Goal: Task Accomplishment & Management: Manage account settings

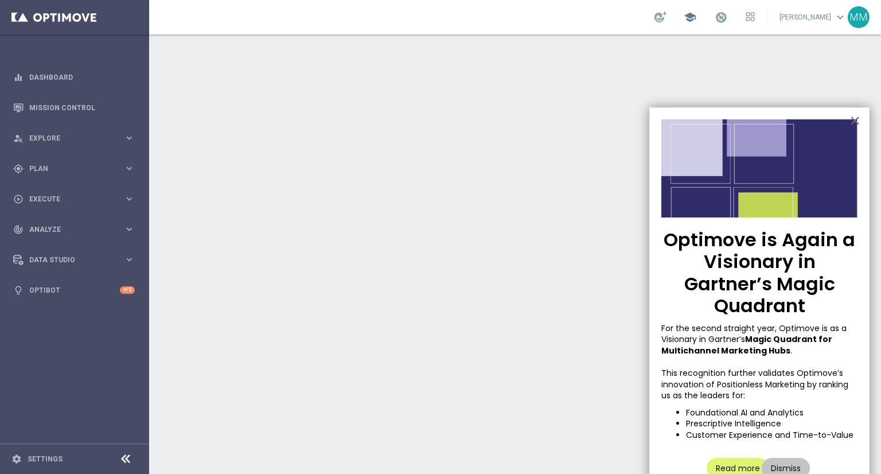
click at [692, 19] on span "school" at bounding box center [690, 17] width 13 height 13
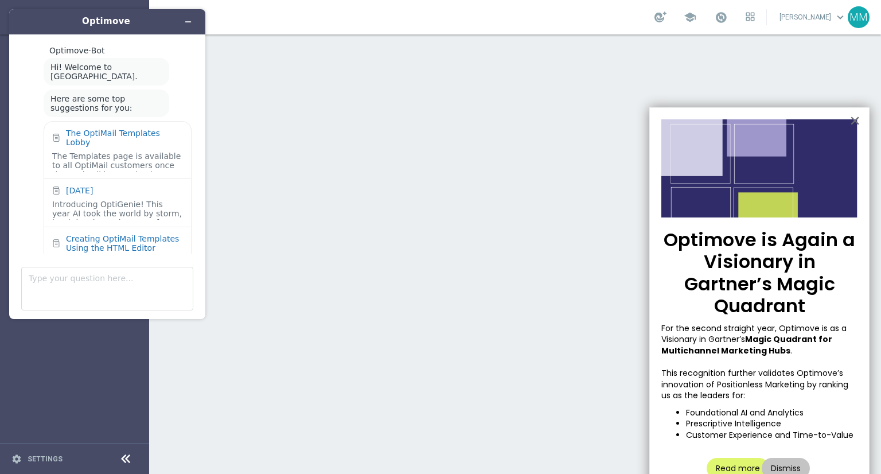
scroll to position [25, 0]
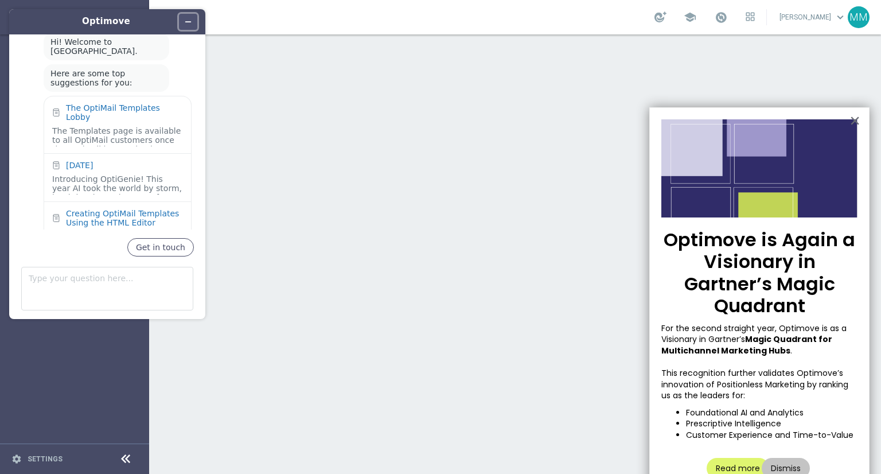
click at [188, 20] on icon "Minimize widget" at bounding box center [188, 22] width 8 height 8
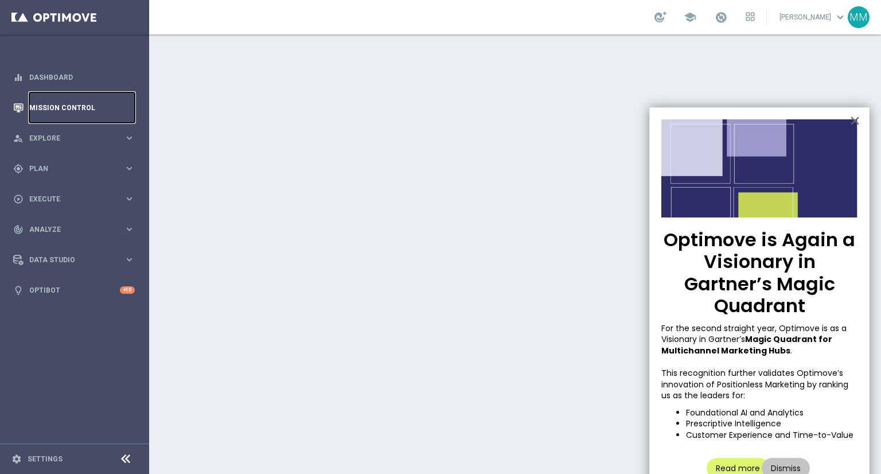
click at [65, 108] on link "Mission Control" at bounding box center [82, 107] width 106 height 30
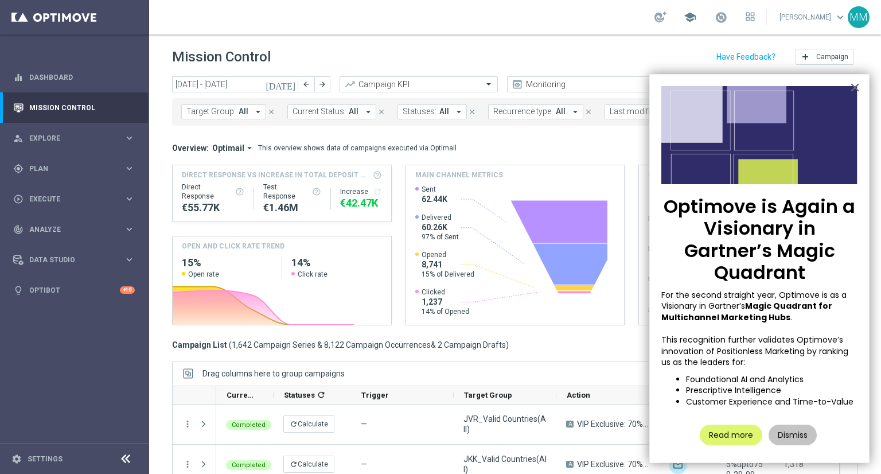
click at [701, 19] on div "school" at bounding box center [704, 16] width 100 height 19
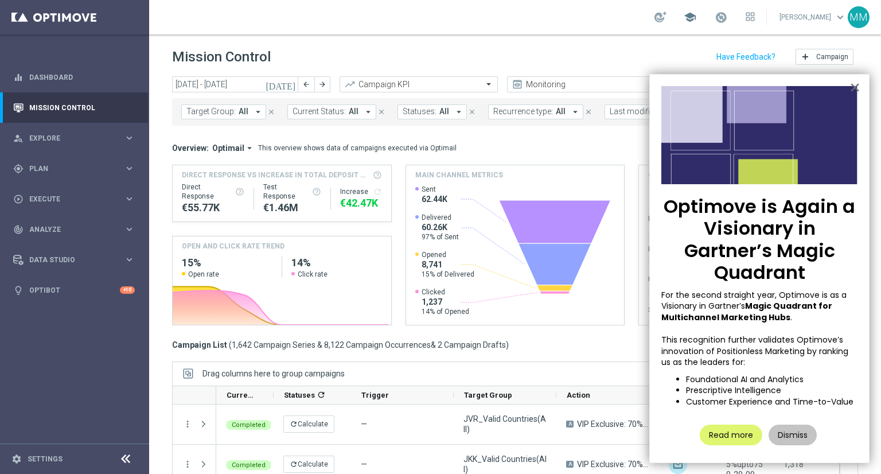
click at [691, 21] on span "school" at bounding box center [690, 17] width 13 height 13
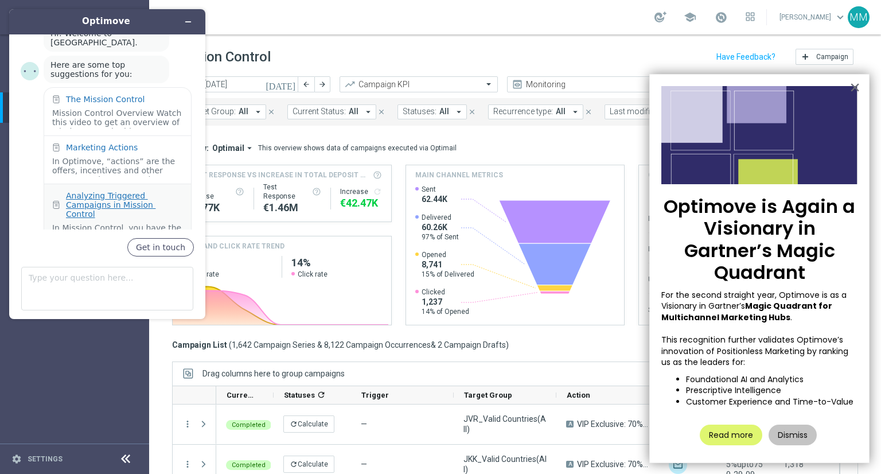
scroll to position [49, 0]
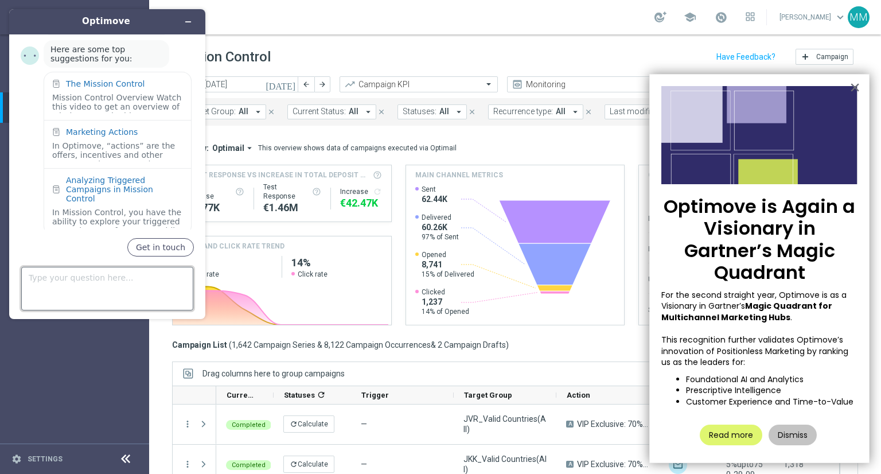
click at [96, 278] on textarea "Type your question here..." at bounding box center [107, 289] width 172 height 44
click at [184, 21] on icon "Minimize widget" at bounding box center [188, 22] width 8 height 8
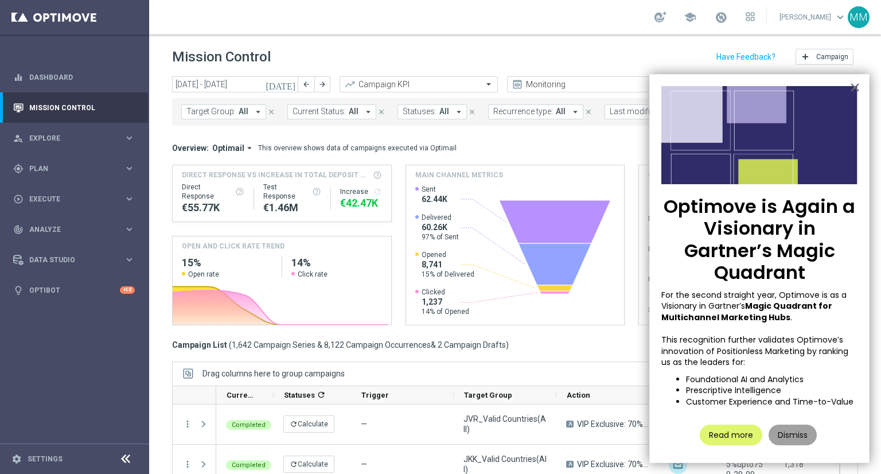
click at [793, 432] on button "Dismiss" at bounding box center [792, 434] width 48 height 21
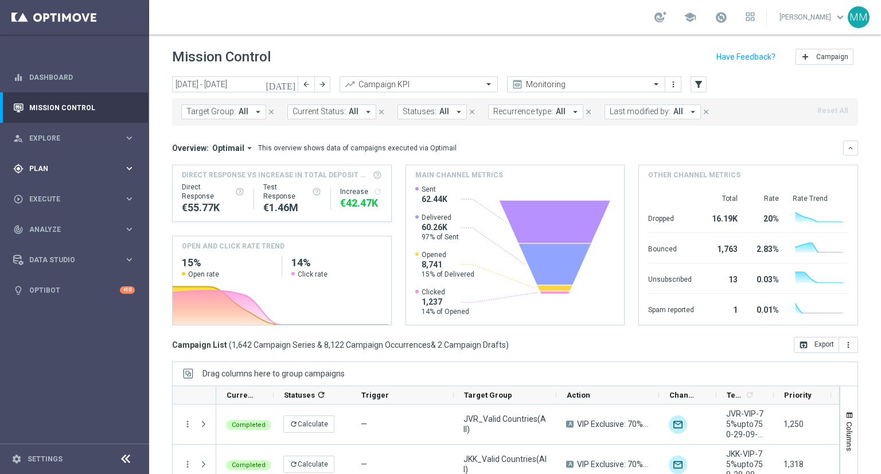
click at [128, 170] on icon "keyboard_arrow_right" at bounding box center [129, 168] width 11 height 11
click at [77, 222] on button "Templates keyboard_arrow_right" at bounding box center [83, 226] width 106 height 9
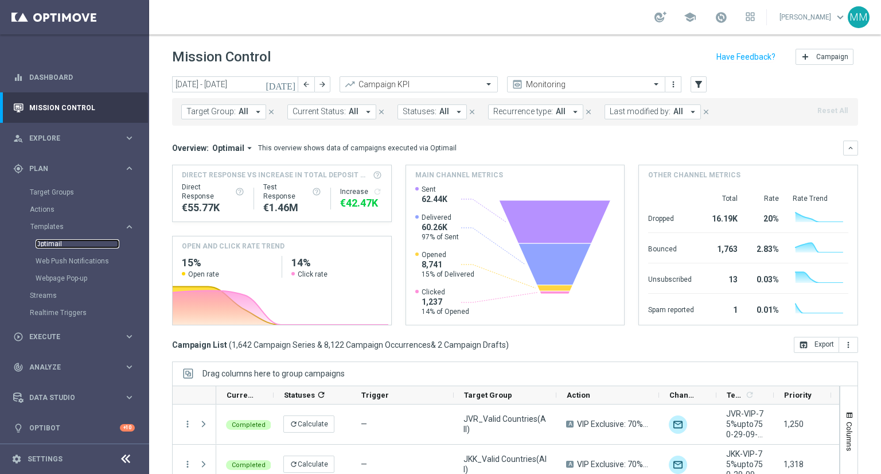
click at [60, 242] on link "Optimail" at bounding box center [78, 243] width 84 height 9
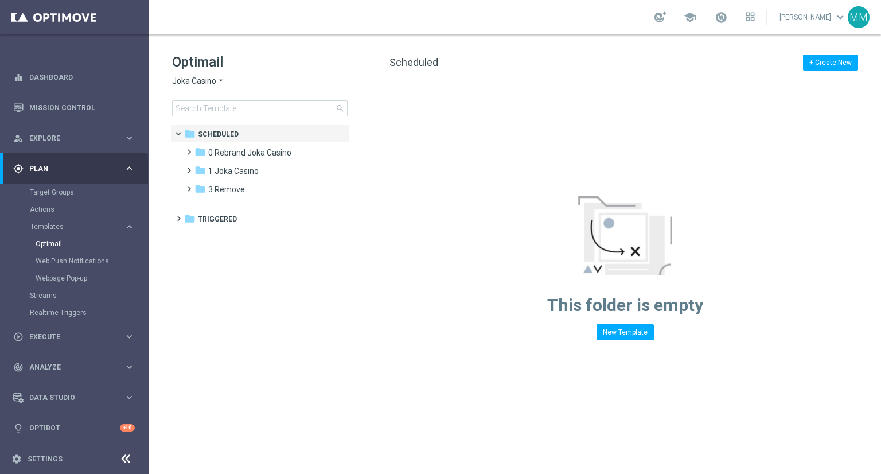
click at [209, 79] on span "Joka Casino" at bounding box center [194, 81] width 44 height 11
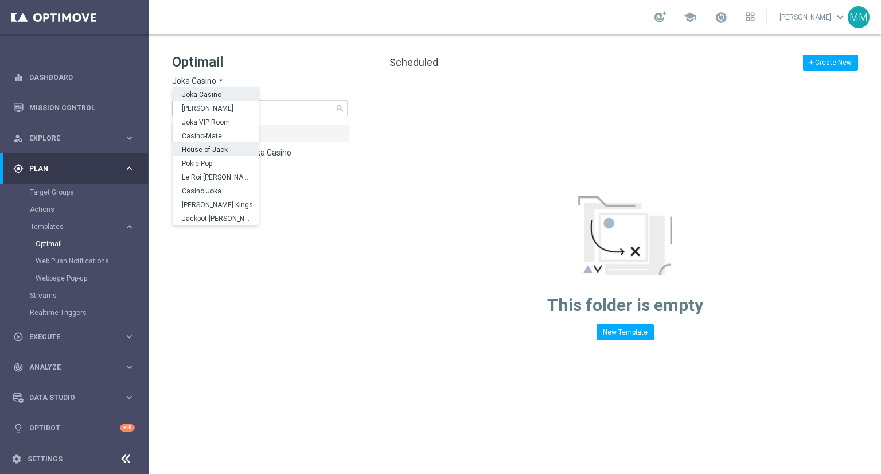
click at [0, 0] on span "House of Jack" at bounding box center [0, 0] width 0 height 0
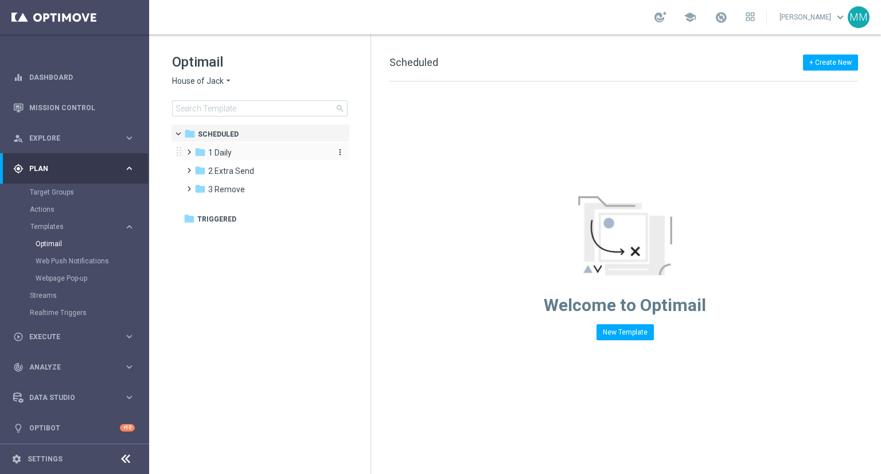
click at [216, 147] on span "1 Daily" at bounding box center [220, 152] width 24 height 10
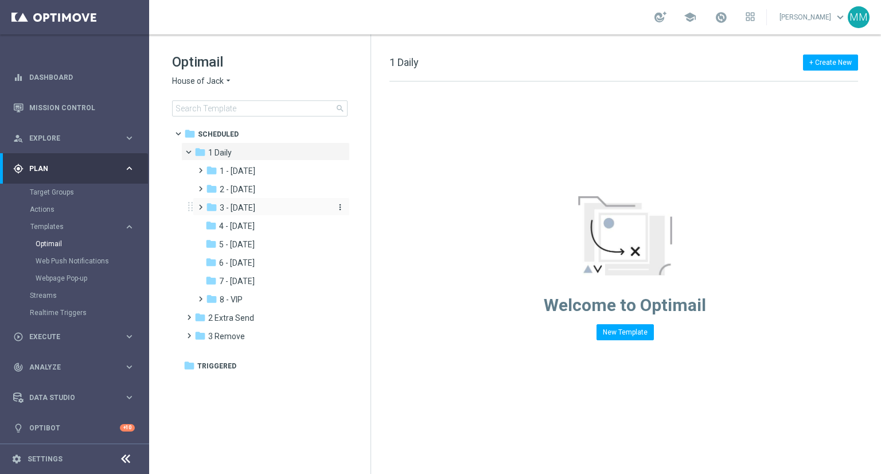
click at [255, 209] on span "3 - Thursday" at bounding box center [238, 207] width 36 height 10
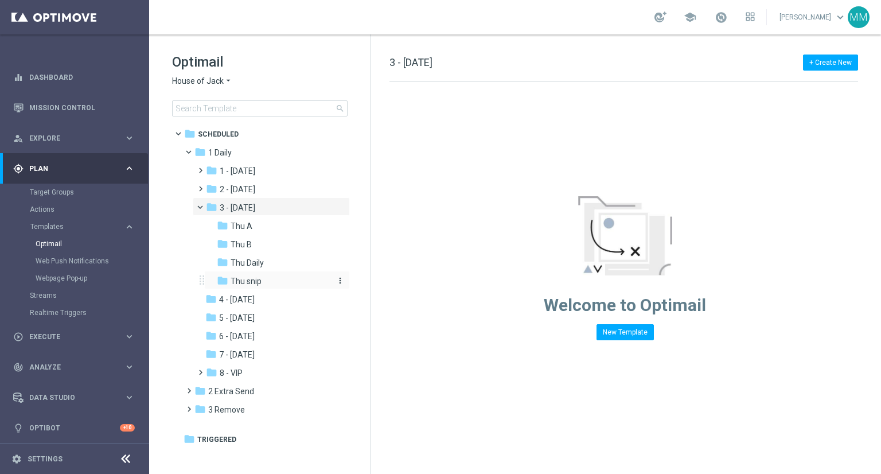
click at [258, 281] on span "Thu snip" at bounding box center [246, 281] width 31 height 10
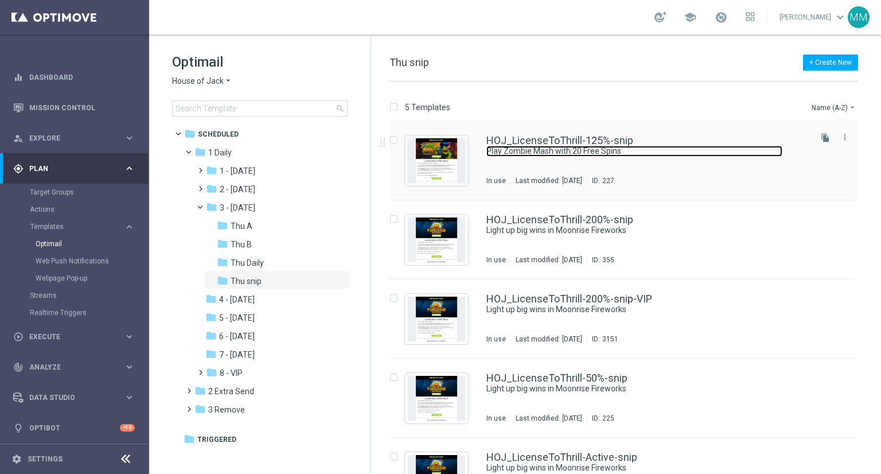
click at [584, 153] on link "Play Zombie Mash with 20 Free Spins" at bounding box center [634, 151] width 296 height 11
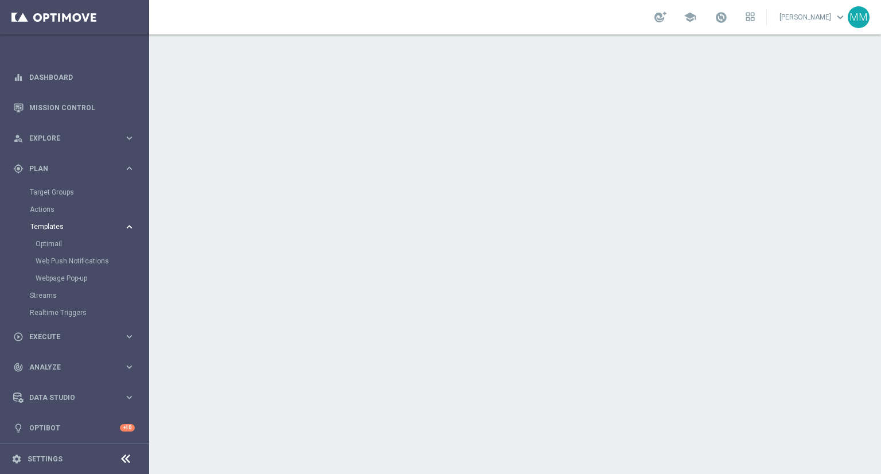
click at [52, 229] on span "Templates" at bounding box center [71, 226] width 82 height 7
click at [49, 227] on span "Templates" at bounding box center [71, 226] width 82 height 7
click at [53, 241] on link "Optimail" at bounding box center [78, 243] width 84 height 9
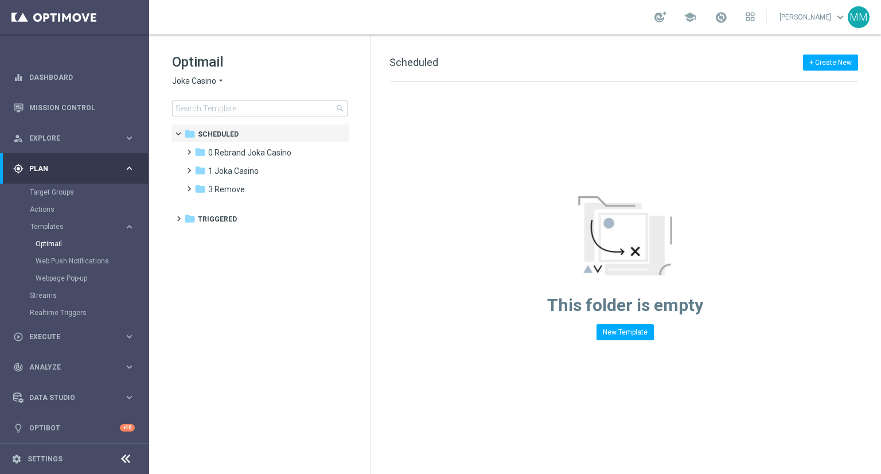
click at [194, 79] on span "Joka Casino" at bounding box center [194, 81] width 44 height 11
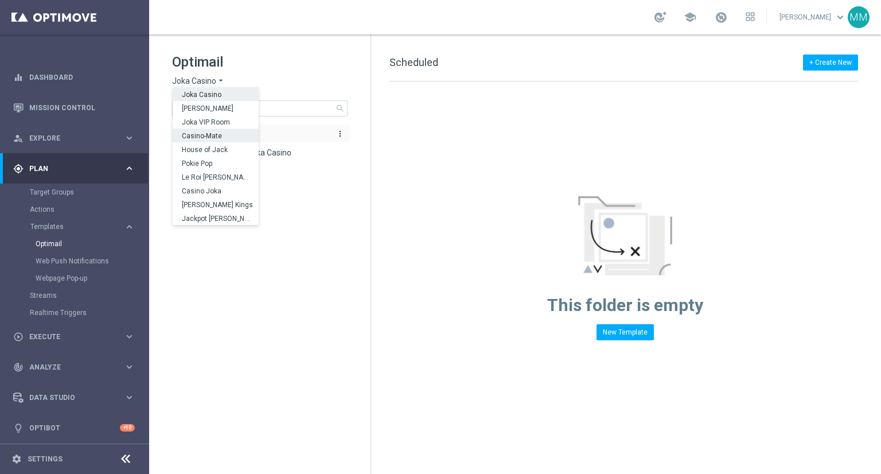
click at [0, 0] on span "Casino-Mate" at bounding box center [0, 0] width 0 height 0
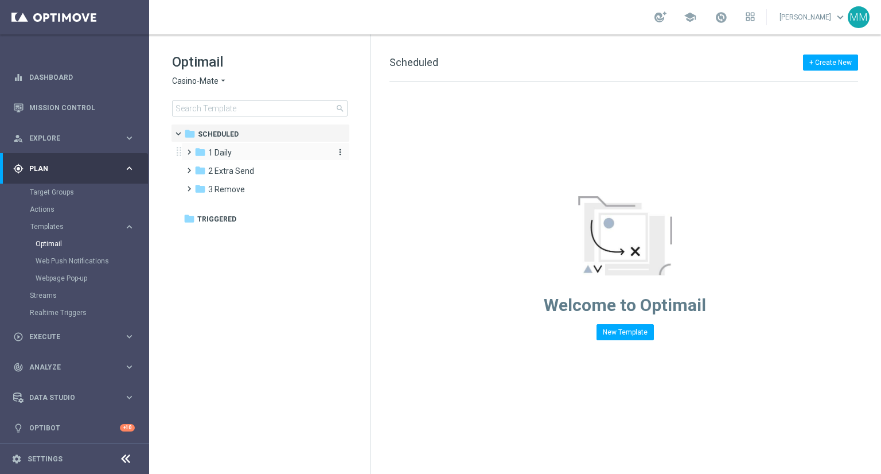
click at [241, 151] on div "folder 1 Daily" at bounding box center [260, 152] width 132 height 13
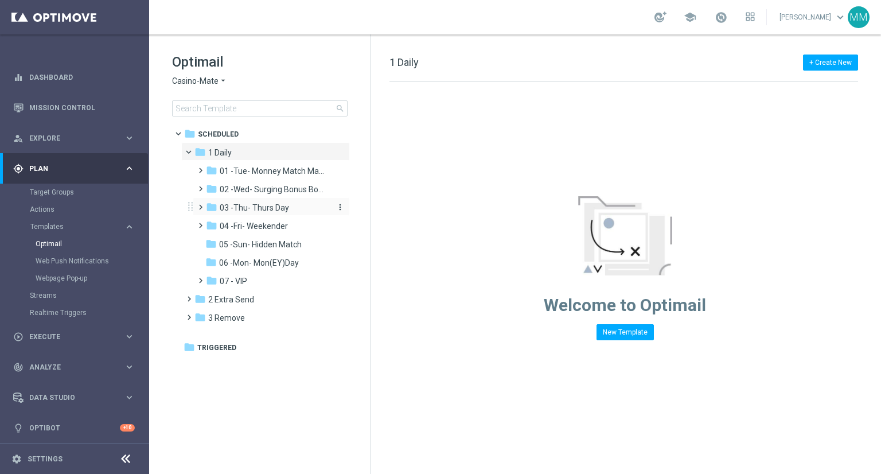
click at [264, 204] on span "03 -Thu- Thurs Day" at bounding box center [254, 207] width 69 height 10
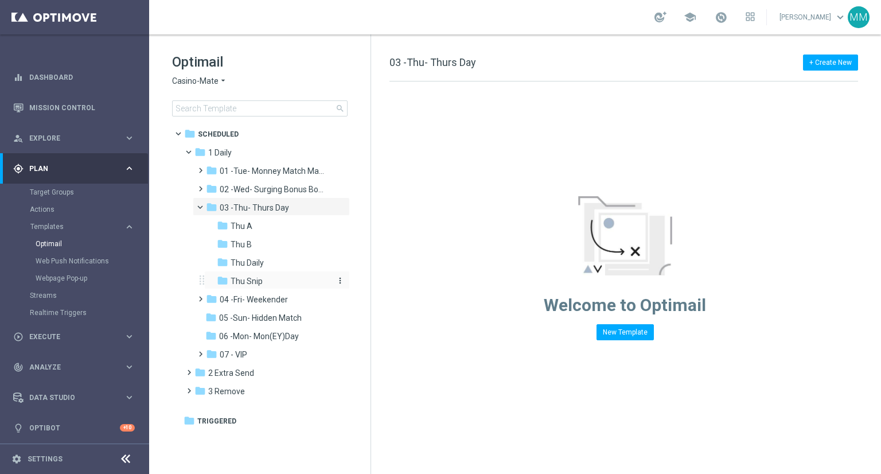
click at [254, 278] on span "Thu Snip" at bounding box center [247, 281] width 32 height 10
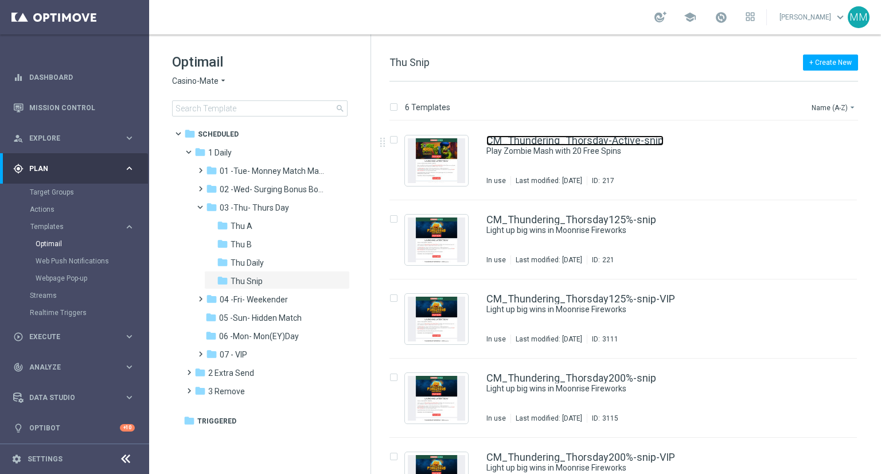
click at [518, 143] on link "CM_Thundering_Thorsday-Active-snip" at bounding box center [574, 140] width 177 height 10
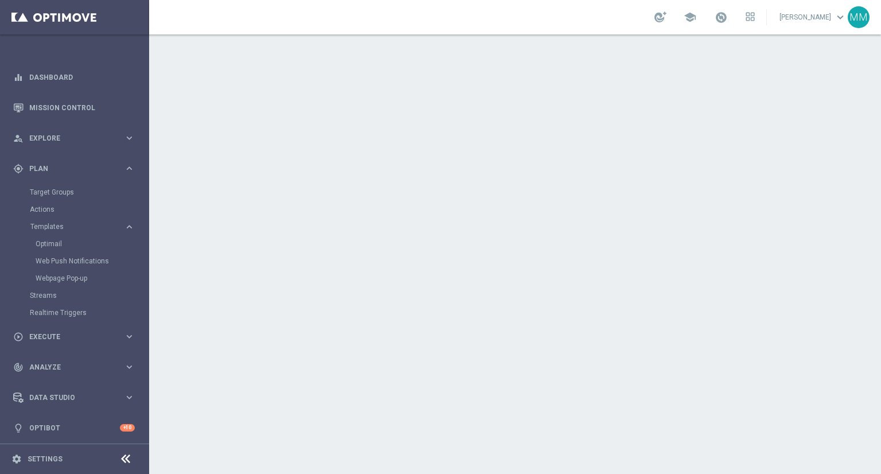
click at [830, 23] on link "Matei Motaung keyboard_arrow_down" at bounding box center [812, 17] width 69 height 17
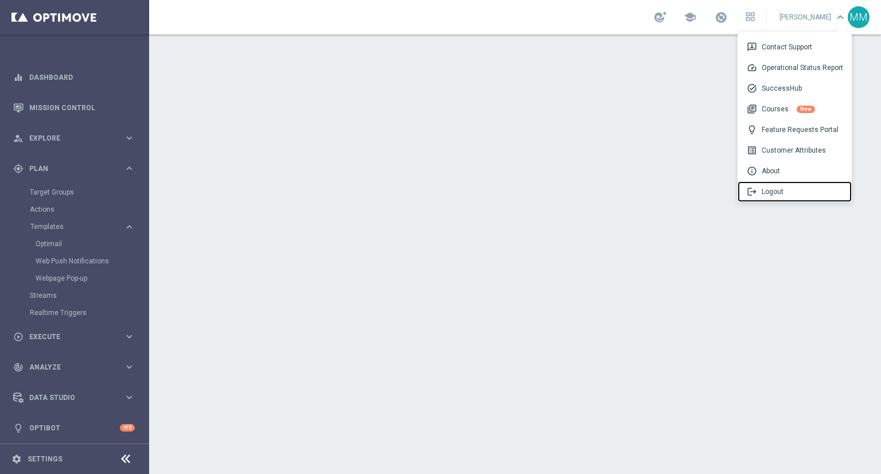
click at [792, 191] on div "logout Logout" at bounding box center [794, 191] width 114 height 21
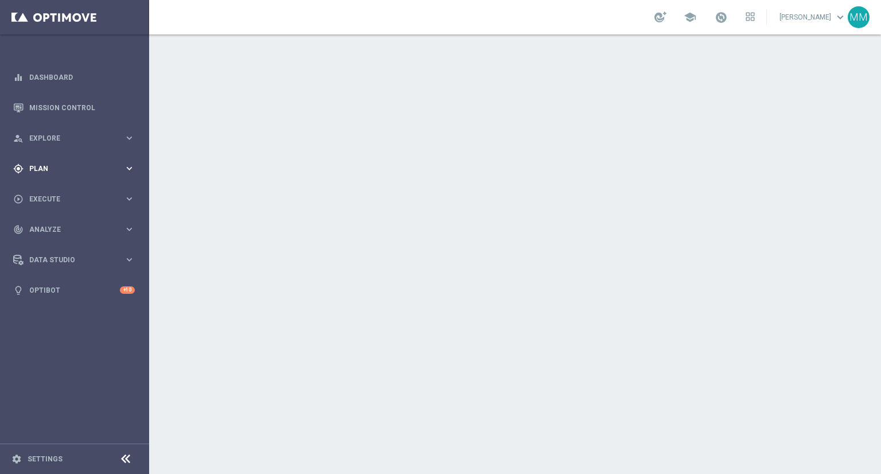
click at [126, 167] on icon "keyboard_arrow_right" at bounding box center [129, 168] width 11 height 11
click at [53, 225] on span "Templates" at bounding box center [71, 226] width 82 height 7
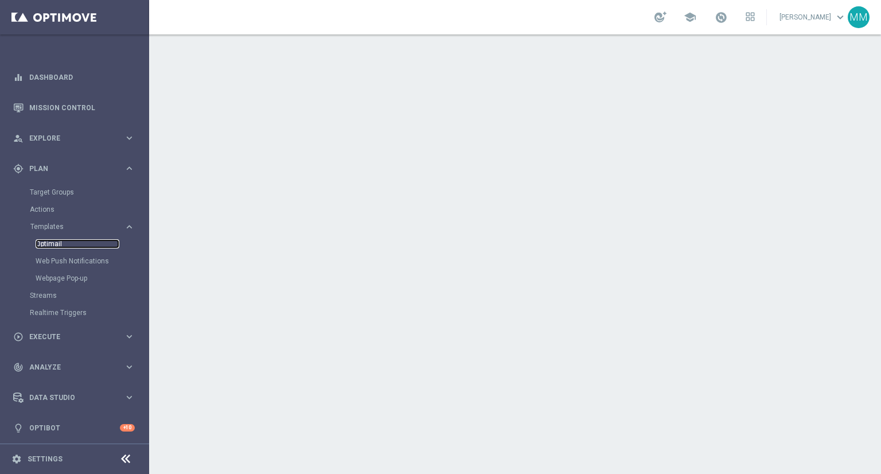
click at [64, 242] on link "Optimail" at bounding box center [78, 243] width 84 height 9
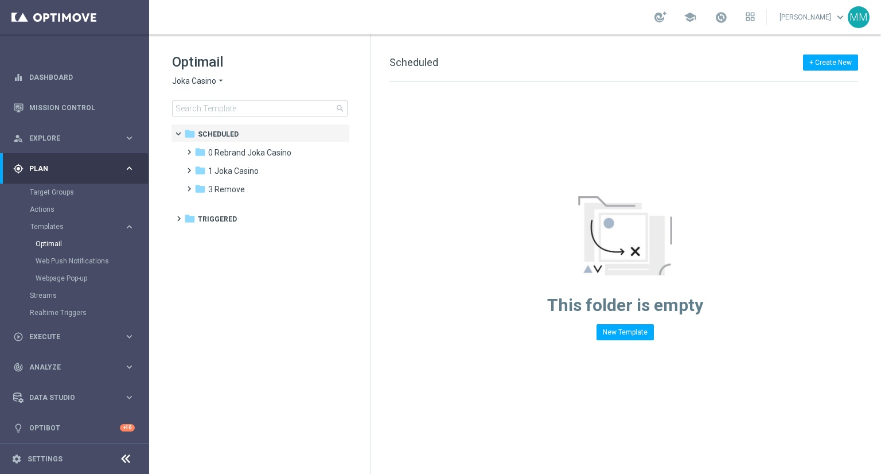
click at [216, 79] on icon "arrow_drop_down" at bounding box center [220, 81] width 9 height 11
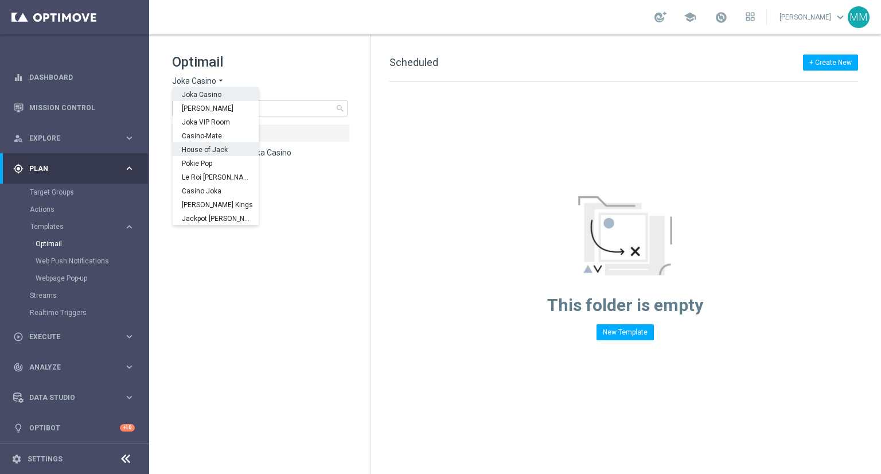
click at [0, 0] on span "House of Jack" at bounding box center [0, 0] width 0 height 0
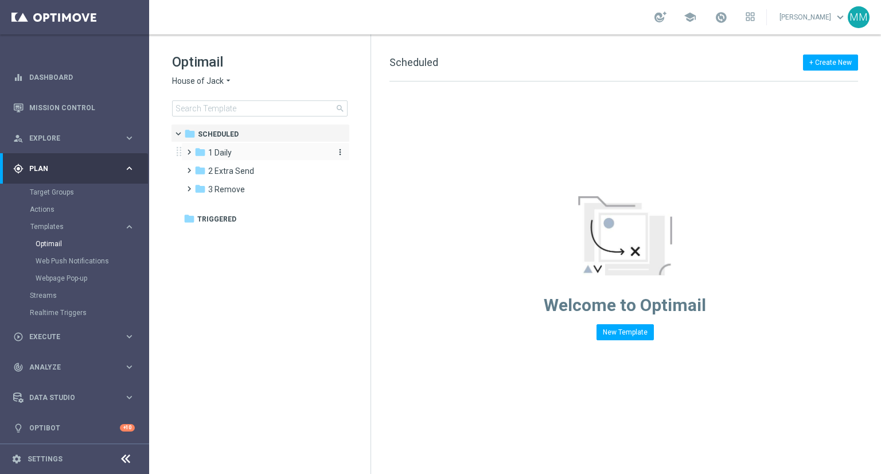
click at [241, 150] on div "folder 1 Daily" at bounding box center [260, 152] width 132 height 13
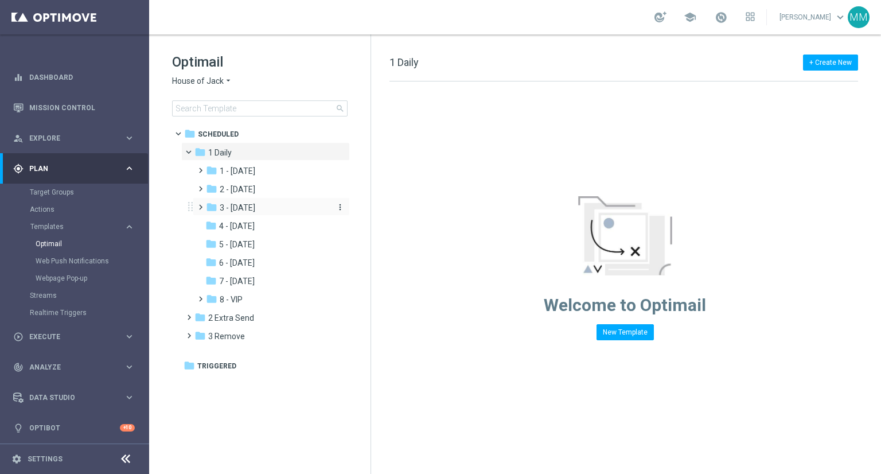
click at [268, 207] on div "folder 3 - Thursday" at bounding box center [267, 207] width 122 height 13
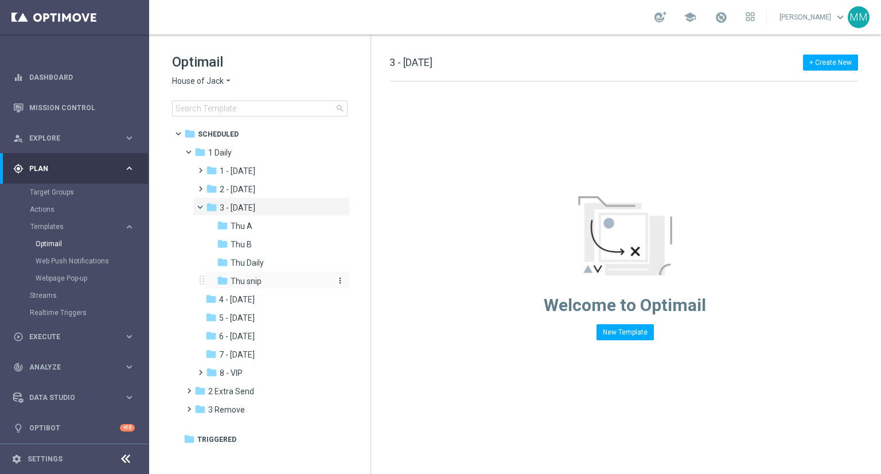
click at [258, 286] on div "folder Thu snip" at bounding box center [273, 281] width 113 height 13
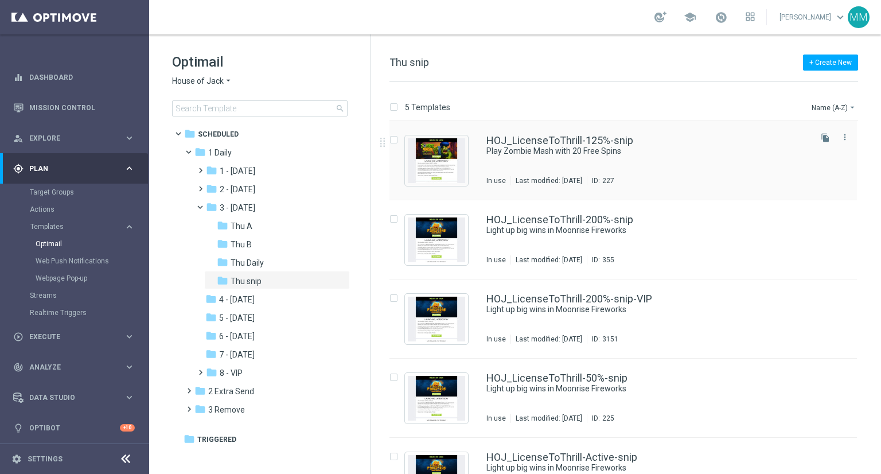
click at [505, 161] on div "HOJ_LicenseToThrill-125%-snip Play Zombie Mash with 20 Free Spins In use Last m…" at bounding box center [647, 160] width 322 height 50
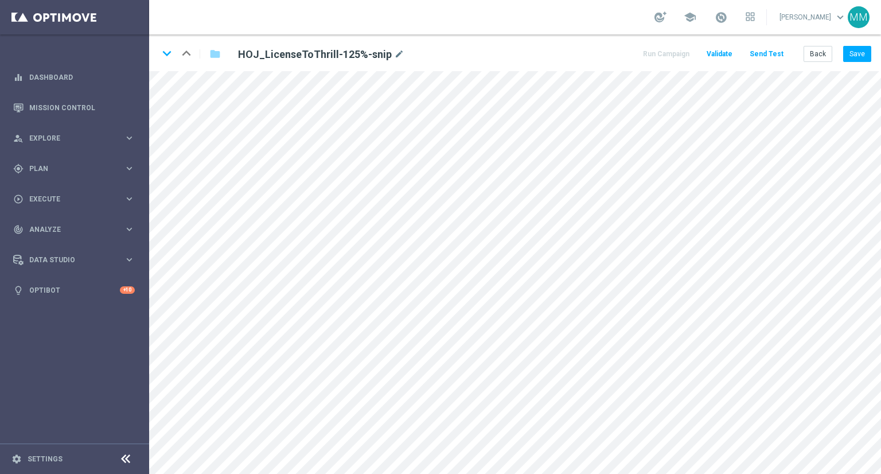
click at [877, 53] on div "keyboard_arrow_down keyboard_arrow_up folder HOJ_LicenseToThrill-125%-snip mode…" at bounding box center [515, 52] width 732 height 37
click at [854, 53] on button "Save" at bounding box center [857, 54] width 28 height 16
click at [850, 52] on button "Save" at bounding box center [857, 54] width 28 height 16
click at [857, 54] on button "Save" at bounding box center [857, 54] width 28 height 16
click at [130, 168] on icon "keyboard_arrow_right" at bounding box center [129, 168] width 11 height 11
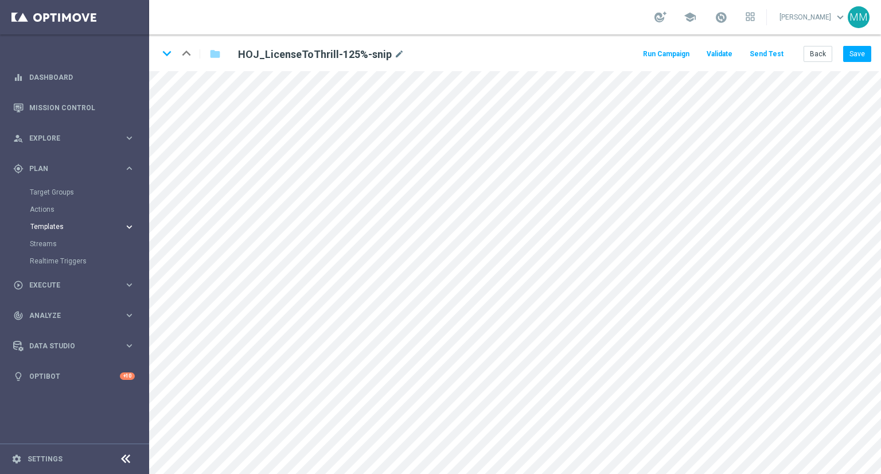
click at [133, 229] on icon "keyboard_arrow_right" at bounding box center [129, 226] width 11 height 11
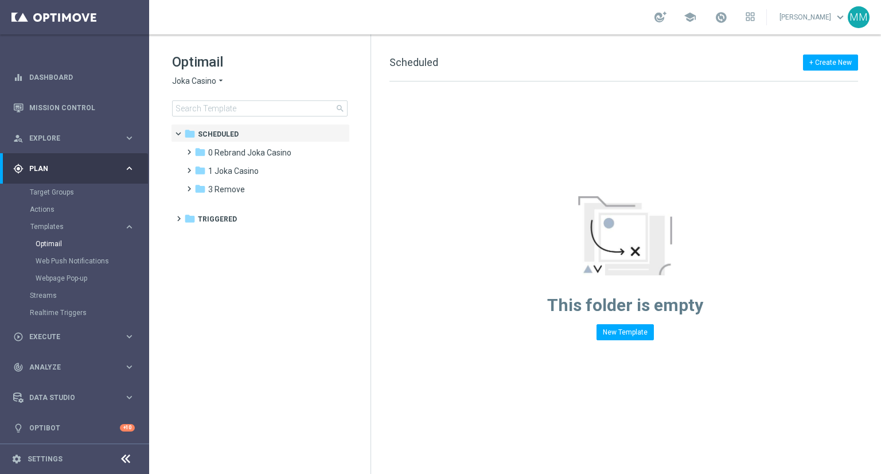
click at [190, 88] on div "Optimail Joka Casino arrow_drop_down × Joka Casino search" at bounding box center [271, 85] width 198 height 64
click at [201, 78] on span "Joka Casino" at bounding box center [194, 81] width 44 height 11
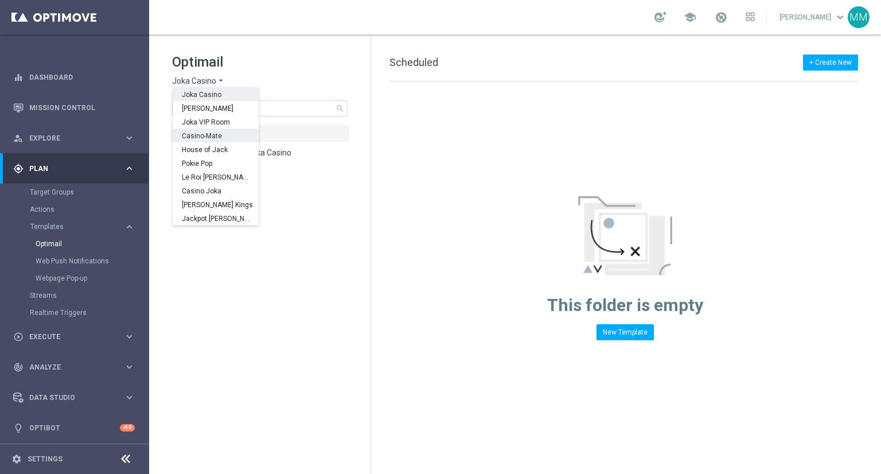
drag, startPoint x: 223, startPoint y: 135, endPoint x: 333, endPoint y: 116, distance: 111.2
click at [223, 135] on div "Casino-Mate" at bounding box center [216, 135] width 86 height 14
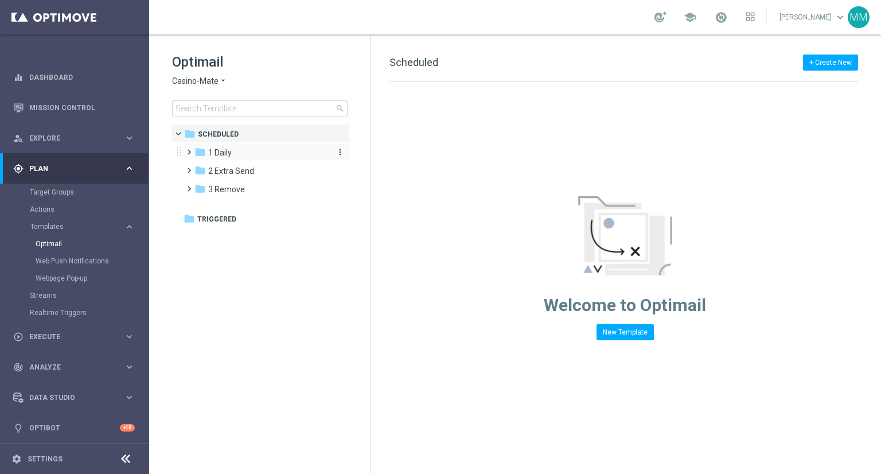
click at [218, 157] on span "1 Daily" at bounding box center [220, 152] width 24 height 10
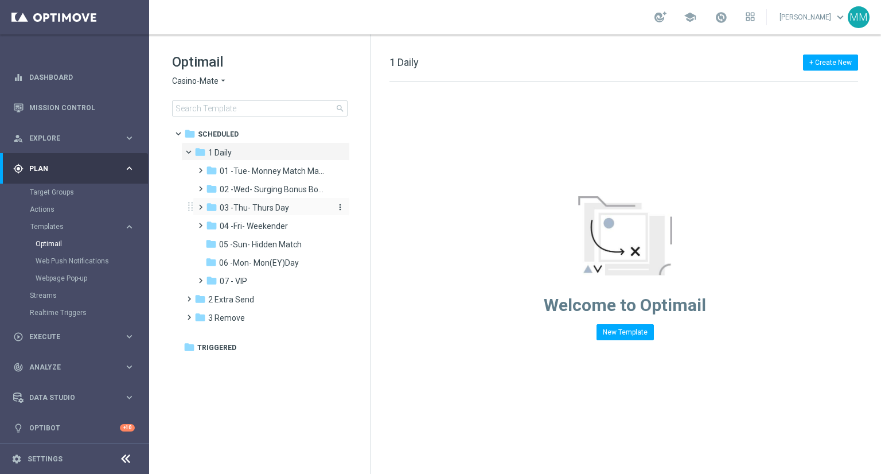
click at [269, 208] on span "03 -Thu- Thurs Day" at bounding box center [254, 207] width 69 height 10
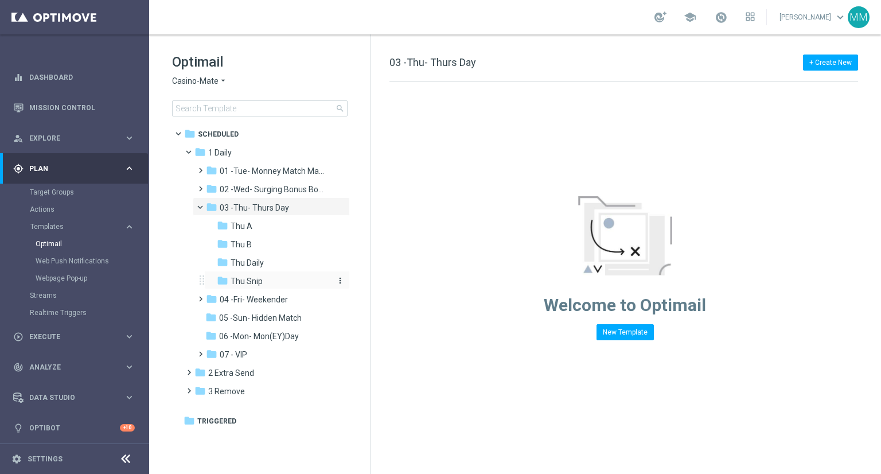
click at [248, 280] on span "Thu Snip" at bounding box center [247, 281] width 32 height 10
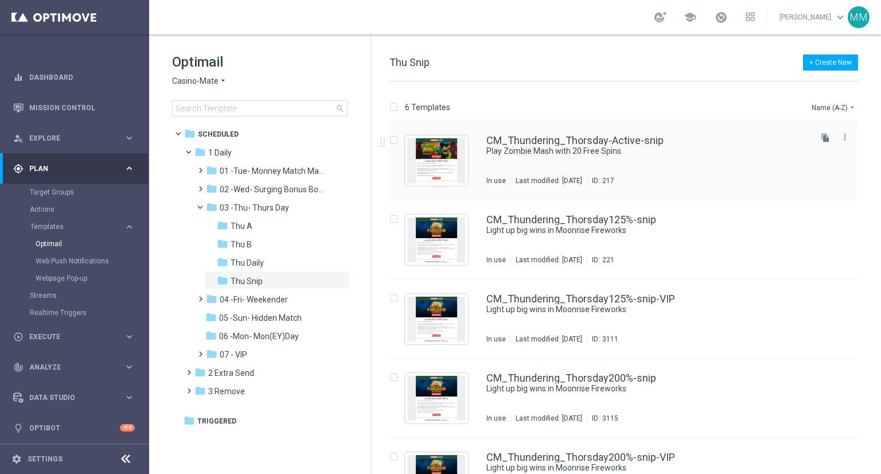
click at [557, 166] on div "CM_Thundering_Thorsday-Active-snip Play Zombie Mash with 20 Free Spins In use L…" at bounding box center [647, 160] width 322 height 50
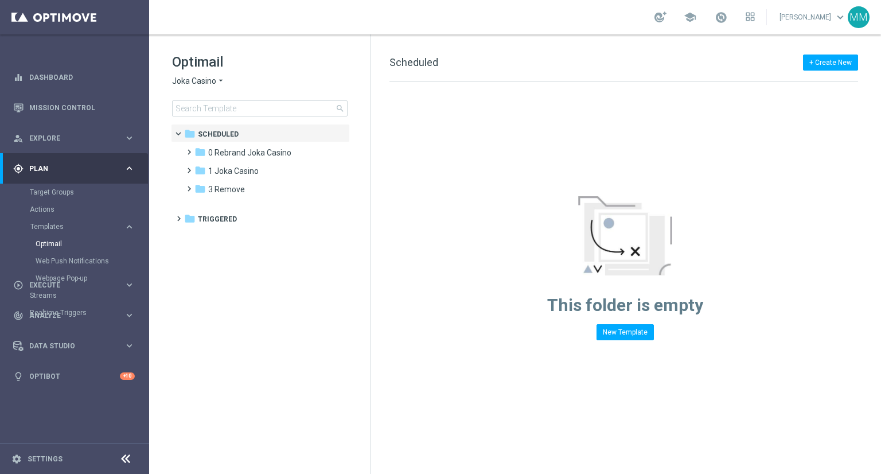
click at [220, 84] on icon "arrow_drop_down" at bounding box center [220, 81] width 9 height 11
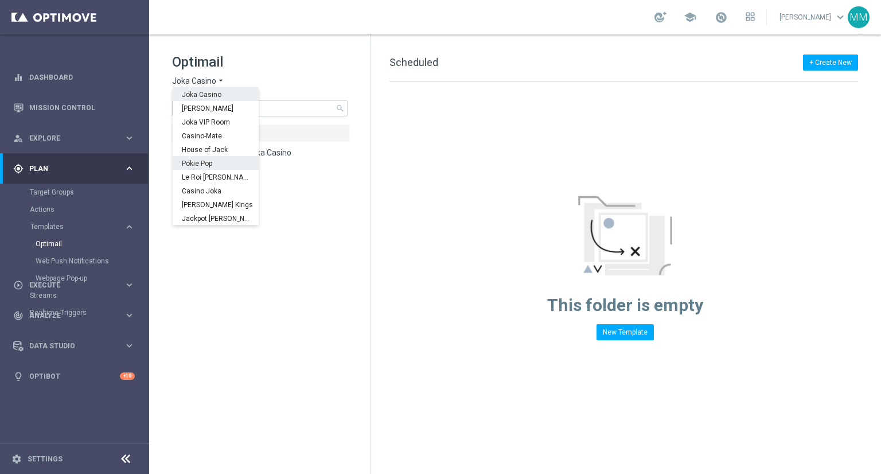
drag, startPoint x: 219, startPoint y: 169, endPoint x: 218, endPoint y: 163, distance: 5.8
click at [218, 163] on div "Joka Casino [PERSON_NAME] Joka VIP Room Casino-Mate House of Jack Pokie Pop Le …" at bounding box center [216, 156] width 86 height 138
click at [218, 161] on div "Pokie Pop" at bounding box center [216, 163] width 86 height 14
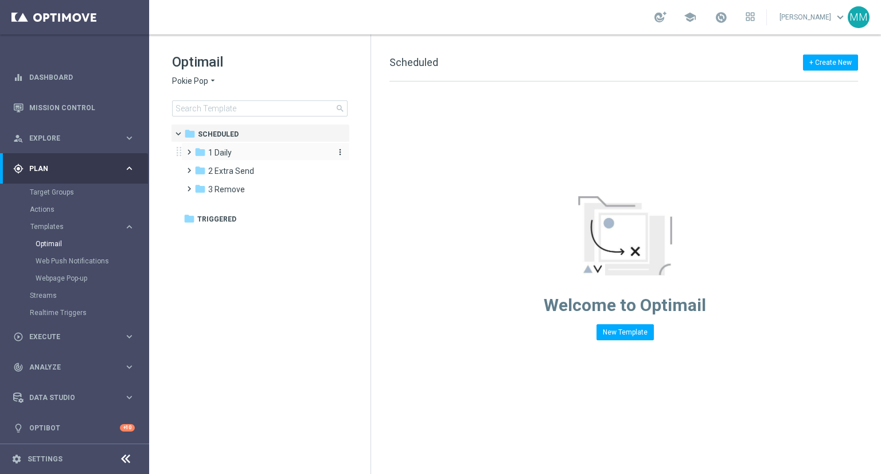
click at [241, 153] on div "folder 1 Daily" at bounding box center [260, 152] width 132 height 13
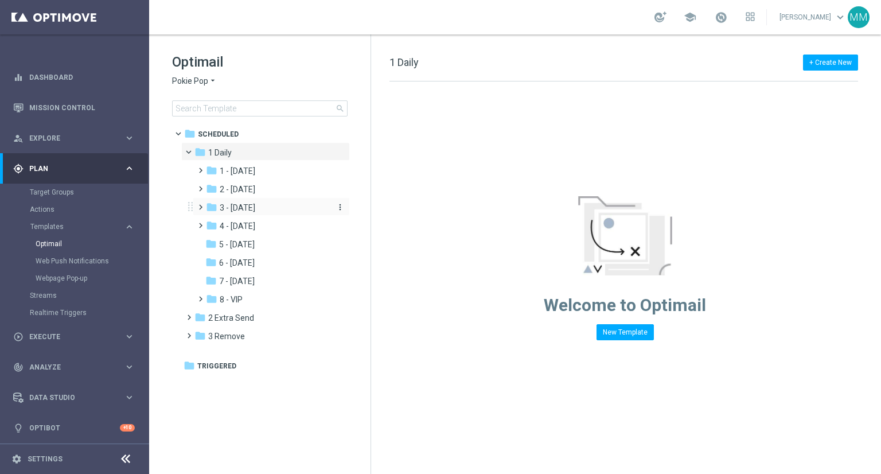
click at [280, 210] on div "folder 3 - Thursday" at bounding box center [267, 207] width 122 height 13
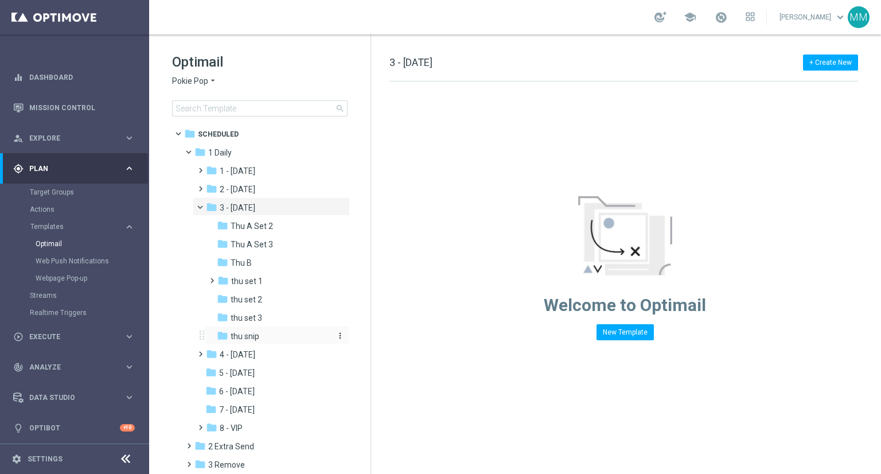
click at [272, 335] on div "folder thu snip" at bounding box center [273, 336] width 113 height 13
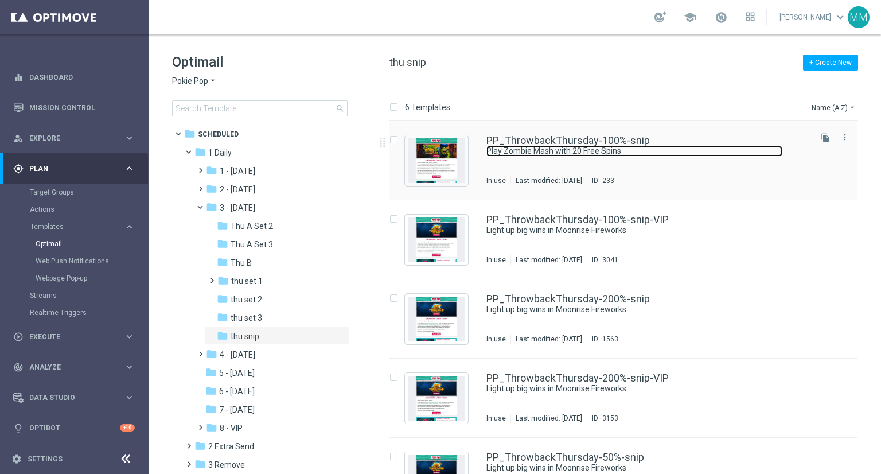
click at [590, 152] on link "Play Zombie Mash with 20 Free Spins" at bounding box center [634, 151] width 296 height 11
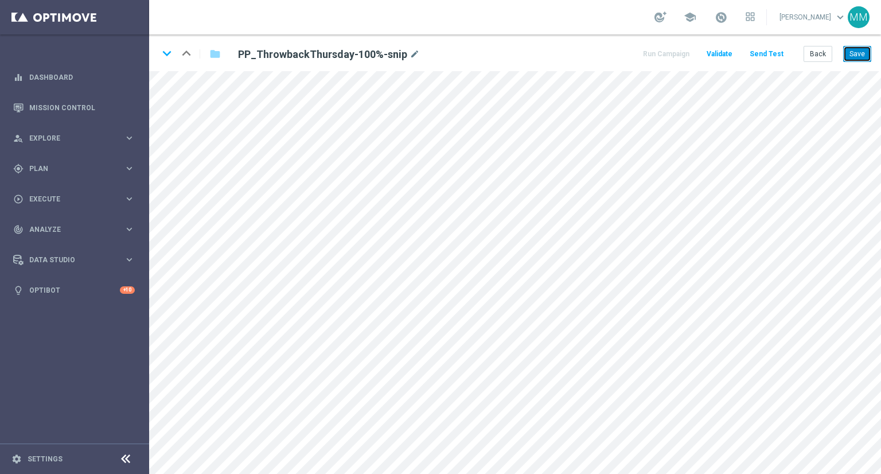
click at [854, 53] on button "Save" at bounding box center [857, 54] width 28 height 16
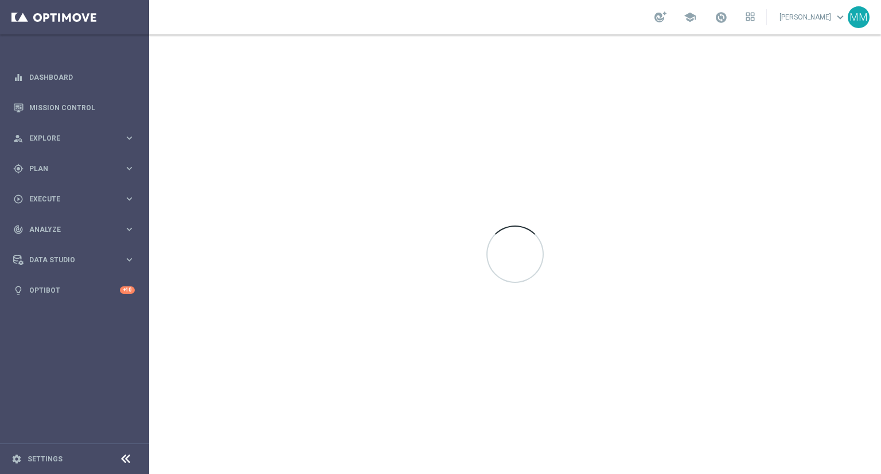
click at [204, 80] on div at bounding box center [515, 253] width 732 height 439
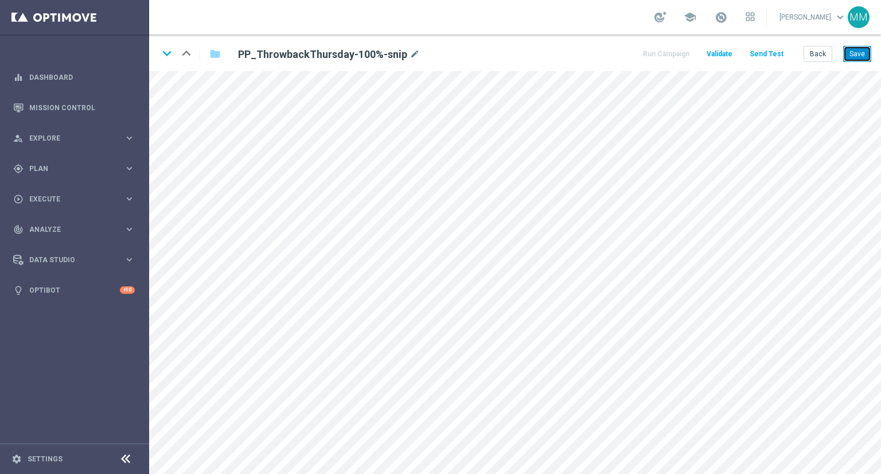
click at [860, 56] on button "Save" at bounding box center [857, 54] width 28 height 16
click at [857, 50] on button "Save" at bounding box center [857, 54] width 28 height 16
click at [198, 68] on div "keyboard_arrow_down keyboard_arrow_up folder PP_ThrowbackThursday-100%-snip mod…" at bounding box center [515, 52] width 732 height 37
drag, startPoint x: 849, startPoint y: 55, endPoint x: 845, endPoint y: 63, distance: 8.5
click at [849, 55] on button "Save" at bounding box center [857, 54] width 28 height 16
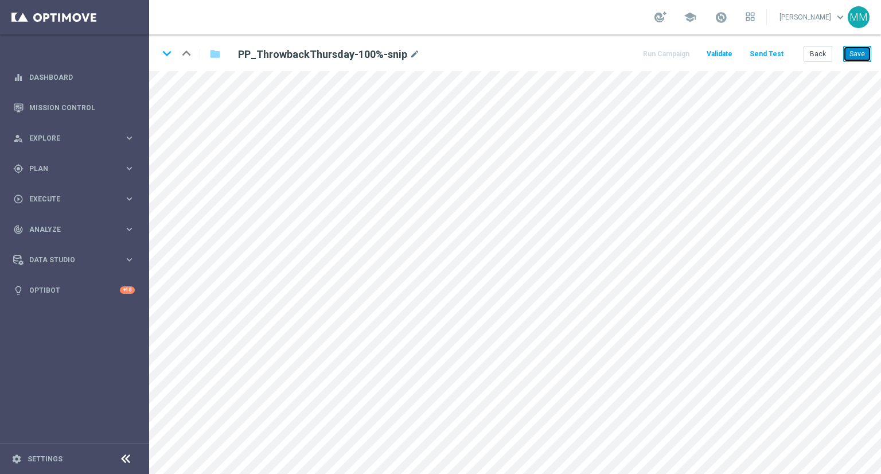
click at [854, 51] on button "Save" at bounding box center [857, 54] width 28 height 16
click at [868, 56] on button "Save" at bounding box center [857, 54] width 28 height 16
click at [859, 60] on button "Save" at bounding box center [857, 54] width 28 height 16
click at [770, 58] on button "Send Test" at bounding box center [766, 53] width 37 height 15
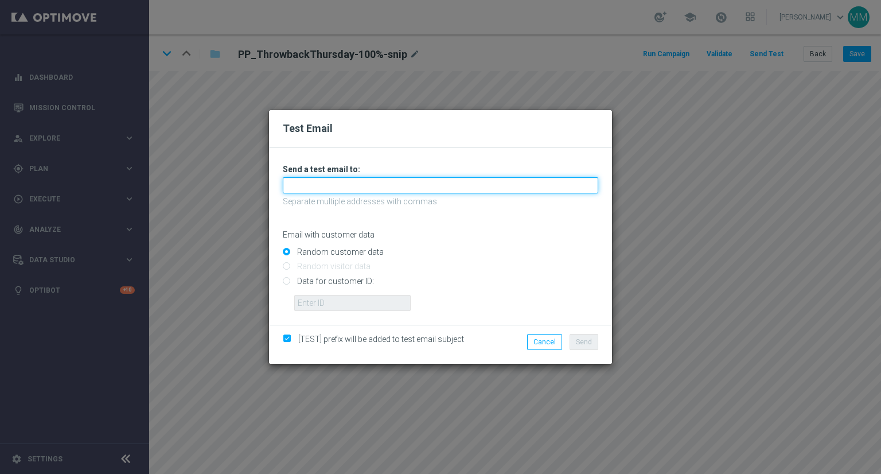
click at [330, 185] on input "text" at bounding box center [440, 185] width 315 height 16
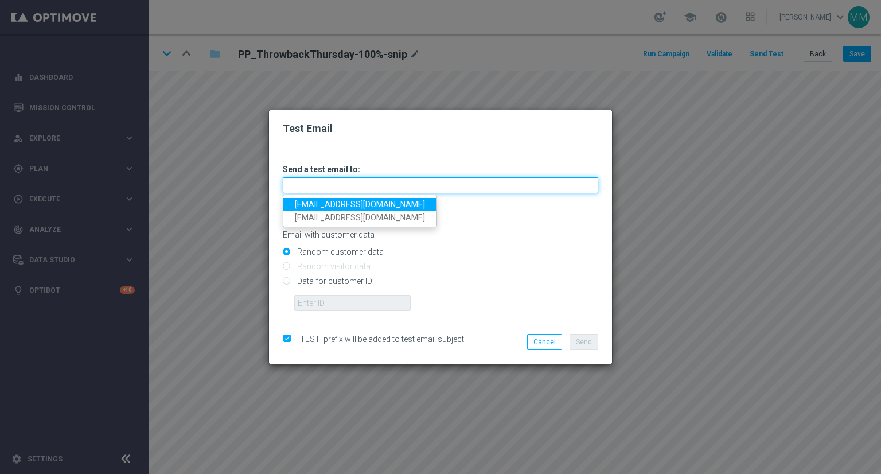
type input "[EMAIL_ADDRESS][DOMAIN_NAME]"
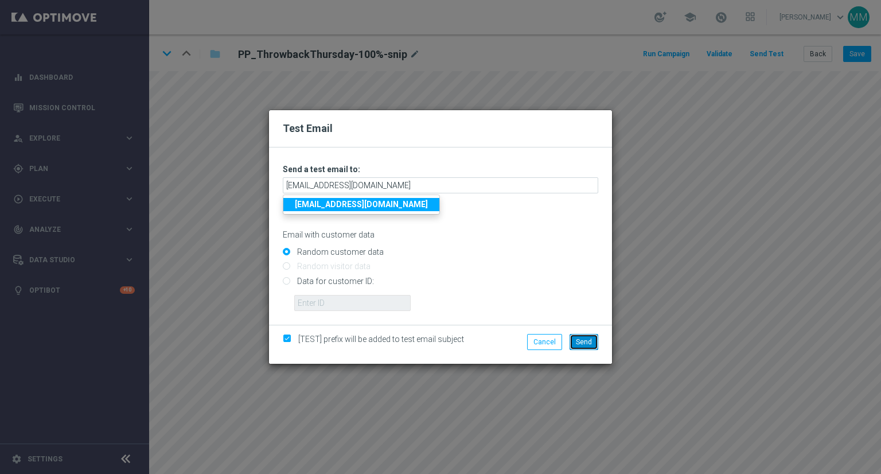
click at [586, 337] on button "Send" at bounding box center [583, 342] width 29 height 16
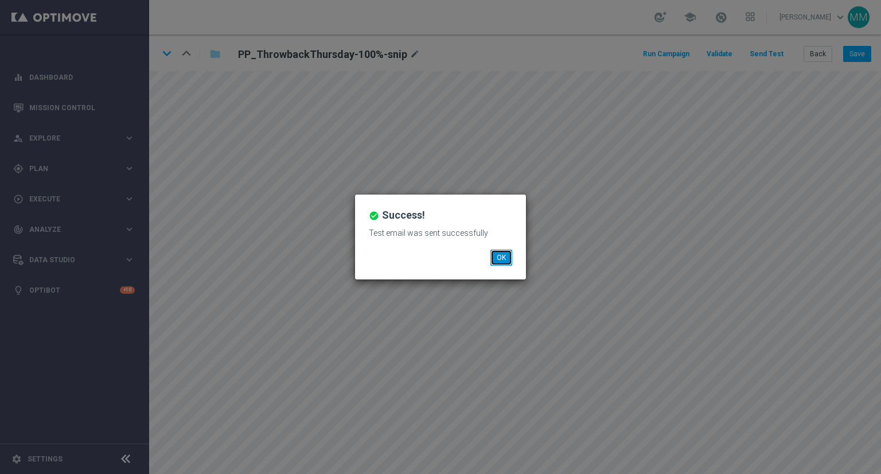
click at [502, 258] on button "OK" at bounding box center [501, 257] width 22 height 16
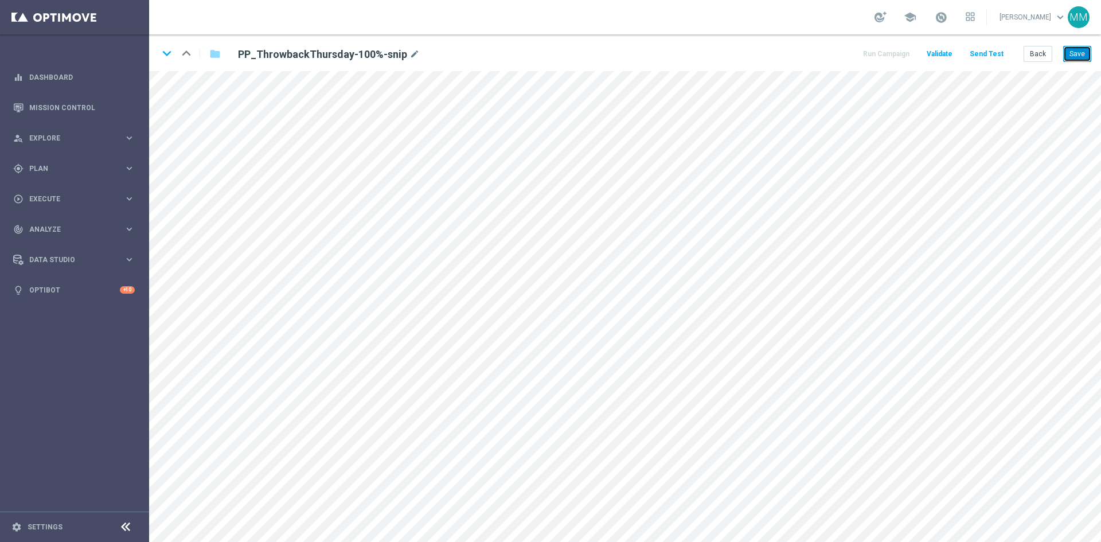
click at [880, 58] on button "Save" at bounding box center [1077, 54] width 28 height 16
click at [880, 46] on button "Save" at bounding box center [1077, 54] width 28 height 16
click at [880, 49] on button "Save" at bounding box center [1077, 54] width 28 height 16
click at [880, 52] on button "Send Test" at bounding box center [986, 53] width 37 height 15
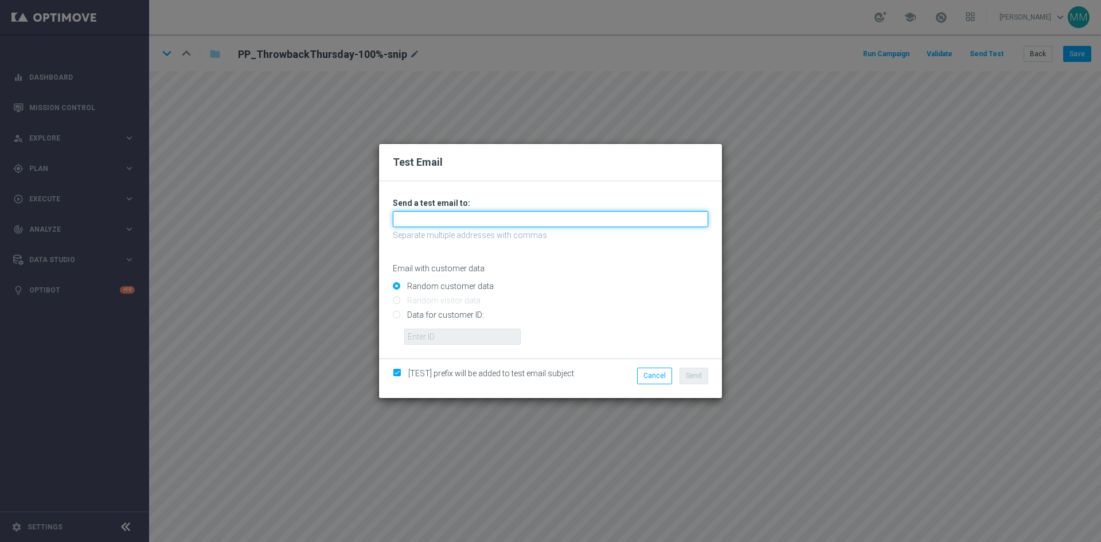
click at [531, 213] on input "text" at bounding box center [550, 219] width 315 height 16
type input "[EMAIL_ADDRESS][DOMAIN_NAME]"
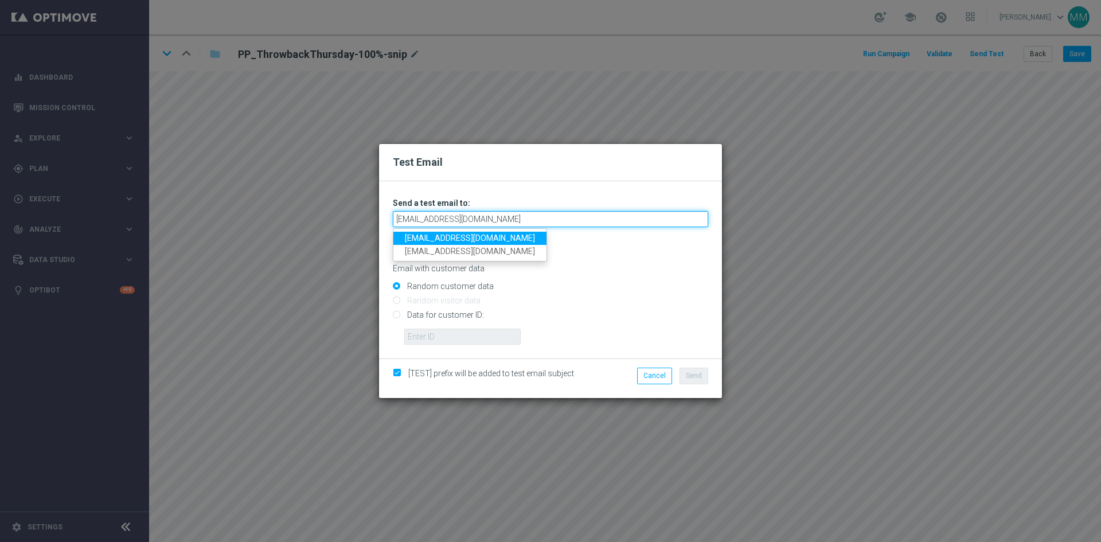
type input "[EMAIL_ADDRESS][DOMAIN_NAME]"
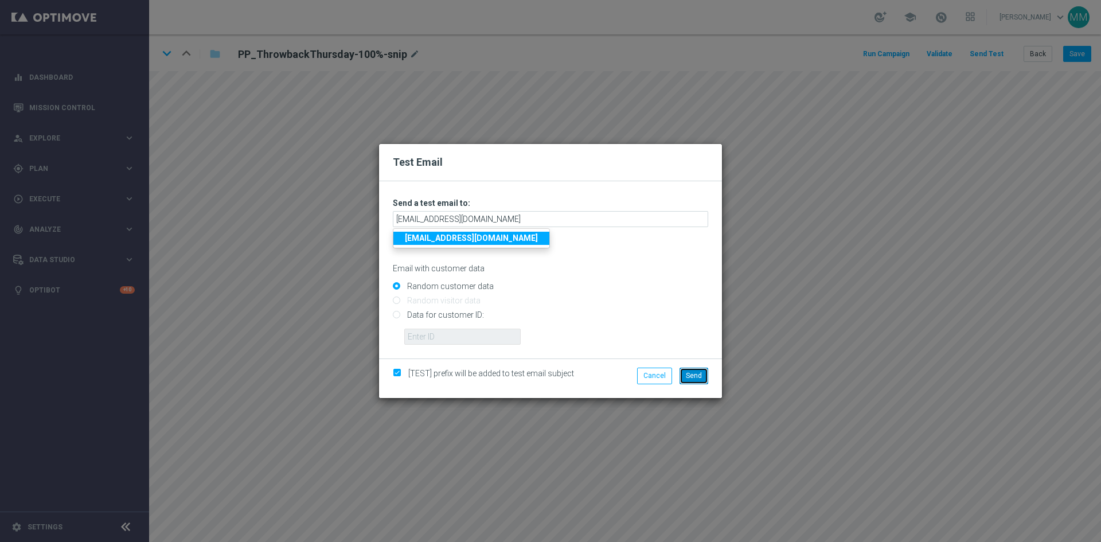
click at [703, 374] on button "Send" at bounding box center [694, 376] width 29 height 16
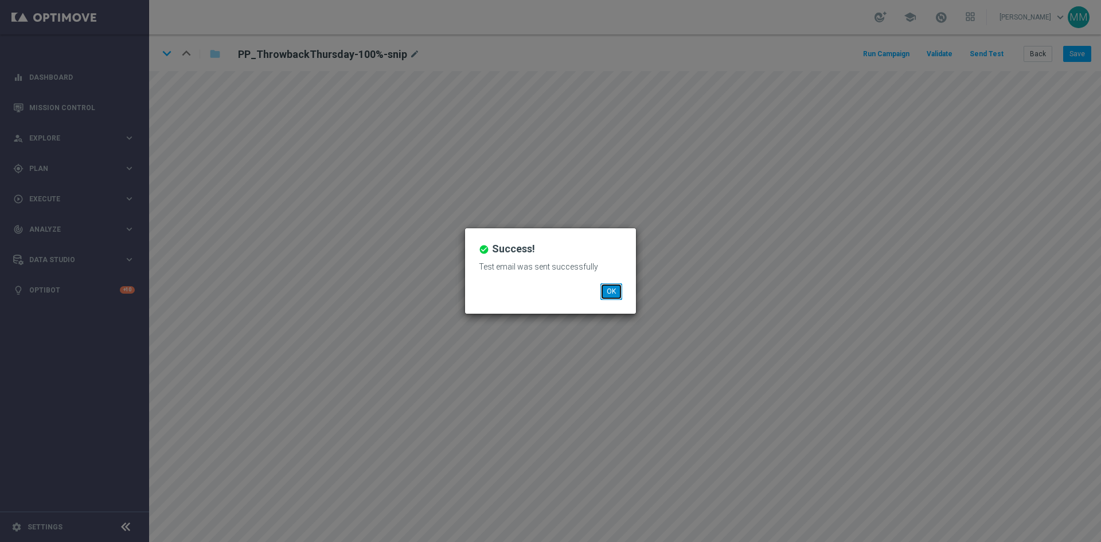
click at [607, 292] on button "OK" at bounding box center [611, 291] width 22 height 16
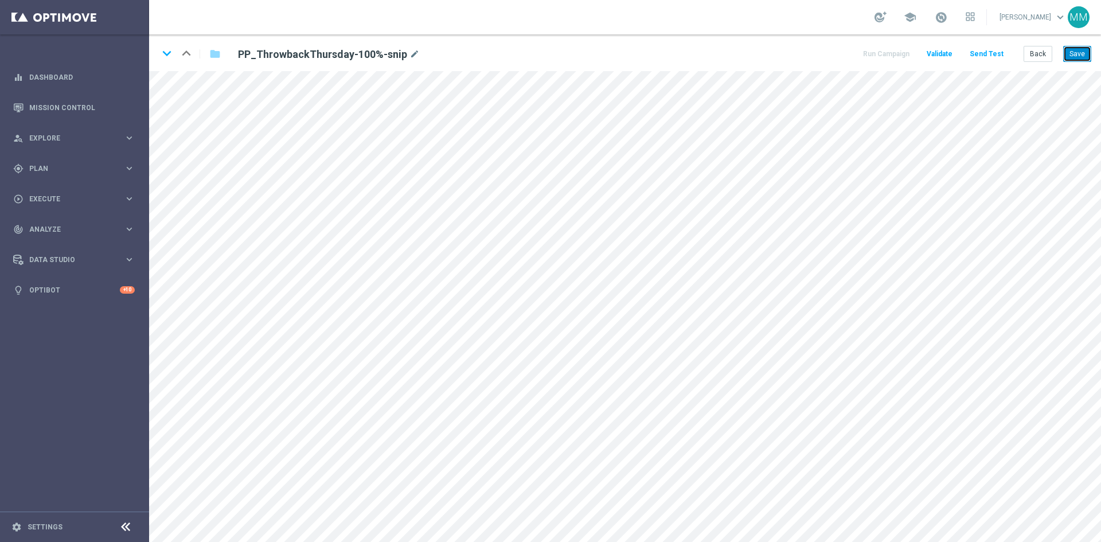
click at [880, 54] on button "Save" at bounding box center [1077, 54] width 28 height 16
click at [880, 49] on button "Save" at bounding box center [1077, 54] width 28 height 16
click at [880, 51] on button "Save" at bounding box center [1077, 54] width 28 height 16
click at [880, 54] on button "Save" at bounding box center [1077, 54] width 28 height 16
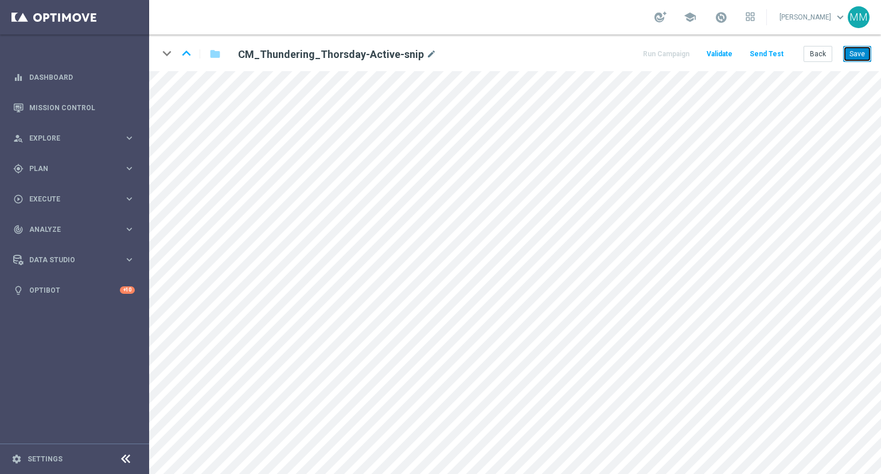
click at [849, 57] on button "Save" at bounding box center [857, 54] width 28 height 16
click at [856, 54] on button "Save" at bounding box center [857, 54] width 28 height 16
drag, startPoint x: 849, startPoint y: 54, endPoint x: 840, endPoint y: 58, distance: 10.0
click at [849, 53] on button "Save" at bounding box center [857, 54] width 28 height 16
click at [858, 52] on button "Save" at bounding box center [857, 54] width 28 height 16
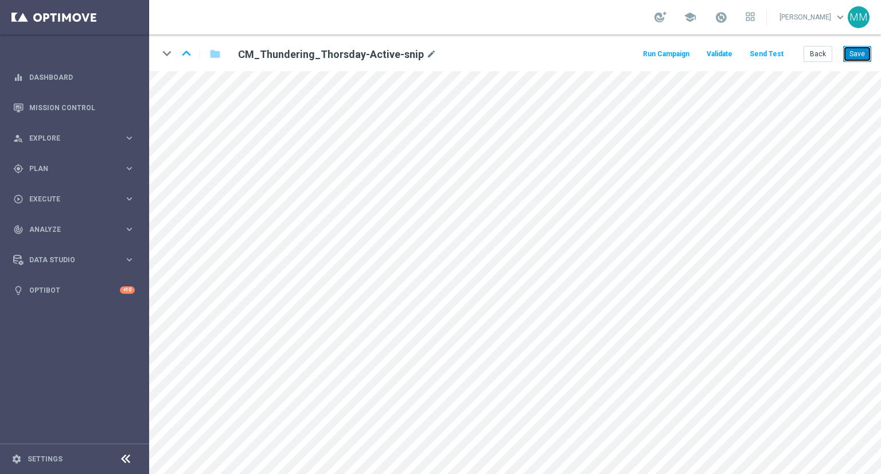
click at [860, 59] on button "Save" at bounding box center [857, 54] width 28 height 16
click at [776, 56] on button "Send Test" at bounding box center [766, 53] width 37 height 15
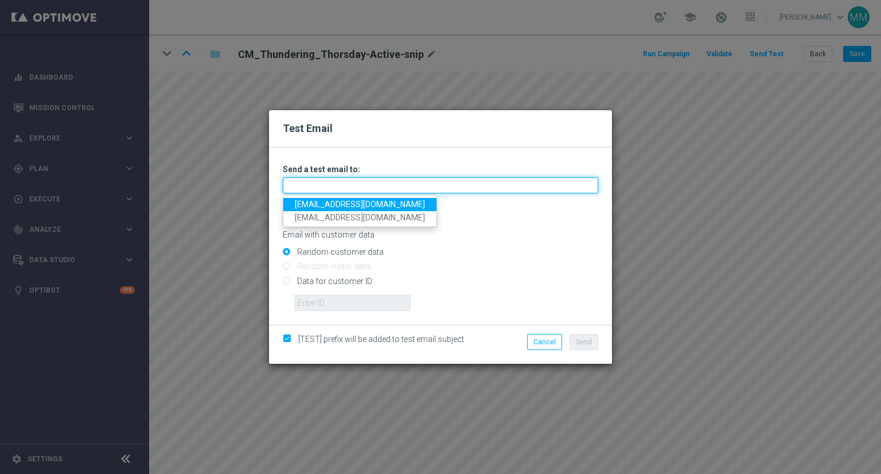
click at [331, 182] on input "text" at bounding box center [440, 185] width 315 height 16
type input "[EMAIL_ADDRESS][DOMAIN_NAME]"
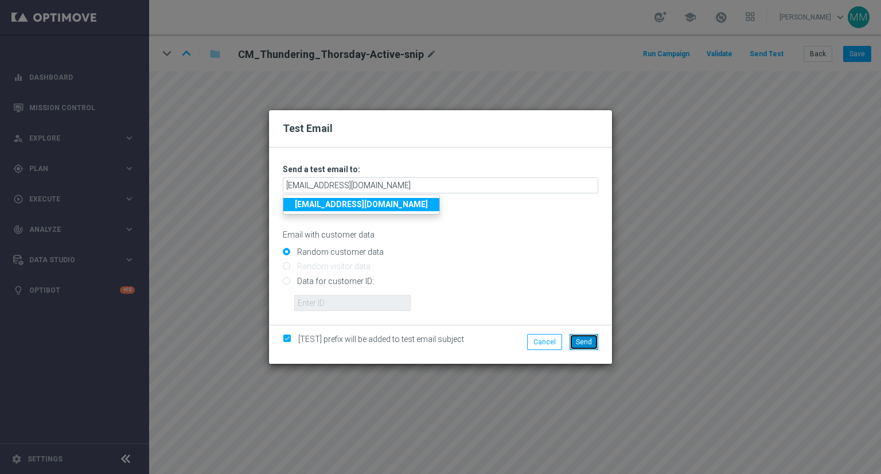
click at [592, 343] on button "Send" at bounding box center [583, 342] width 29 height 16
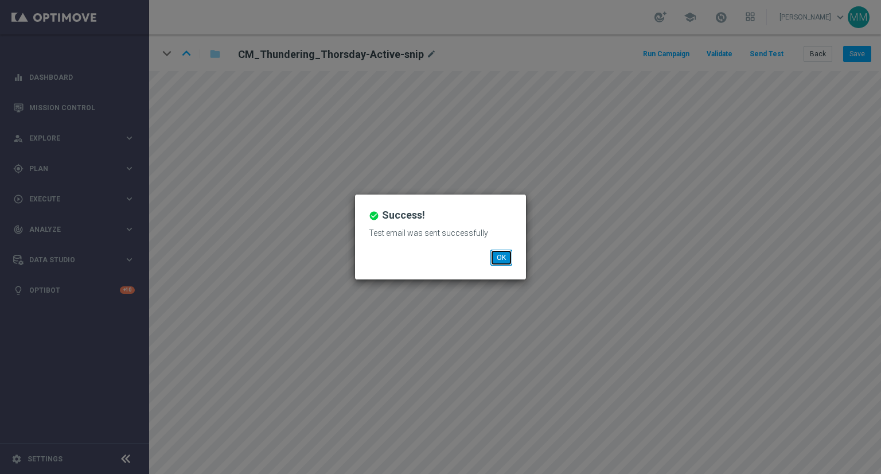
click at [498, 264] on button "OK" at bounding box center [501, 257] width 22 height 16
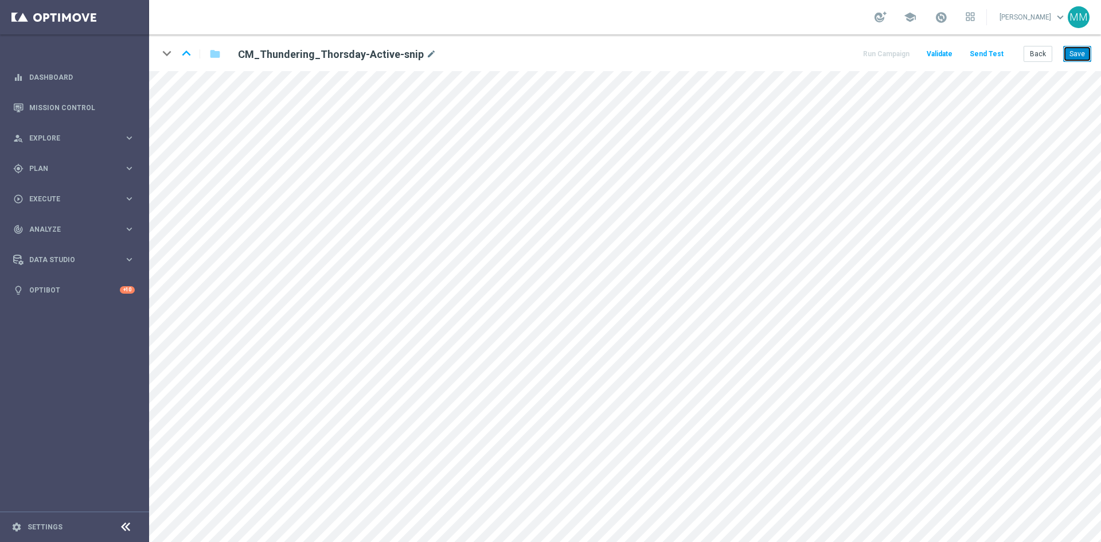
click at [880, 53] on button "Save" at bounding box center [1077, 54] width 28 height 16
drag, startPoint x: 1086, startPoint y: 51, endPoint x: 1078, endPoint y: 68, distance: 19.0
click at [880, 57] on button "Save" at bounding box center [1077, 54] width 28 height 16
click at [880, 48] on button "Save" at bounding box center [1077, 54] width 28 height 16
click at [880, 56] on button "Back" at bounding box center [1038, 54] width 29 height 16
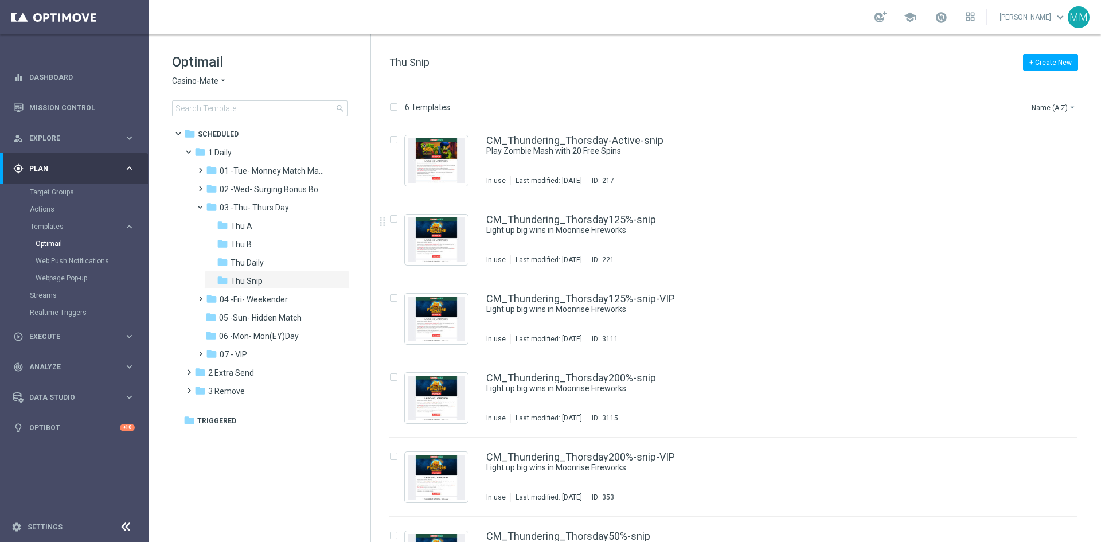
drag, startPoint x: 558, startPoint y: 239, endPoint x: 561, endPoint y: 248, distance: 10.3
click at [558, 239] on div "CM_Thundering_Thorsday125%-snip Light up big wins in Moonrise Fireworks In use …" at bounding box center [757, 239] width 543 height 50
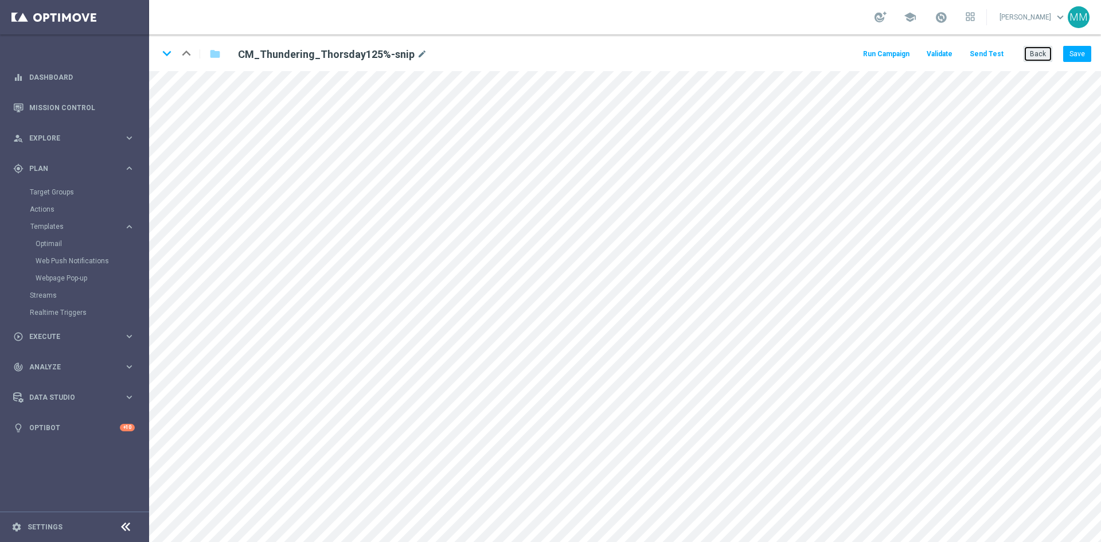
click at [880, 50] on button "Back" at bounding box center [1038, 54] width 29 height 16
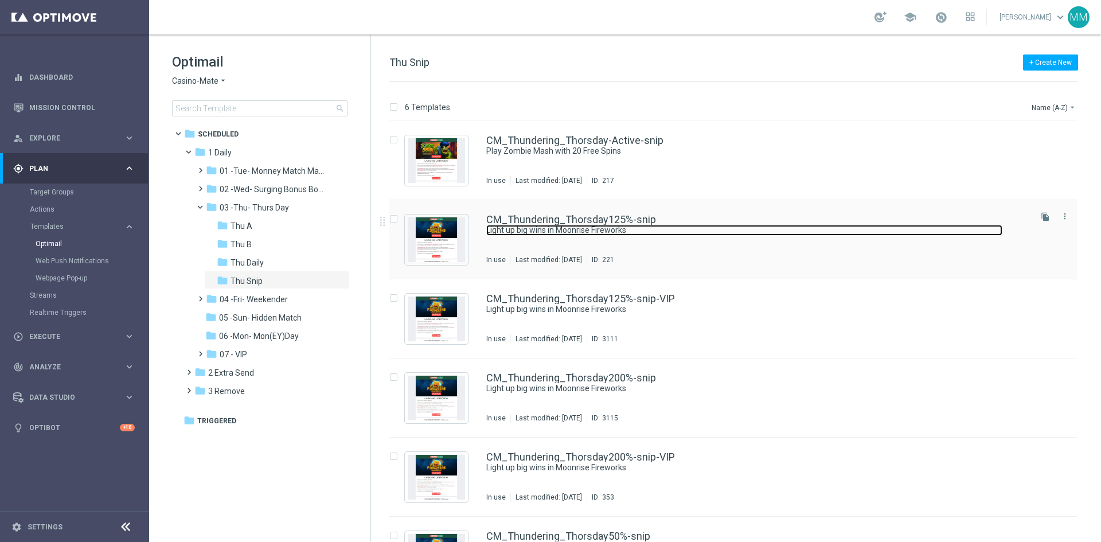
click at [550, 236] on div "CM_Thundering_Thorsday125%-snip Light up big wins in Moonrise Fireworks In use …" at bounding box center [757, 239] width 543 height 50
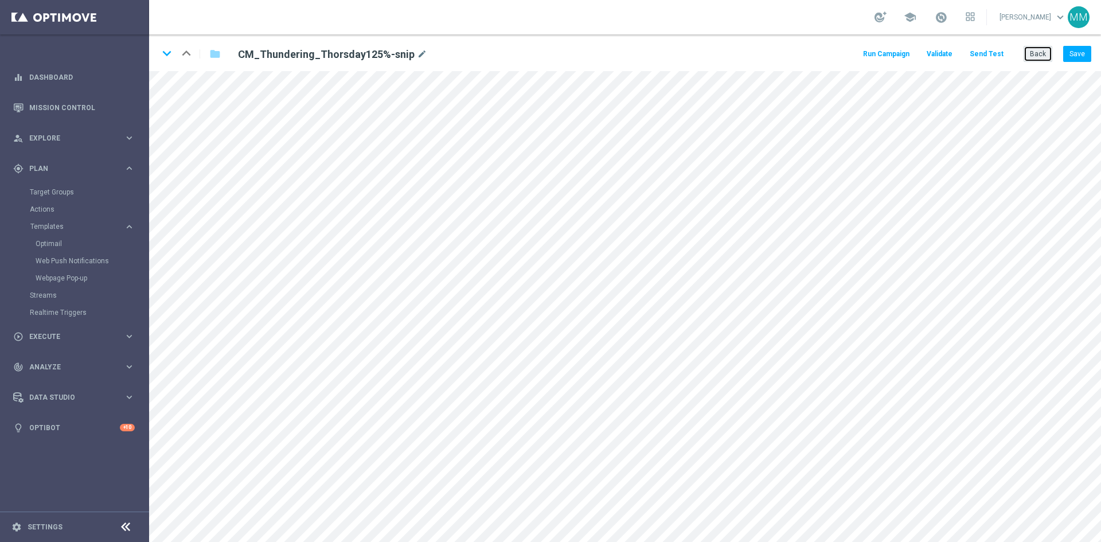
click at [880, 50] on button "Back" at bounding box center [1038, 54] width 29 height 16
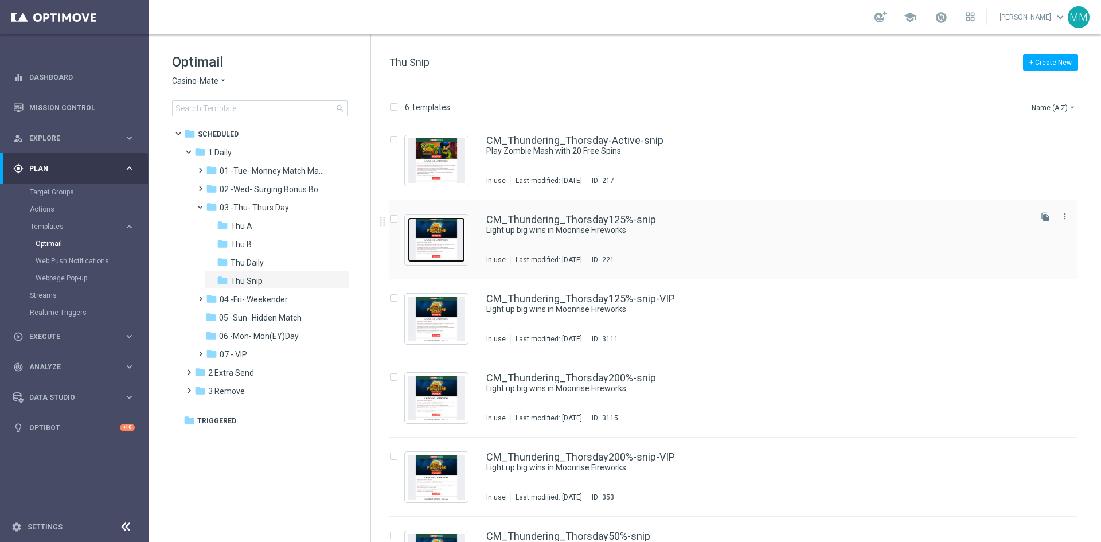
click at [454, 235] on img "Press SPACE to select this row." at bounding box center [436, 239] width 57 height 45
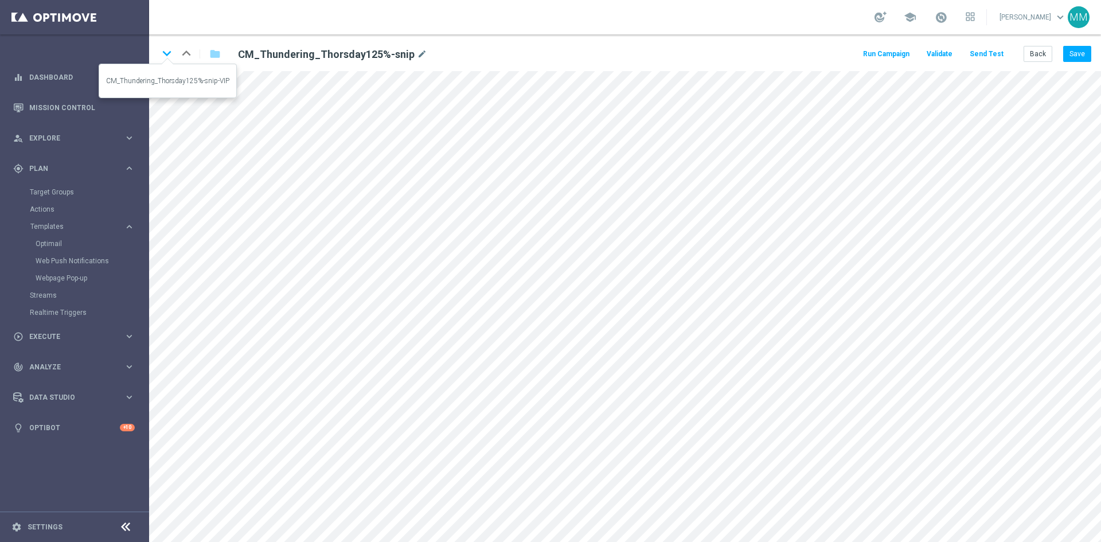
click at [166, 56] on icon "keyboard_arrow_down" at bounding box center [166, 53] width 17 height 17
click at [880, 51] on button "Back" at bounding box center [1038, 54] width 29 height 16
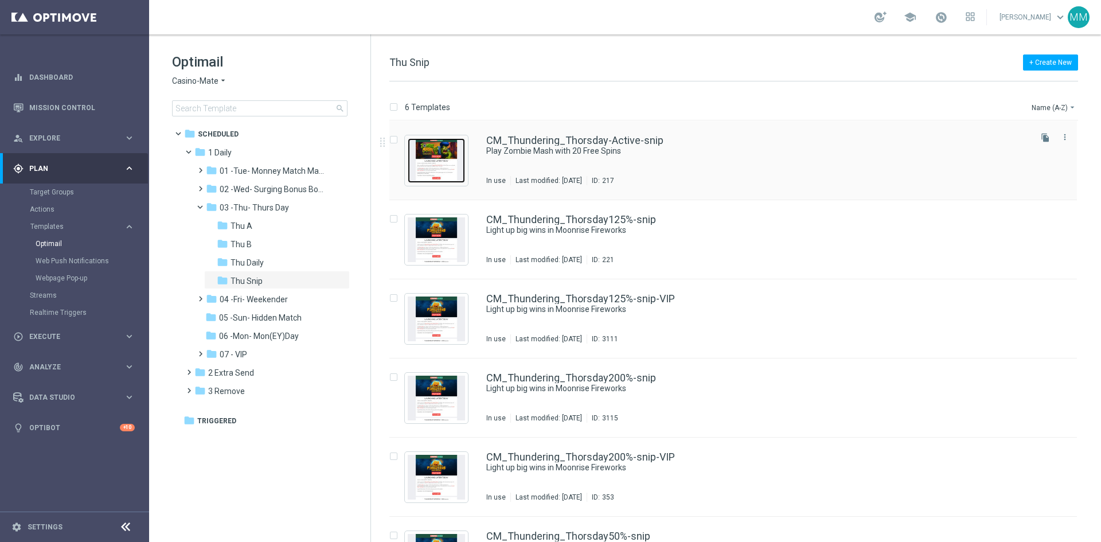
click at [440, 155] on img "Press SPACE to select this row." at bounding box center [436, 160] width 57 height 45
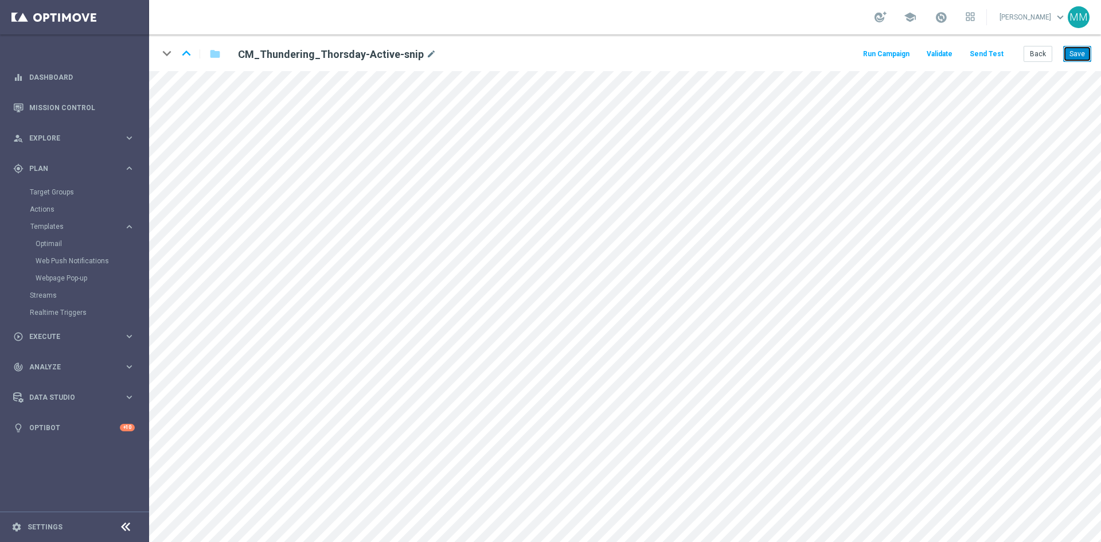
click at [880, 54] on button "Save" at bounding box center [1077, 54] width 28 height 16
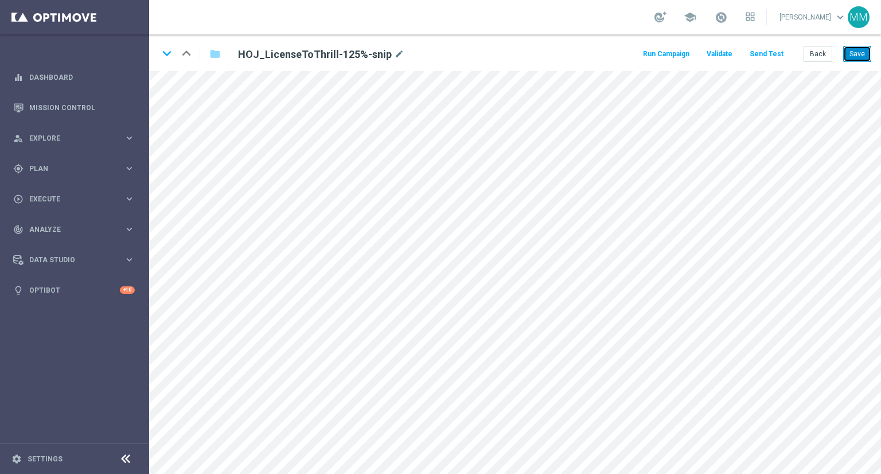
click at [861, 52] on button "Save" at bounding box center [857, 54] width 28 height 16
click at [842, 60] on div "Back Save" at bounding box center [837, 54] width 68 height 16
drag, startPoint x: 853, startPoint y: 60, endPoint x: 846, endPoint y: 59, distance: 6.9
click at [854, 58] on button "Save" at bounding box center [857, 54] width 28 height 16
click at [854, 54] on button "Save" at bounding box center [857, 54] width 28 height 16
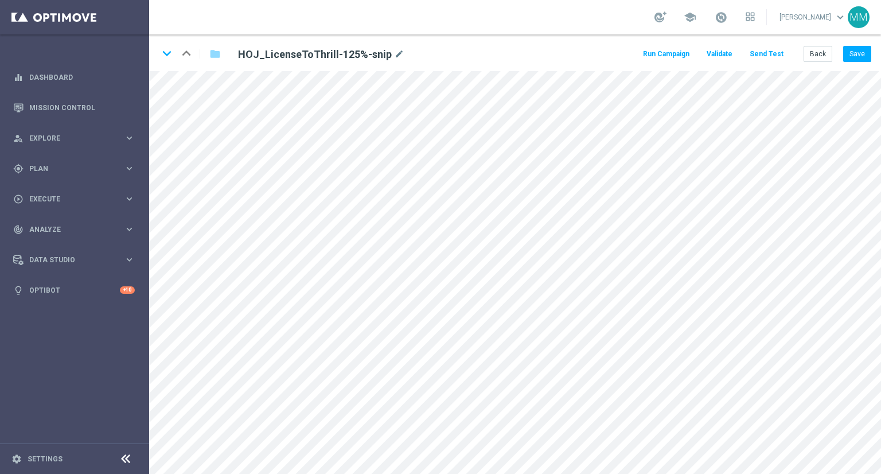
click at [771, 55] on button "Send Test" at bounding box center [766, 53] width 37 height 15
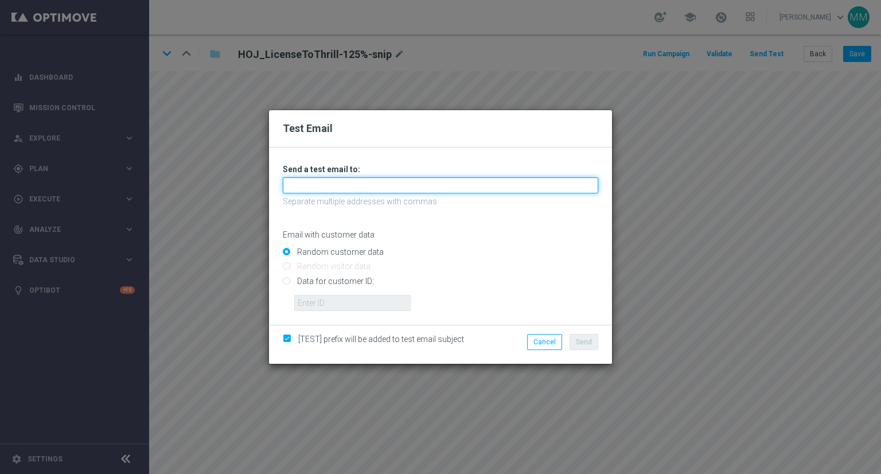
click at [423, 184] on input "text" at bounding box center [440, 185] width 315 height 16
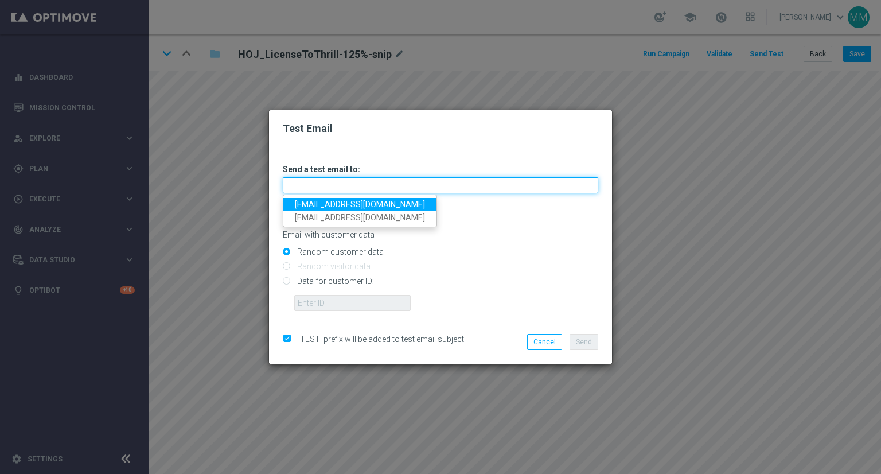
type input "mateigoldmedia@gmail.com"
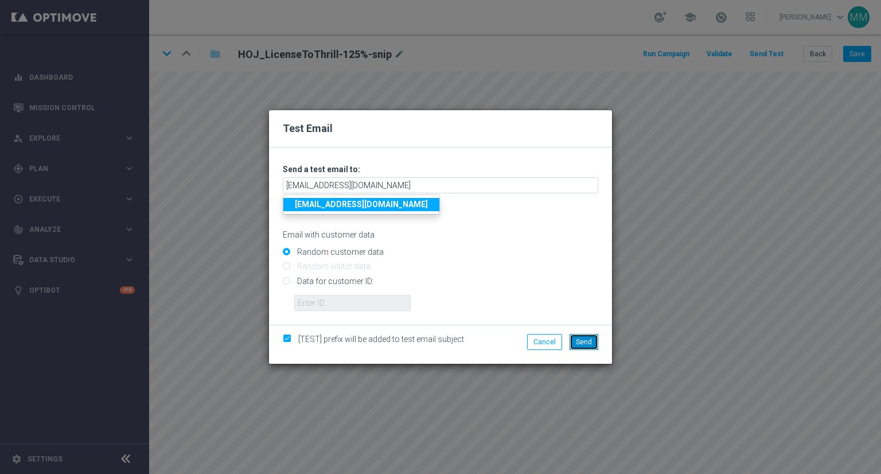
click at [588, 343] on span "Send" at bounding box center [584, 342] width 16 height 8
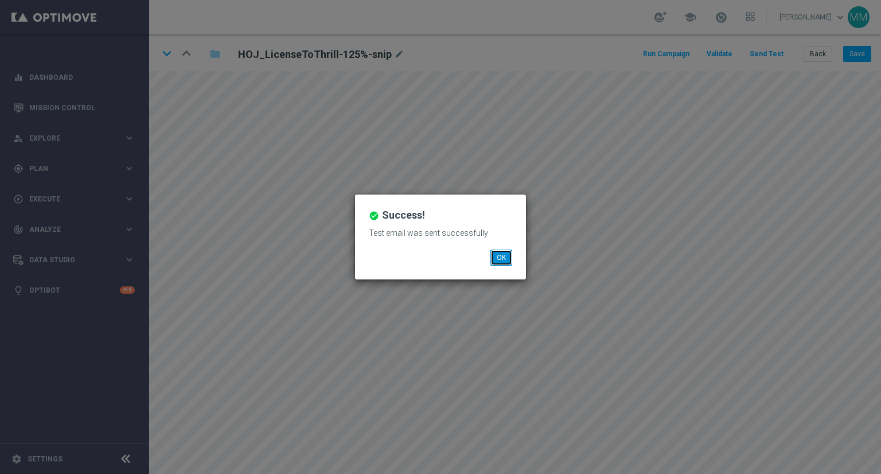
click at [499, 264] on button "OK" at bounding box center [501, 257] width 22 height 16
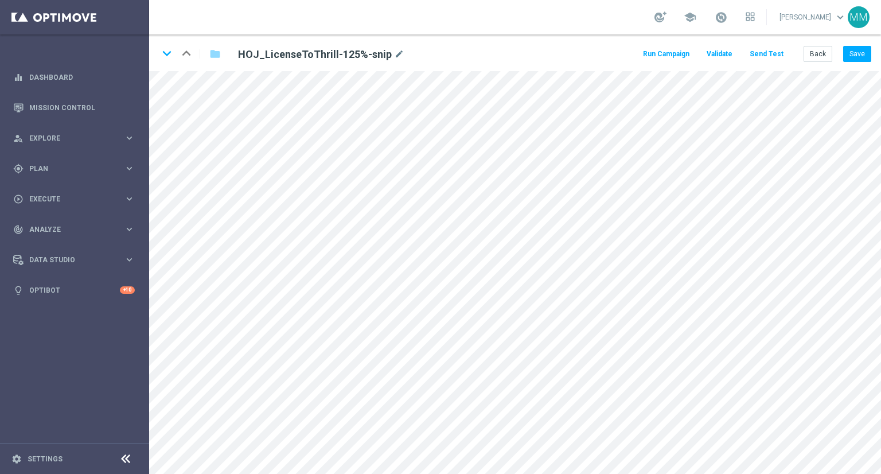
click at [576, 5] on div "school Matei Motaung keyboard_arrow_down MM" at bounding box center [515, 17] width 732 height 34
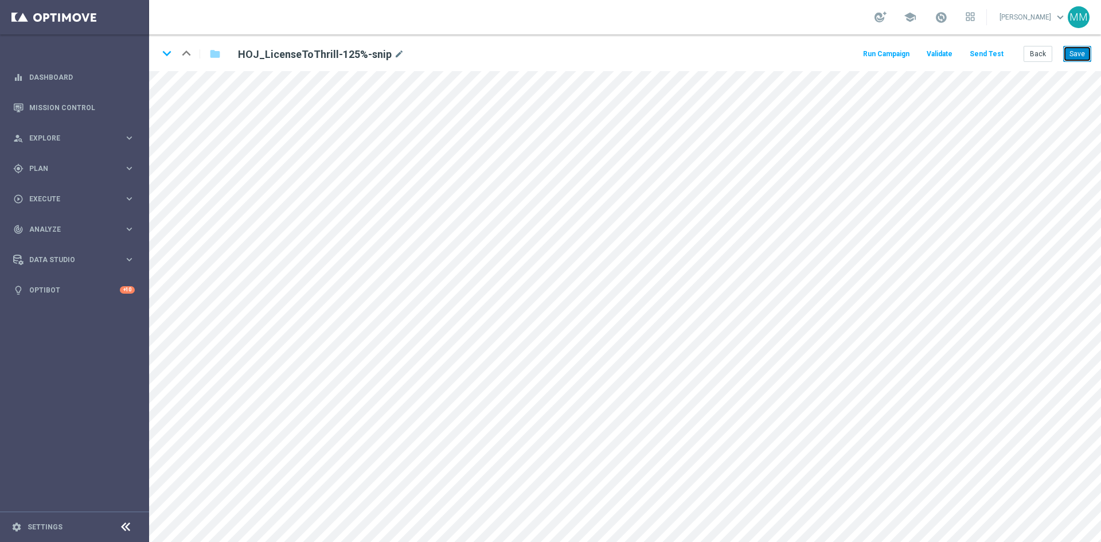
drag, startPoint x: 1079, startPoint y: 51, endPoint x: 1086, endPoint y: 52, distance: 7.0
click at [880, 50] on button "Save" at bounding box center [1077, 54] width 28 height 16
drag, startPoint x: 1087, startPoint y: 50, endPoint x: 1091, endPoint y: 67, distance: 17.8
click at [880, 49] on button "Save" at bounding box center [1077, 54] width 28 height 16
click at [880, 52] on button "Send Test" at bounding box center [986, 53] width 37 height 15
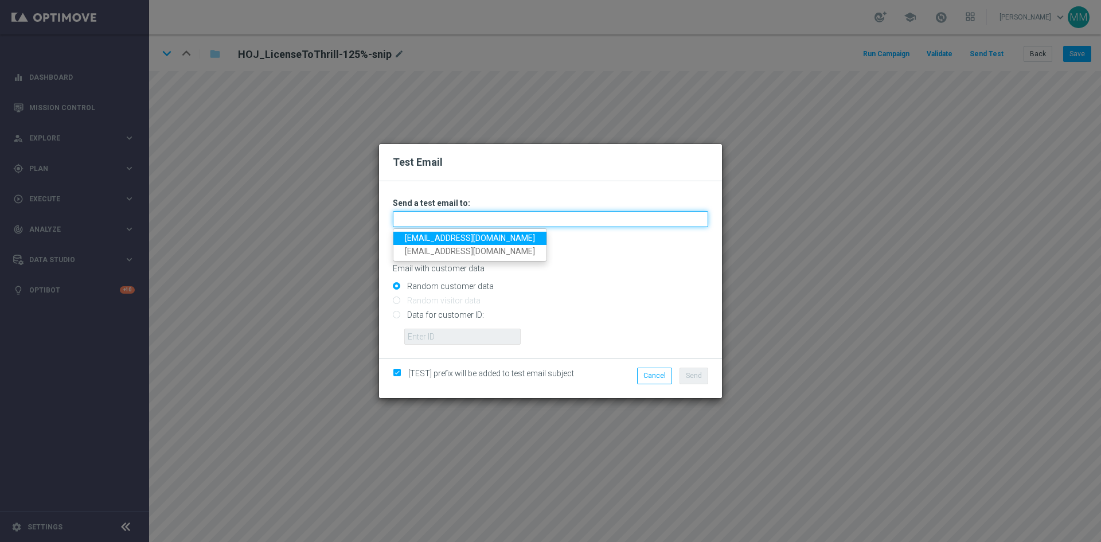
click at [497, 217] on input "text" at bounding box center [550, 219] width 315 height 16
type input "testingalltesting@gmail.com"
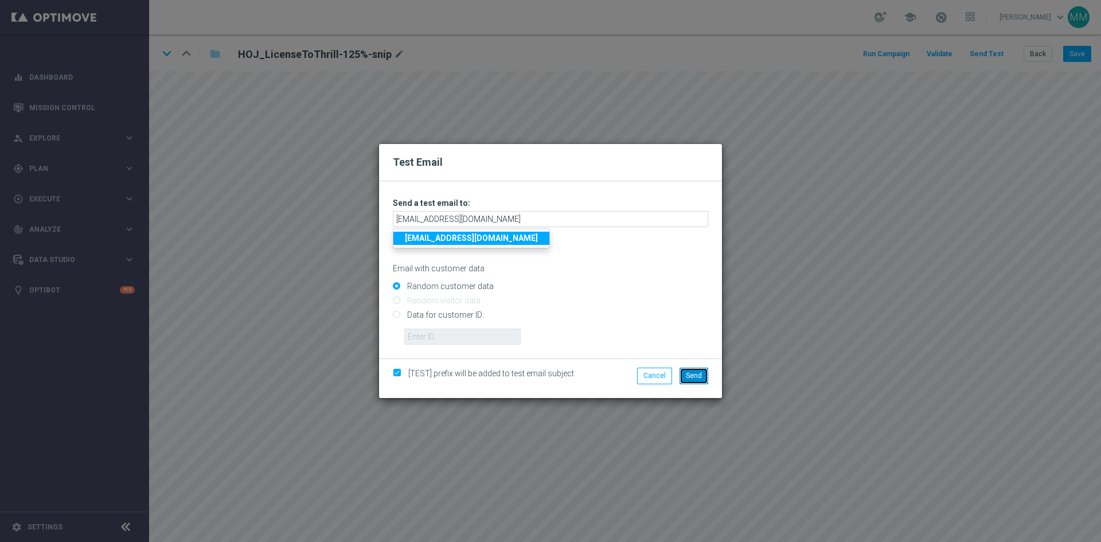
click at [706, 377] on button "Send" at bounding box center [694, 376] width 29 height 16
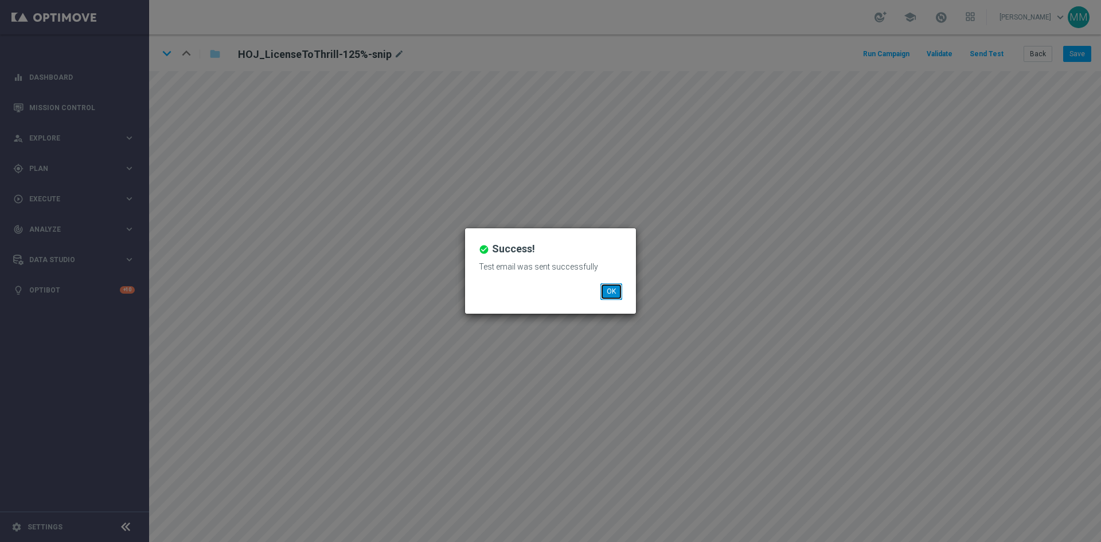
click at [620, 285] on button "OK" at bounding box center [611, 291] width 22 height 16
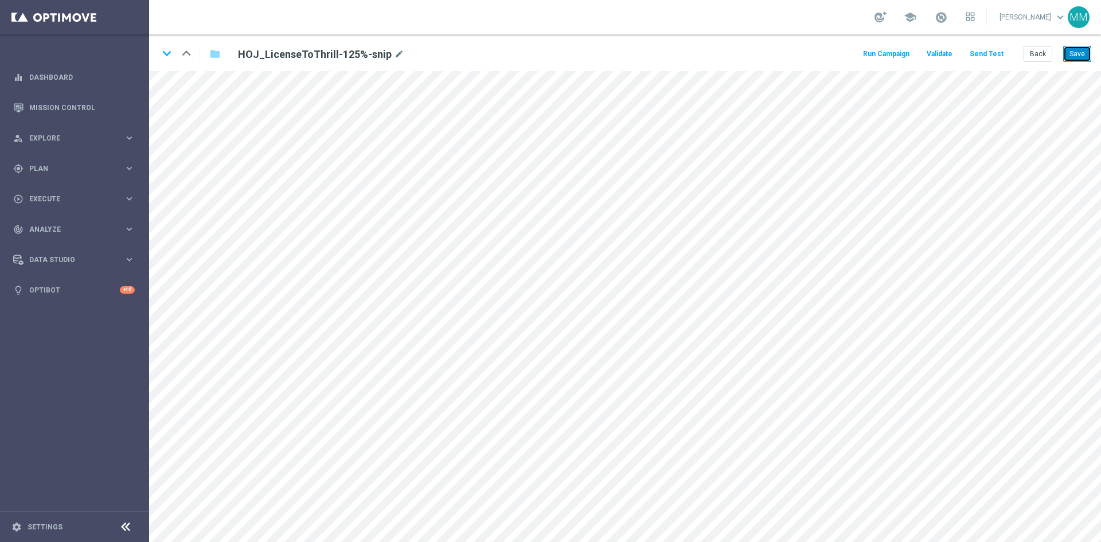
click at [880, 53] on button "Save" at bounding box center [1077, 54] width 28 height 16
click at [880, 55] on button "Save" at bounding box center [1077, 54] width 28 height 16
click at [171, 53] on icon "keyboard_arrow_down" at bounding box center [166, 53] width 17 height 17
click at [169, 54] on icon "keyboard_arrow_down" at bounding box center [166, 53] width 17 height 17
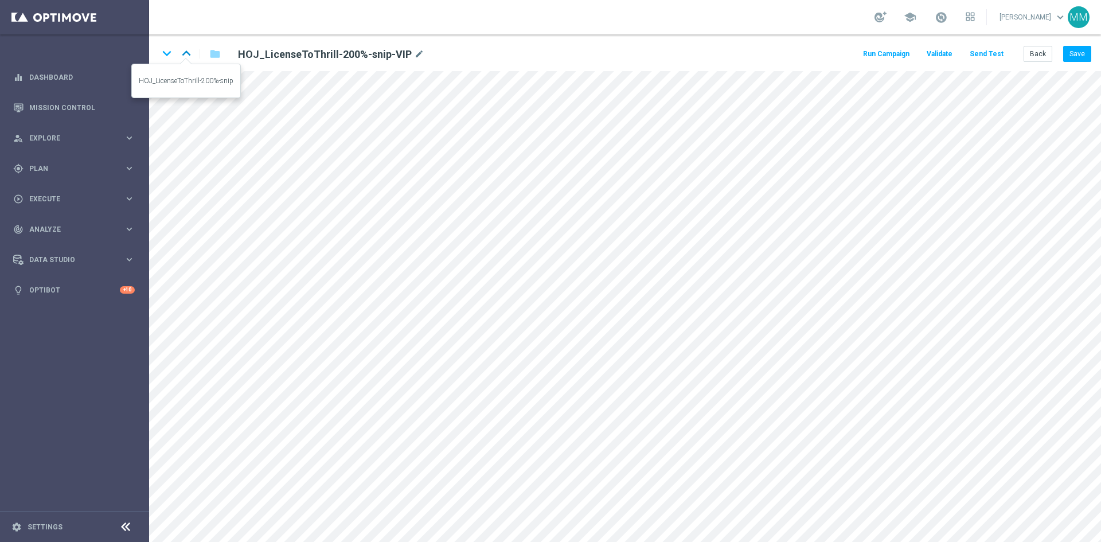
click at [189, 53] on icon "keyboard_arrow_up" at bounding box center [186, 53] width 17 height 17
click at [188, 58] on icon "keyboard_arrow_up" at bounding box center [186, 53] width 17 height 17
click at [173, 52] on icon "keyboard_arrow_down" at bounding box center [166, 53] width 17 height 17
click at [880, 49] on button "Save" at bounding box center [1077, 54] width 28 height 16
click at [163, 50] on icon "keyboard_arrow_down" at bounding box center [166, 53] width 17 height 17
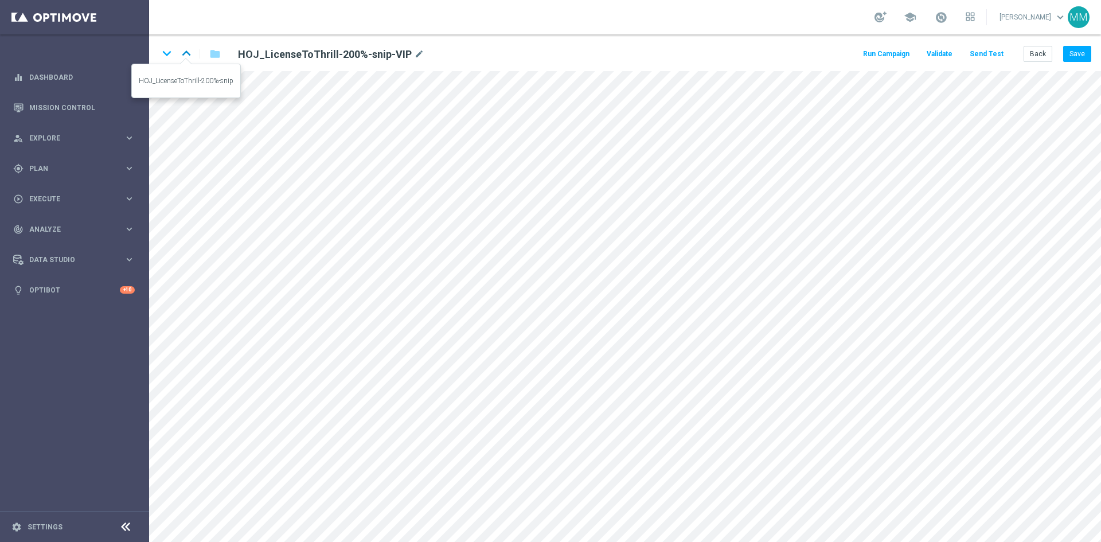
click at [185, 52] on icon "keyboard_arrow_up" at bounding box center [186, 53] width 17 height 17
click at [184, 53] on icon "keyboard_arrow_up" at bounding box center [186, 53] width 17 height 17
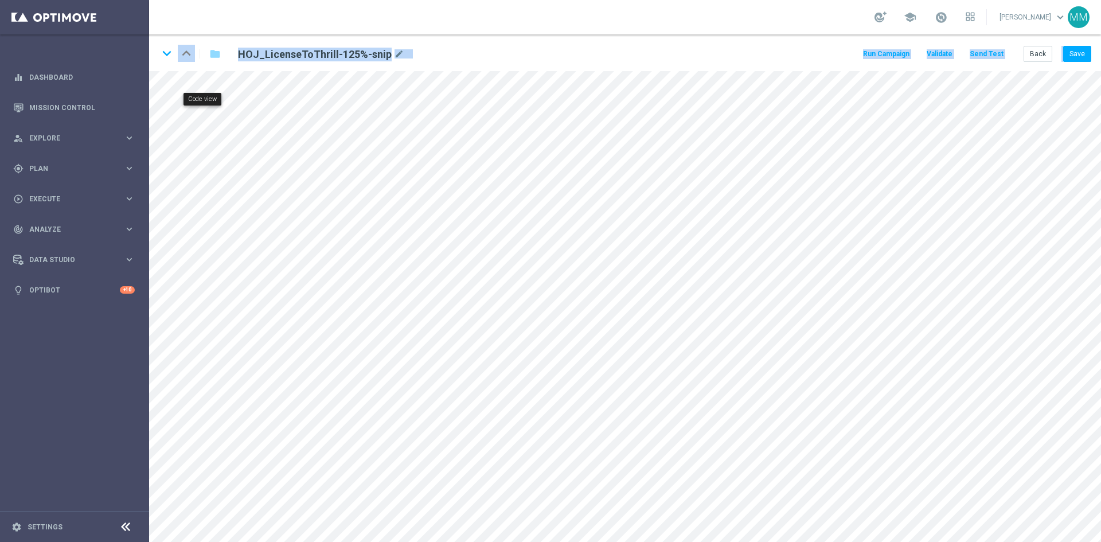
click at [189, 80] on form "keyboard_arrow_down keyboard_arrow_up folder HOJ_LicenseToThrill-125%-snip mode…" at bounding box center [625, 288] width 952 height 508
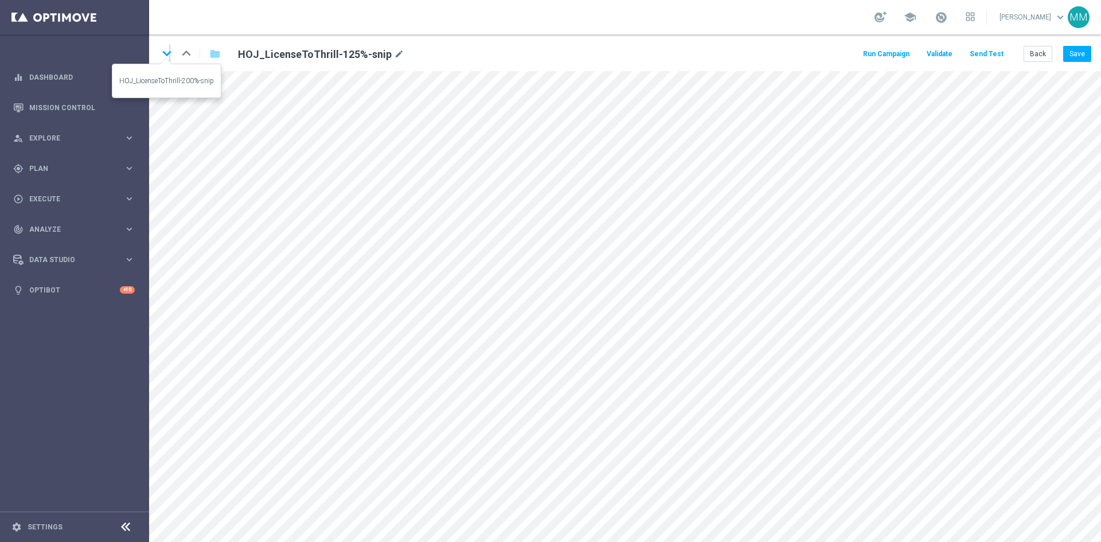
click at [170, 54] on icon "keyboard_arrow_down" at bounding box center [166, 53] width 17 height 17
click at [880, 50] on button "Save" at bounding box center [1077, 54] width 28 height 16
click at [880, 48] on button "Save" at bounding box center [1077, 54] width 28 height 16
click at [172, 51] on icon "keyboard_arrow_down" at bounding box center [166, 53] width 17 height 17
click at [186, 51] on icon "keyboard_arrow_up" at bounding box center [186, 53] width 17 height 17
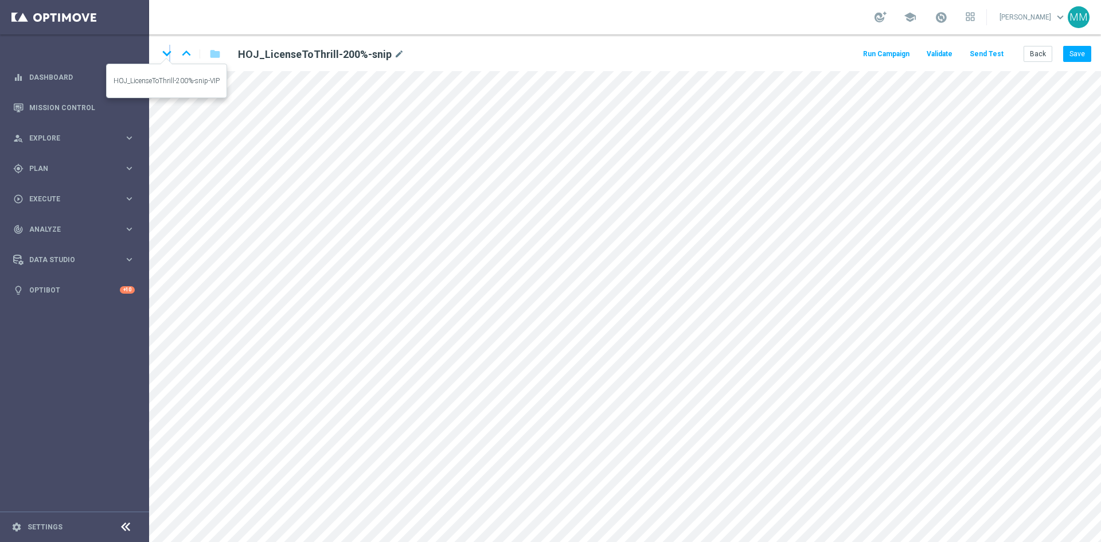
click at [170, 53] on icon "keyboard_arrow_down" at bounding box center [166, 53] width 17 height 17
click at [165, 53] on icon "keyboard_arrow_down" at bounding box center [166, 53] width 17 height 17
click at [190, 56] on icon "keyboard_arrow_up" at bounding box center [186, 53] width 17 height 17
click at [181, 52] on icon "keyboard_arrow_up" at bounding box center [186, 53] width 17 height 17
click at [169, 50] on icon "keyboard_arrow_down" at bounding box center [166, 53] width 17 height 17
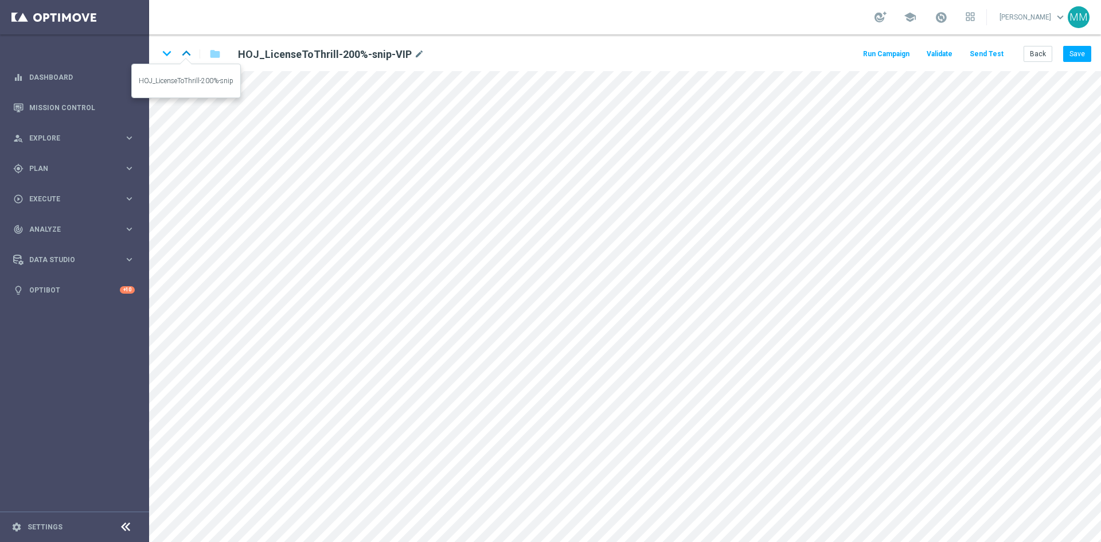
click at [185, 51] on icon "keyboard_arrow_up" at bounding box center [186, 53] width 17 height 17
click at [165, 57] on icon "keyboard_arrow_down" at bounding box center [166, 53] width 17 height 17
drag, startPoint x: 1077, startPoint y: 51, endPoint x: 1068, endPoint y: 56, distance: 10.5
click at [880, 52] on button "Save" at bounding box center [1077, 54] width 28 height 16
click at [880, 58] on button "Save" at bounding box center [1077, 54] width 28 height 16
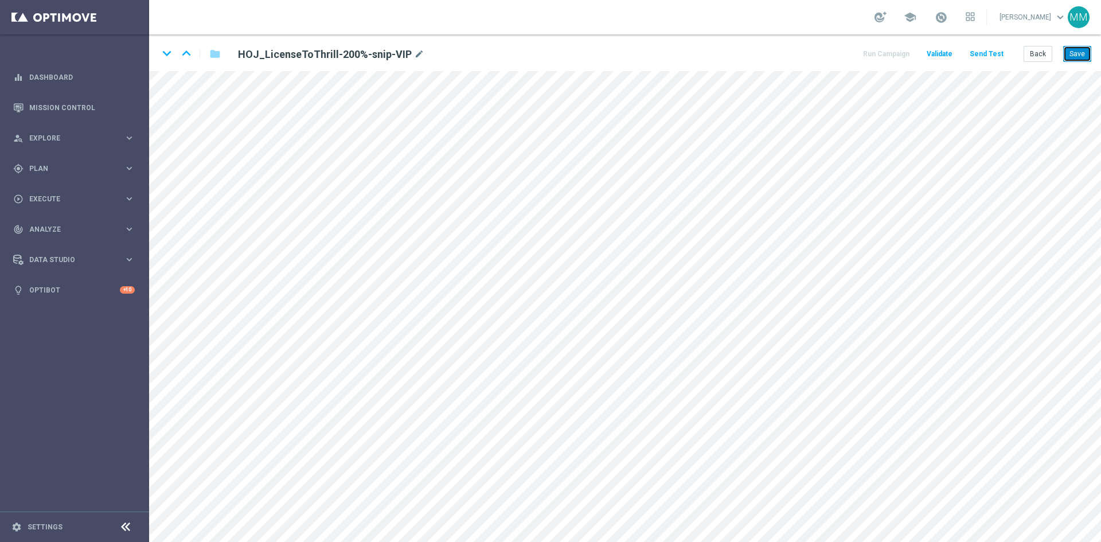
click at [880, 54] on button "Save" at bounding box center [1077, 54] width 28 height 16
click at [880, 57] on button "Save" at bounding box center [1077, 54] width 28 height 16
click at [166, 53] on icon "keyboard_arrow_down" at bounding box center [166, 53] width 17 height 17
click at [187, 51] on icon "keyboard_arrow_up" at bounding box center [186, 53] width 17 height 17
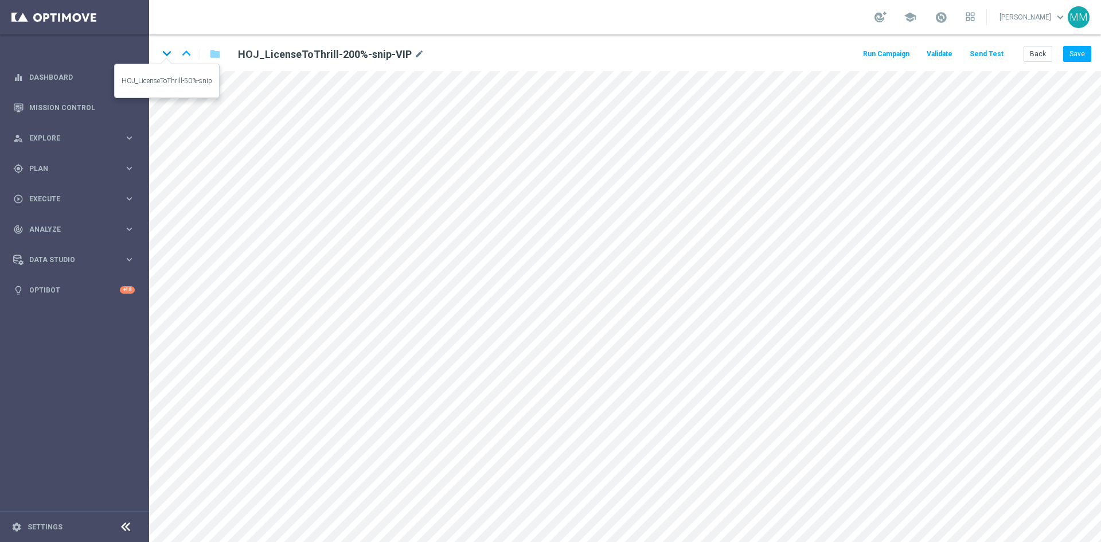
click at [166, 56] on icon "keyboard_arrow_down" at bounding box center [166, 53] width 17 height 17
click at [181, 51] on icon "keyboard_arrow_up" at bounding box center [186, 53] width 17 height 17
click at [184, 51] on icon "keyboard_arrow_up" at bounding box center [186, 53] width 17 height 17
click at [184, 53] on icon "keyboard_arrow_up" at bounding box center [186, 53] width 17 height 17
click at [170, 54] on icon "keyboard_arrow_down" at bounding box center [166, 53] width 17 height 17
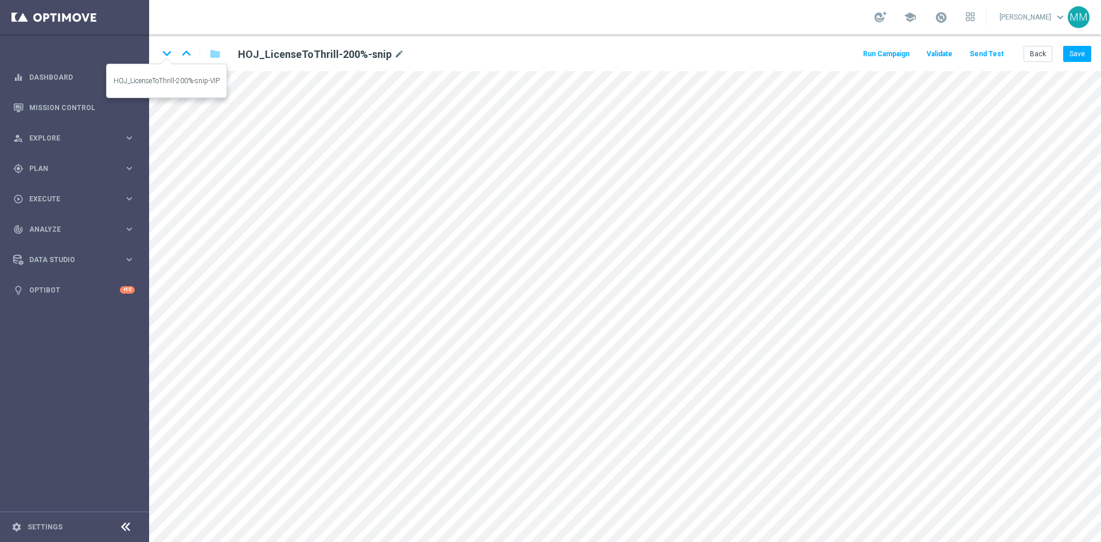
click at [167, 53] on icon "keyboard_arrow_down" at bounding box center [166, 53] width 17 height 17
click at [170, 53] on icon "keyboard_arrow_down" at bounding box center [166, 53] width 17 height 17
click at [188, 50] on icon "keyboard_arrow_up" at bounding box center [186, 53] width 17 height 17
click at [185, 55] on icon "keyboard_arrow_up" at bounding box center [186, 53] width 17 height 17
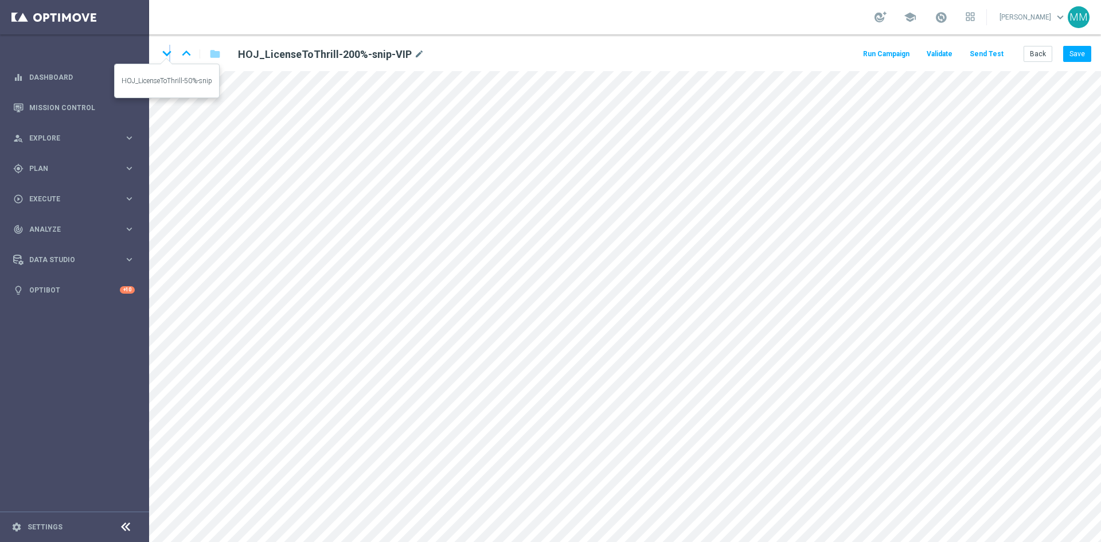
click at [170, 56] on icon "keyboard_arrow_down" at bounding box center [166, 53] width 17 height 17
click at [880, 57] on button "Save" at bounding box center [1077, 54] width 28 height 16
click at [171, 55] on icon "keyboard_arrow_down" at bounding box center [166, 53] width 17 height 17
click at [188, 57] on icon "keyboard_arrow_up" at bounding box center [186, 53] width 17 height 17
click at [161, 53] on icon "keyboard_arrow_down" at bounding box center [166, 53] width 17 height 17
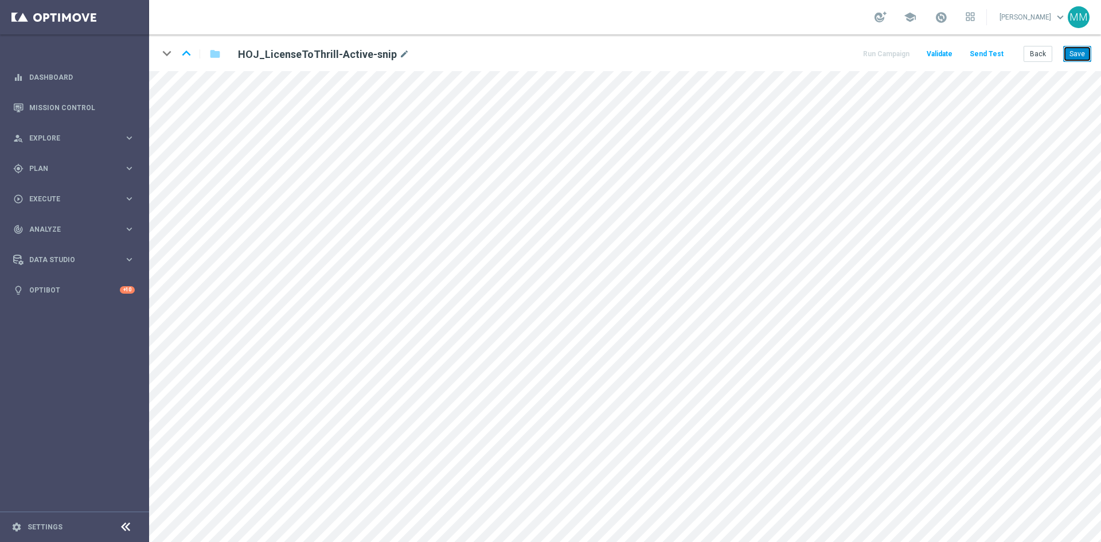
click at [880, 57] on button "Save" at bounding box center [1077, 54] width 28 height 16
click at [880, 56] on button "Save" at bounding box center [1077, 54] width 28 height 16
click at [189, 54] on icon "keyboard_arrow_up" at bounding box center [186, 53] width 17 height 17
click at [169, 54] on icon "keyboard_arrow_down" at bounding box center [166, 53] width 17 height 17
click at [880, 54] on button "Save" at bounding box center [1077, 54] width 28 height 16
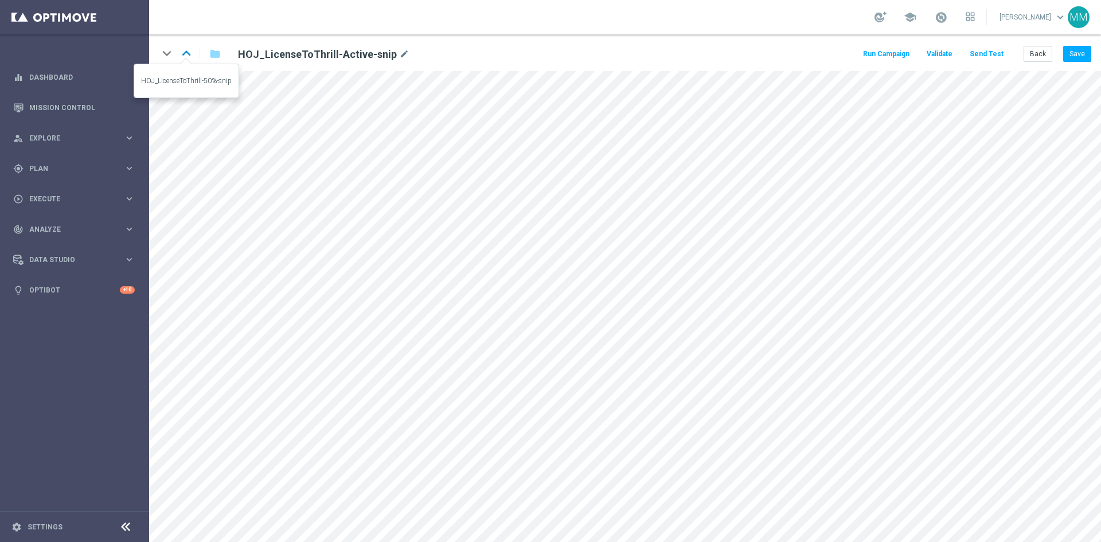
click at [186, 56] on icon "keyboard_arrow_up" at bounding box center [186, 53] width 17 height 17
drag, startPoint x: 1071, startPoint y: 58, endPoint x: 1066, endPoint y: 68, distance: 11.8
click at [880, 59] on button "Save" at bounding box center [1077, 54] width 28 height 16
click at [190, 53] on icon "keyboard_arrow_up" at bounding box center [186, 53] width 17 height 17
click at [880, 56] on button "Send Test" at bounding box center [986, 53] width 37 height 15
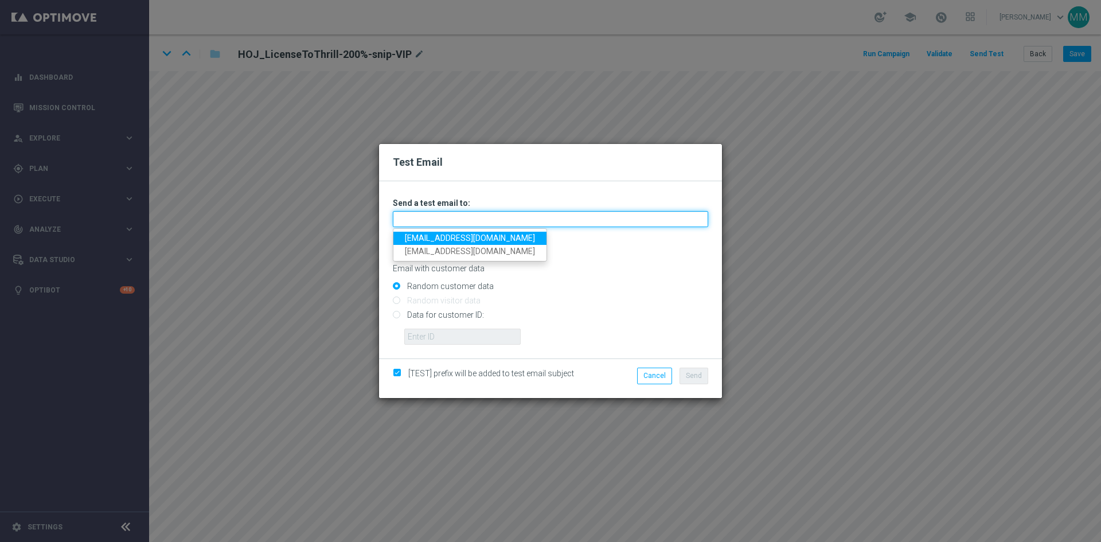
click at [447, 224] on input "text" at bounding box center [550, 219] width 315 height 16
type input "mateigoldmedia@gmail.com"
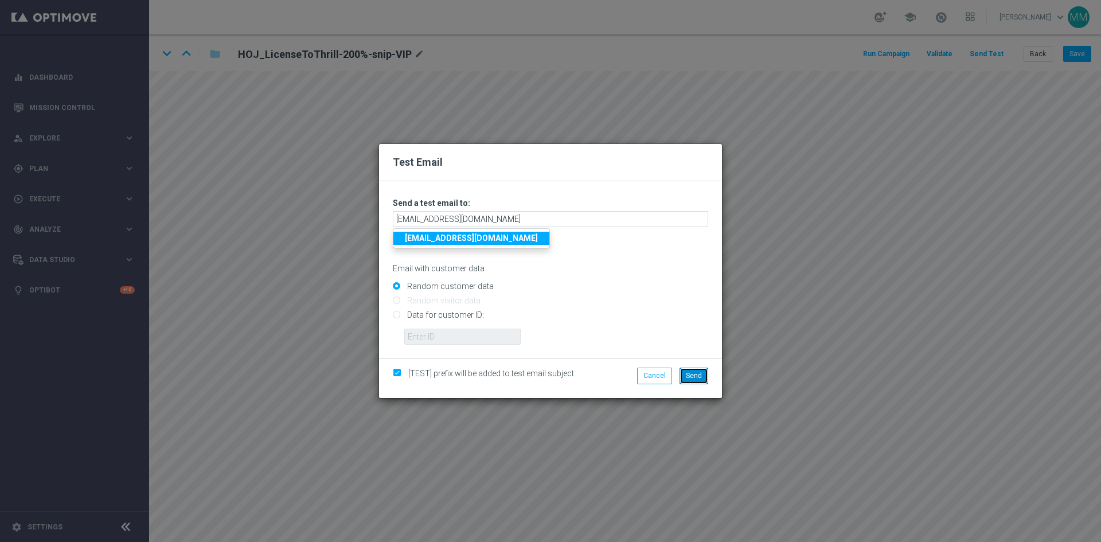
click at [700, 372] on span "Send" at bounding box center [694, 376] width 16 height 8
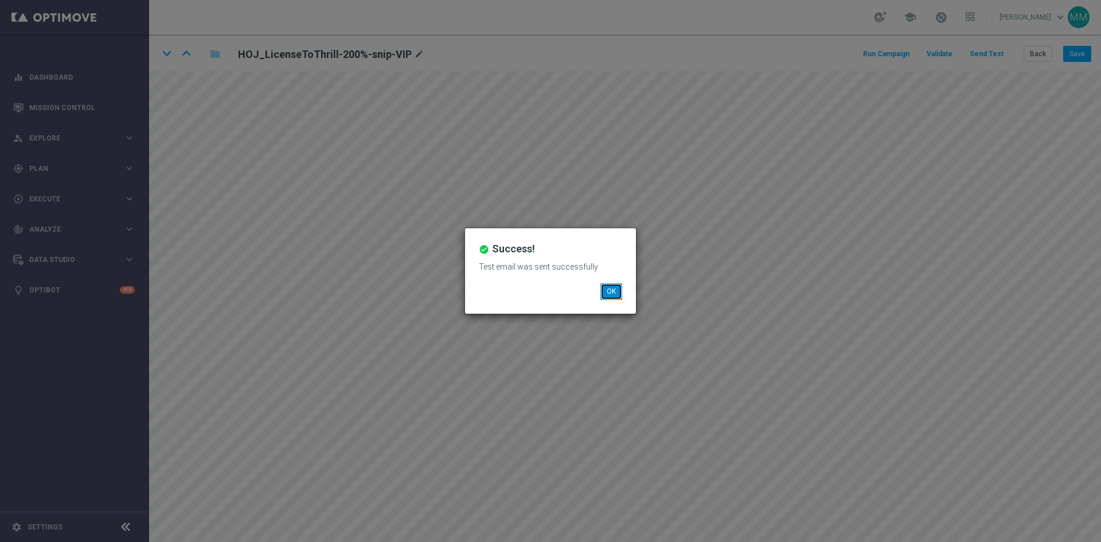
click at [619, 292] on button "OK" at bounding box center [611, 291] width 22 height 16
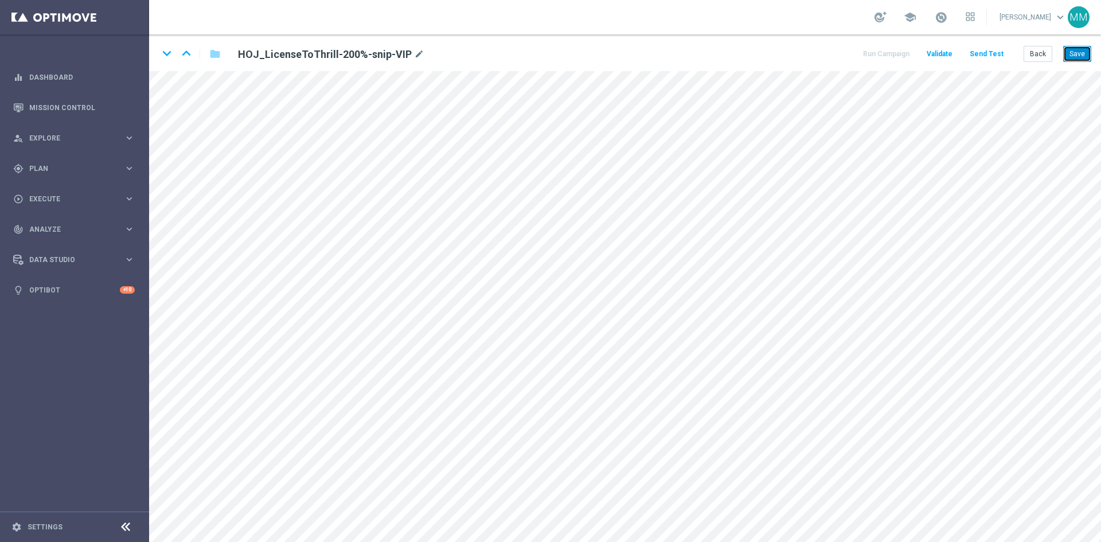
click at [880, 54] on button "Save" at bounding box center [1077, 54] width 28 height 16
drag, startPoint x: 1078, startPoint y: 52, endPoint x: 1074, endPoint y: 57, distance: 6.1
click at [880, 53] on button "Save" at bounding box center [1077, 54] width 28 height 16
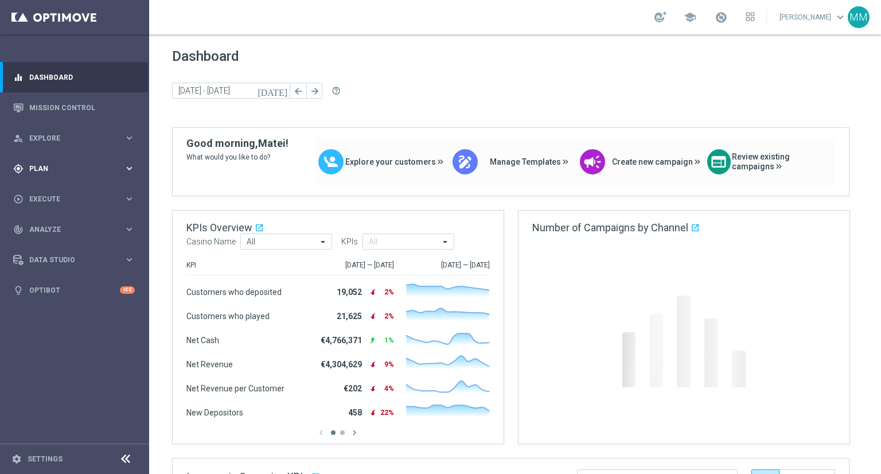
click at [129, 163] on icon "keyboard_arrow_right" at bounding box center [129, 168] width 11 height 11
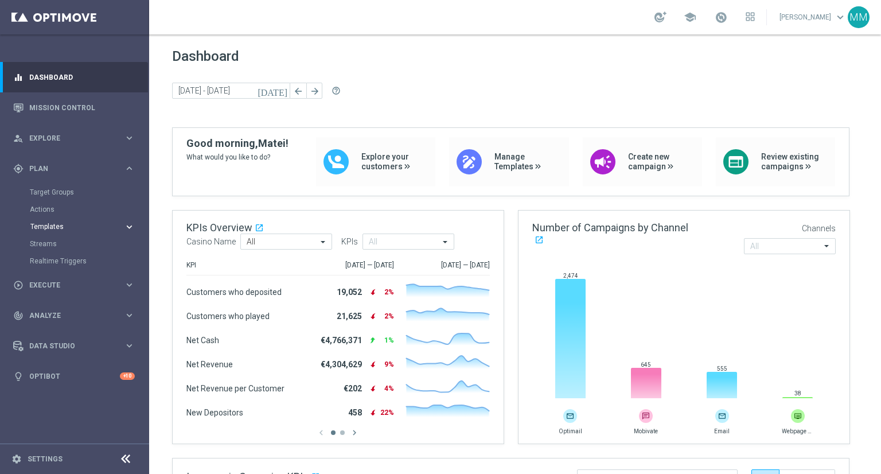
click at [127, 223] on icon "keyboard_arrow_right" at bounding box center [129, 226] width 11 height 11
click at [75, 242] on link "Optimail" at bounding box center [78, 243] width 84 height 9
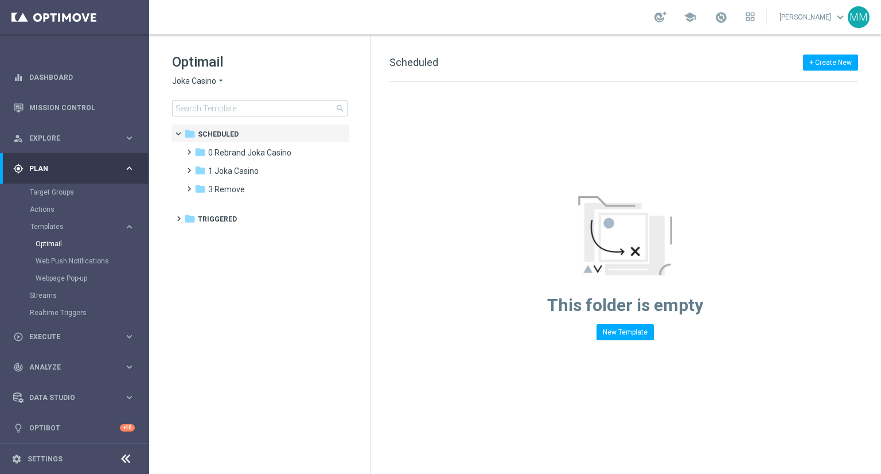
click at [208, 82] on span "Joka Casino" at bounding box center [194, 81] width 44 height 11
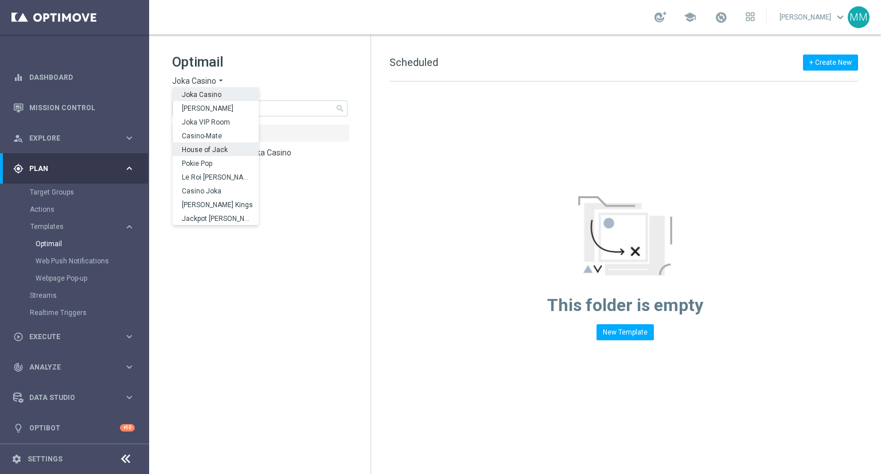
click at [0, 0] on span "House of Jack" at bounding box center [0, 0] width 0 height 0
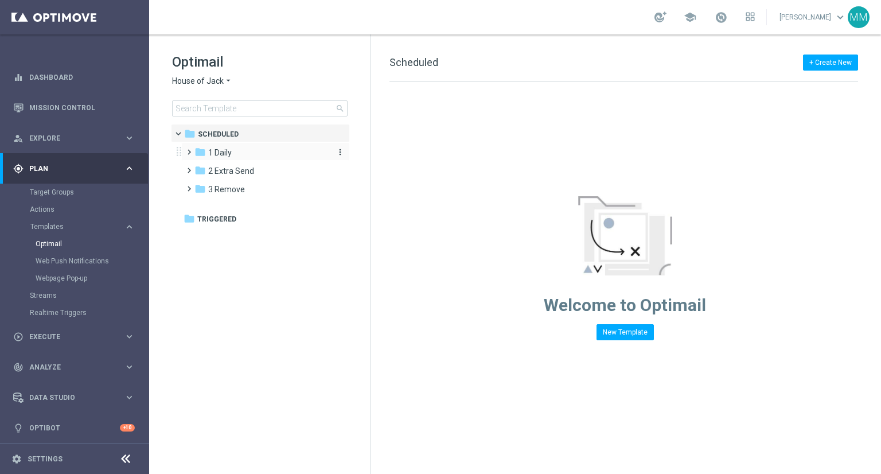
click at [241, 150] on div "folder 1 Daily" at bounding box center [260, 152] width 132 height 13
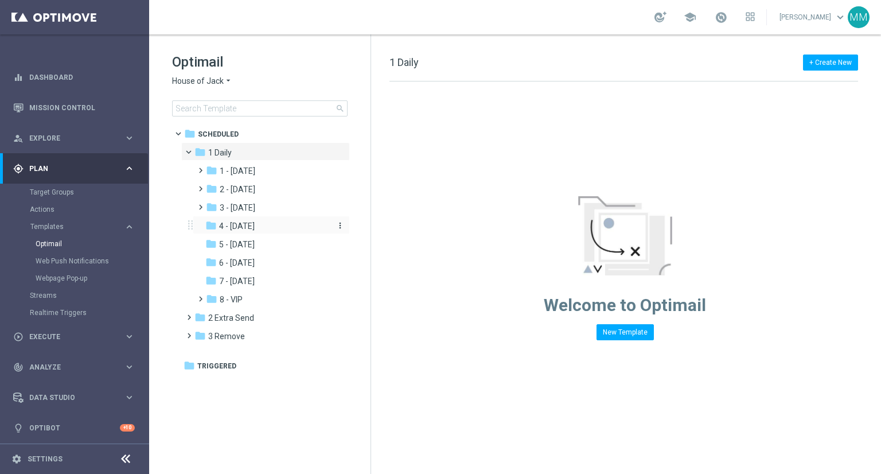
click at [249, 228] on span "4 - Friday" at bounding box center [237, 226] width 36 height 10
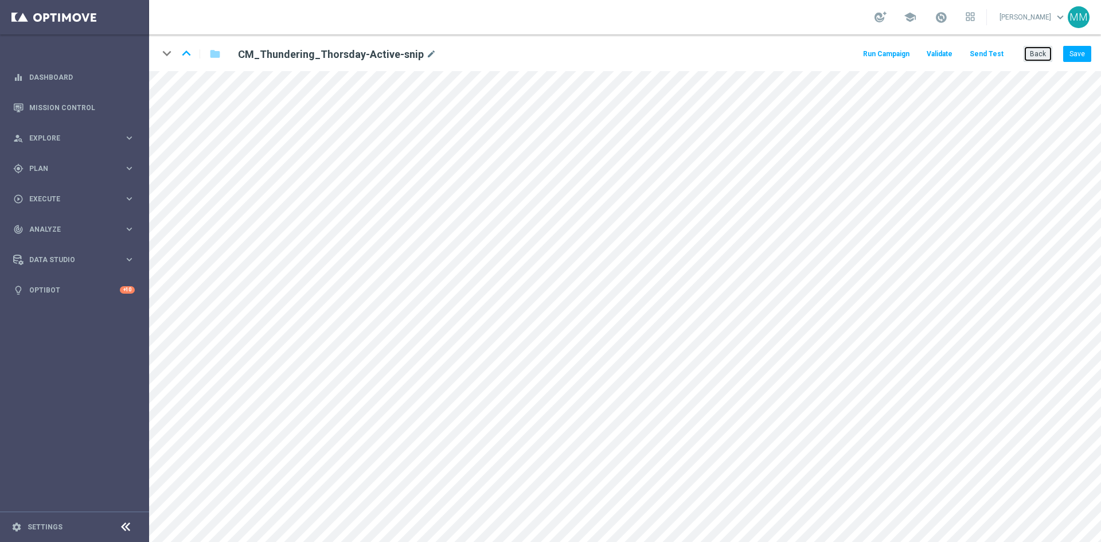
click at [1029, 57] on button "Back" at bounding box center [1038, 54] width 29 height 16
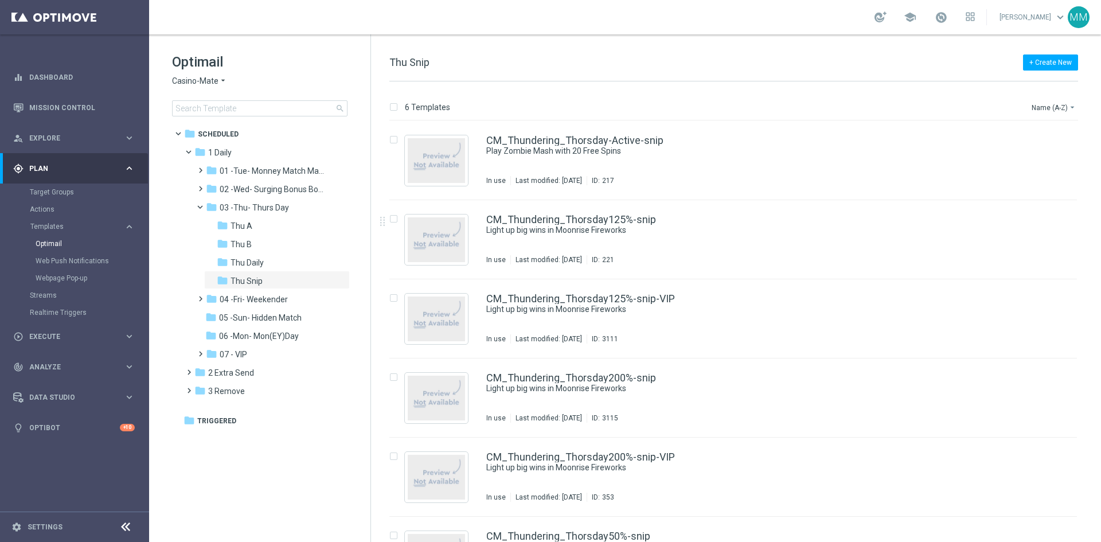
click at [619, 237] on div "CM_Thundering_Thorsday125%-snip Light up big wins in Moonrise Fireworks In use …" at bounding box center [757, 239] width 543 height 50
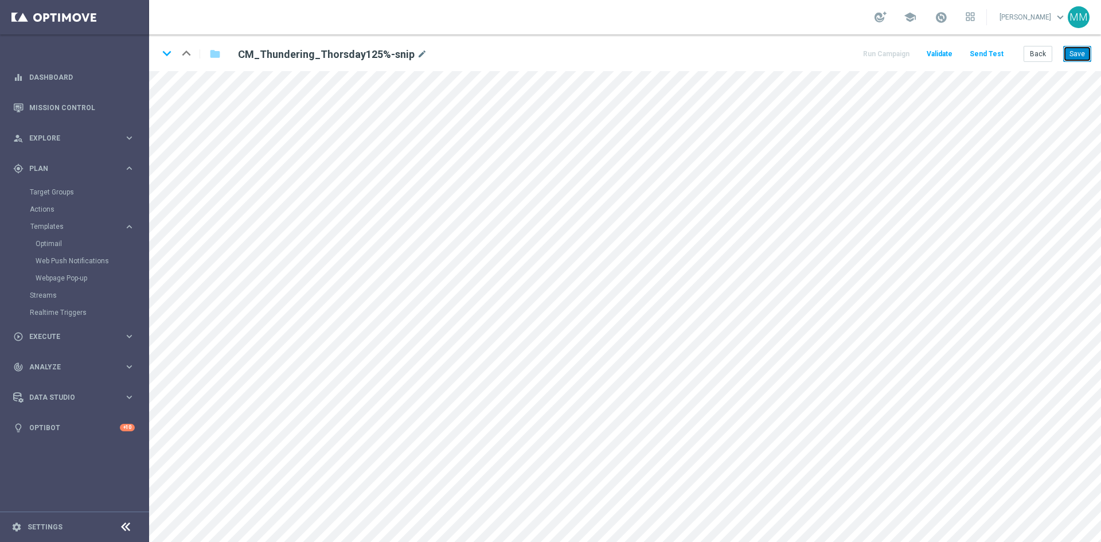
click at [1078, 55] on button "Save" at bounding box center [1077, 54] width 28 height 16
drag, startPoint x: 1083, startPoint y: 50, endPoint x: 1097, endPoint y: 44, distance: 15.7
click at [1091, 46] on div "keyboard_arrow_down keyboard_arrow_up folder CM_Thundering_Thorsday125%-snip mo…" at bounding box center [625, 52] width 952 height 37
click at [1074, 60] on button "Save" at bounding box center [1077, 54] width 28 height 16
click at [1074, 54] on button "Save" at bounding box center [1077, 54] width 28 height 16
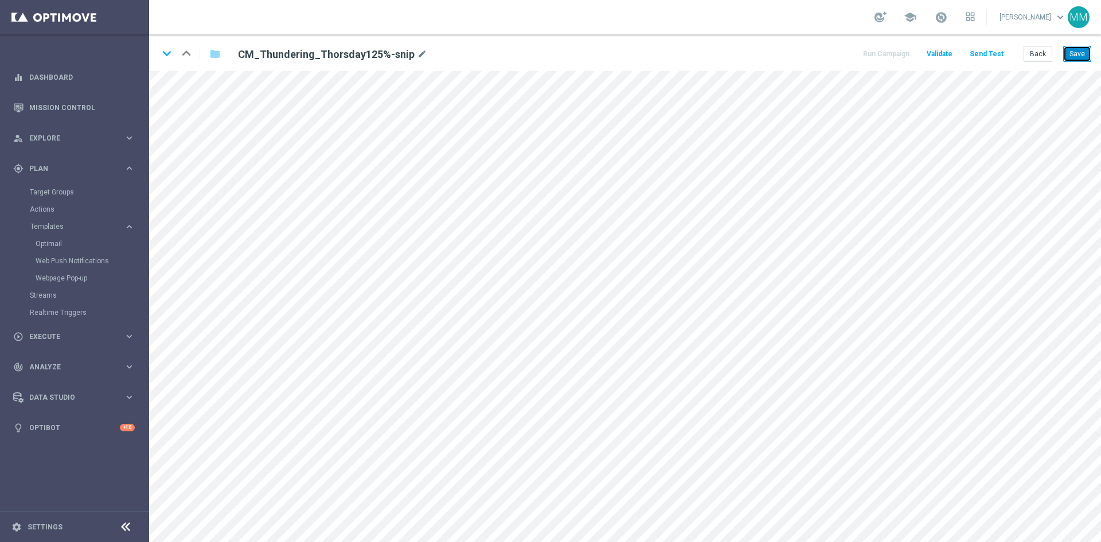
click at [1081, 55] on button "Save" at bounding box center [1077, 54] width 28 height 16
click at [1089, 51] on button "Save" at bounding box center [1077, 54] width 28 height 16
click at [983, 54] on button "Send Test" at bounding box center [986, 53] width 37 height 15
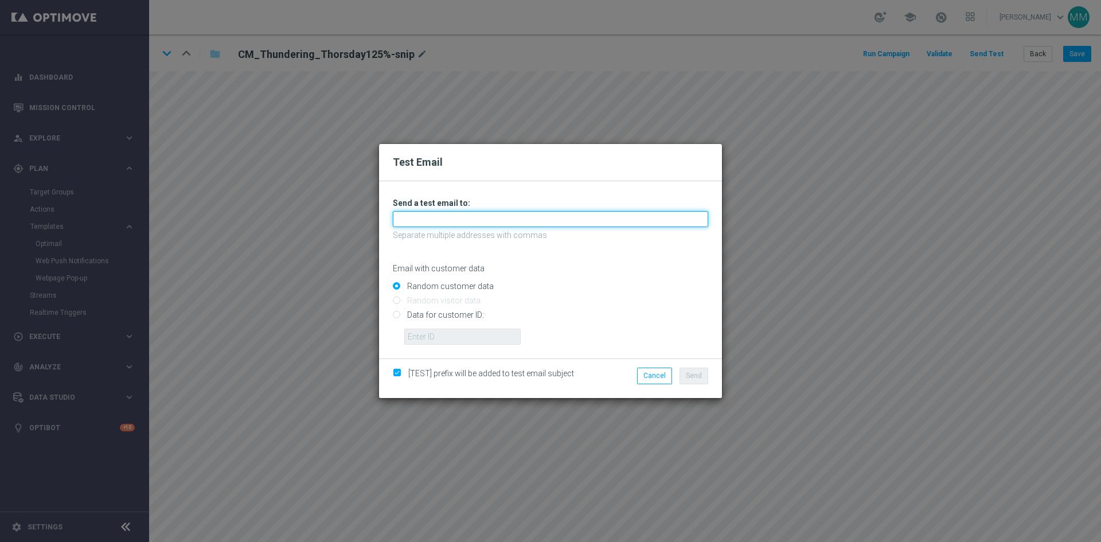
click at [546, 220] on input "text" at bounding box center [550, 219] width 315 height 16
type input "mateigoldmedia@gmail.com"
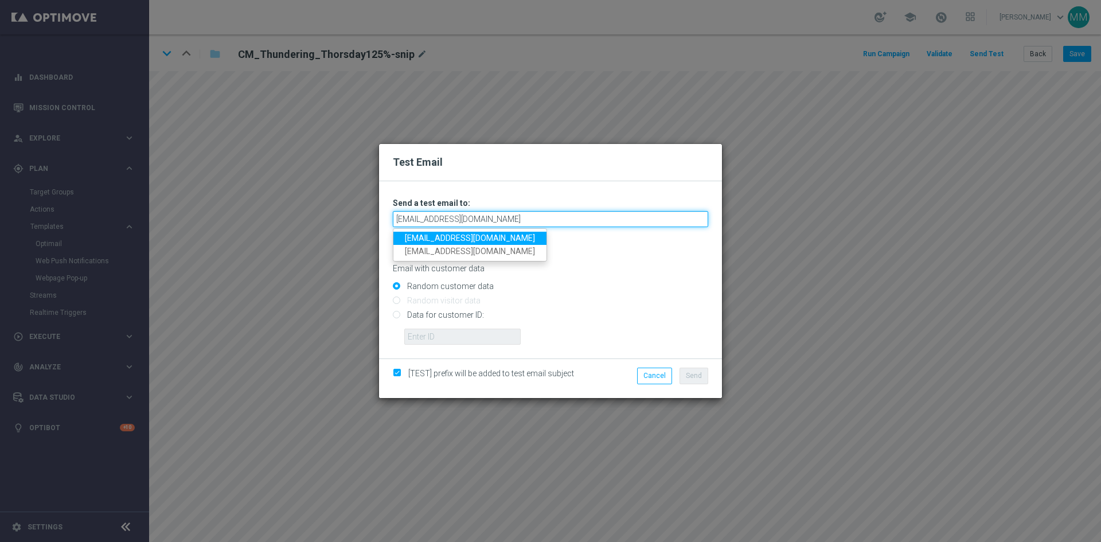
type input "mateigoldmedia@gmail.com"
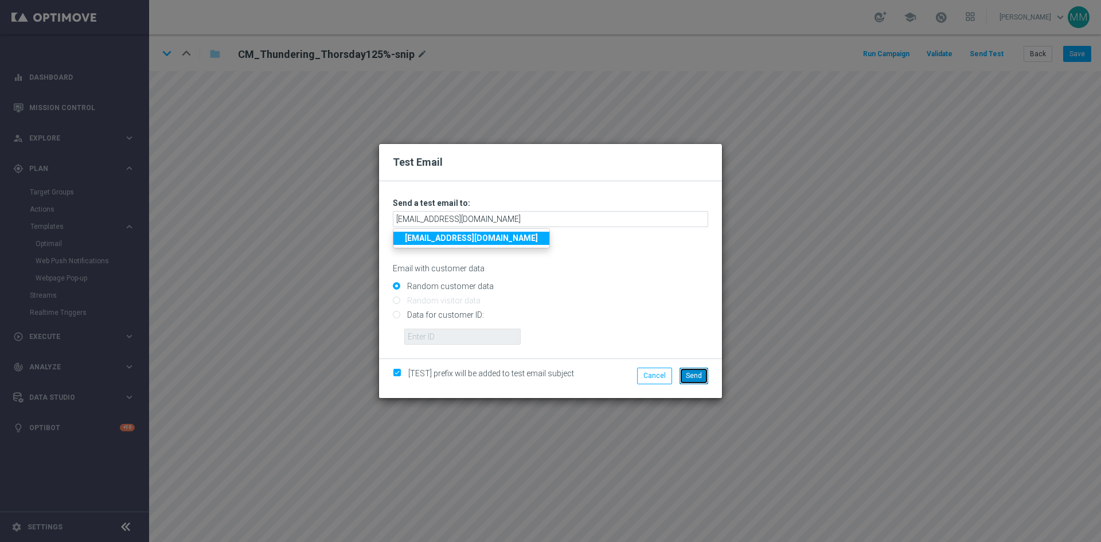
click at [688, 372] on span "Send" at bounding box center [694, 376] width 16 height 8
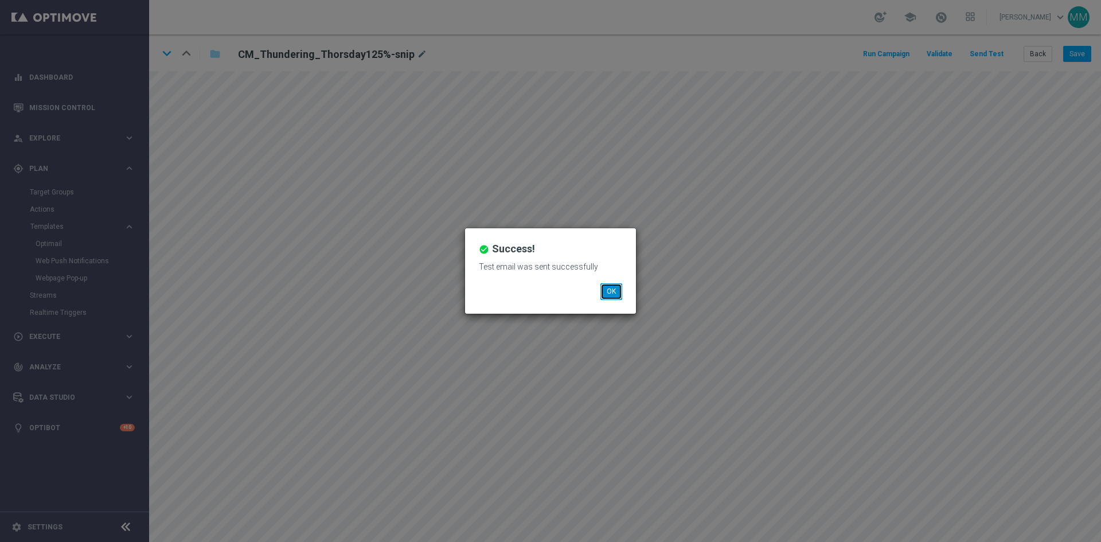
click at [612, 293] on button "OK" at bounding box center [611, 291] width 22 height 16
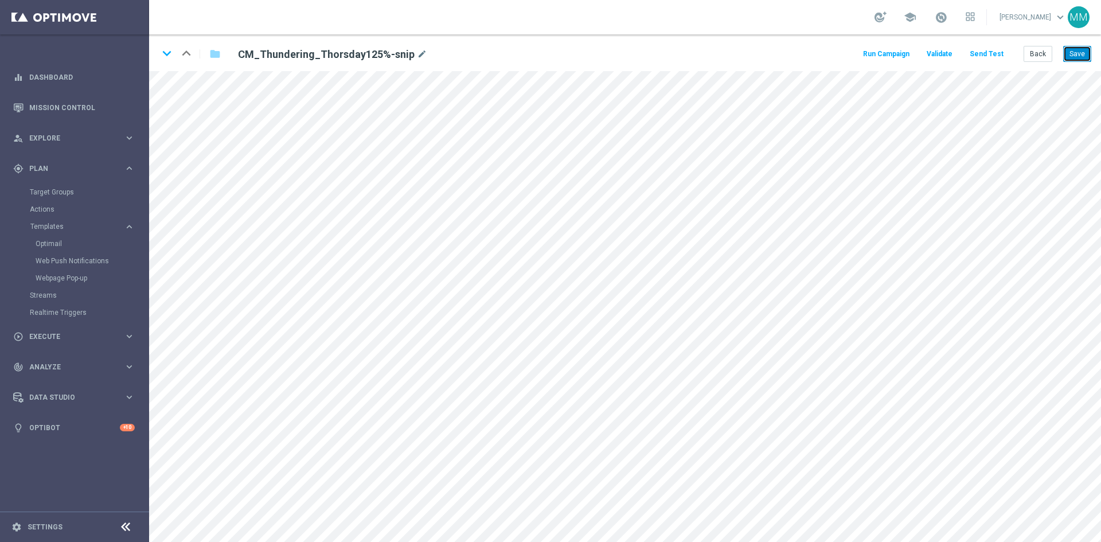
click at [1077, 50] on button "Save" at bounding box center [1077, 54] width 28 height 16
click at [996, 64] on div "keyboard_arrow_down keyboard_arrow_up folder CM_Thundering_Thorsday125%-snip mo…" at bounding box center [625, 52] width 952 height 37
click at [994, 53] on button "Send Test" at bounding box center [986, 53] width 37 height 15
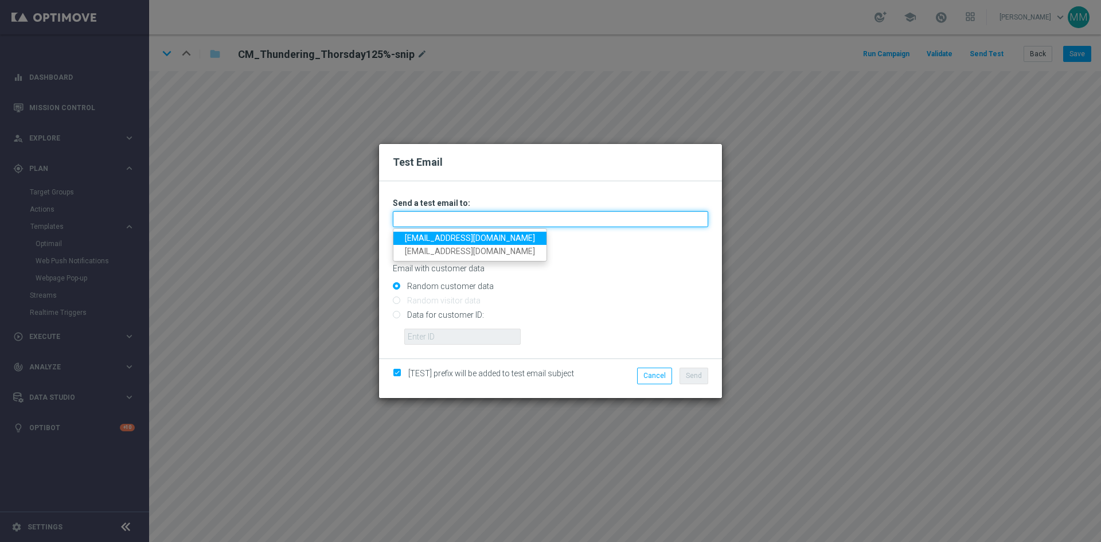
click at [575, 219] on input "text" at bounding box center [550, 219] width 315 height 16
type input "testingalltesting@gmail.com"
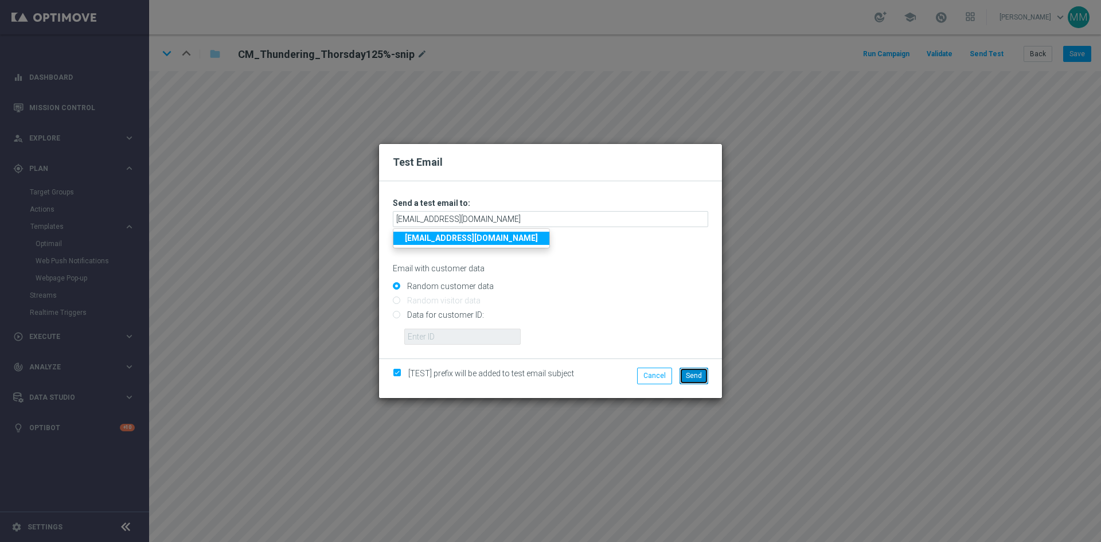
click at [703, 376] on button "Send" at bounding box center [694, 376] width 29 height 16
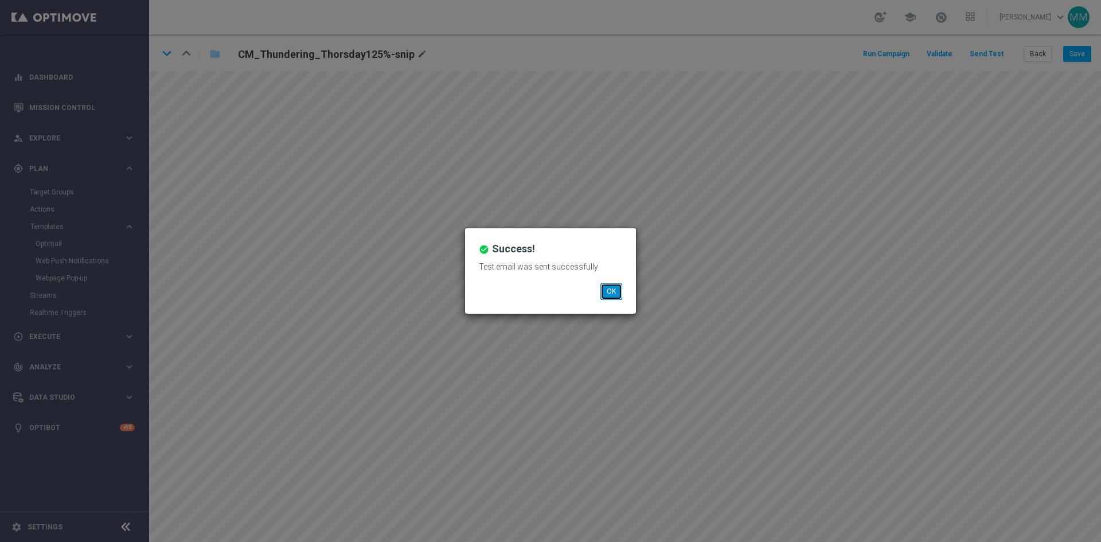
click at [616, 292] on button "OK" at bounding box center [611, 291] width 22 height 16
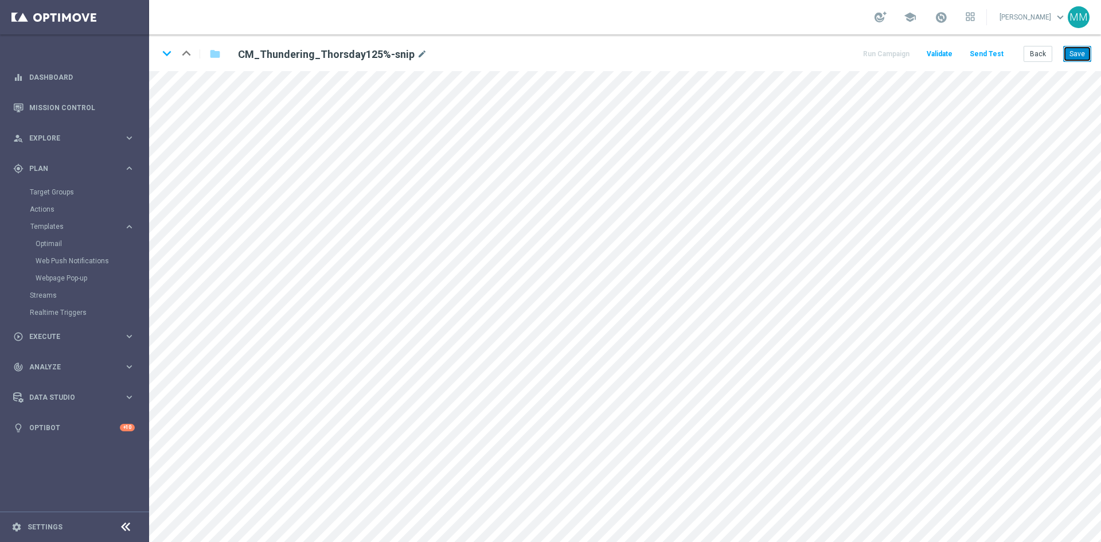
click at [1069, 50] on button "Save" at bounding box center [1077, 54] width 28 height 16
click at [1087, 48] on button "Save" at bounding box center [1077, 54] width 28 height 16
click at [1039, 54] on button "Back" at bounding box center [1038, 54] width 29 height 16
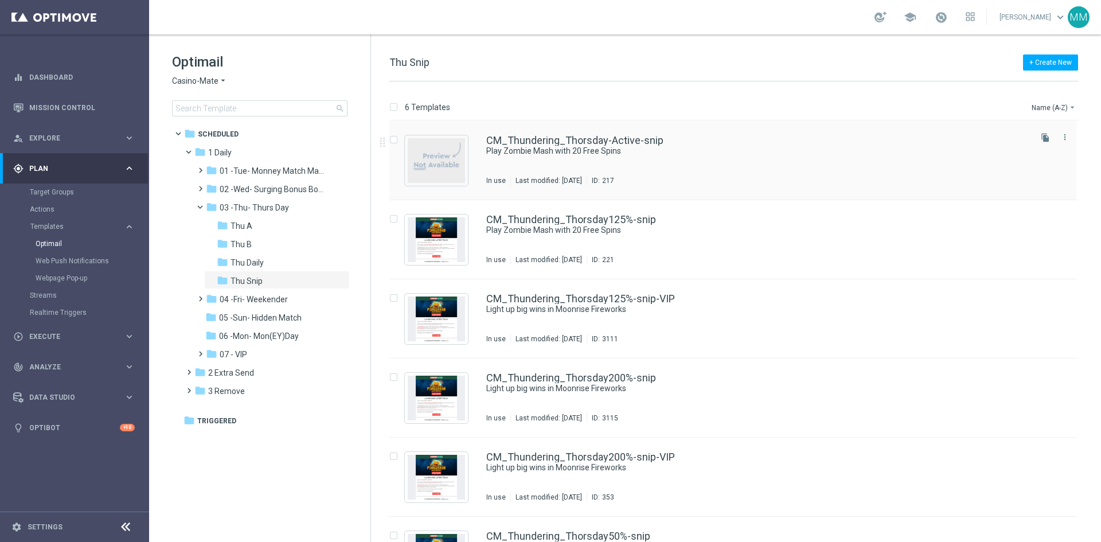
drag, startPoint x: 557, startPoint y: 158, endPoint x: 570, endPoint y: 160, distance: 13.3
click at [564, 158] on div "CM_Thundering_Thorsday-Active-snip Play Zombie Mash with 20 Free Spins In use L…" at bounding box center [757, 160] width 543 height 50
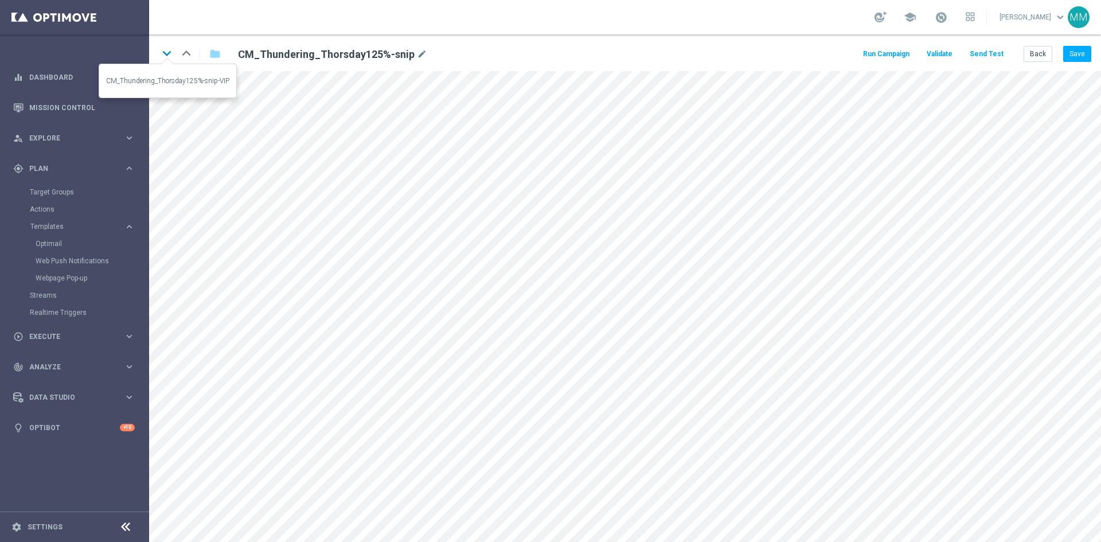
click at [167, 54] on icon "keyboard_arrow_down" at bounding box center [166, 53] width 17 height 17
click at [165, 51] on icon "keyboard_arrow_down" at bounding box center [166, 53] width 17 height 17
click at [189, 54] on icon "keyboard_arrow_up" at bounding box center [186, 53] width 17 height 17
click at [192, 56] on icon "keyboard_arrow_up" at bounding box center [186, 53] width 17 height 17
click at [168, 53] on icon "keyboard_arrow_down" at bounding box center [166, 53] width 17 height 17
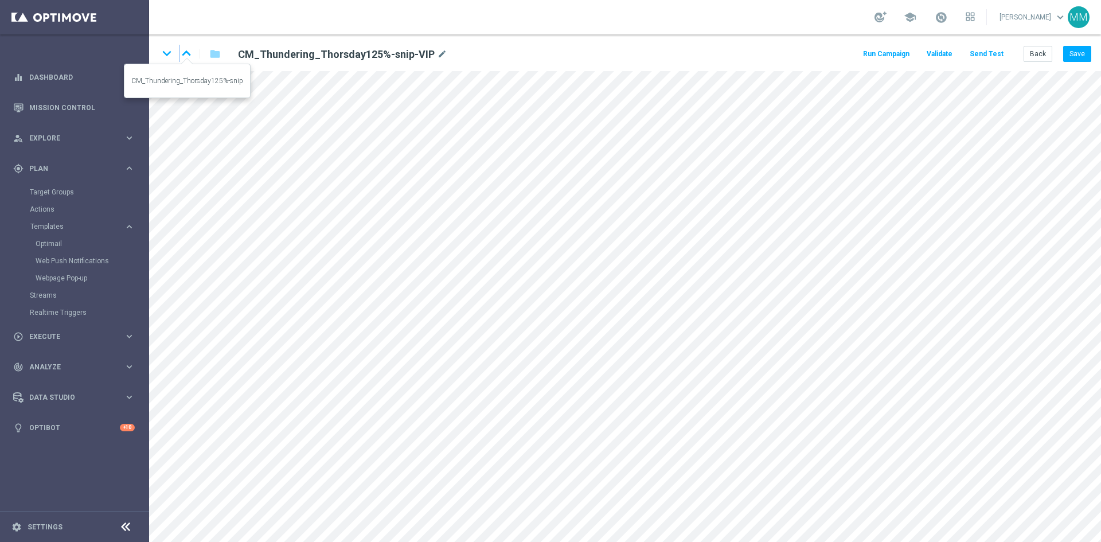
click at [181, 52] on icon "keyboard_arrow_up" at bounding box center [186, 53] width 17 height 17
click at [168, 54] on icon "keyboard_arrow_down" at bounding box center [166, 53] width 17 height 17
click at [1076, 52] on button "Save" at bounding box center [1077, 54] width 28 height 16
drag, startPoint x: 1074, startPoint y: 59, endPoint x: 1069, endPoint y: 64, distance: 6.5
click at [1074, 61] on button "Save" at bounding box center [1077, 54] width 28 height 16
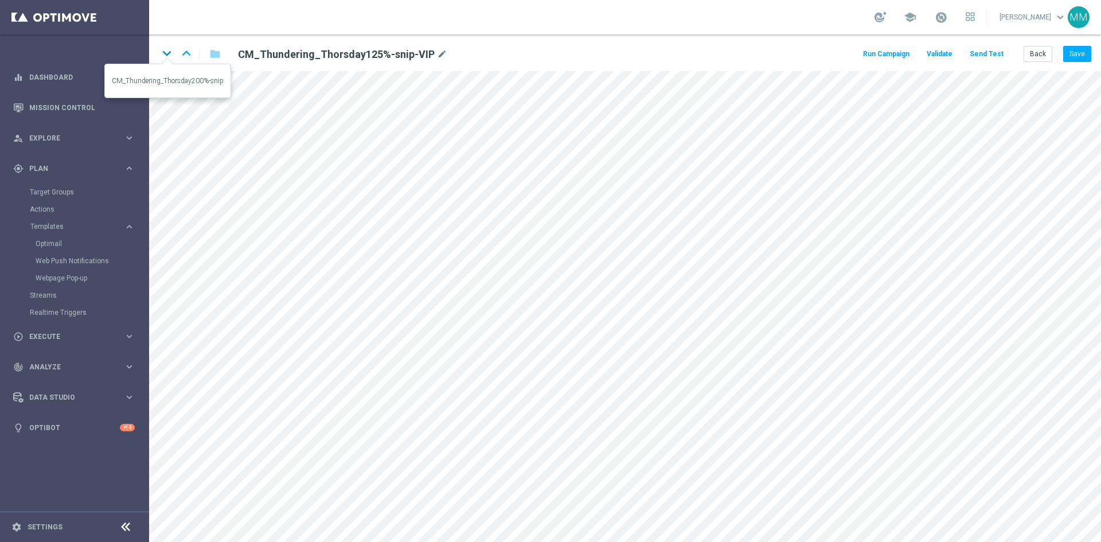
click at [163, 58] on icon "keyboard_arrow_down" at bounding box center [166, 53] width 17 height 17
click at [166, 52] on icon "keyboard_arrow_down" at bounding box center [166, 53] width 17 height 17
click at [173, 55] on icon "keyboard_arrow_down" at bounding box center [166, 53] width 17 height 17
click at [186, 57] on icon "keyboard_arrow_up" at bounding box center [186, 53] width 17 height 17
click at [183, 56] on icon "keyboard_arrow_up" at bounding box center [186, 53] width 17 height 17
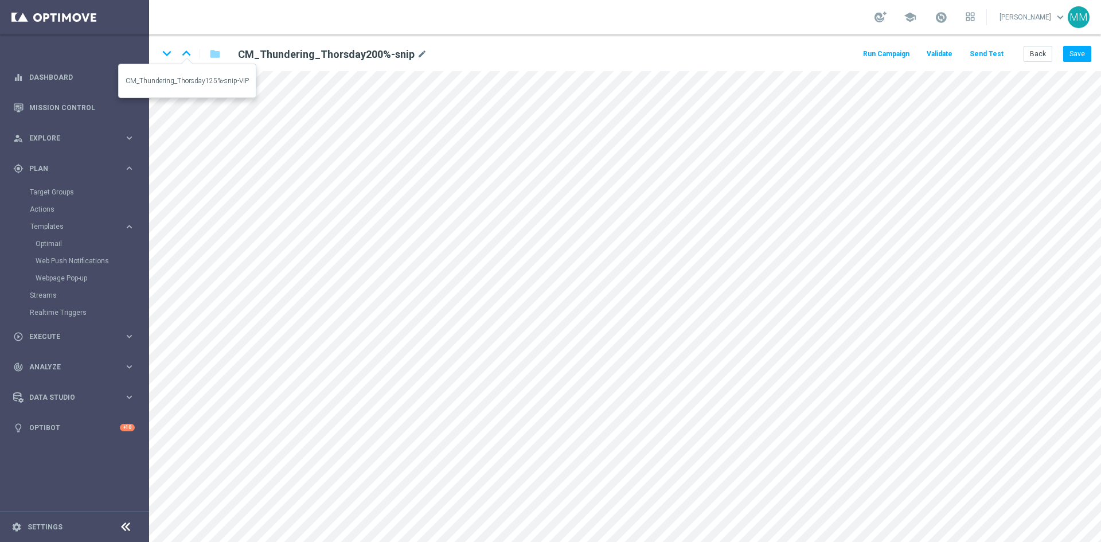
click at [190, 60] on icon "keyboard_arrow_up" at bounding box center [186, 53] width 17 height 17
click at [171, 57] on icon "keyboard_arrow_down" at bounding box center [166, 53] width 17 height 17
click at [1078, 52] on button "Save" at bounding box center [1077, 54] width 28 height 16
click at [1075, 49] on button "Save" at bounding box center [1077, 54] width 28 height 16
click at [1087, 58] on button "Save" at bounding box center [1077, 54] width 28 height 16
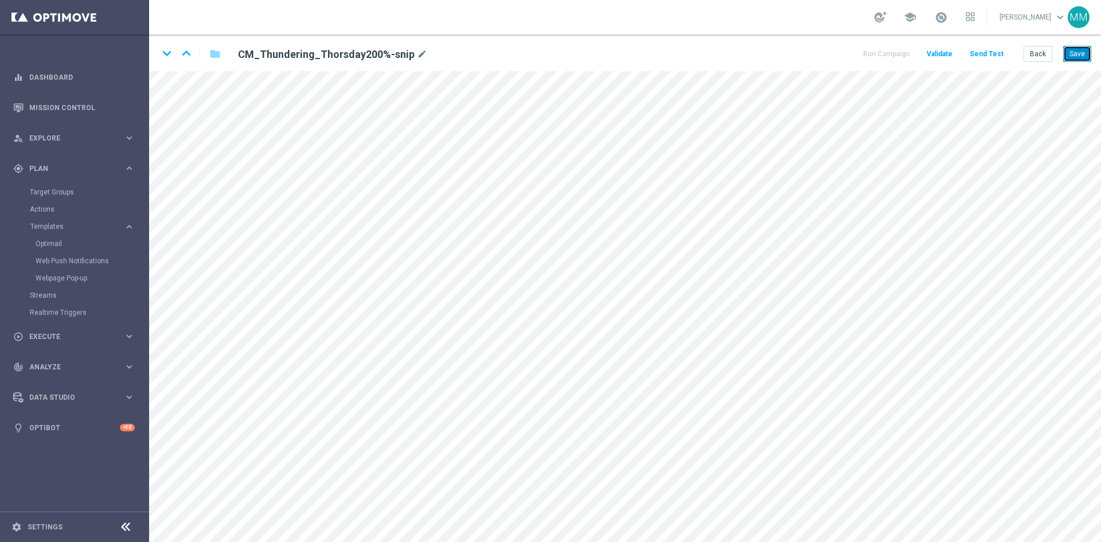
click at [1087, 52] on button "Save" at bounding box center [1077, 54] width 28 height 16
click at [1084, 52] on button "Save" at bounding box center [1077, 54] width 28 height 16
click at [163, 54] on icon "keyboard_arrow_down" at bounding box center [166, 53] width 17 height 17
click at [167, 48] on icon "keyboard_arrow_down" at bounding box center [166, 53] width 17 height 17
click at [189, 52] on icon "keyboard_arrow_up" at bounding box center [186, 53] width 17 height 17
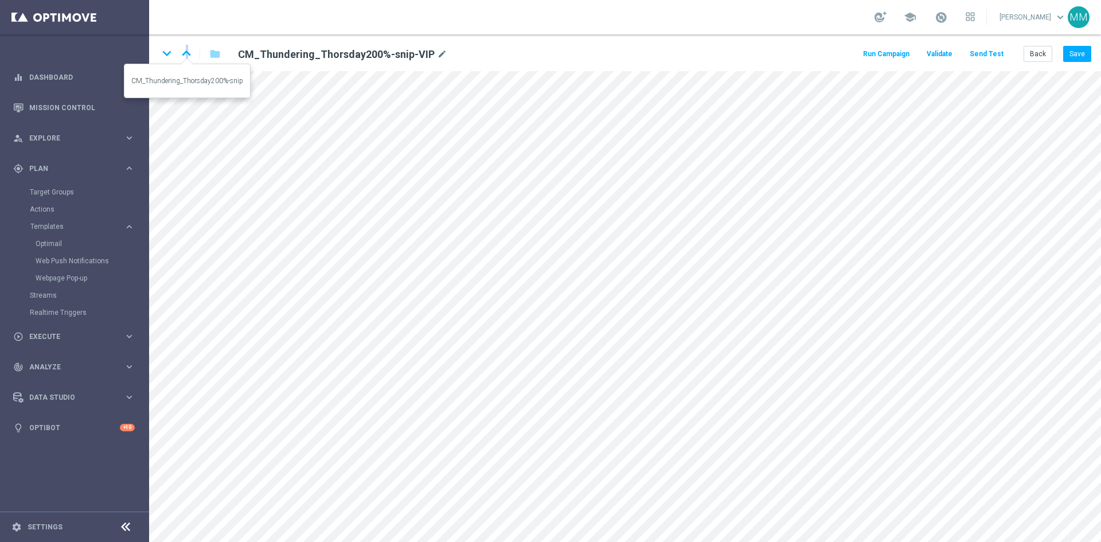
click at [189, 56] on icon "keyboard_arrow_up" at bounding box center [186, 53] width 17 height 17
click at [182, 55] on icon "keyboard_arrow_up" at bounding box center [186, 53] width 17 height 17
click at [170, 55] on icon "keyboard_arrow_down" at bounding box center [166, 53] width 17 height 17
click at [165, 49] on icon "keyboard_arrow_down" at bounding box center [166, 53] width 17 height 17
click at [1073, 60] on button "Save" at bounding box center [1077, 54] width 28 height 16
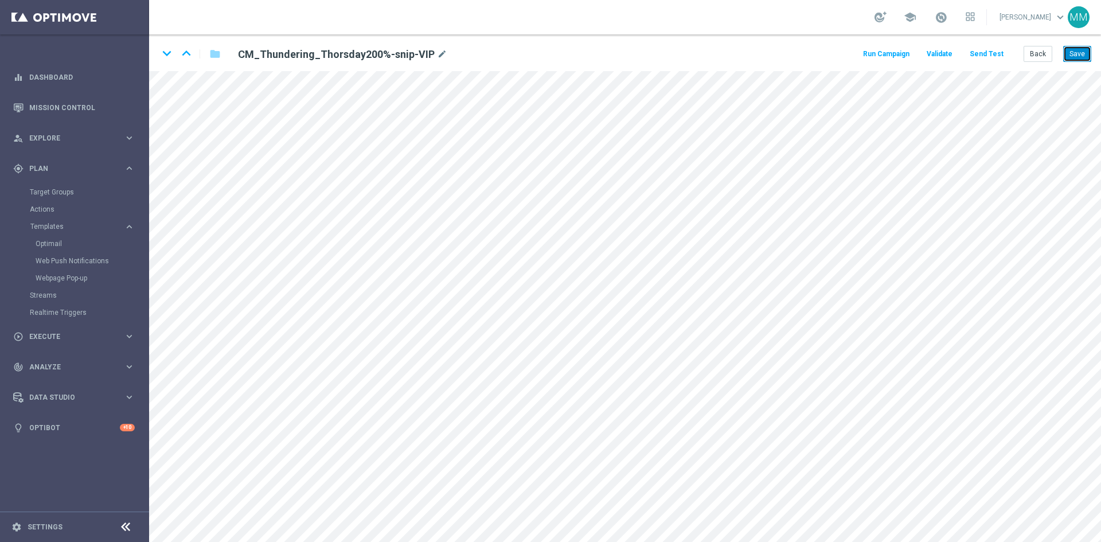
click at [1080, 54] on button "Save" at bounding box center [1077, 54] width 28 height 16
click at [171, 52] on icon "keyboard_arrow_down" at bounding box center [166, 53] width 17 height 17
click at [183, 53] on icon "keyboard_arrow_up" at bounding box center [186, 53] width 17 height 17
click at [171, 54] on icon "keyboard_arrow_down" at bounding box center [166, 53] width 17 height 17
click at [1071, 52] on button "Save" at bounding box center [1077, 54] width 28 height 16
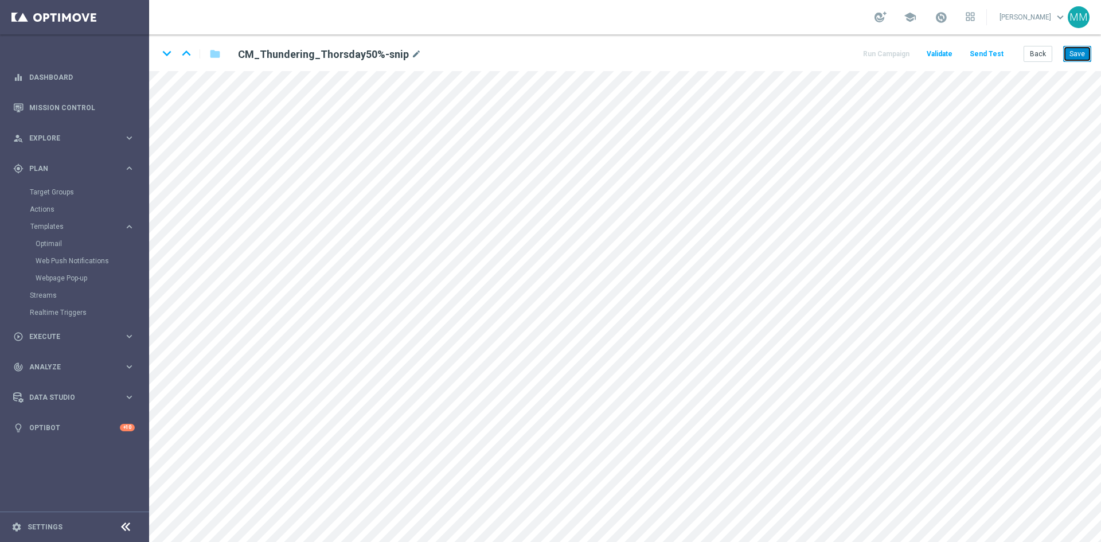
click at [1072, 53] on button "Save" at bounding box center [1077, 54] width 28 height 16
click at [1082, 55] on button "Save" at bounding box center [1077, 54] width 28 height 16
click at [1084, 56] on button "Save" at bounding box center [1077, 54] width 28 height 16
click at [1081, 49] on button "Save" at bounding box center [1077, 54] width 28 height 16
click at [1087, 44] on div "keyboard_arrow_down keyboard_arrow_up folder CM_Thundering_Thorsday50%-snip mod…" at bounding box center [625, 52] width 952 height 37
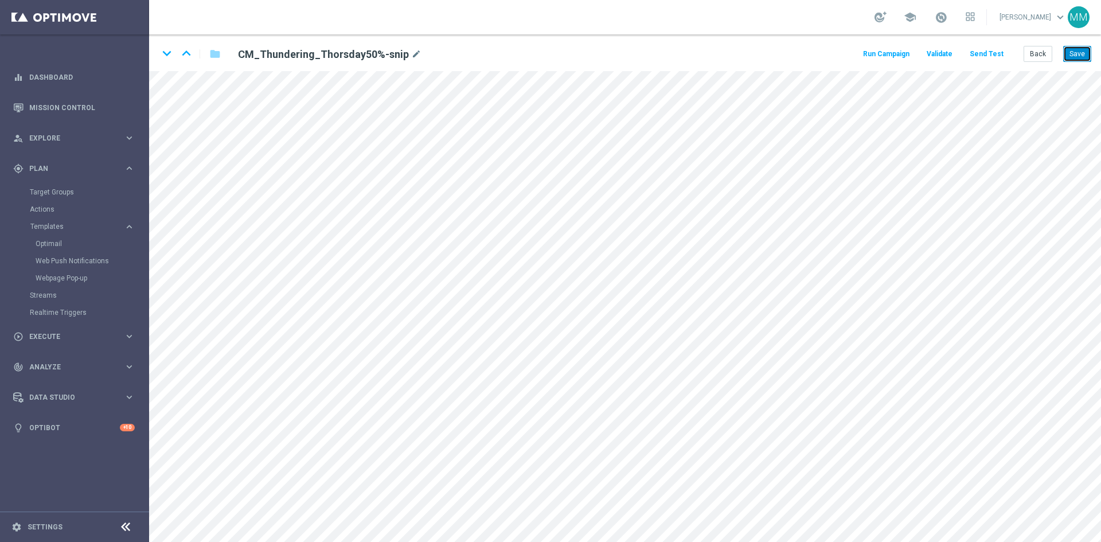
click at [1091, 50] on button "Save" at bounding box center [1077, 54] width 28 height 16
click at [188, 55] on icon "keyboard_arrow_up" at bounding box center [186, 53] width 17 height 17
click at [167, 53] on icon "keyboard_arrow_down" at bounding box center [166, 53] width 17 height 17
click at [171, 54] on icon "keyboard_arrow_down" at bounding box center [166, 53] width 17 height 17
click at [1086, 53] on button "Save" at bounding box center [1077, 54] width 28 height 16
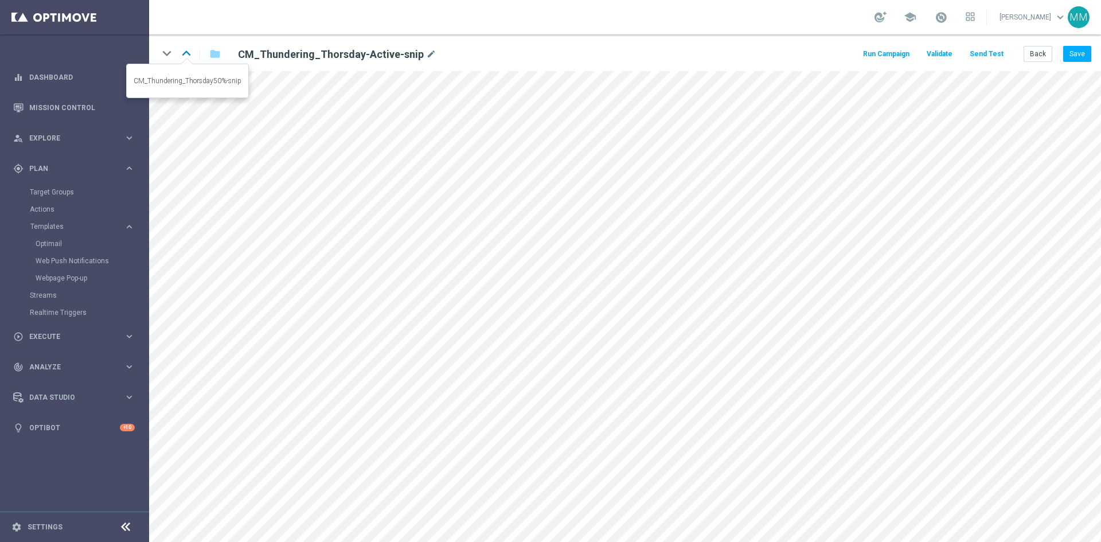
click at [190, 49] on icon "keyboard_arrow_up" at bounding box center [186, 53] width 17 height 17
click at [188, 53] on icon "keyboard_arrow_up" at bounding box center [186, 53] width 17 height 17
click at [190, 54] on icon "keyboard_arrow_up" at bounding box center [186, 53] width 17 height 17
click at [186, 55] on icon "keyboard_arrow_up" at bounding box center [186, 53] width 17 height 17
click at [190, 55] on icon "keyboard_arrow_up" at bounding box center [186, 53] width 17 height 17
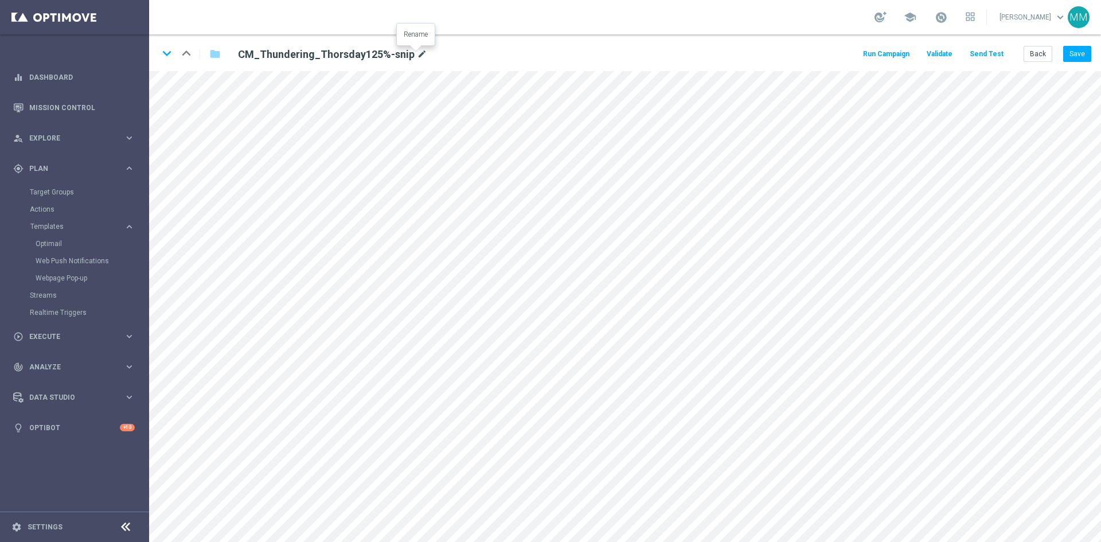
click at [417, 55] on icon "mode_edit" at bounding box center [422, 55] width 10 height 14
click at [172, 57] on icon "keyboard_arrow_down" at bounding box center [166, 53] width 17 height 17
click at [442, 54] on icon "mode_edit" at bounding box center [442, 55] width 10 height 14
click at [170, 54] on icon "keyboard_arrow_down" at bounding box center [166, 53] width 17 height 17
click at [417, 53] on icon "mode_edit" at bounding box center [422, 55] width 10 height 14
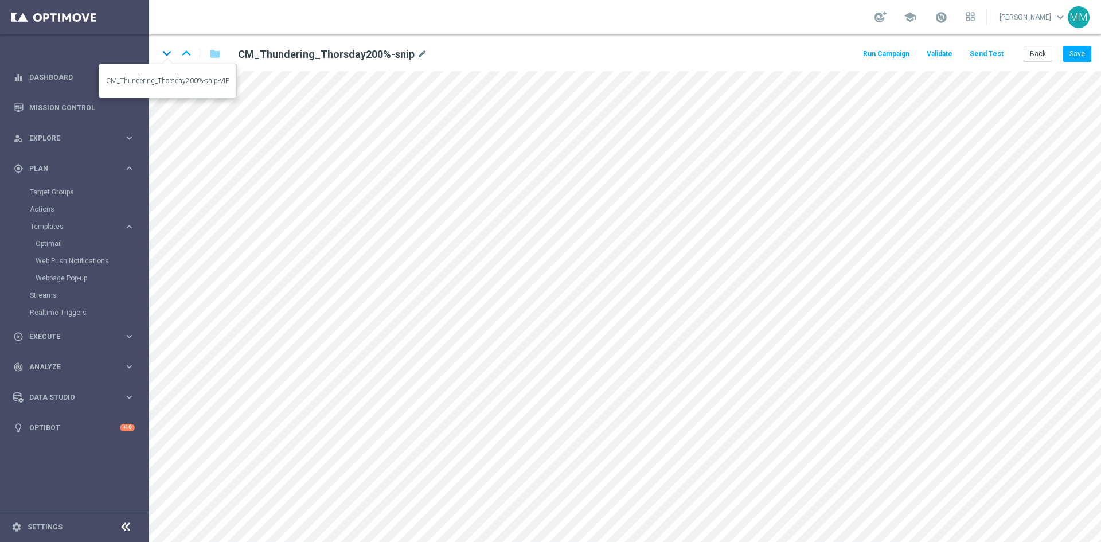
click at [169, 55] on icon "keyboard_arrow_down" at bounding box center [166, 53] width 17 height 17
click at [439, 52] on icon "mode_edit" at bounding box center [442, 55] width 10 height 14
click at [170, 56] on icon "keyboard_arrow_down" at bounding box center [166, 53] width 17 height 17
click at [412, 52] on icon "mode_edit" at bounding box center [416, 55] width 10 height 14
click at [167, 53] on icon "keyboard_arrow_down" at bounding box center [166, 53] width 17 height 17
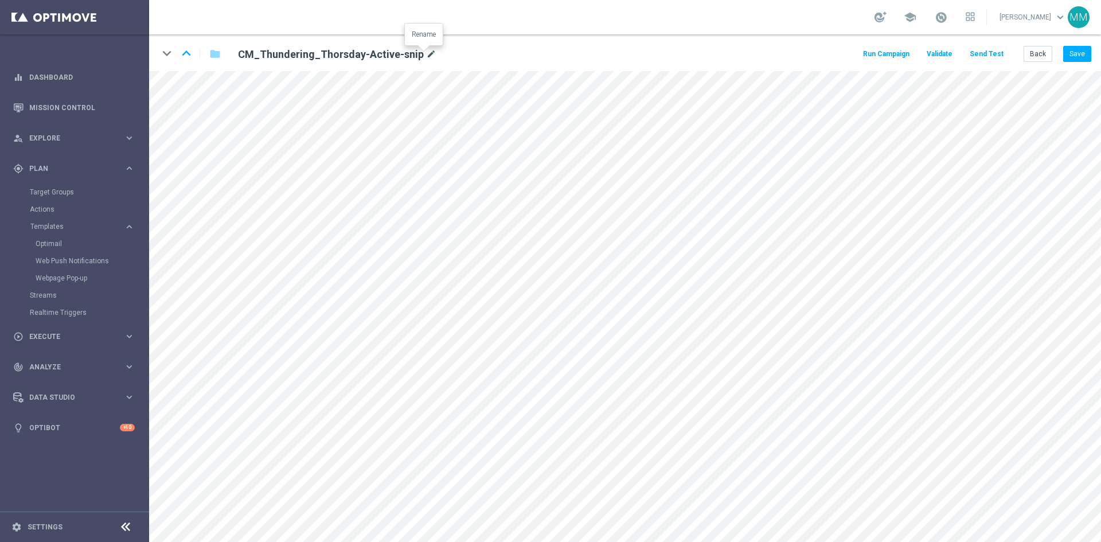
click at [426, 56] on icon "mode_edit" at bounding box center [431, 55] width 10 height 14
click at [981, 54] on button "Send Test" at bounding box center [986, 53] width 37 height 15
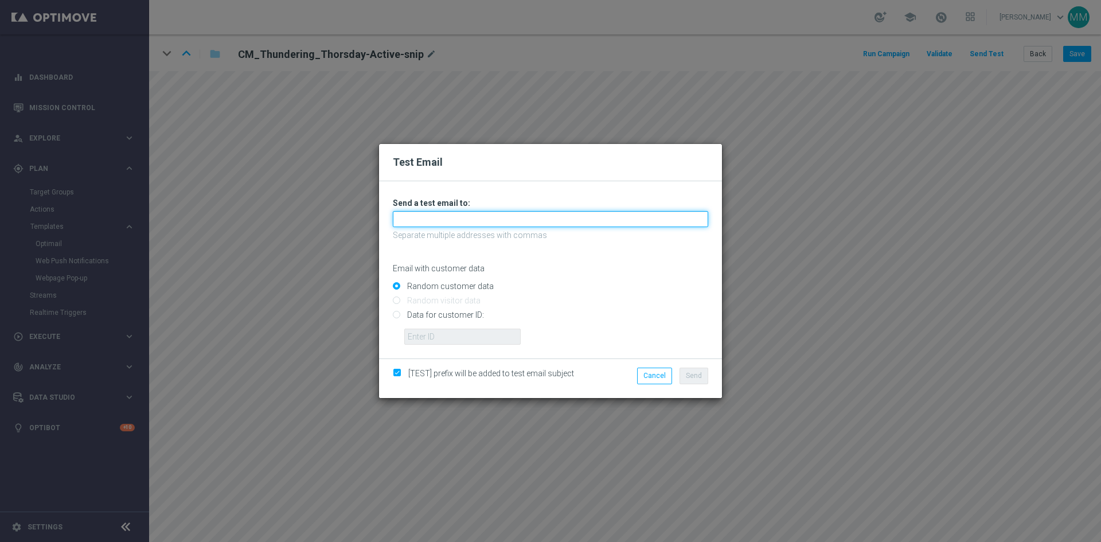
click at [506, 215] on input "text" at bounding box center [550, 219] width 315 height 16
type input "[EMAIL_ADDRESS][DOMAIN_NAME]"
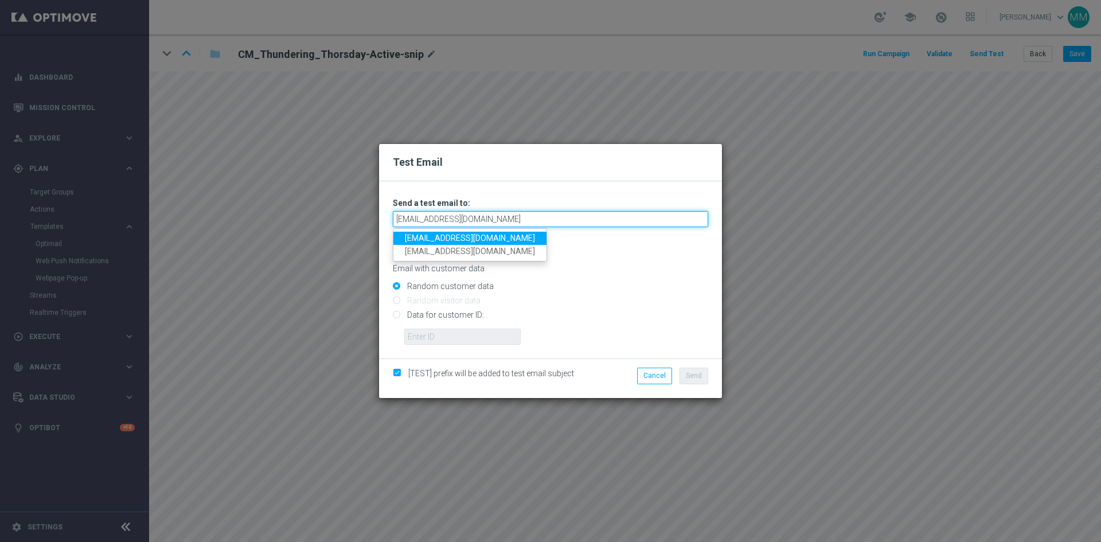
type input "[EMAIL_ADDRESS][DOMAIN_NAME]"
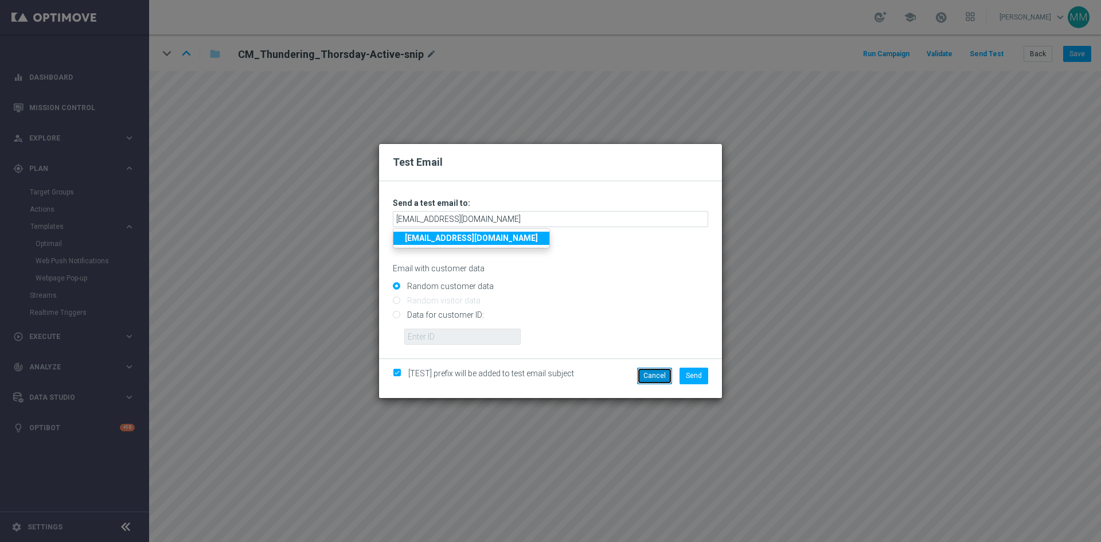
click at [662, 380] on button "Cancel" at bounding box center [654, 376] width 35 height 16
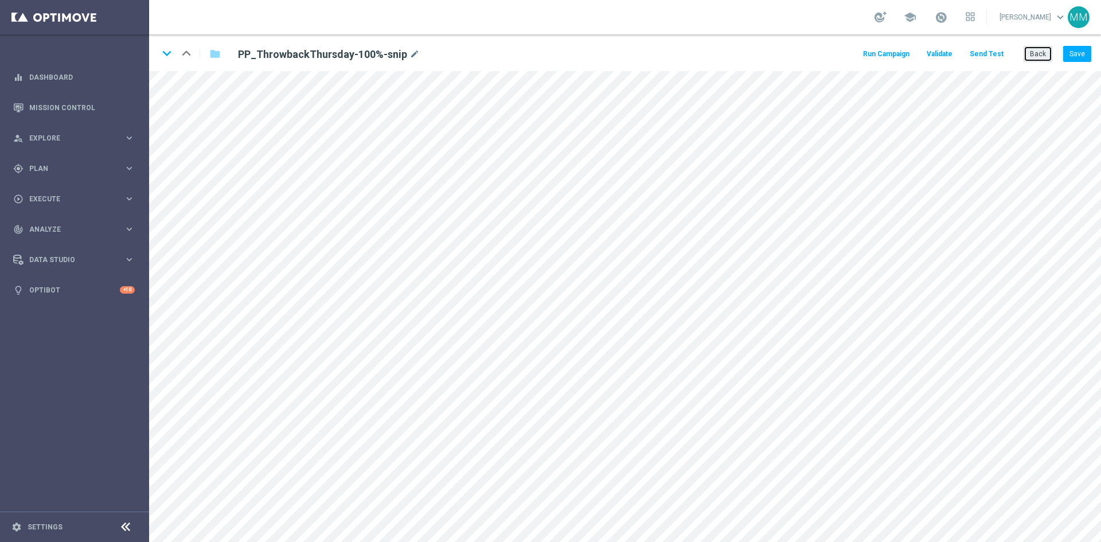
click at [1032, 50] on button "Back" at bounding box center [1038, 54] width 29 height 16
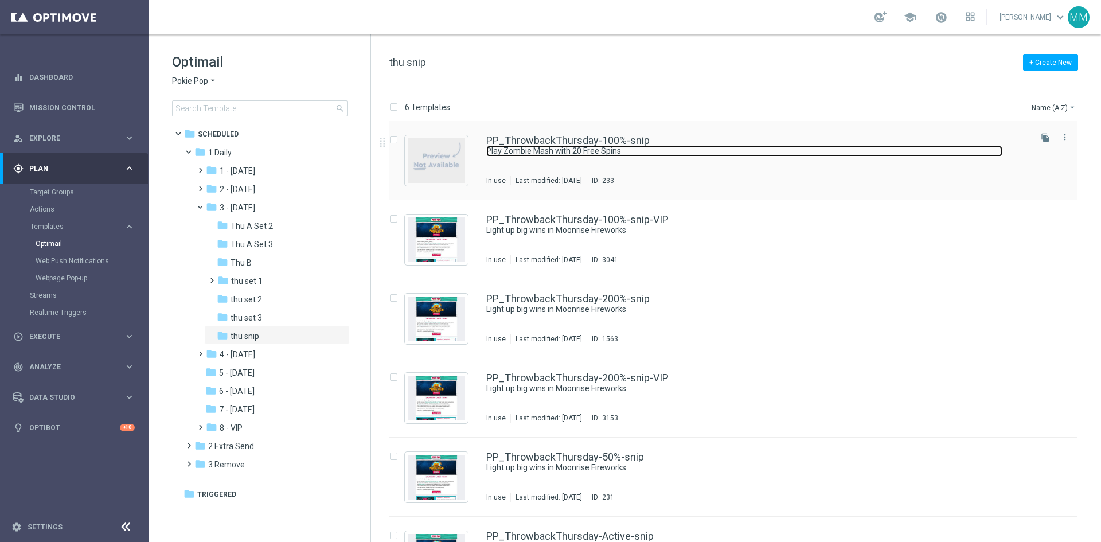
click at [643, 151] on link "Play Zombie Mash with 20 Free Spins" at bounding box center [744, 151] width 516 height 11
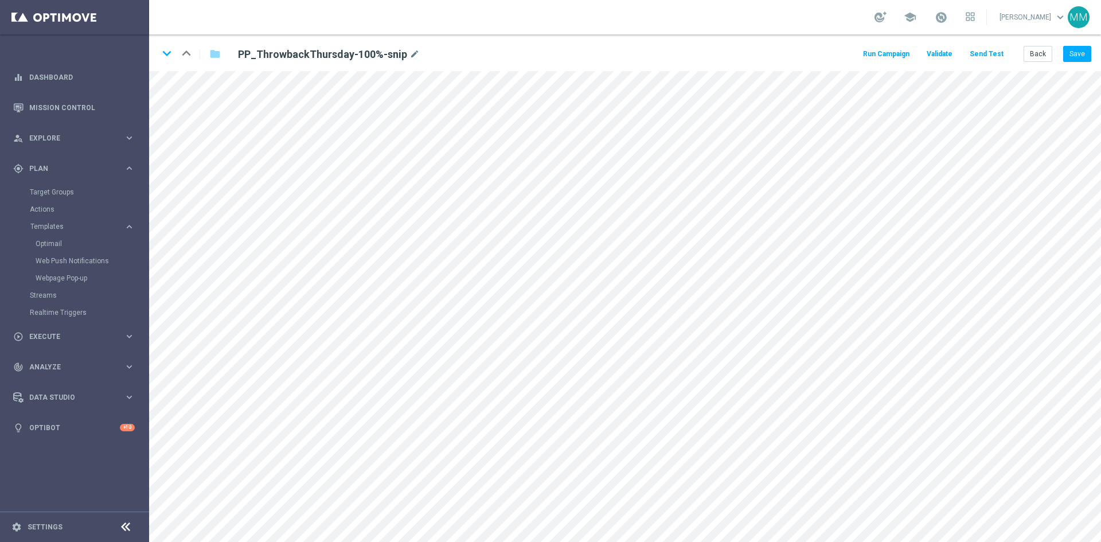
click at [157, 57] on div "keyboard_arrow_down keyboard_arrow_up folder PP_ThrowbackThursday-100%-snip mod…" at bounding box center [625, 52] width 952 height 37
click at [170, 53] on icon "keyboard_arrow_down" at bounding box center [166, 53] width 17 height 17
click at [182, 51] on icon "keyboard_arrow_up" at bounding box center [186, 53] width 17 height 17
click at [165, 53] on icon "keyboard_arrow_down" at bounding box center [166, 53] width 17 height 17
drag, startPoint x: 1080, startPoint y: 52, endPoint x: 1064, endPoint y: 65, distance: 20.4
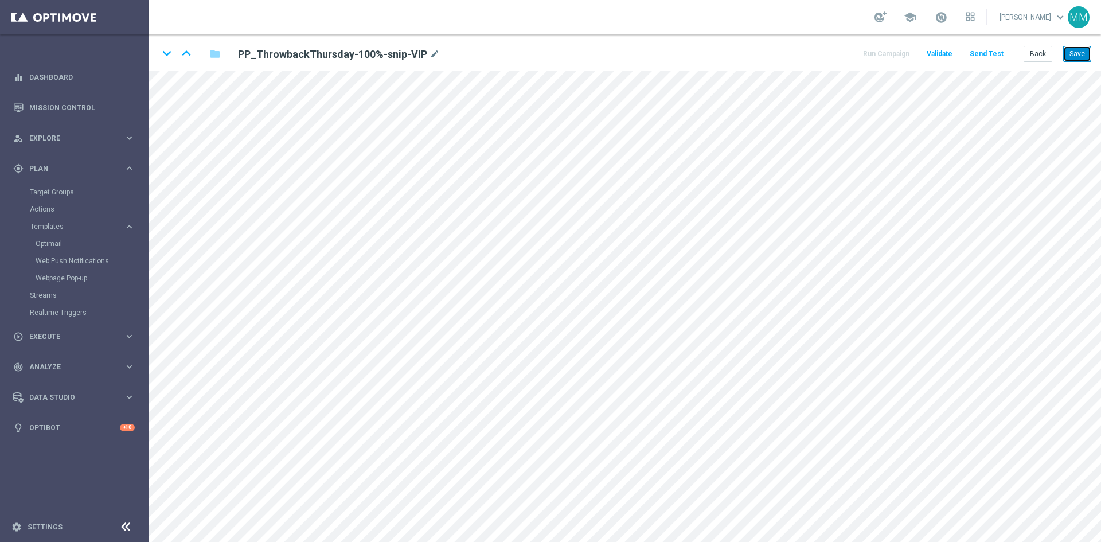
click at [1080, 54] on button "Save" at bounding box center [1077, 54] width 28 height 16
click at [1071, 52] on button "Save" at bounding box center [1077, 54] width 28 height 16
click at [170, 54] on icon "keyboard_arrow_down" at bounding box center [166, 53] width 17 height 17
click at [189, 55] on icon "keyboard_arrow_up" at bounding box center [186, 53] width 17 height 17
click at [184, 50] on icon "keyboard_arrow_up" at bounding box center [186, 53] width 17 height 17
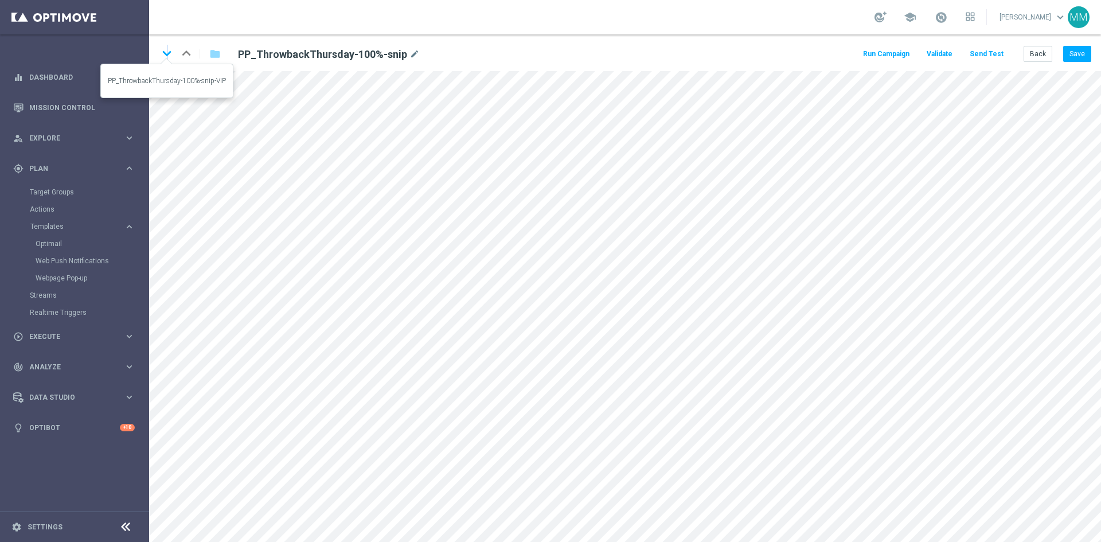
drag, startPoint x: 169, startPoint y: 50, endPoint x: 181, endPoint y: 69, distance: 22.3
click at [169, 50] on icon "keyboard_arrow_down" at bounding box center [166, 53] width 17 height 17
click at [166, 48] on icon "keyboard_arrow_down" at bounding box center [166, 53] width 17 height 17
click at [184, 55] on icon "keyboard_arrow_up" at bounding box center [186, 53] width 17 height 17
click at [168, 53] on icon "keyboard_arrow_down" at bounding box center [166, 53] width 17 height 17
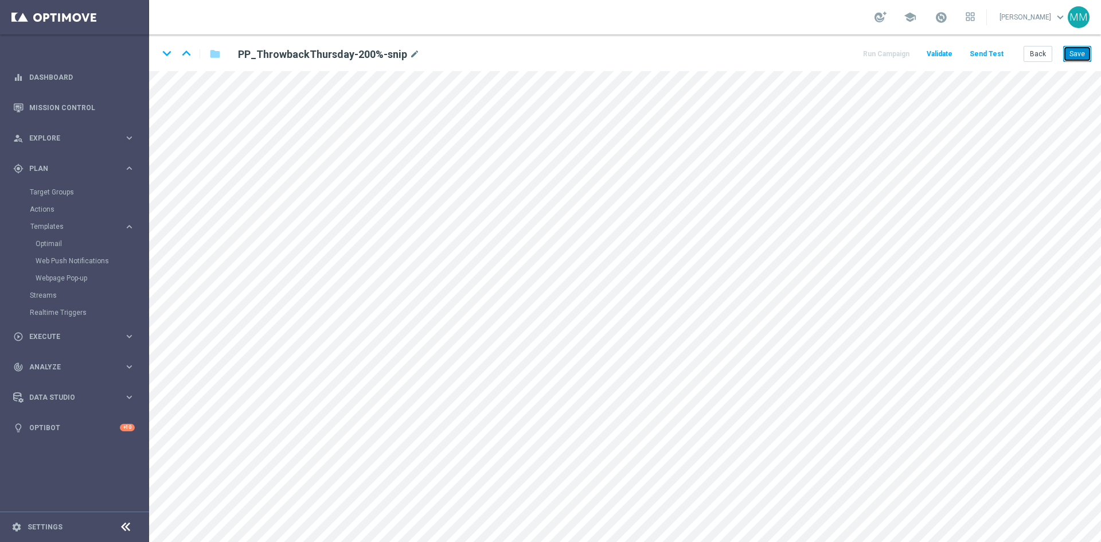
click at [1079, 54] on button "Save" at bounding box center [1077, 54] width 28 height 16
click at [187, 53] on icon "keyboard_arrow_up" at bounding box center [186, 53] width 17 height 17
click at [980, 60] on button "Send Test" at bounding box center [986, 53] width 37 height 15
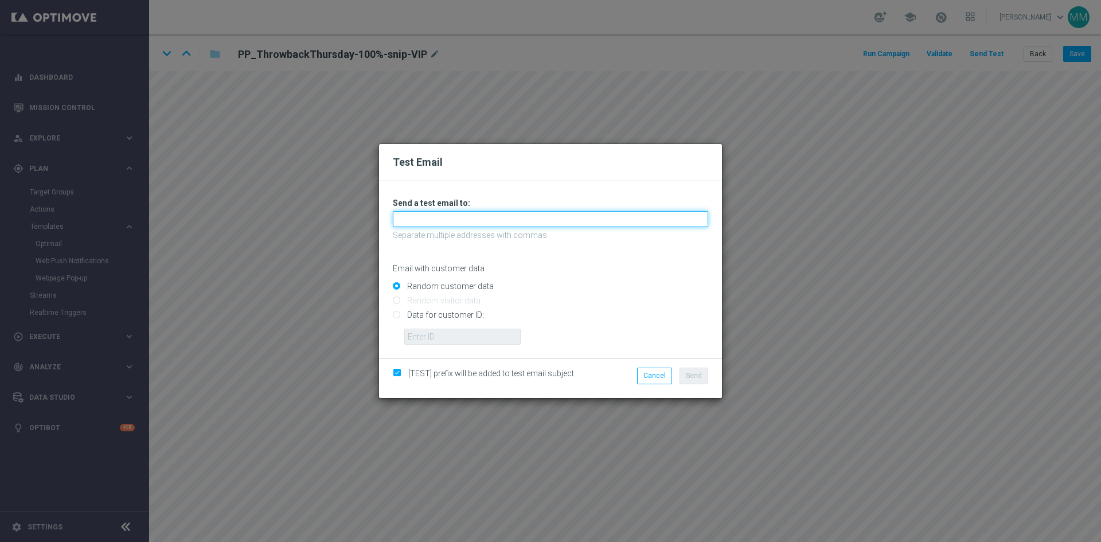
click at [505, 225] on input "text" at bounding box center [550, 219] width 315 height 16
type input "mateigoldmedia@gmail.com"
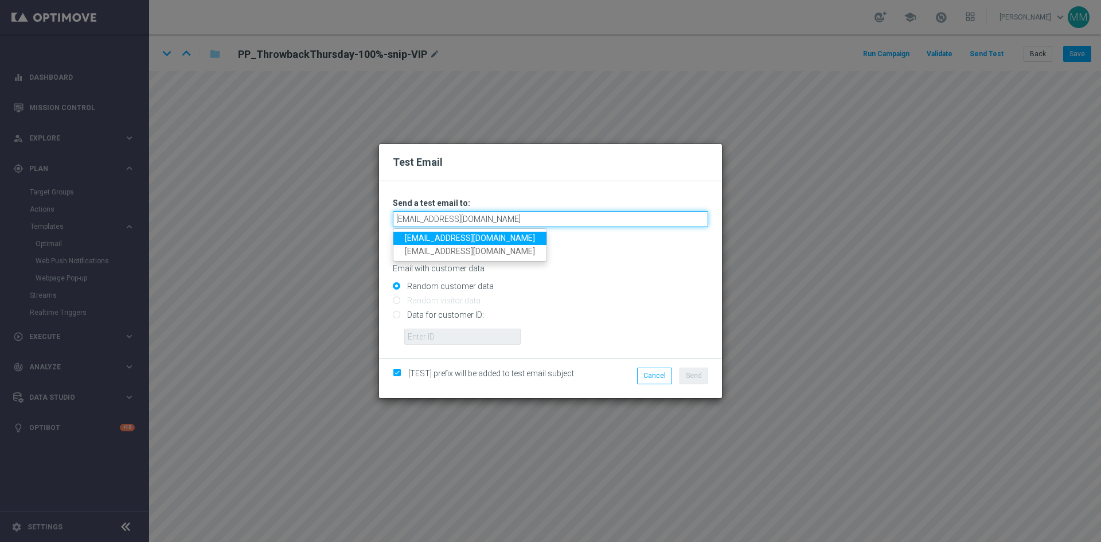
type input "mateigoldmedia@gmail.com"
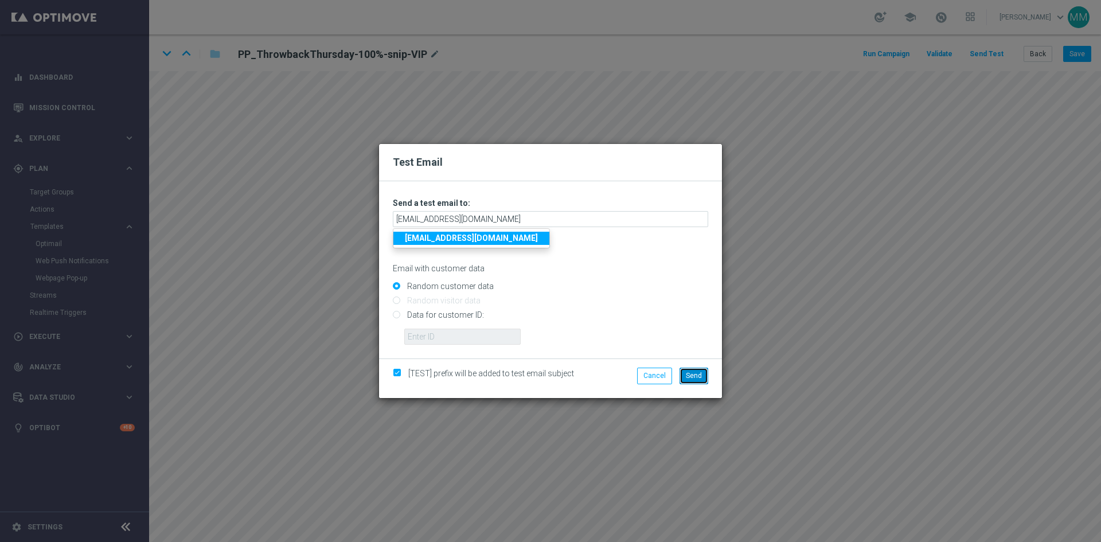
click at [696, 374] on span "Send" at bounding box center [694, 376] width 16 height 8
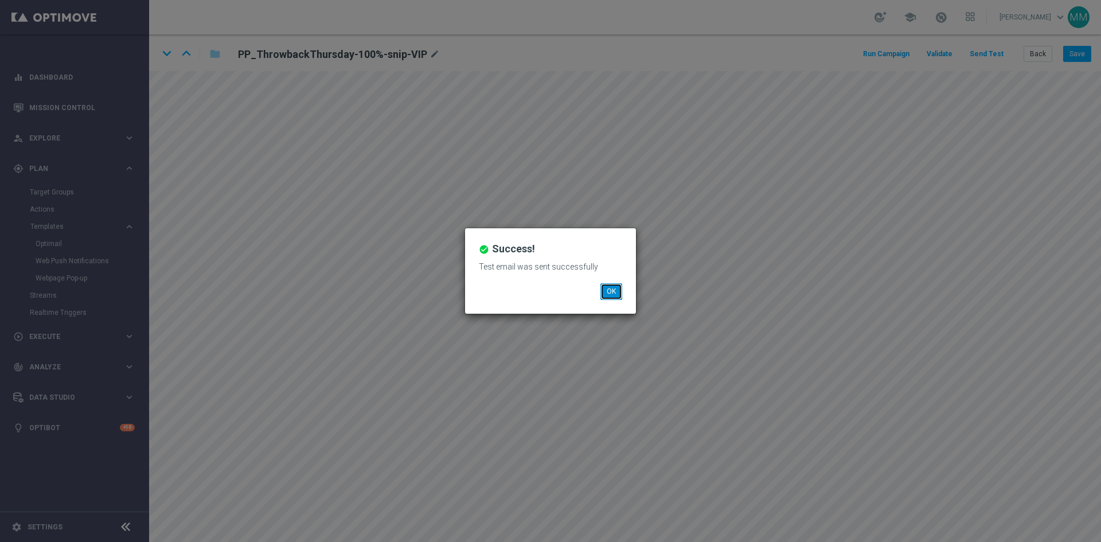
click at [609, 295] on button "OK" at bounding box center [611, 291] width 22 height 16
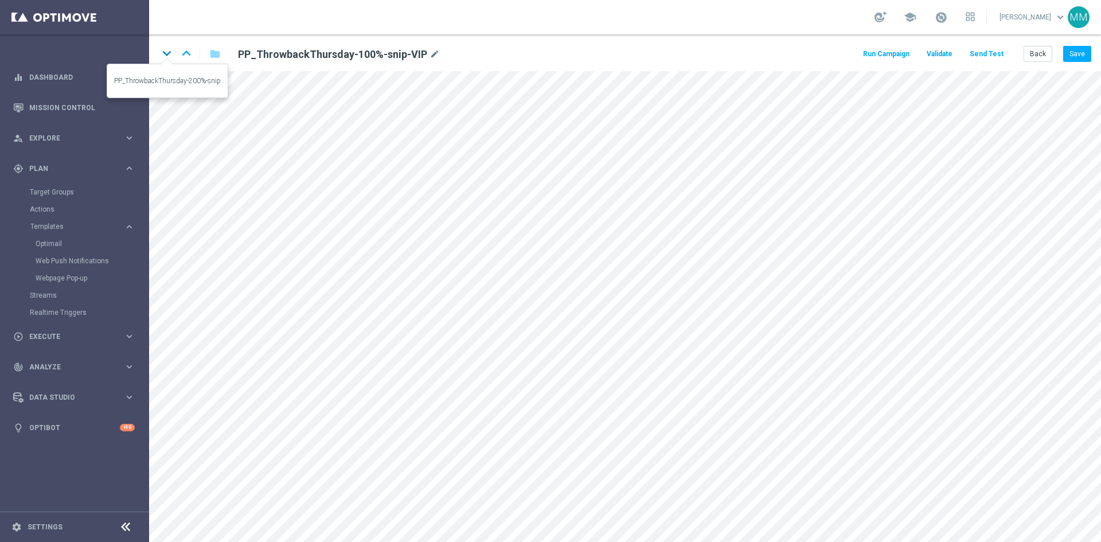
click at [170, 55] on icon "keyboard_arrow_down" at bounding box center [166, 53] width 17 height 17
click at [166, 51] on icon "keyboard_arrow_down" at bounding box center [166, 53] width 17 height 17
click at [186, 48] on icon "keyboard_arrow_up" at bounding box center [186, 53] width 17 height 17
click at [171, 52] on icon "keyboard_arrow_down" at bounding box center [166, 53] width 17 height 17
click at [1078, 52] on button "Save" at bounding box center [1077, 54] width 28 height 16
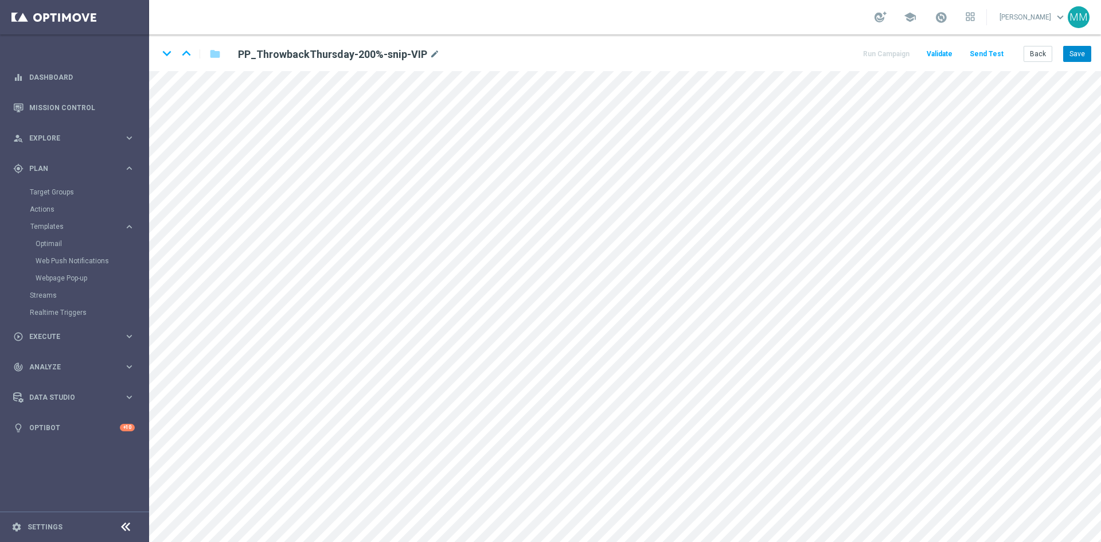
click at [1070, 45] on div "keyboard_arrow_down keyboard_arrow_up folder PP_ThrowbackThursday-200%-snip-VIP…" at bounding box center [625, 52] width 952 height 37
click at [1082, 58] on button "Save" at bounding box center [1077, 54] width 28 height 16
click at [188, 50] on icon "keyboard_arrow_up" at bounding box center [186, 53] width 17 height 17
click at [185, 54] on icon "keyboard_arrow_up" at bounding box center [186, 53] width 17 height 17
click at [190, 53] on icon "keyboard_arrow_up" at bounding box center [186, 53] width 17 height 17
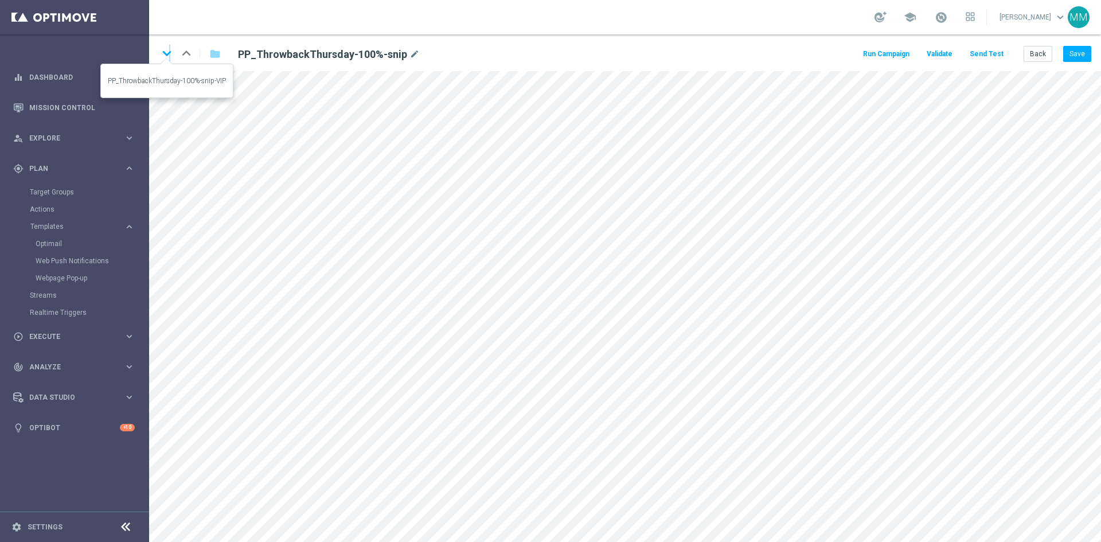
click at [170, 54] on icon "keyboard_arrow_down" at bounding box center [166, 53] width 17 height 17
click at [169, 52] on icon "keyboard_arrow_down" at bounding box center [166, 53] width 17 height 17
click at [162, 52] on icon "keyboard_arrow_down" at bounding box center [166, 53] width 17 height 17
click at [169, 52] on icon "keyboard_arrow_down" at bounding box center [166, 53] width 17 height 17
click at [171, 53] on icon "keyboard_arrow_down" at bounding box center [166, 53] width 17 height 17
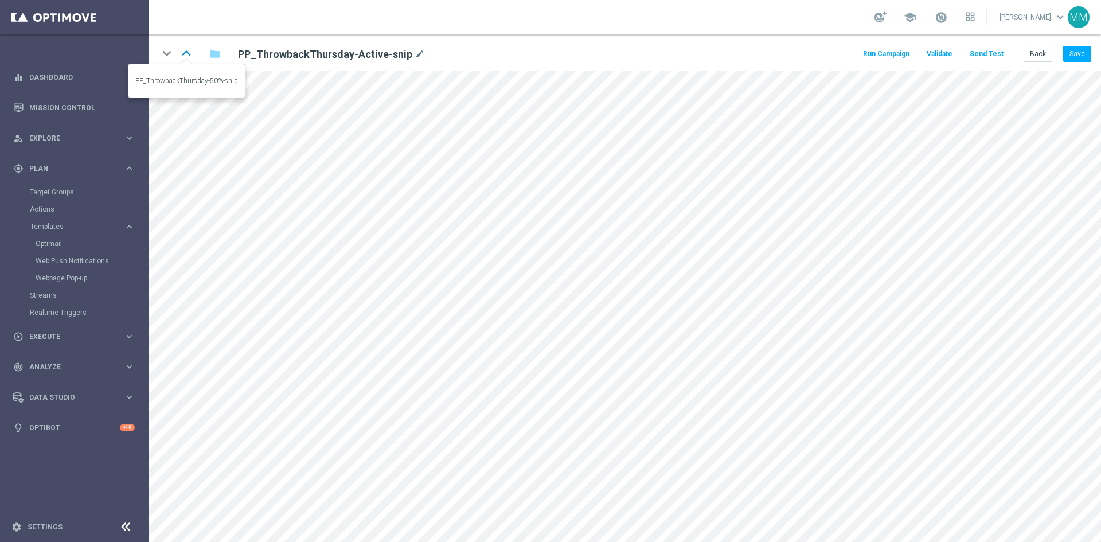
click at [190, 54] on icon "keyboard_arrow_up" at bounding box center [186, 53] width 17 height 17
click at [189, 54] on icon "keyboard_arrow_up" at bounding box center [186, 53] width 17 height 17
click at [184, 55] on icon "keyboard_arrow_up" at bounding box center [186, 53] width 17 height 17
click at [167, 56] on icon "keyboard_arrow_down" at bounding box center [166, 53] width 17 height 17
click at [163, 55] on icon "keyboard_arrow_down" at bounding box center [166, 53] width 17 height 17
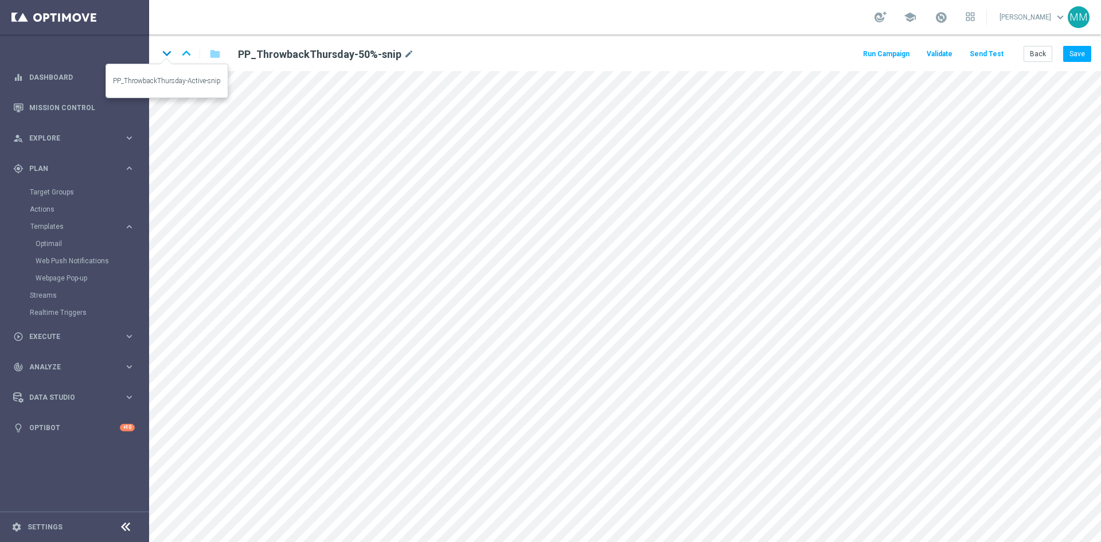
click at [169, 54] on icon "keyboard_arrow_down" at bounding box center [166, 53] width 17 height 17
click at [184, 55] on icon "keyboard_arrow_up" at bounding box center [186, 53] width 17 height 17
click at [1067, 57] on button "Save" at bounding box center [1077, 54] width 28 height 16
click at [1080, 59] on button "Save" at bounding box center [1077, 54] width 28 height 16
click at [1065, 53] on button "Save" at bounding box center [1077, 54] width 28 height 16
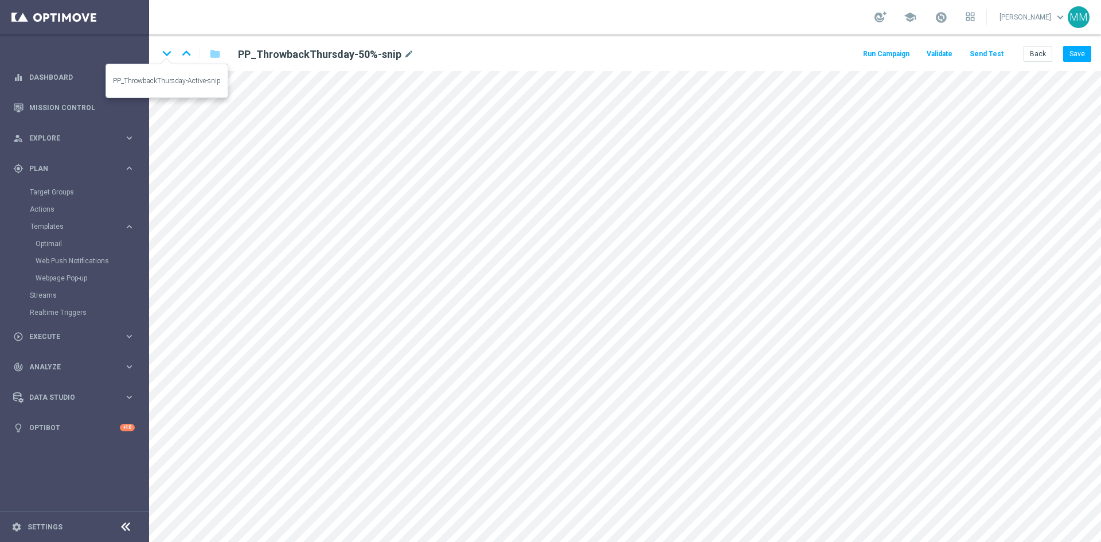
click at [169, 60] on icon "keyboard_arrow_down" at bounding box center [166, 53] width 17 height 17
click at [1078, 50] on button "Save" at bounding box center [1077, 54] width 28 height 16
click at [1071, 50] on button "Save" at bounding box center [1077, 54] width 28 height 16
click at [415, 54] on icon "mode_edit" at bounding box center [420, 55] width 10 height 14
click at [1070, 50] on button "Save" at bounding box center [1077, 54] width 28 height 16
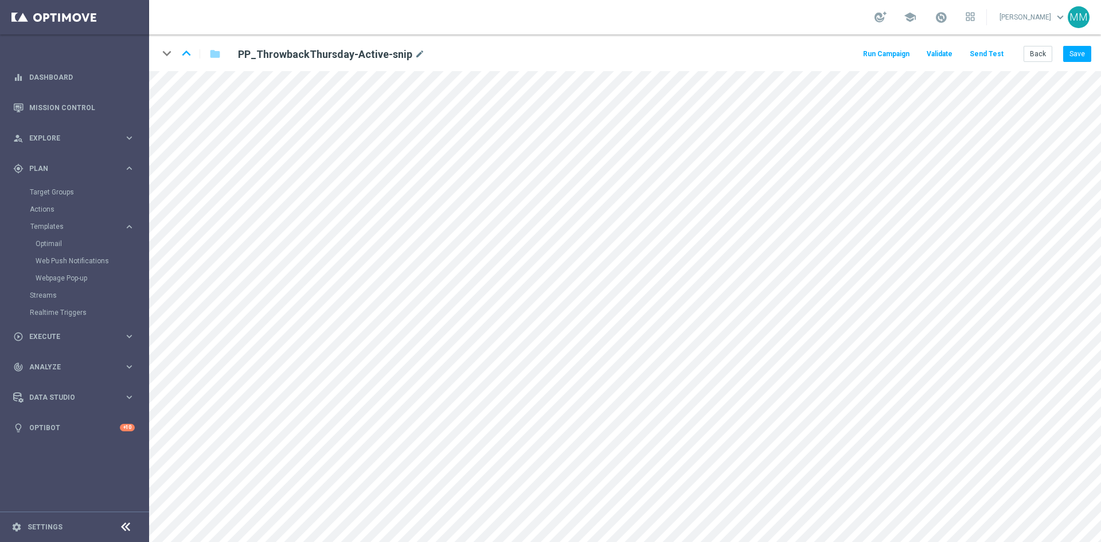
click at [167, 52] on div "keyboard_arrow_down keyboard_arrow_up" at bounding box center [166, 53] width 17 height 17
click at [182, 53] on icon "keyboard_arrow_up" at bounding box center [186, 53] width 17 height 17
click at [404, 54] on icon "mode_edit" at bounding box center [409, 55] width 10 height 14
click at [188, 54] on icon "keyboard_arrow_up" at bounding box center [186, 53] width 17 height 17
click at [434, 52] on icon "mode_edit" at bounding box center [435, 55] width 10 height 14
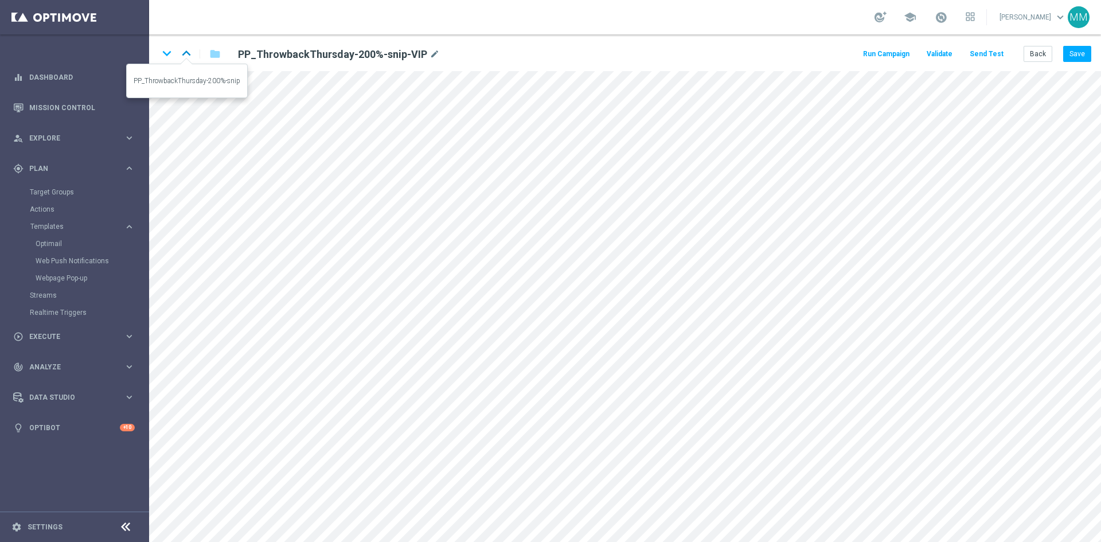
click at [189, 54] on icon "keyboard_arrow_up" at bounding box center [186, 53] width 17 height 17
drag, startPoint x: 410, startPoint y: 55, endPoint x: 400, endPoint y: 67, distance: 15.5
click at [411, 56] on icon "mode_edit" at bounding box center [414, 55] width 10 height 14
click at [185, 52] on icon "keyboard_arrow_up" at bounding box center [186, 53] width 17 height 17
click at [430, 54] on icon "mode_edit" at bounding box center [435, 55] width 10 height 14
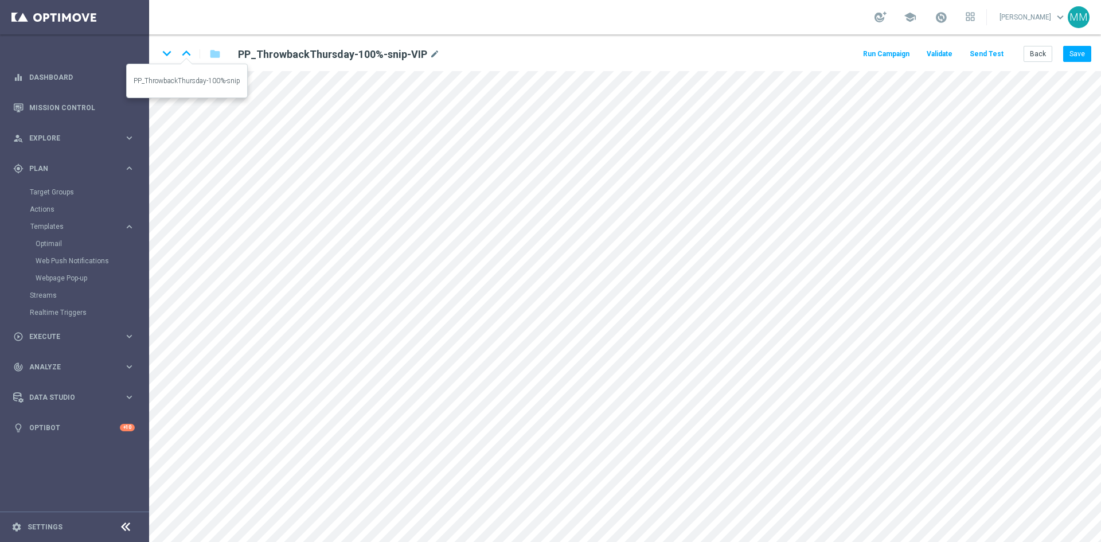
click at [188, 57] on icon "keyboard_arrow_up" at bounding box center [186, 53] width 17 height 17
click at [409, 53] on icon "mode_edit" at bounding box center [414, 55] width 10 height 14
click at [186, 53] on icon "keyboard_arrow_up" at bounding box center [186, 53] width 17 height 17
click at [189, 53] on icon "keyboard_arrow_up" at bounding box center [186, 53] width 17 height 17
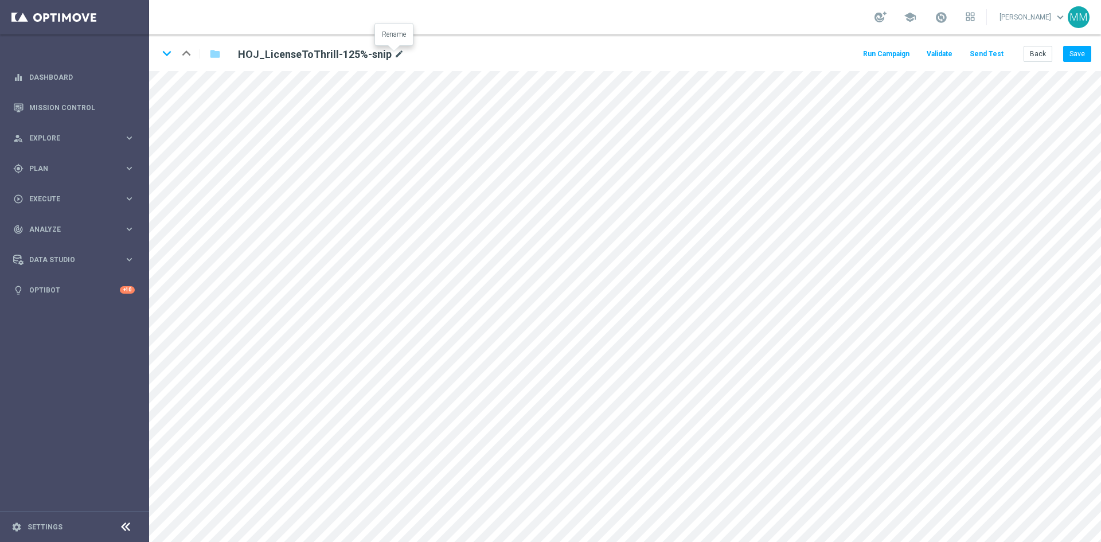
click at [396, 54] on icon "mode_edit" at bounding box center [399, 55] width 10 height 14
click at [166, 57] on icon "keyboard_arrow_down" at bounding box center [166, 53] width 17 height 17
click at [397, 55] on icon "mode_edit" at bounding box center [399, 55] width 10 height 14
click at [169, 58] on icon "keyboard_arrow_down" at bounding box center [166, 53] width 17 height 17
click at [422, 54] on div "HOJ_LicenseToThrill-200%-snip-VIP mode_edit" at bounding box center [371, 53] width 284 height 15
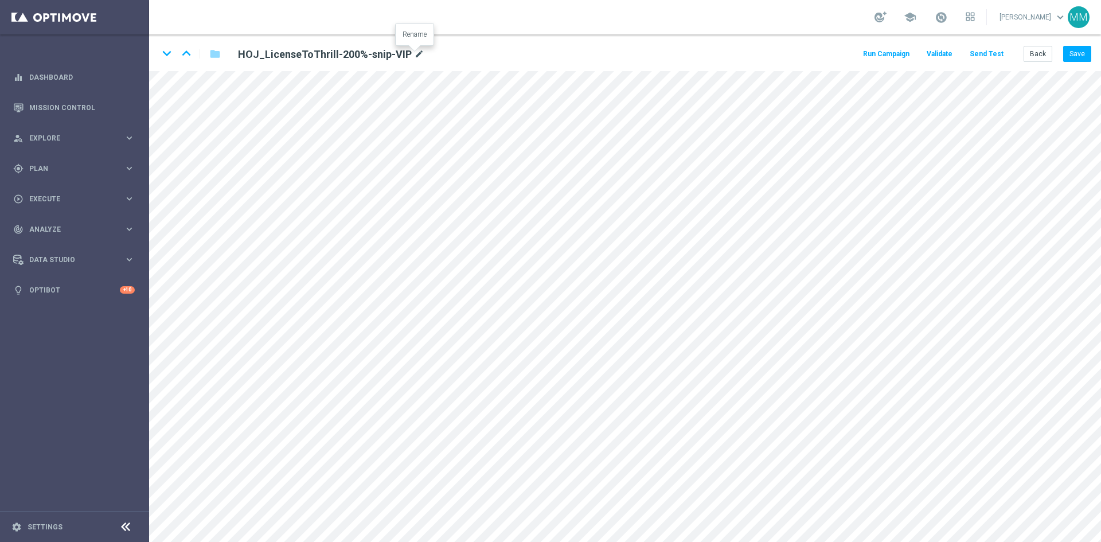
click at [418, 54] on icon "mode_edit" at bounding box center [419, 55] width 10 height 14
click at [169, 54] on icon "keyboard_arrow_down" at bounding box center [166, 53] width 17 height 17
click at [389, 53] on icon "mode_edit" at bounding box center [393, 55] width 10 height 14
click at [171, 48] on icon "keyboard_arrow_down" at bounding box center [166, 53] width 17 height 17
click at [399, 53] on icon "mode_edit" at bounding box center [404, 55] width 10 height 14
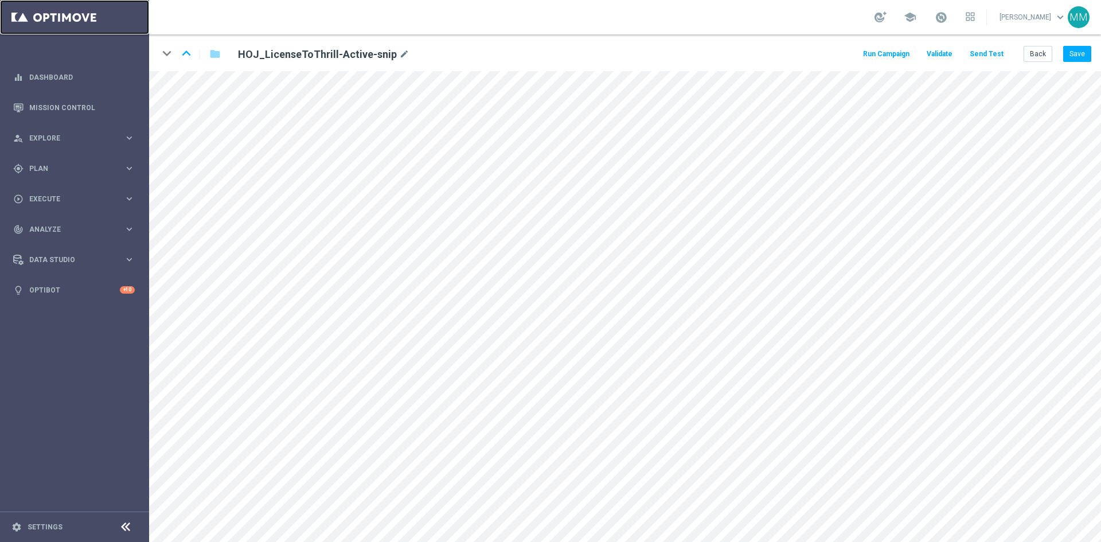
click at [64, 16] on link at bounding box center [74, 17] width 149 height 34
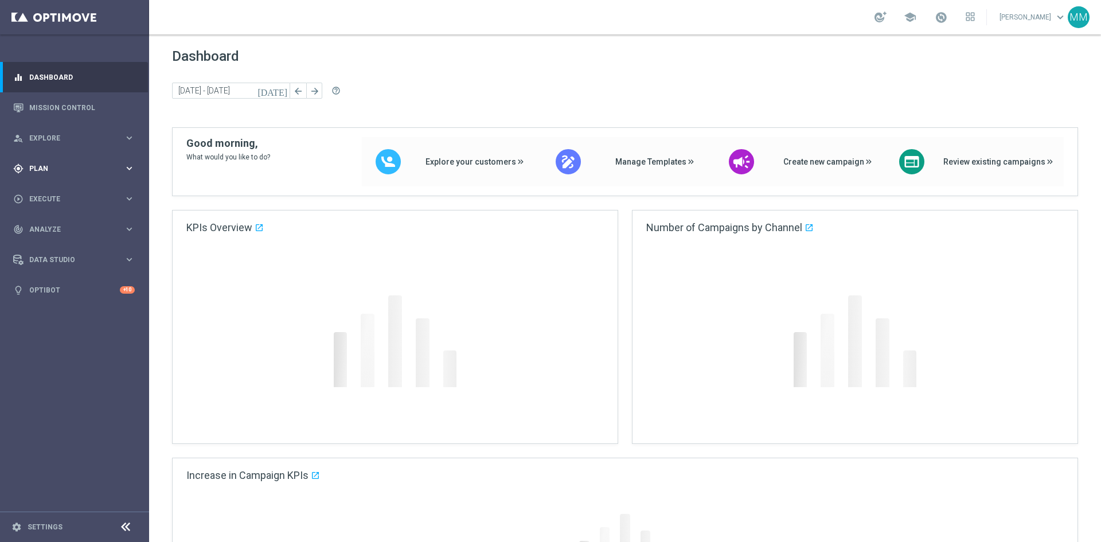
click at [132, 166] on icon "keyboard_arrow_right" at bounding box center [129, 168] width 11 height 11
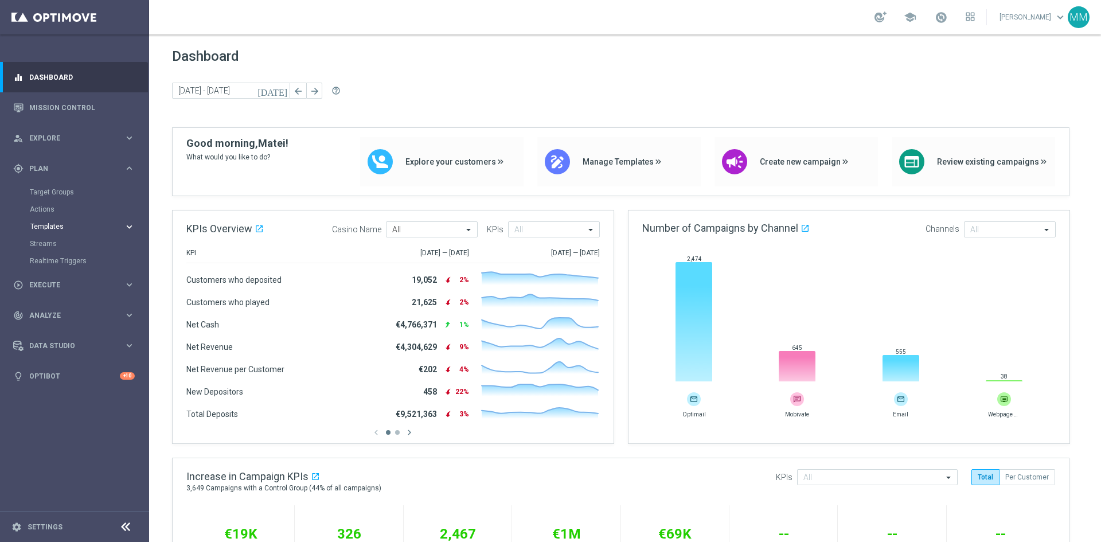
click at [128, 228] on icon "keyboard_arrow_right" at bounding box center [129, 226] width 11 height 11
click at [52, 243] on link "Optimail" at bounding box center [78, 243] width 84 height 9
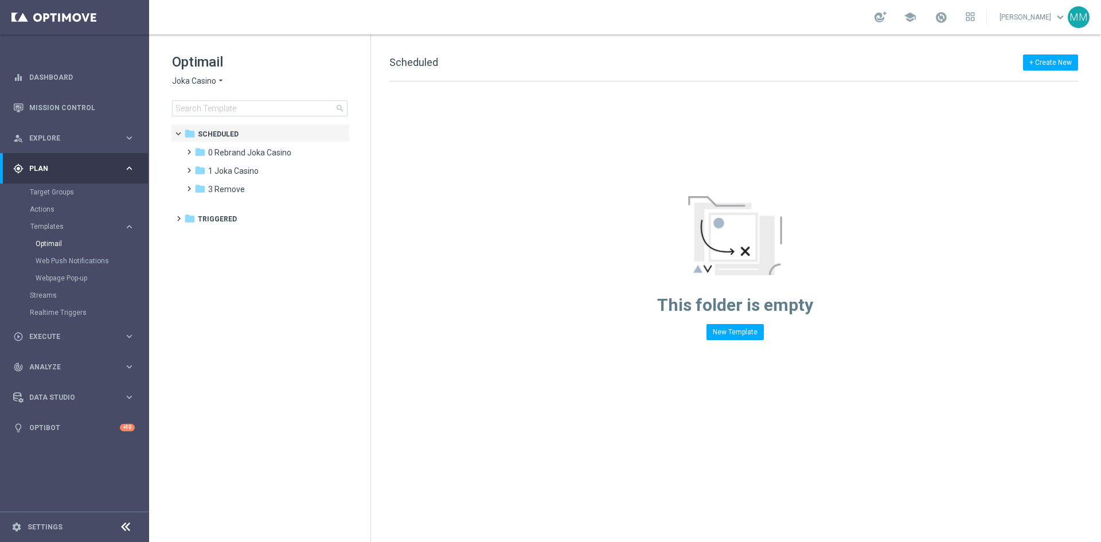
click at [212, 81] on span "Joka Casino" at bounding box center [194, 81] width 44 height 11
click at [238, 165] on div "Pokie Pop" at bounding box center [216, 163] width 86 height 14
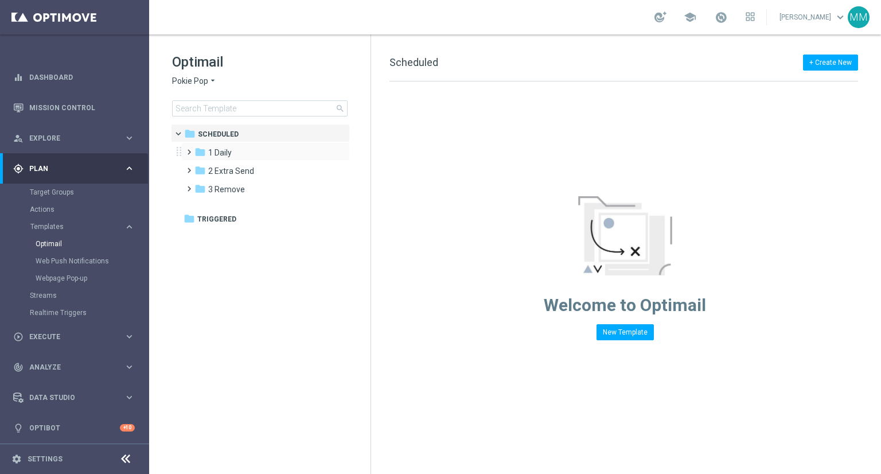
click at [189, 149] on span at bounding box center [186, 147] width 5 height 5
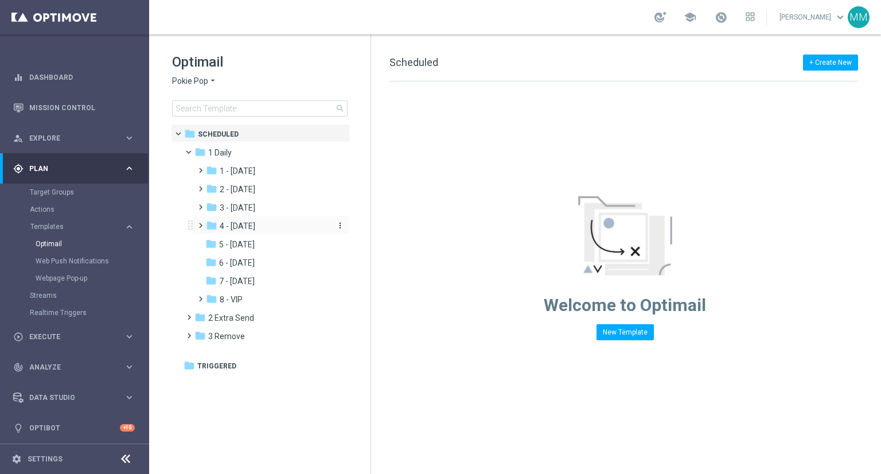
click at [263, 226] on div "folder 4 - Friday" at bounding box center [267, 226] width 122 height 13
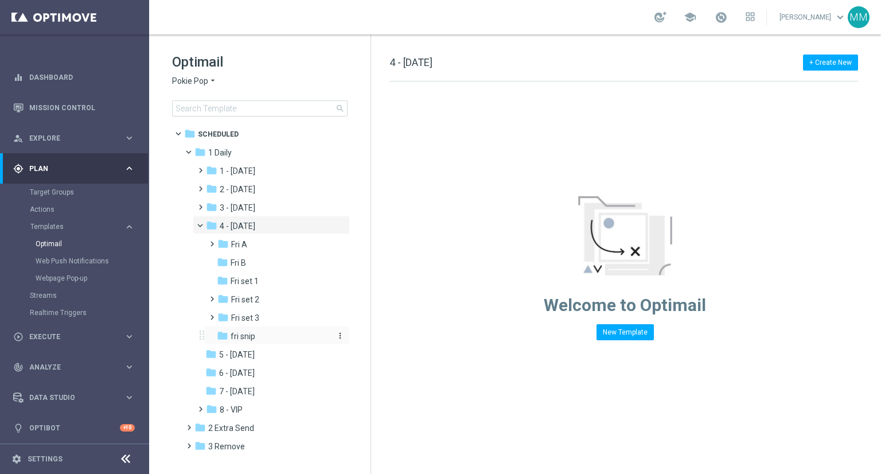
click at [278, 335] on div "folder fri snip" at bounding box center [273, 336] width 113 height 13
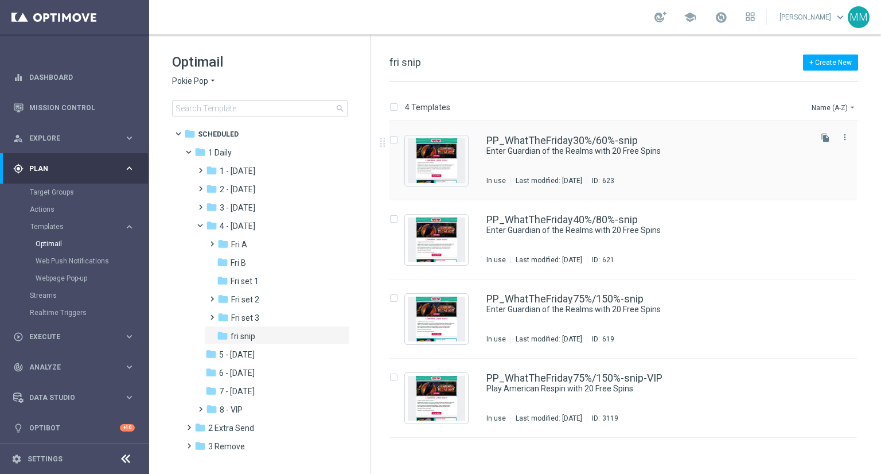
click at [580, 164] on div "PP_WhatTheFriday30%/60%-snip Enter Guardian of the Realms with 20 Free Spins In…" at bounding box center [647, 160] width 322 height 50
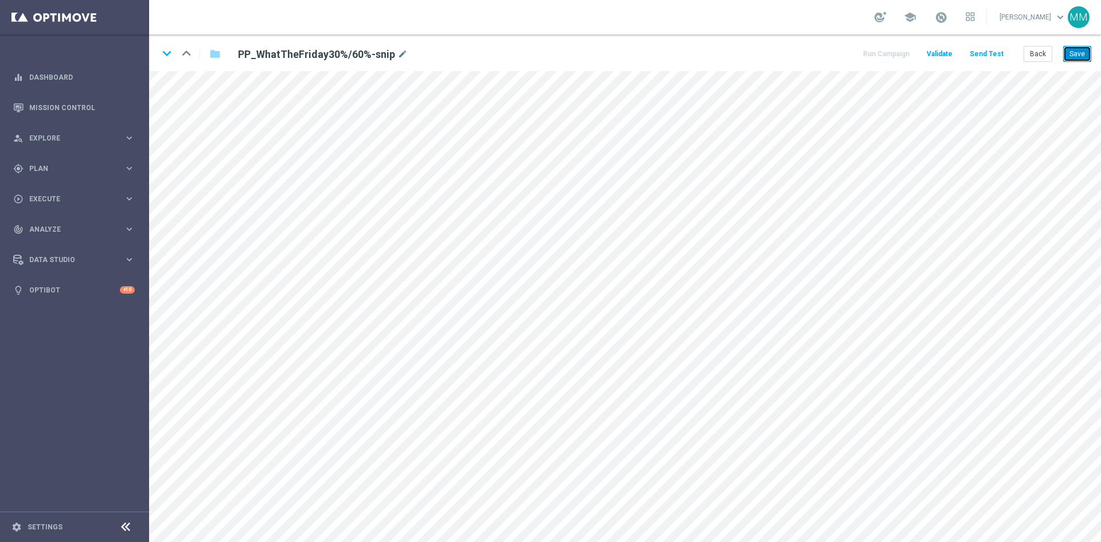
click at [880, 56] on button "Save" at bounding box center [1077, 54] width 28 height 16
click at [880, 54] on button "Save" at bounding box center [1077, 54] width 28 height 16
click at [880, 51] on button "Save" at bounding box center [1077, 54] width 28 height 16
click at [880, 60] on button "Save" at bounding box center [1077, 54] width 28 height 16
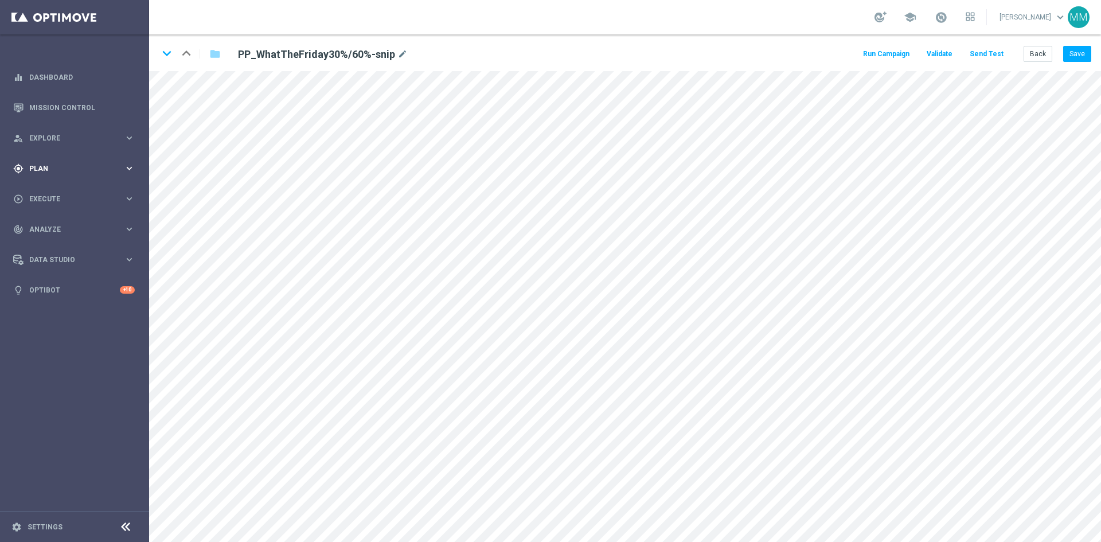
click at [128, 170] on icon "keyboard_arrow_right" at bounding box center [129, 168] width 11 height 11
click at [131, 223] on icon "keyboard_arrow_right" at bounding box center [129, 226] width 11 height 11
click at [880, 51] on button "Save" at bounding box center [1077, 54] width 28 height 16
click at [880, 45] on div "keyboard_arrow_down keyboard_arrow_up folder PP_WhatTheFriday30%/60%-snip mode_…" at bounding box center [625, 52] width 952 height 37
drag, startPoint x: 70, startPoint y: 236, endPoint x: 48, endPoint y: 245, distance: 23.4
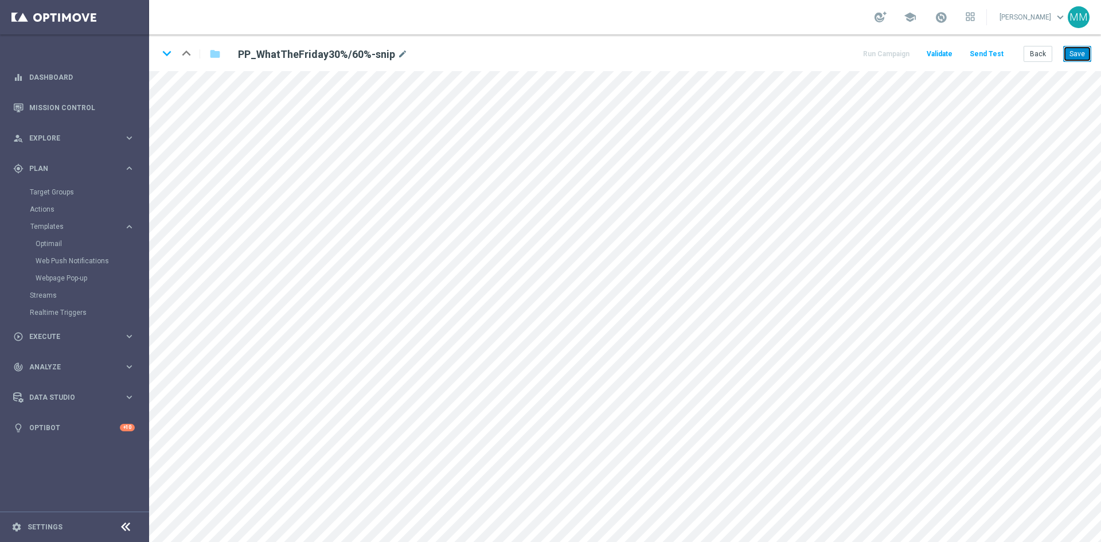
click at [880, 48] on button "Save" at bounding box center [1077, 54] width 28 height 16
click at [880, 58] on button "Save" at bounding box center [1077, 54] width 28 height 16
drag, startPoint x: 1072, startPoint y: 51, endPoint x: 1072, endPoint y: 57, distance: 6.3
click at [880, 51] on button "Save" at bounding box center [1077, 54] width 28 height 16
click at [880, 54] on button "Send Test" at bounding box center [986, 53] width 37 height 15
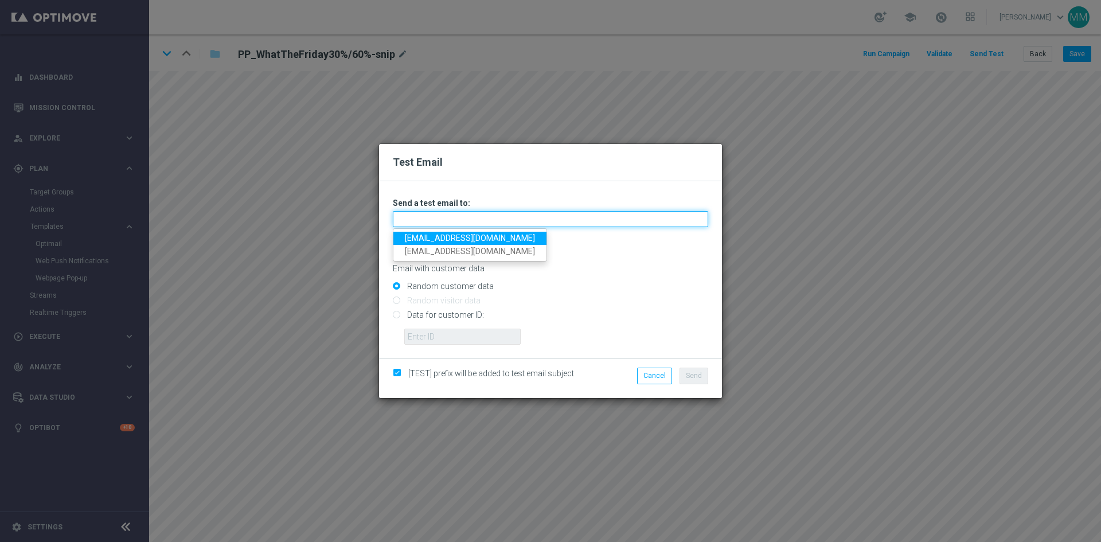
click at [453, 217] on input "text" at bounding box center [550, 219] width 315 height 16
type input "[EMAIL_ADDRESS][DOMAIN_NAME]"
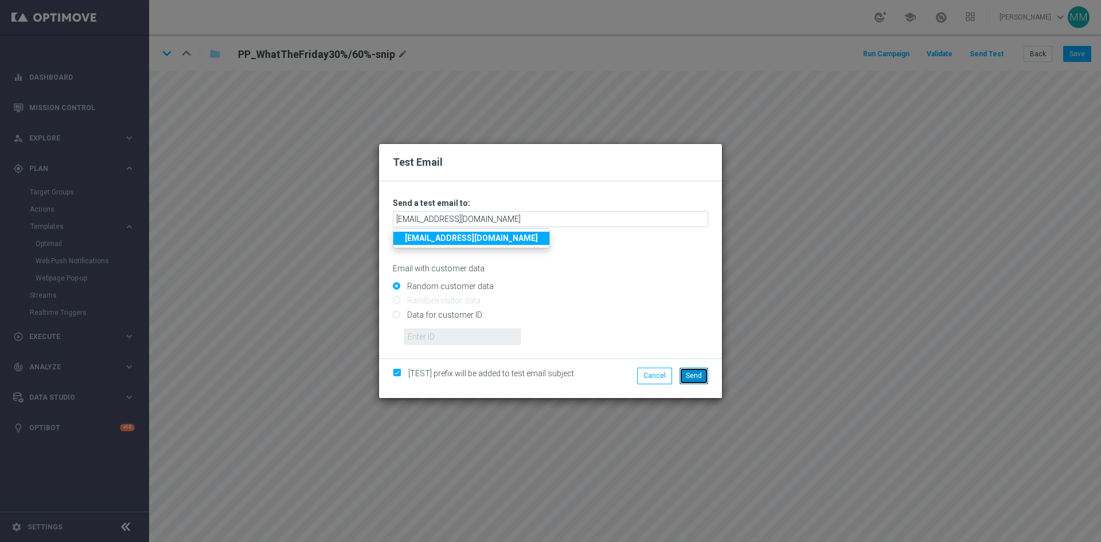
click at [703, 379] on button "Send" at bounding box center [694, 376] width 29 height 16
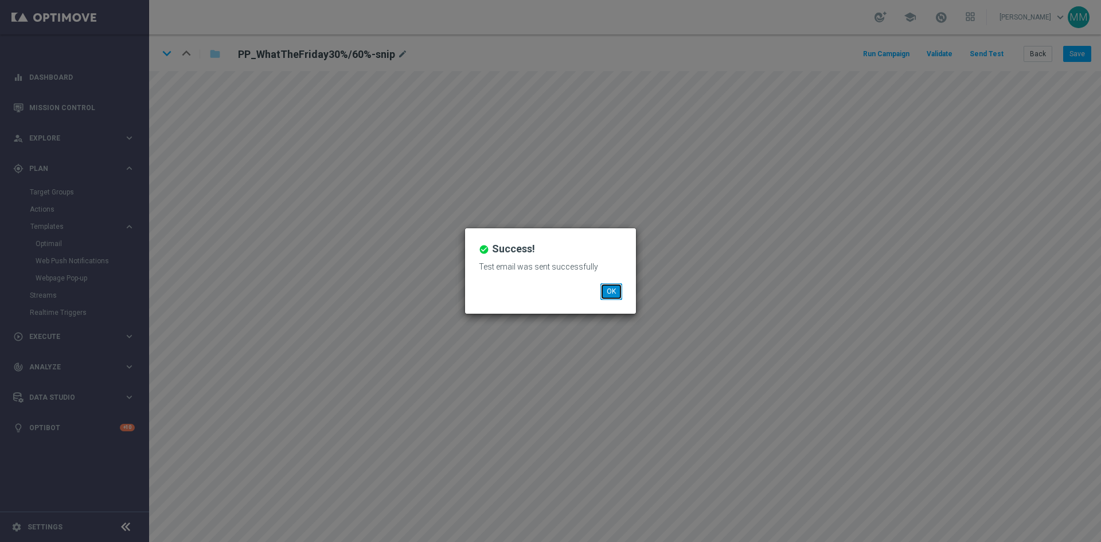
click at [612, 292] on button "OK" at bounding box center [611, 291] width 22 height 16
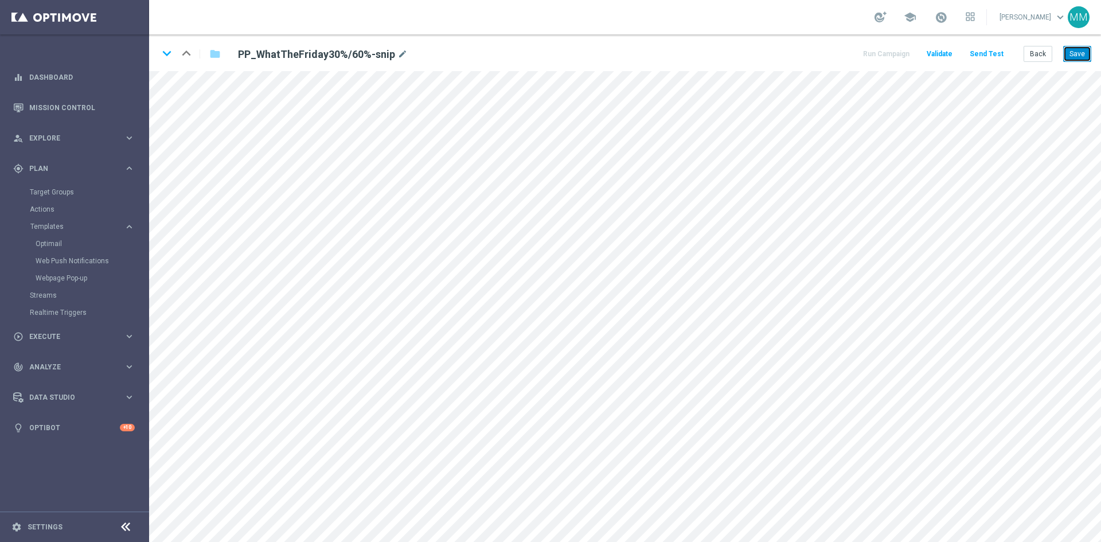
click at [880, 51] on button "Save" at bounding box center [1077, 54] width 28 height 16
drag, startPoint x: 1071, startPoint y: 54, endPoint x: 1052, endPoint y: 66, distance: 22.6
click at [880, 54] on button "Save" at bounding box center [1077, 54] width 28 height 16
click at [880, 53] on button "Save" at bounding box center [1077, 54] width 28 height 16
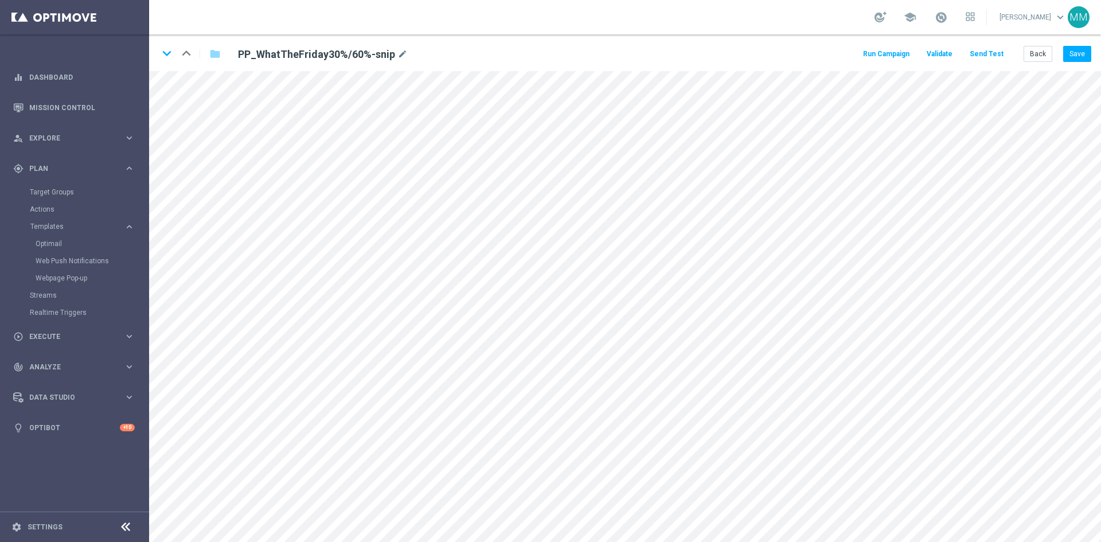
click at [880, 57] on button "Send Test" at bounding box center [986, 53] width 37 height 15
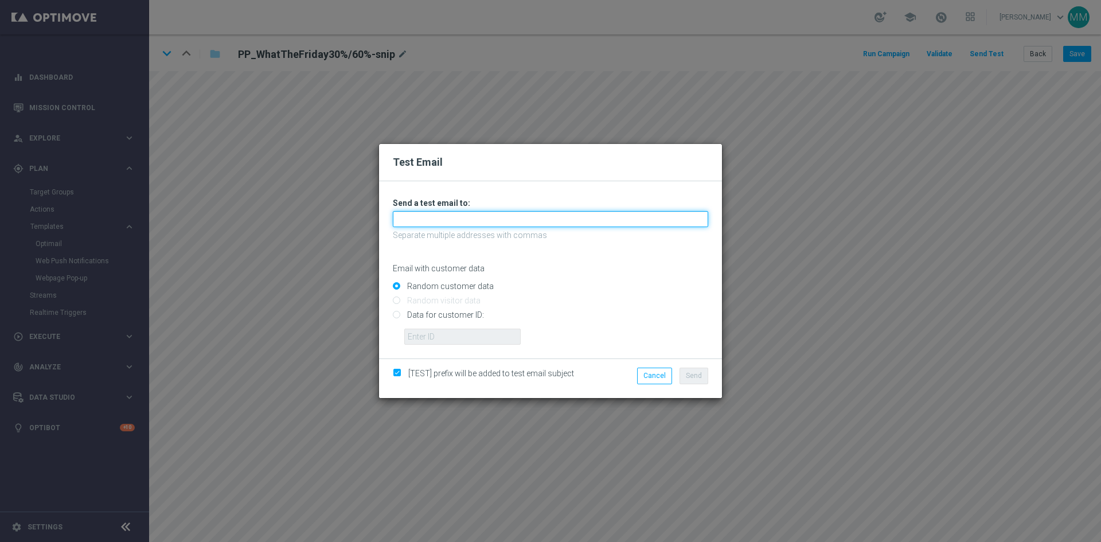
click at [527, 222] on input "text" at bounding box center [550, 219] width 315 height 16
type input "[EMAIL_ADDRESS][DOMAIN_NAME]"
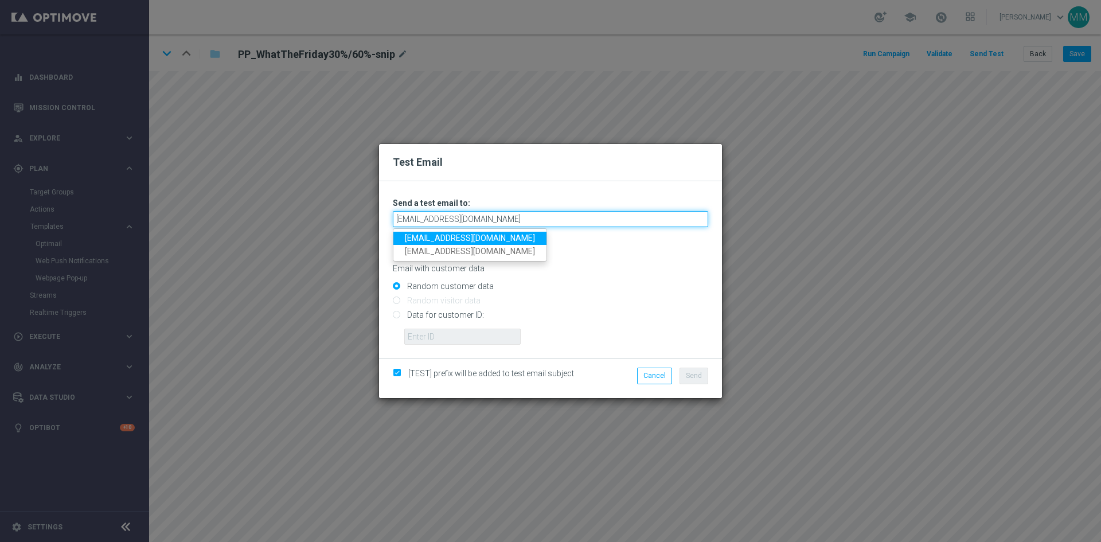
type input "[EMAIL_ADDRESS][DOMAIN_NAME]"
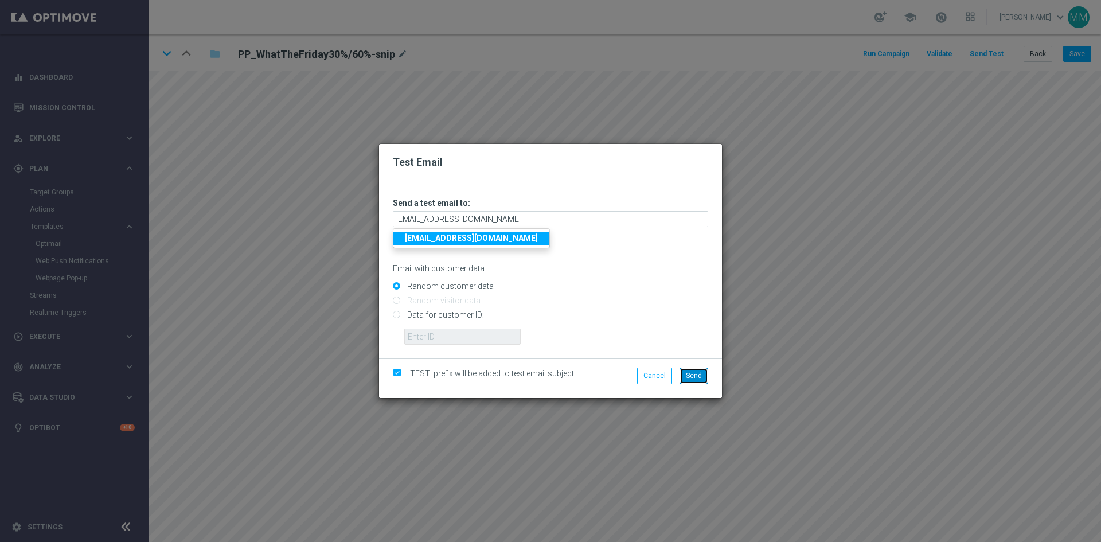
click at [693, 376] on span "Send" at bounding box center [694, 376] width 16 height 8
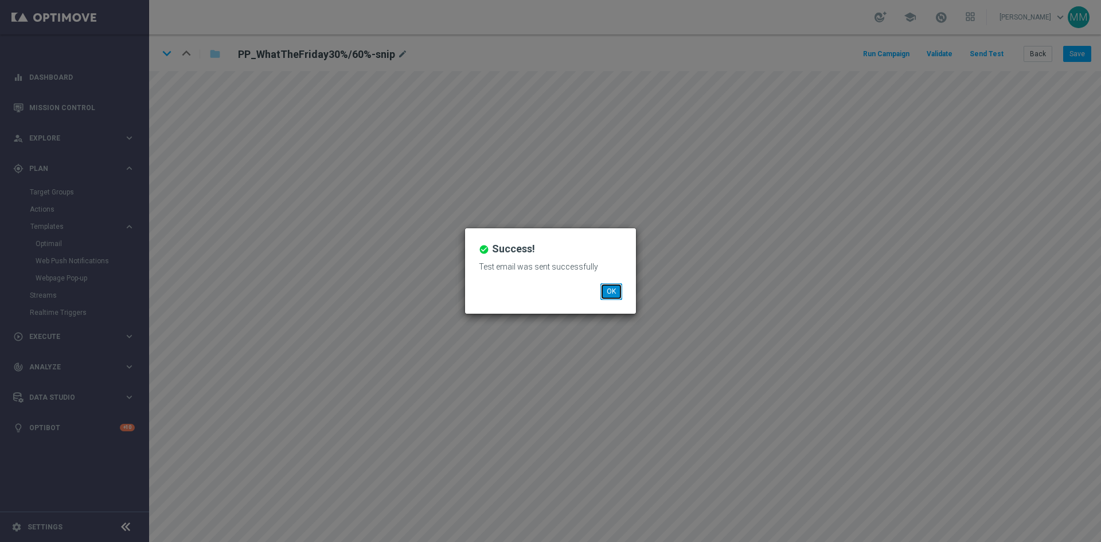
click at [618, 293] on button "OK" at bounding box center [611, 291] width 22 height 16
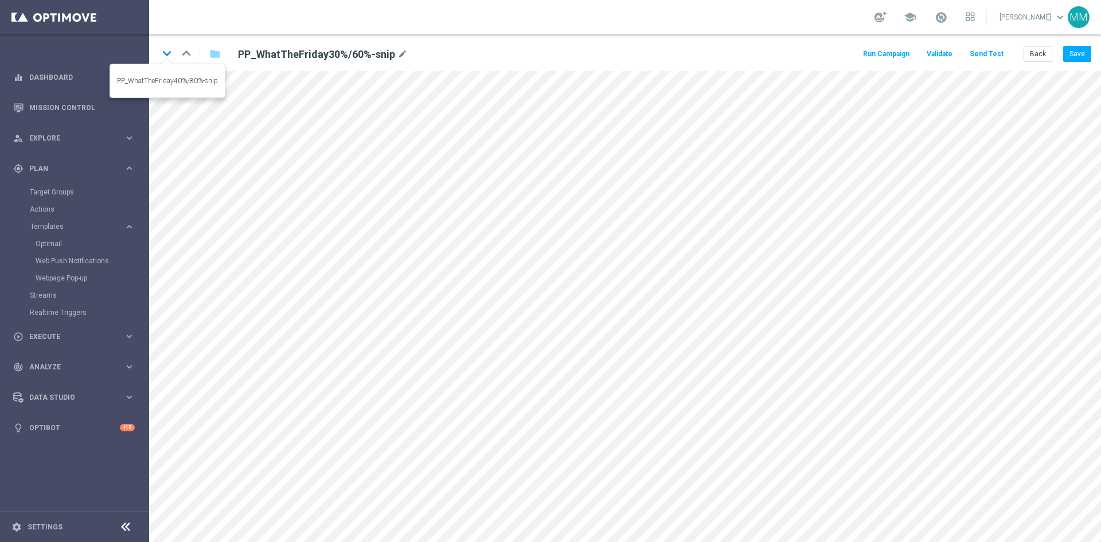
click at [163, 51] on icon "keyboard_arrow_down" at bounding box center [166, 53] width 17 height 17
click at [168, 53] on icon "keyboard_arrow_down" at bounding box center [166, 53] width 17 height 17
click at [59, 243] on link "Optimail" at bounding box center [78, 243] width 84 height 9
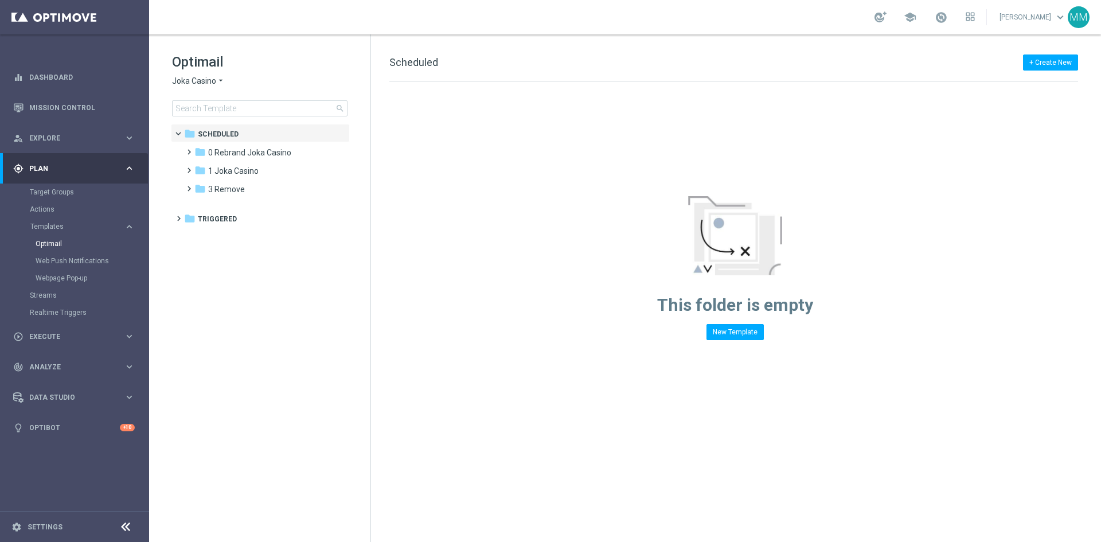
click at [214, 81] on span "Joka Casino" at bounding box center [194, 81] width 44 height 11
click at [0, 0] on span "Casino-Mate" at bounding box center [0, 0] width 0 height 0
click at [235, 155] on div "folder 1 Daily" at bounding box center [260, 152] width 132 height 13
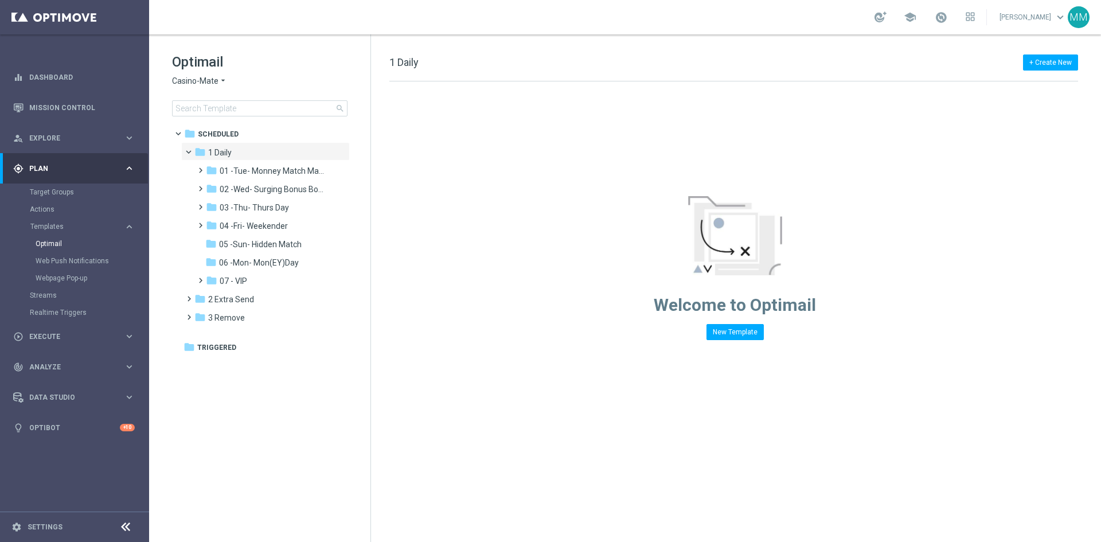
drag, startPoint x: 208, startPoint y: 66, endPoint x: 215, endPoint y: 60, distance: 9.0
click at [216, 60] on h1 "Optimail" at bounding box center [259, 62] width 175 height 18
drag, startPoint x: 275, startPoint y: 245, endPoint x: 373, endPoint y: 263, distance: 100.2
click at [281, 245] on span "05 -Sun- Hidden Match" at bounding box center [260, 244] width 83 height 10
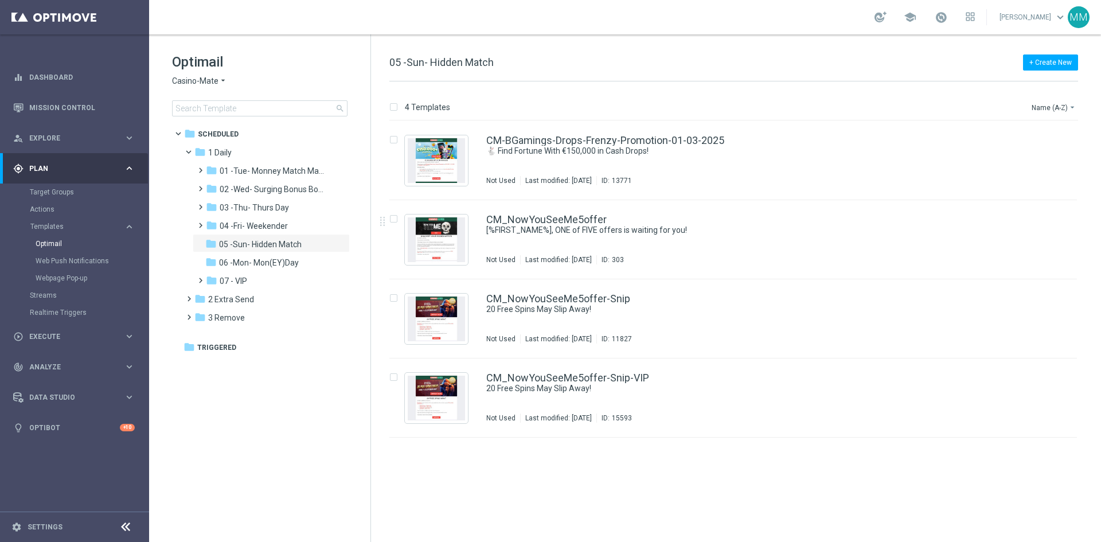
click at [482, 247] on div "CM_NowYouSeeMe5offer [%FIRST_NAME%], ONE of FIVE offers is waiting for you! Not…" at bounding box center [733, 239] width 688 height 79
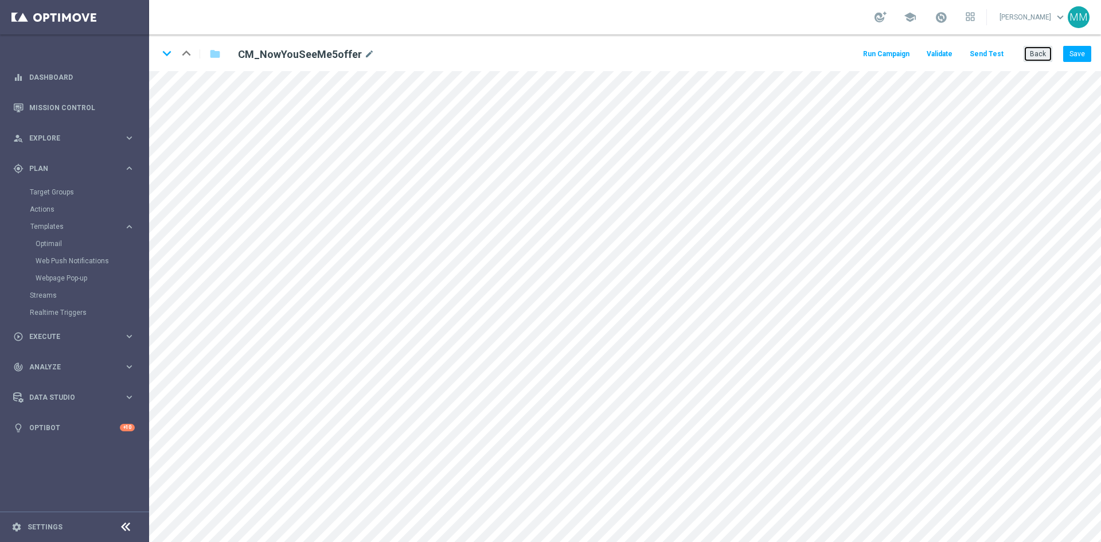
click at [880, 55] on button "Back" at bounding box center [1038, 54] width 29 height 16
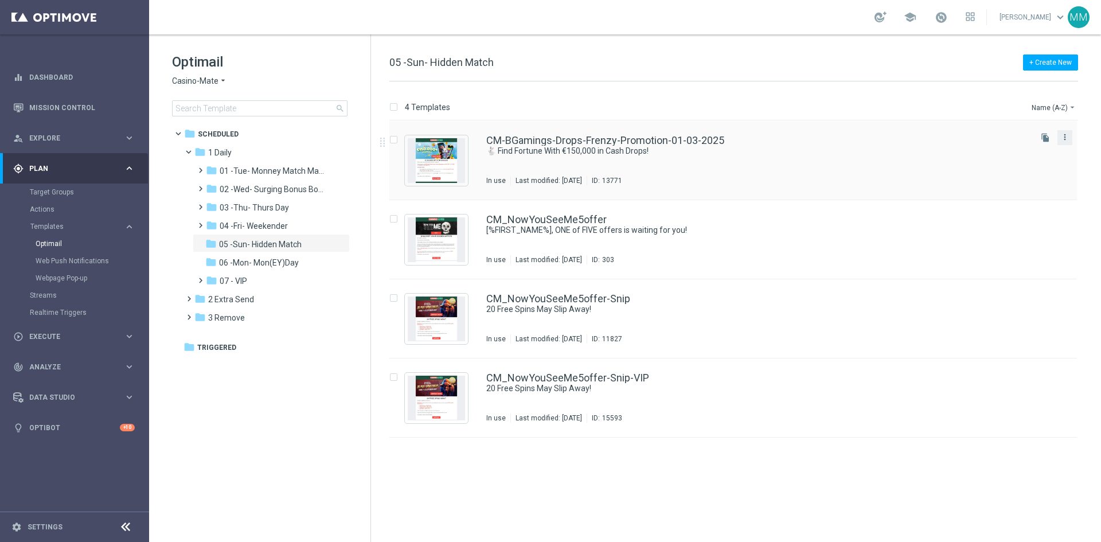
click at [880, 138] on icon "more_vert" at bounding box center [1064, 136] width 9 height 9
click at [880, 150] on div "Move" at bounding box center [1019, 150] width 69 height 8
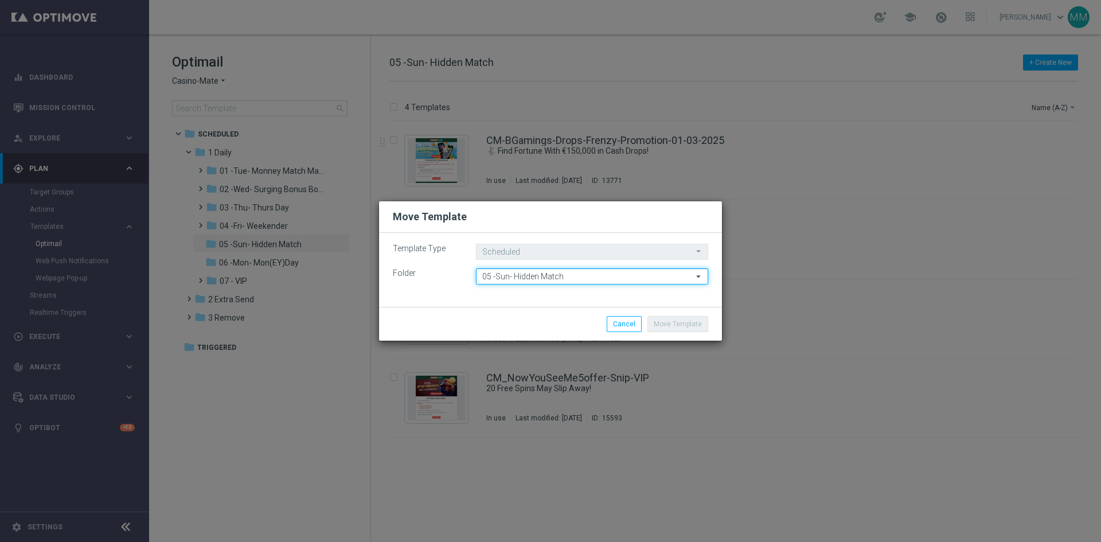
click at [531, 278] on input "05 -Sun- Hidden Match" at bounding box center [592, 276] width 232 height 16
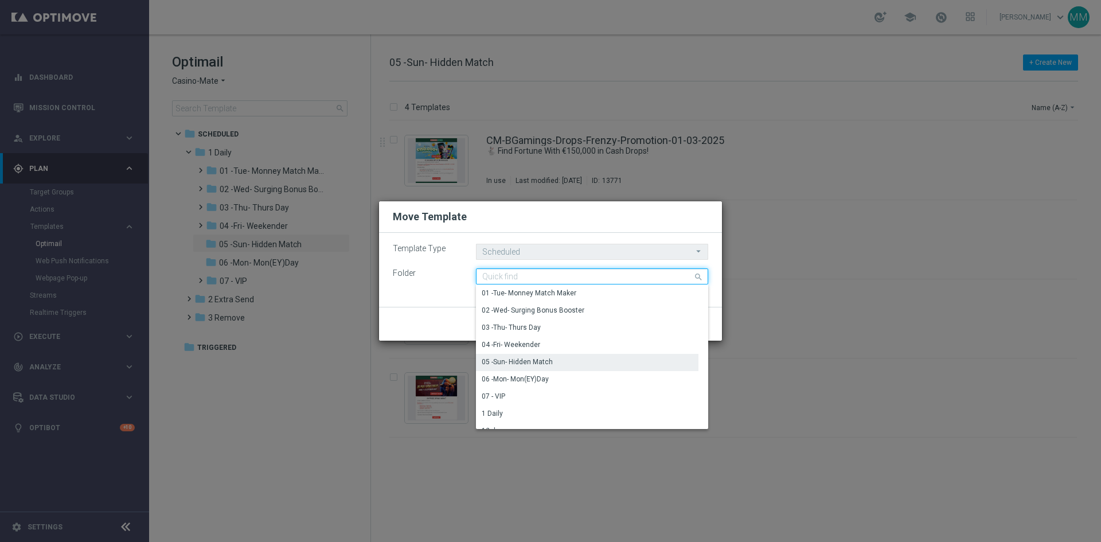
type input "e"
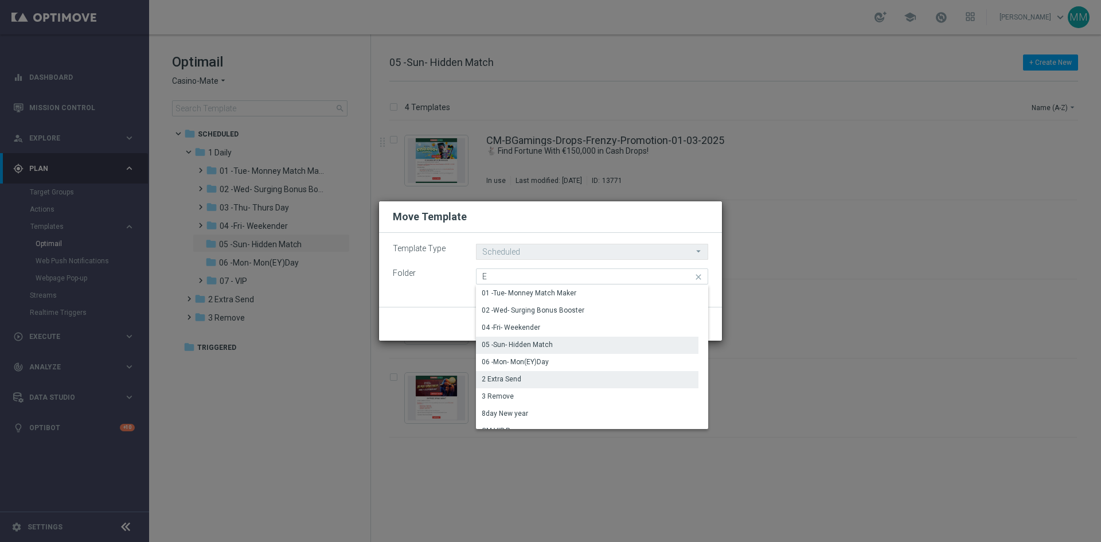
click at [505, 378] on div "2 Extra Send" at bounding box center [502, 379] width 40 height 10
type input "2 Extra Send"
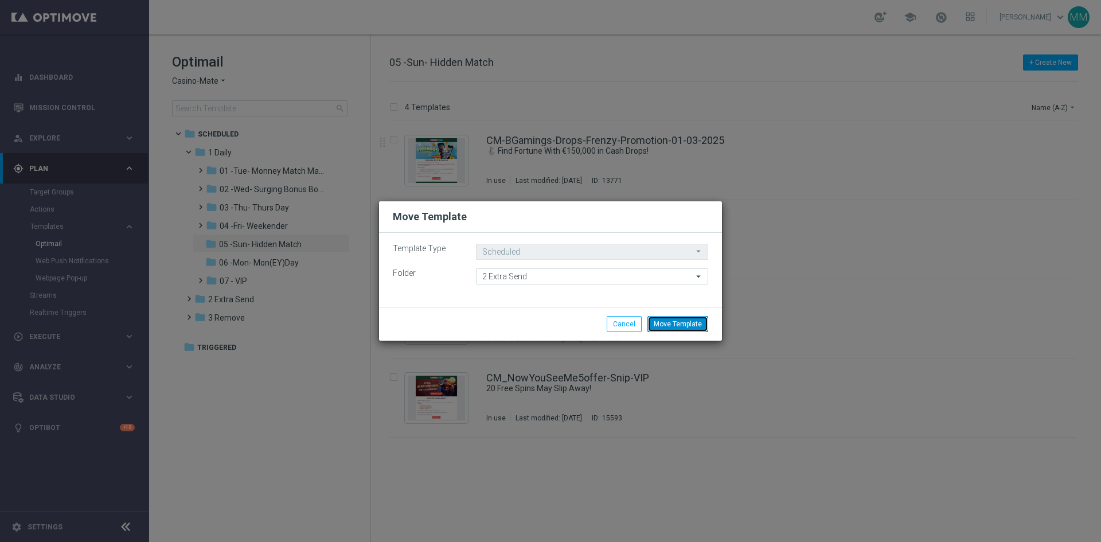
click at [682, 328] on button "Move Template" at bounding box center [677, 324] width 61 height 16
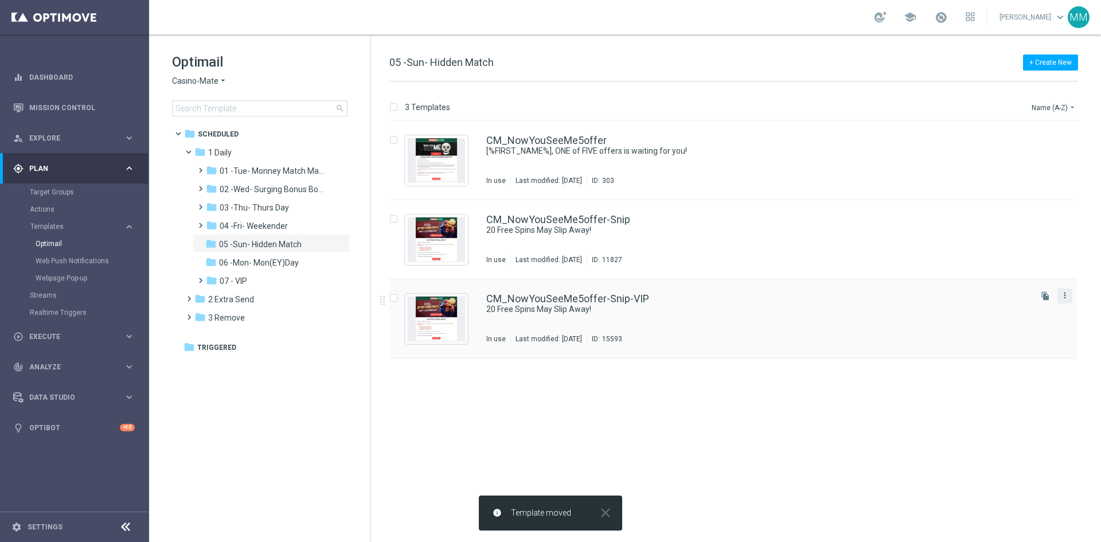
click at [880, 299] on icon "more_vert" at bounding box center [1064, 295] width 9 height 9
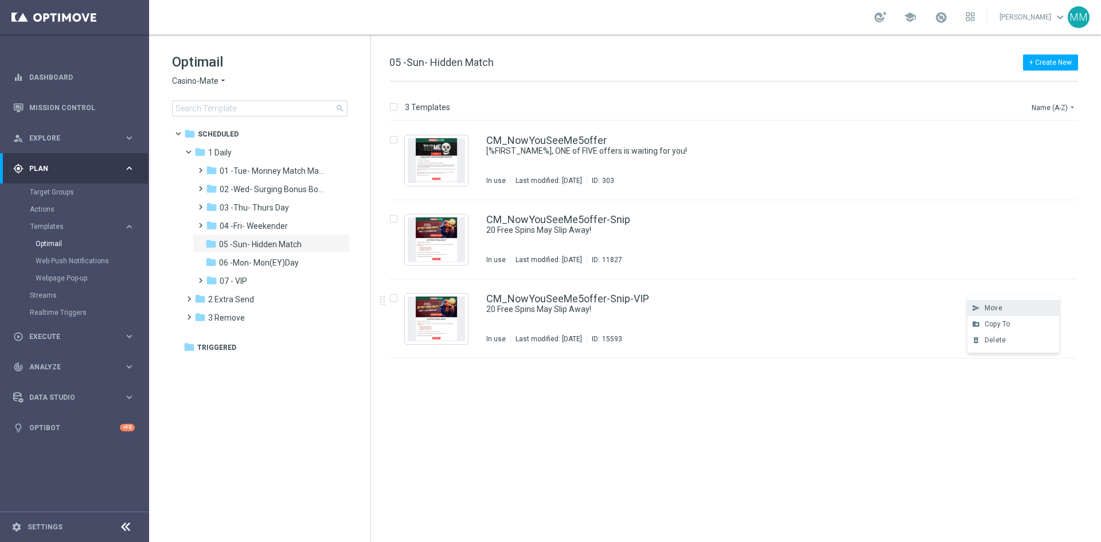
click at [880, 310] on div "send" at bounding box center [975, 308] width 17 height 8
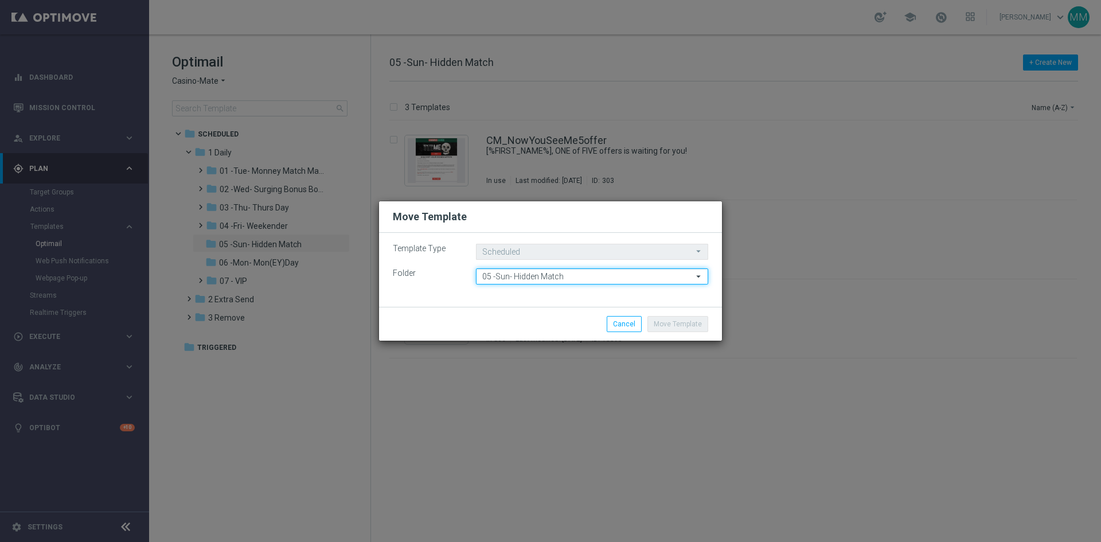
click at [501, 275] on input "05 -Sun- Hidden Match" at bounding box center [592, 276] width 232 height 16
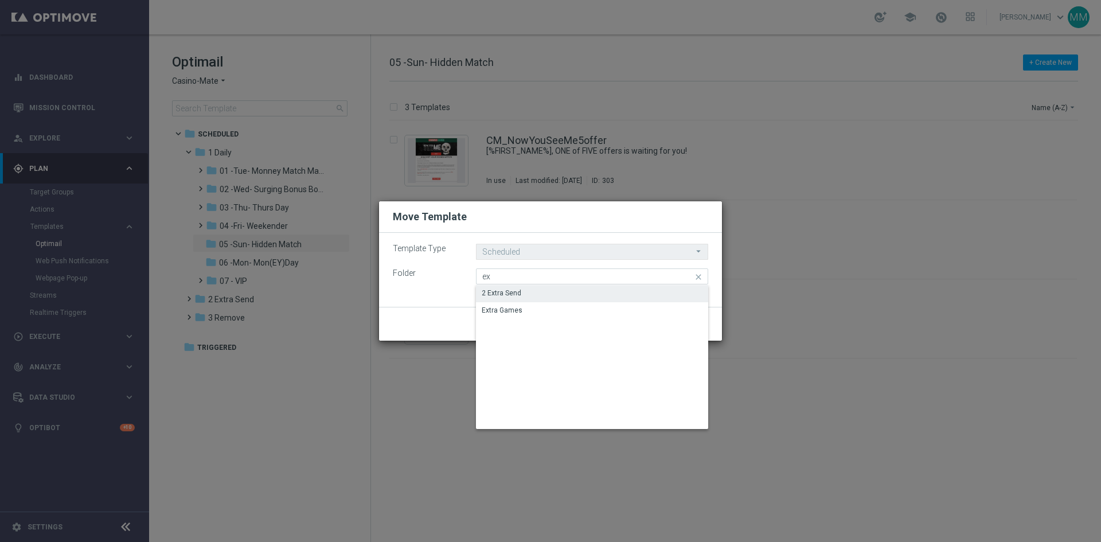
drag, startPoint x: 517, startPoint y: 290, endPoint x: 554, endPoint y: 292, distance: 36.8
click at [518, 290] on div "2 Extra Send" at bounding box center [502, 293] width 40 height 10
type input "2 Extra Send"
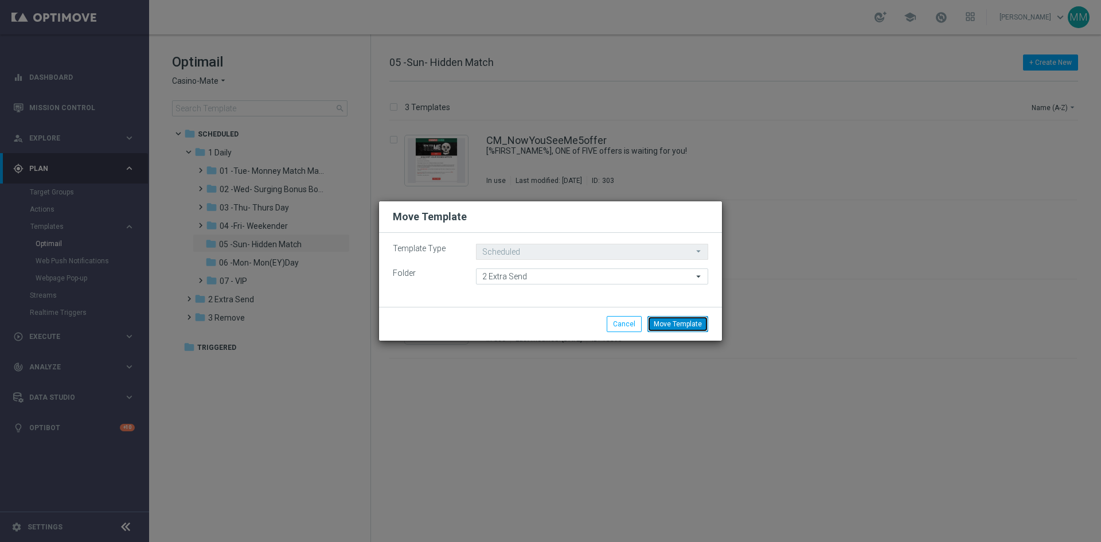
click at [677, 327] on button "Move Template" at bounding box center [677, 324] width 61 height 16
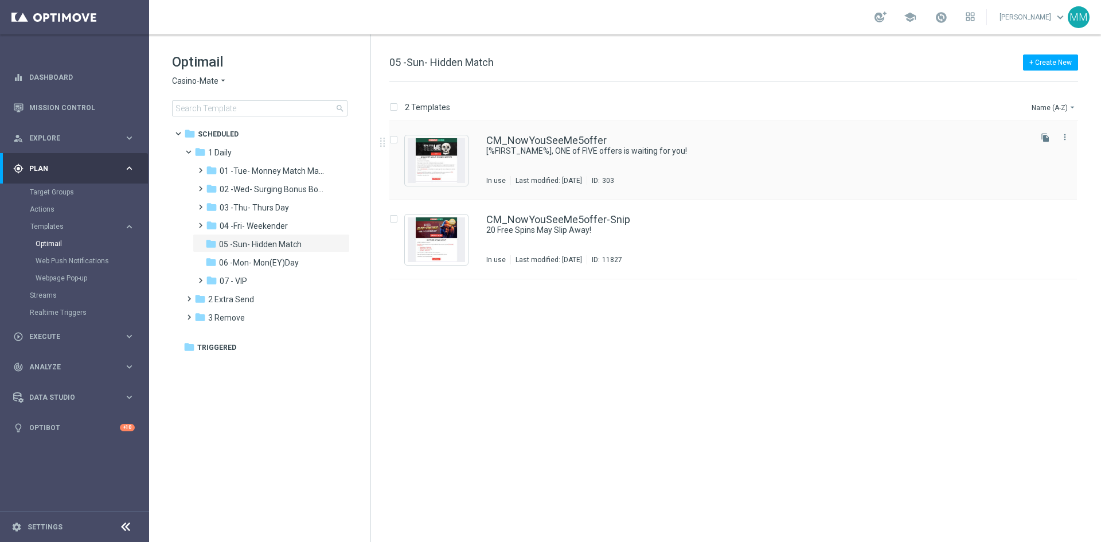
click at [587, 158] on div "CM_NowYouSeeMe5offer [%FIRST_NAME%], ONE of FIVE offers is waiting for you! In …" at bounding box center [757, 160] width 543 height 50
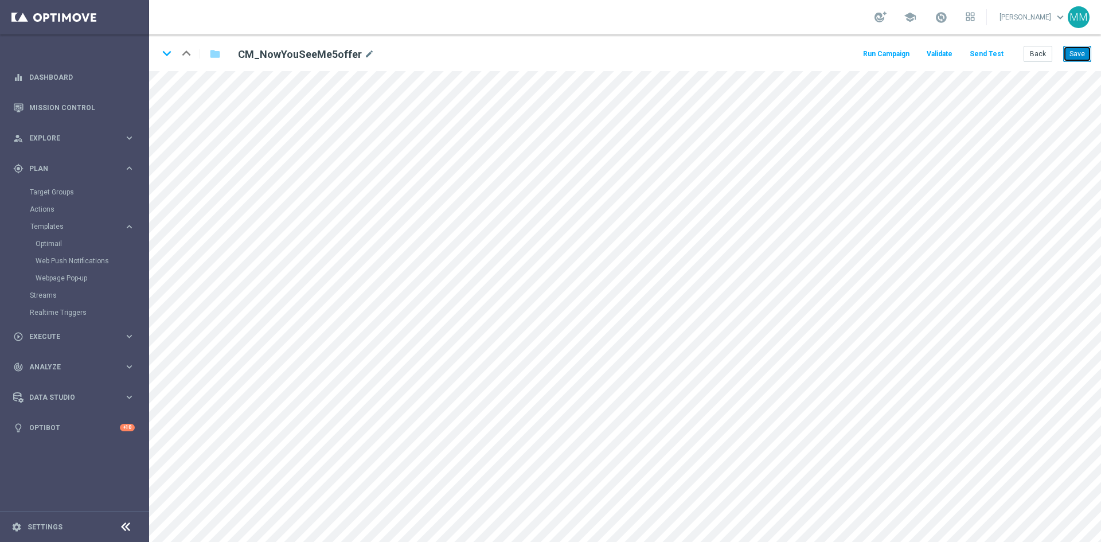
click at [880, 53] on button "Save" at bounding box center [1077, 54] width 28 height 16
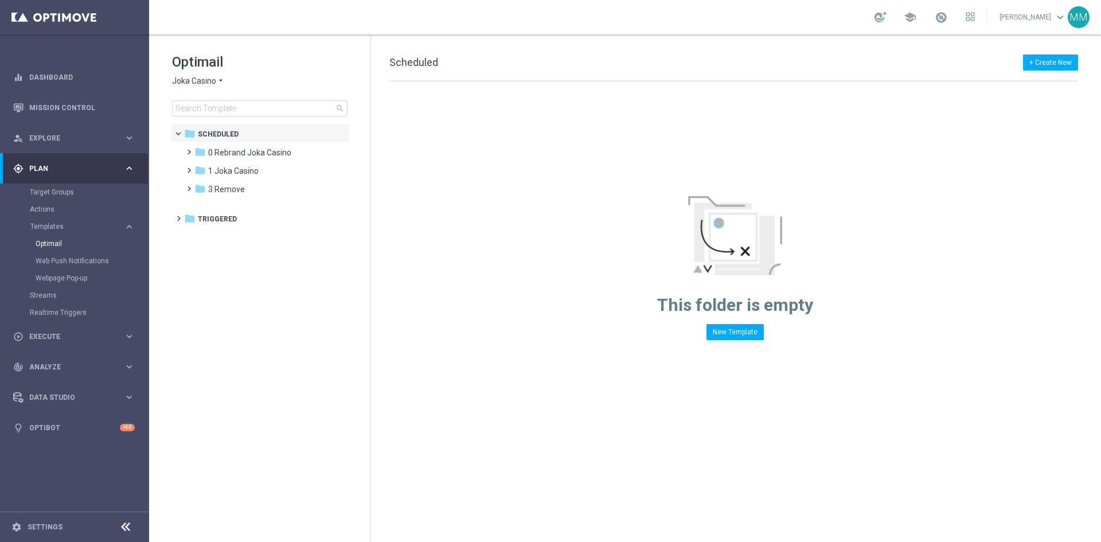
click at [206, 88] on div "Optimail Joka Casino arrow_drop_down × Joka Casino search" at bounding box center [271, 85] width 198 height 64
click at [206, 82] on span "Joka Casino" at bounding box center [194, 81] width 44 height 11
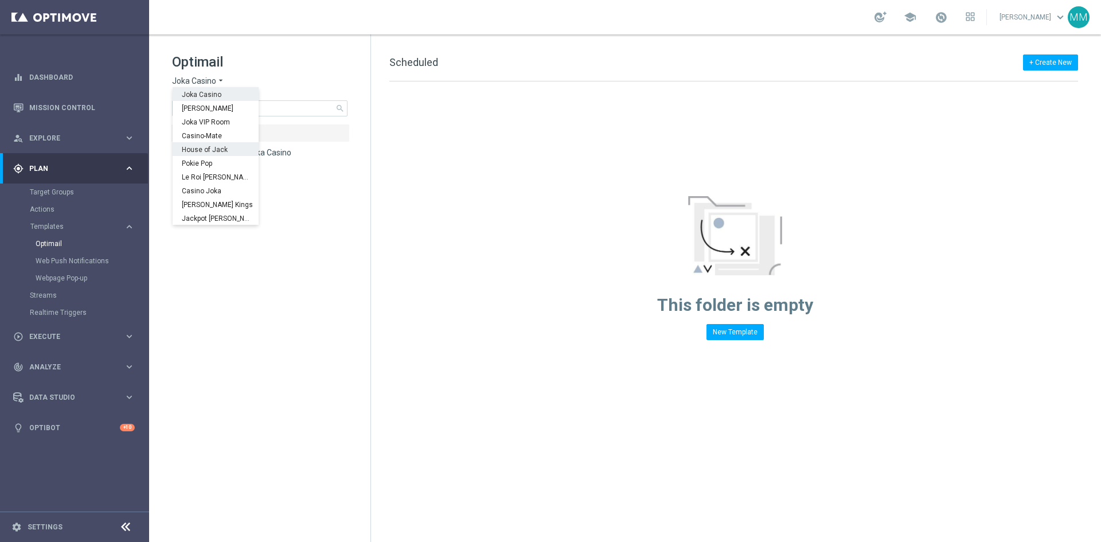
click at [0, 0] on span "House of Jack" at bounding box center [0, 0] width 0 height 0
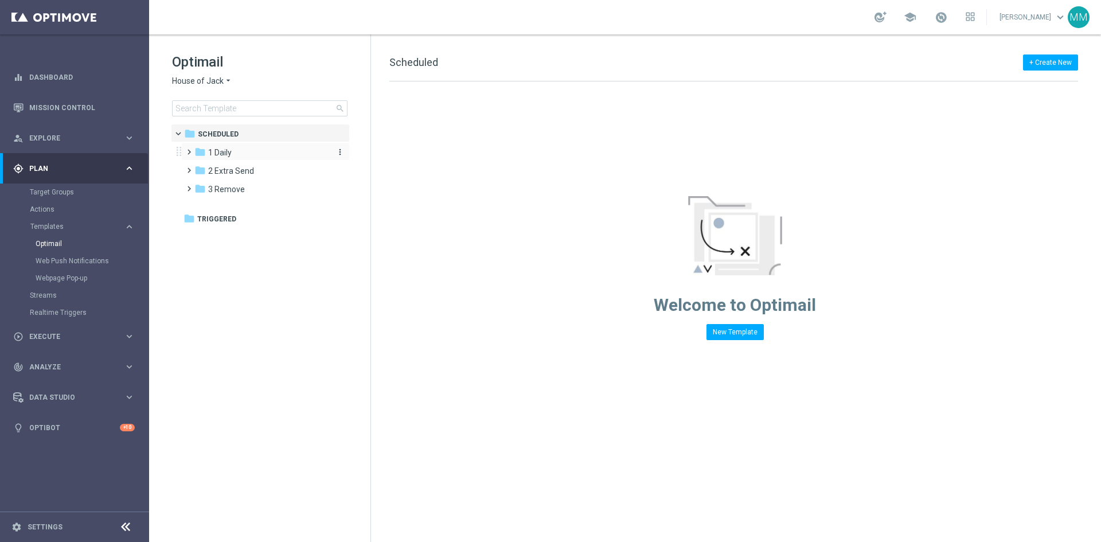
click at [230, 154] on span "1 Daily" at bounding box center [220, 152] width 24 height 10
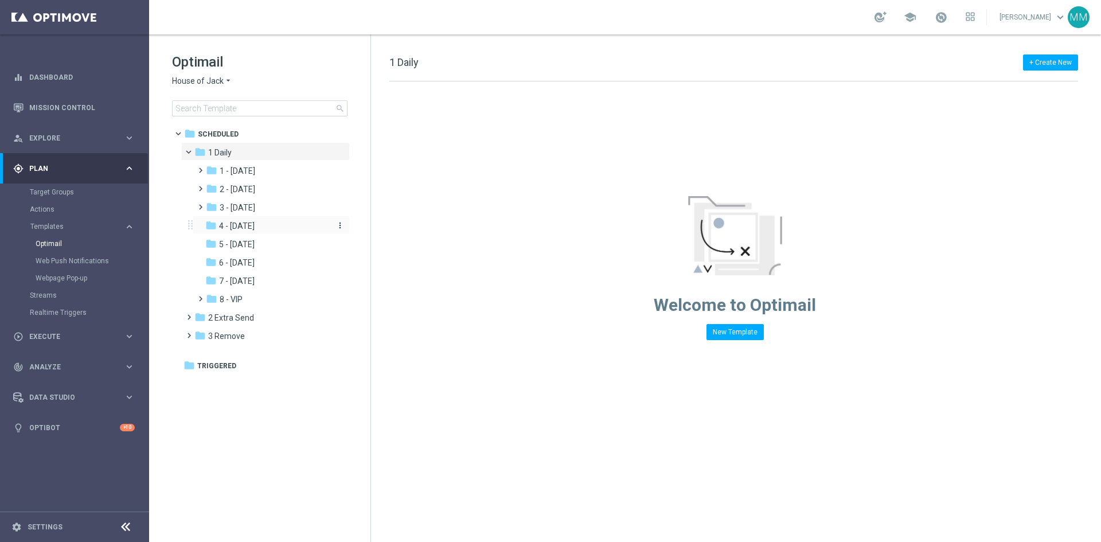
click at [256, 222] on div "folder 4 - [DATE]" at bounding box center [266, 226] width 122 height 13
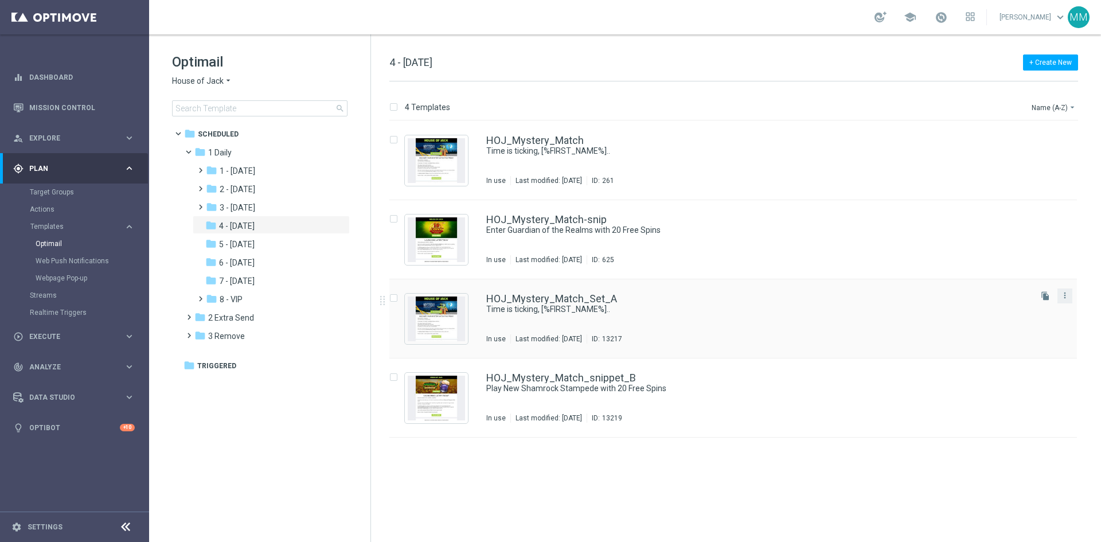
click at [1062, 301] on button "more_vert" at bounding box center [1064, 295] width 11 height 14
click at [991, 313] on div "send Move" at bounding box center [1013, 308] width 92 height 16
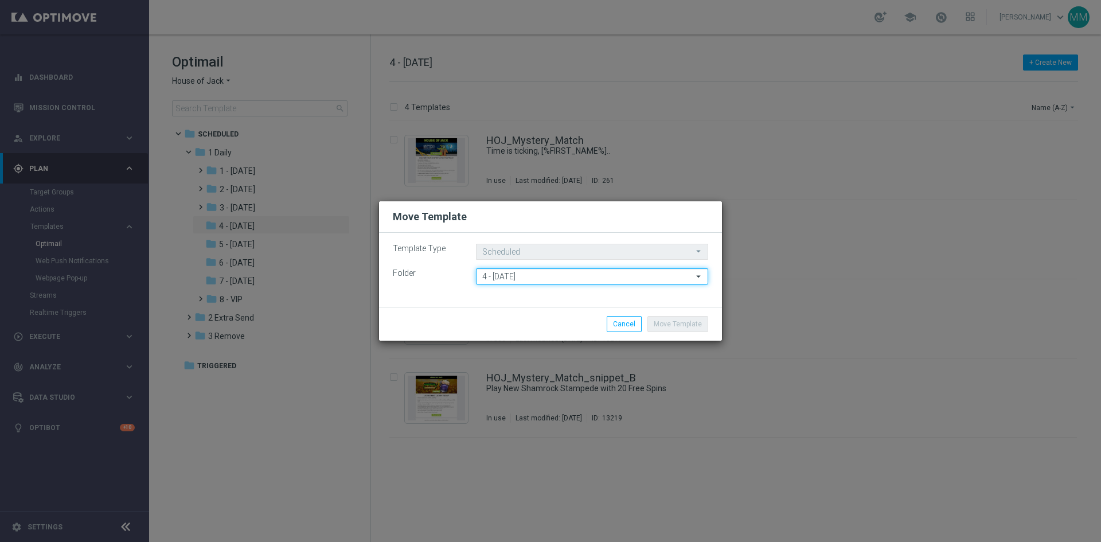
click at [576, 282] on input "4 - [DATE]" at bounding box center [592, 276] width 232 height 16
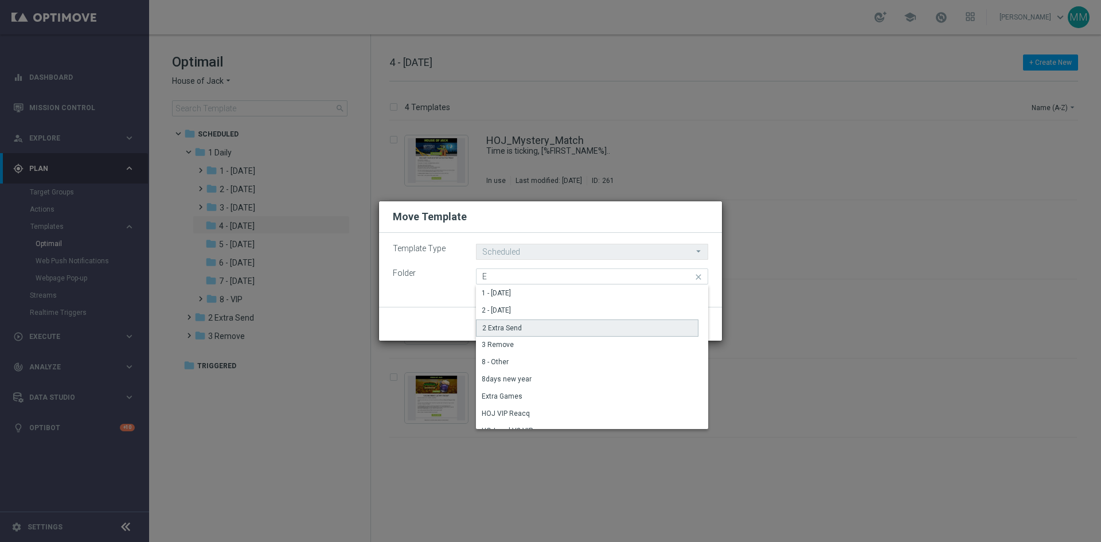
click at [543, 325] on div "2 Extra Send" at bounding box center [587, 327] width 223 height 17
type input "2 Extra Send"
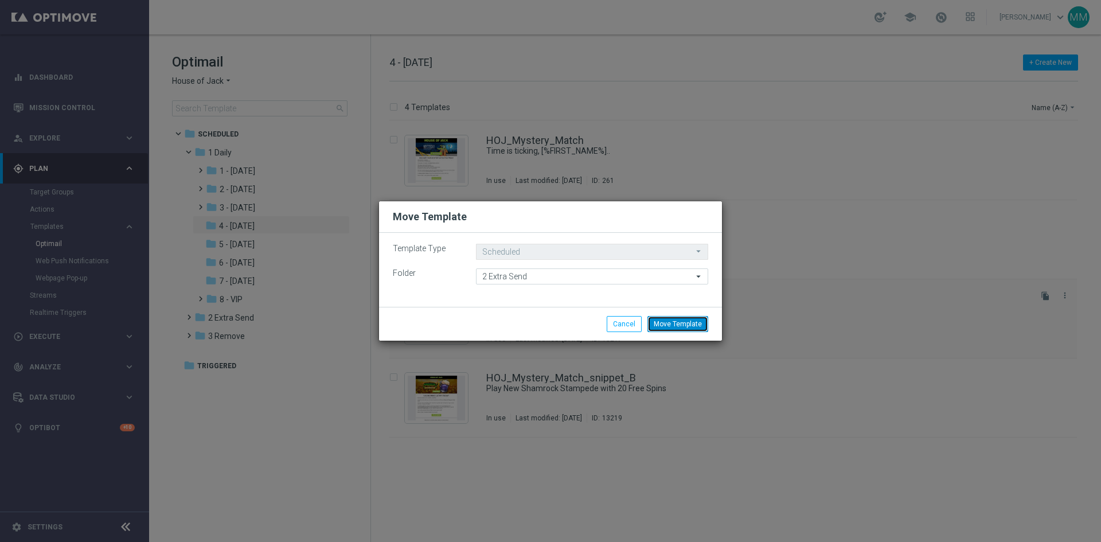
drag, startPoint x: 678, startPoint y: 327, endPoint x: 678, endPoint y: 338, distance: 11.5
click at [678, 327] on button "Move Template" at bounding box center [677, 324] width 61 height 16
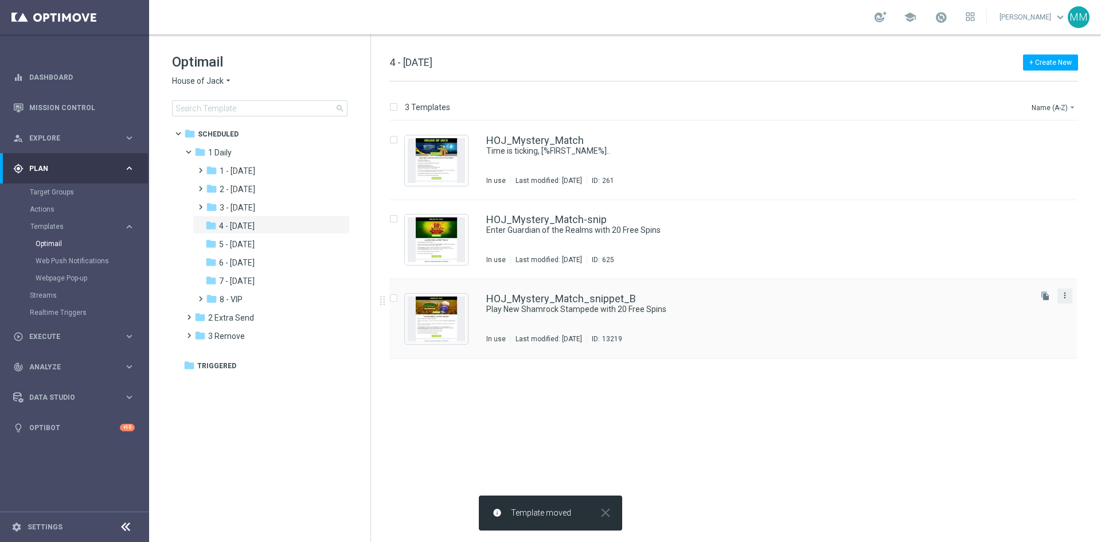
click at [1066, 295] on icon "more_vert" at bounding box center [1064, 295] width 9 height 9
click at [989, 309] on span "Move" at bounding box center [994, 308] width 18 height 8
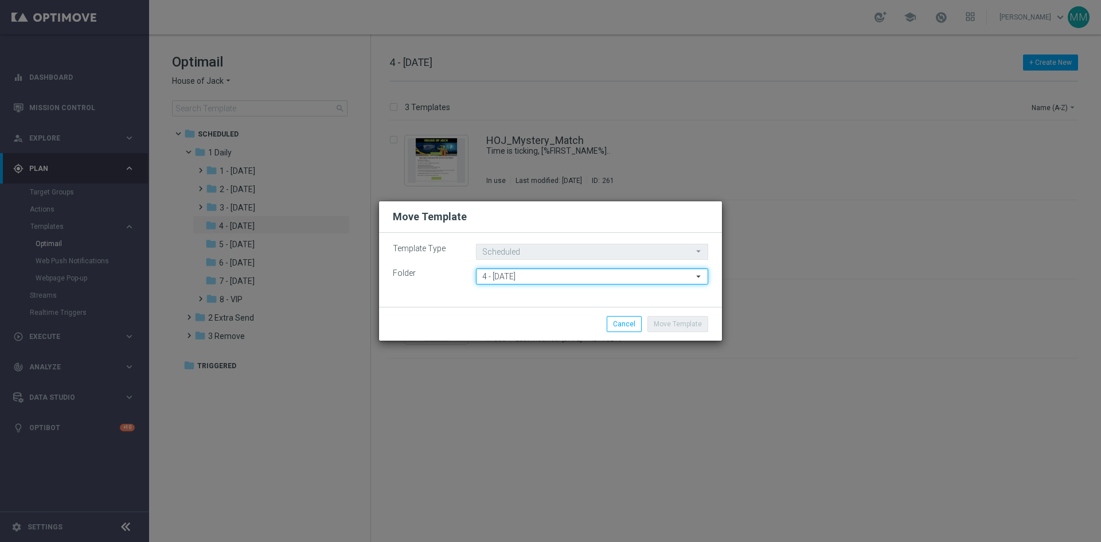
click at [557, 283] on input "4 - [DATE]" at bounding box center [592, 276] width 232 height 16
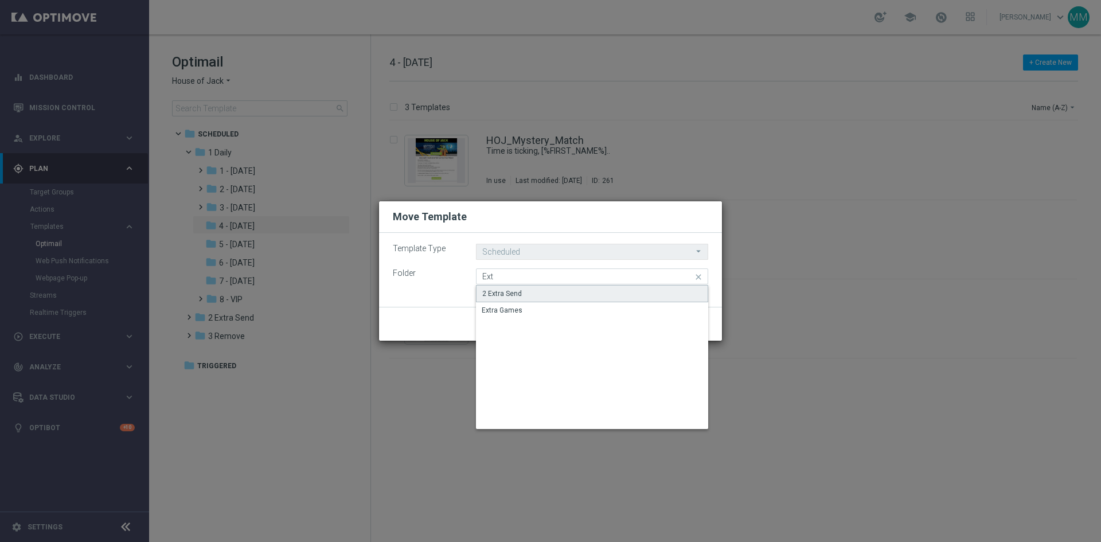
click at [498, 288] on div "2 Extra Send" at bounding box center [502, 293] width 40 height 10
type input "2 Extra Send"
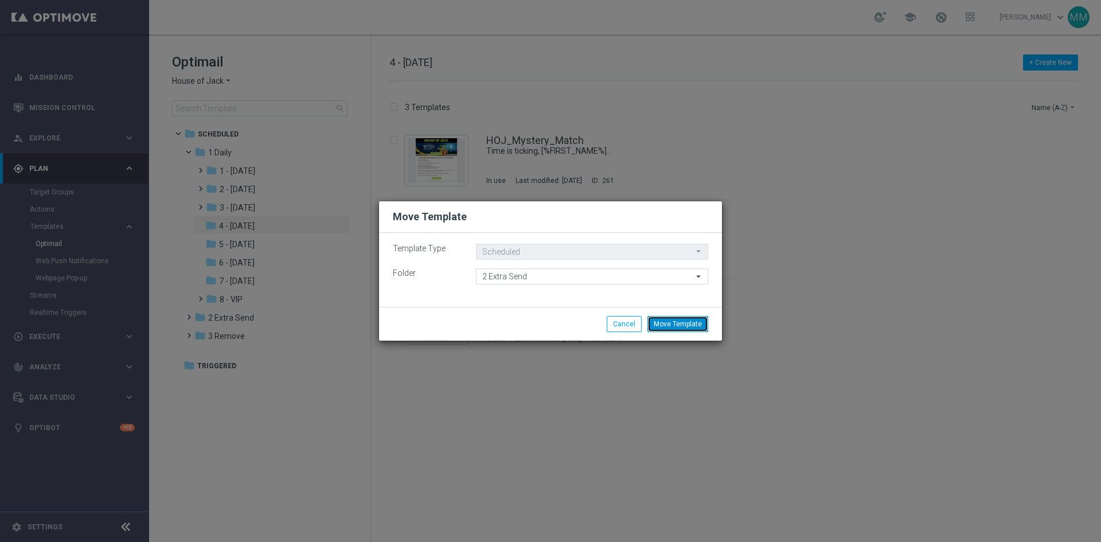
click at [685, 329] on button "Move Template" at bounding box center [677, 324] width 61 height 16
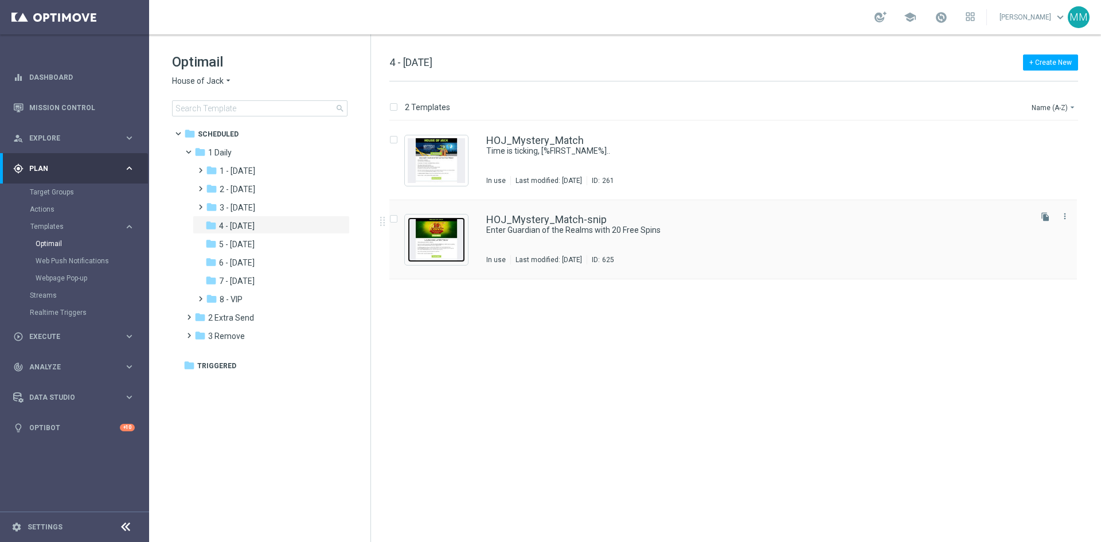
click at [447, 242] on img "Press SPACE to select this row." at bounding box center [436, 239] width 57 height 45
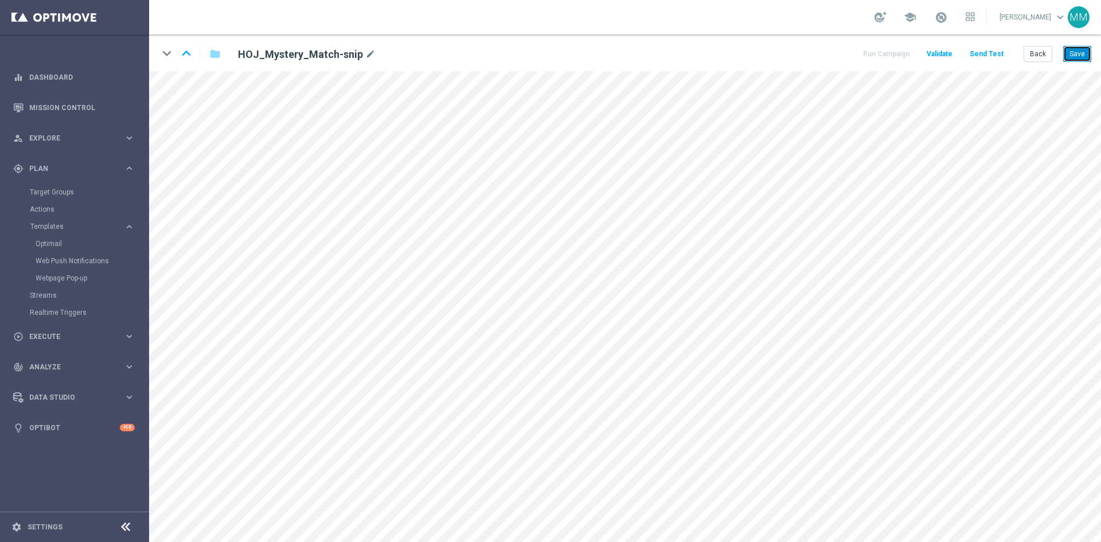
click at [1082, 56] on button "Save" at bounding box center [1077, 54] width 28 height 16
click at [1082, 57] on button "Save" at bounding box center [1077, 54] width 28 height 16
click at [1076, 56] on button "Save" at bounding box center [1077, 54] width 28 height 16
click at [1078, 54] on button "Save" at bounding box center [1077, 54] width 28 height 16
click at [1074, 57] on button "Save" at bounding box center [1077, 54] width 28 height 16
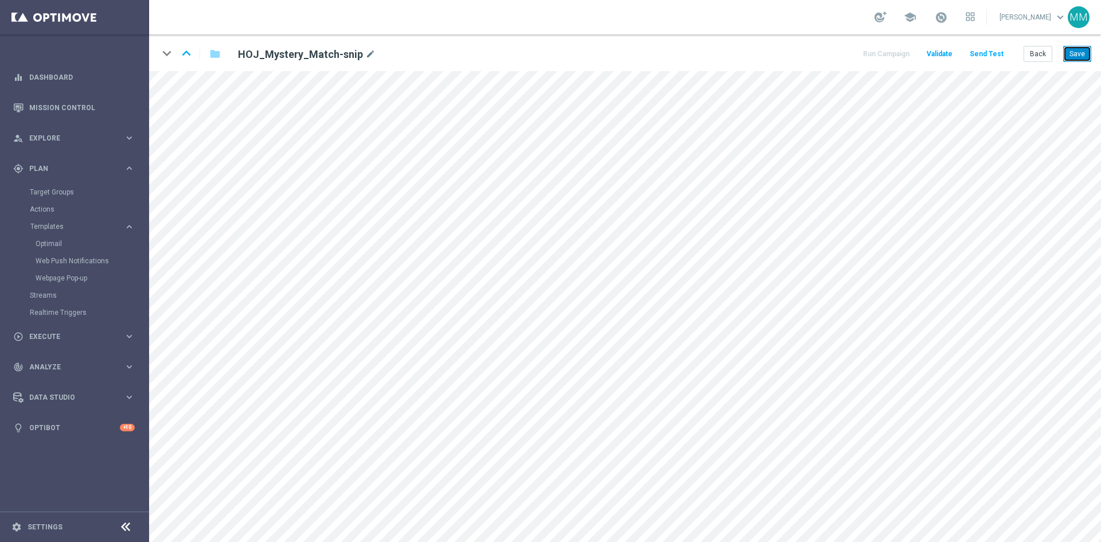
click at [1079, 50] on button "Save" at bounding box center [1077, 54] width 28 height 16
click at [1071, 54] on button "Save" at bounding box center [1077, 54] width 28 height 16
click at [1076, 56] on button "Save" at bounding box center [1077, 54] width 28 height 16
drag, startPoint x: 1072, startPoint y: 53, endPoint x: 1057, endPoint y: 69, distance: 21.5
click at [1071, 53] on button "Save" at bounding box center [1077, 54] width 28 height 16
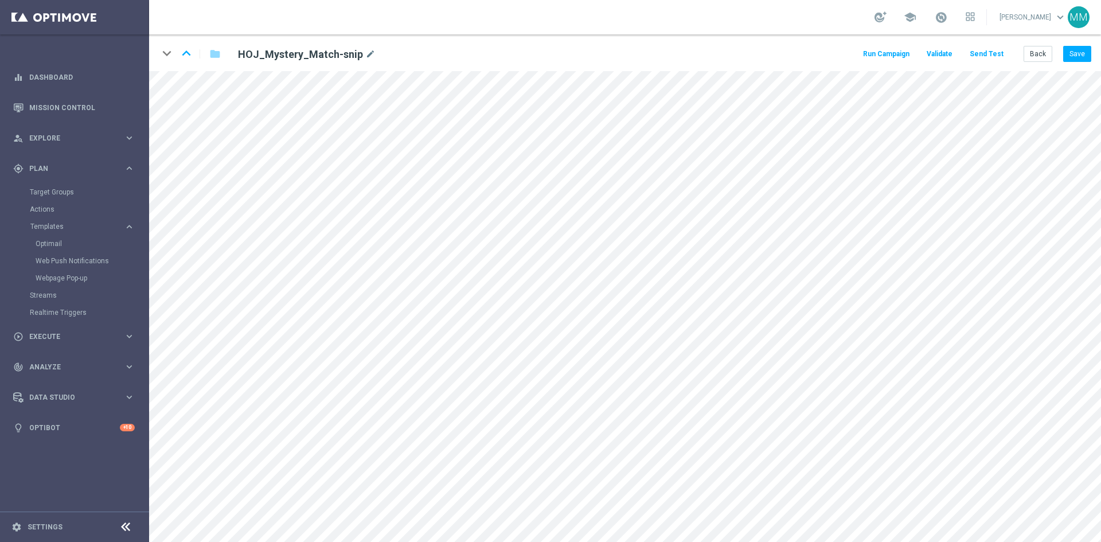
click at [994, 55] on button "Send Test" at bounding box center [986, 53] width 37 height 15
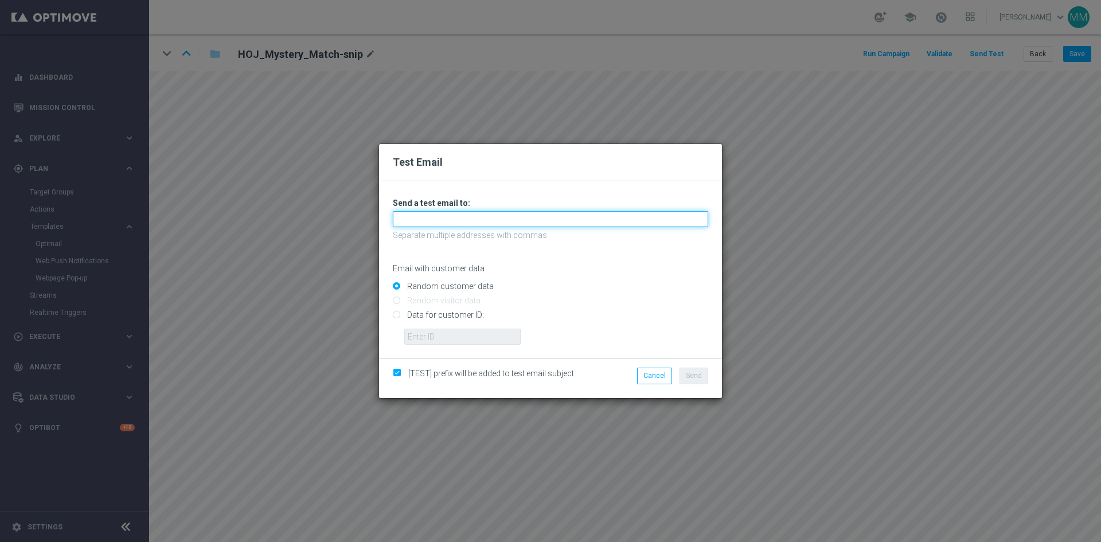
click at [526, 224] on input "text" at bounding box center [550, 219] width 315 height 16
type input "[EMAIL_ADDRESS][DOMAIN_NAME]"
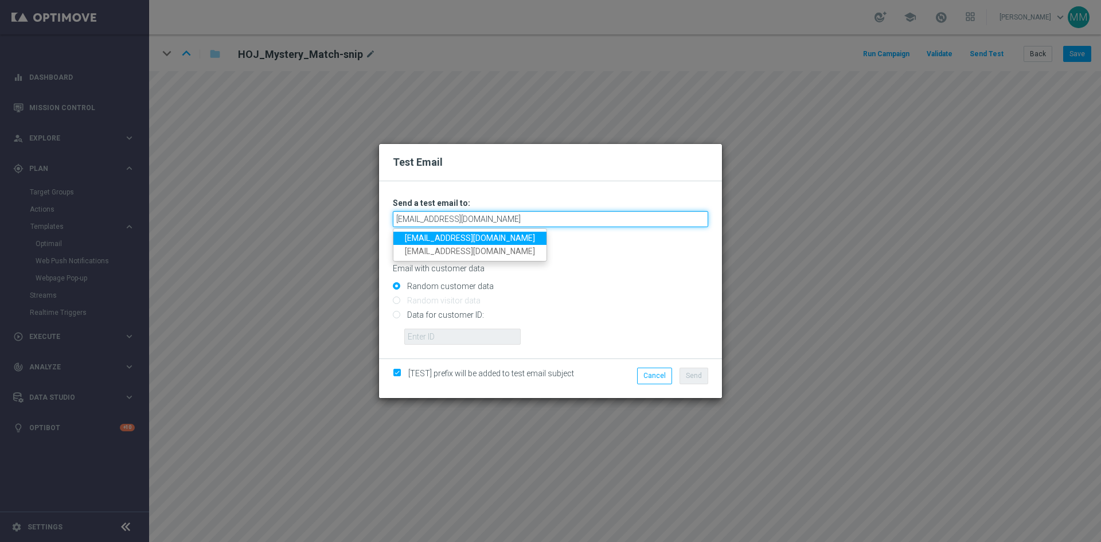
type input "[EMAIL_ADDRESS][DOMAIN_NAME]"
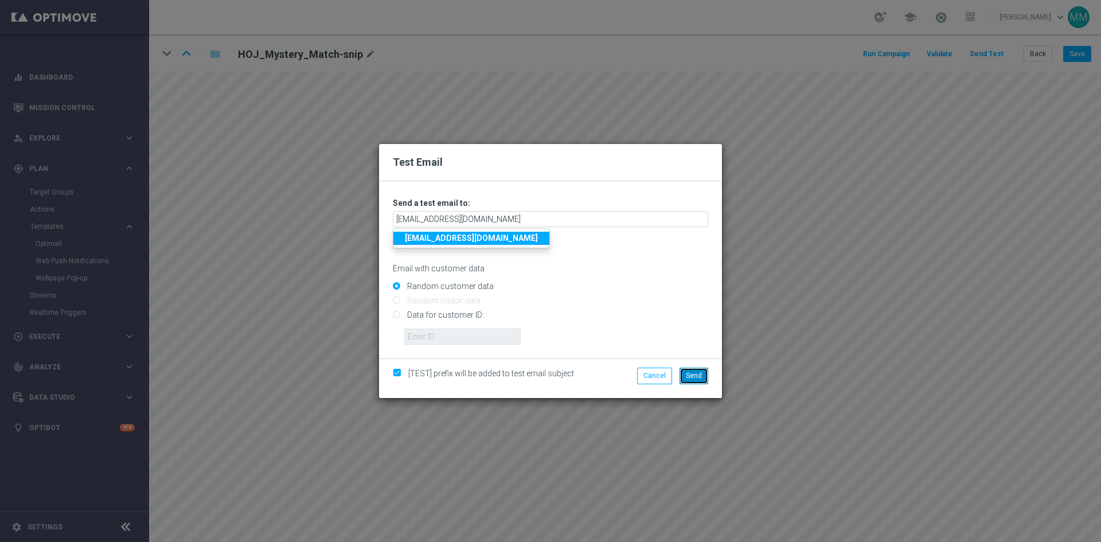
click at [699, 373] on span "Send" at bounding box center [694, 376] width 16 height 8
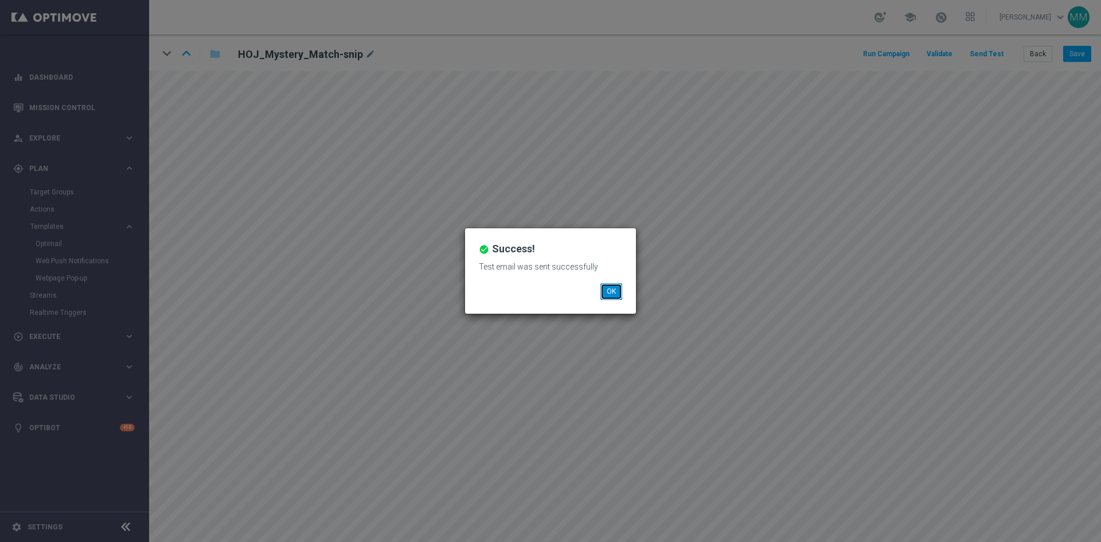
click at [602, 288] on button "OK" at bounding box center [611, 291] width 22 height 16
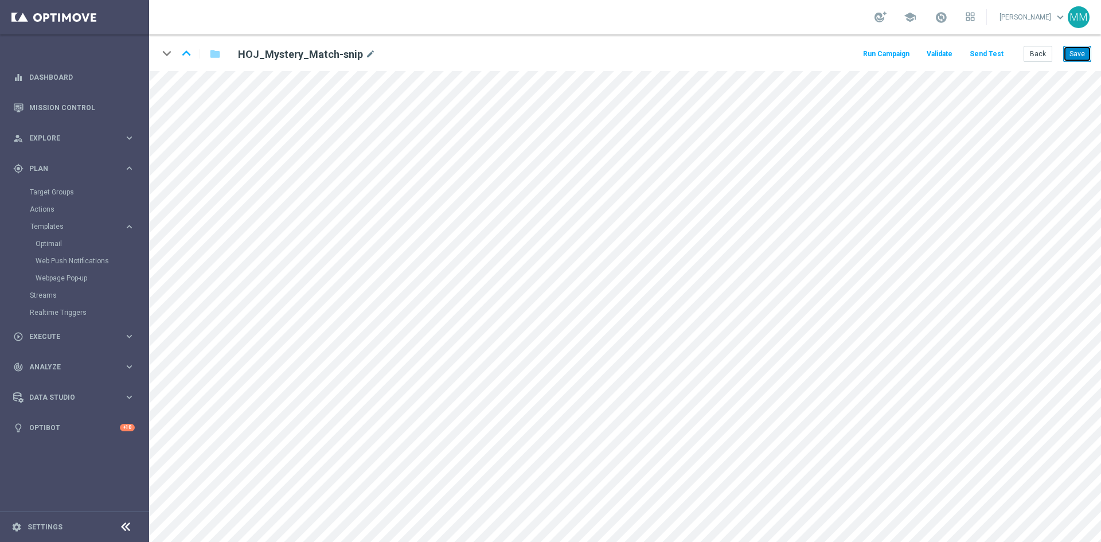
click at [1074, 55] on button "Save" at bounding box center [1077, 54] width 28 height 16
click at [1076, 55] on button "Save" at bounding box center [1077, 54] width 28 height 16
click at [985, 61] on button "Send Test" at bounding box center [986, 53] width 37 height 15
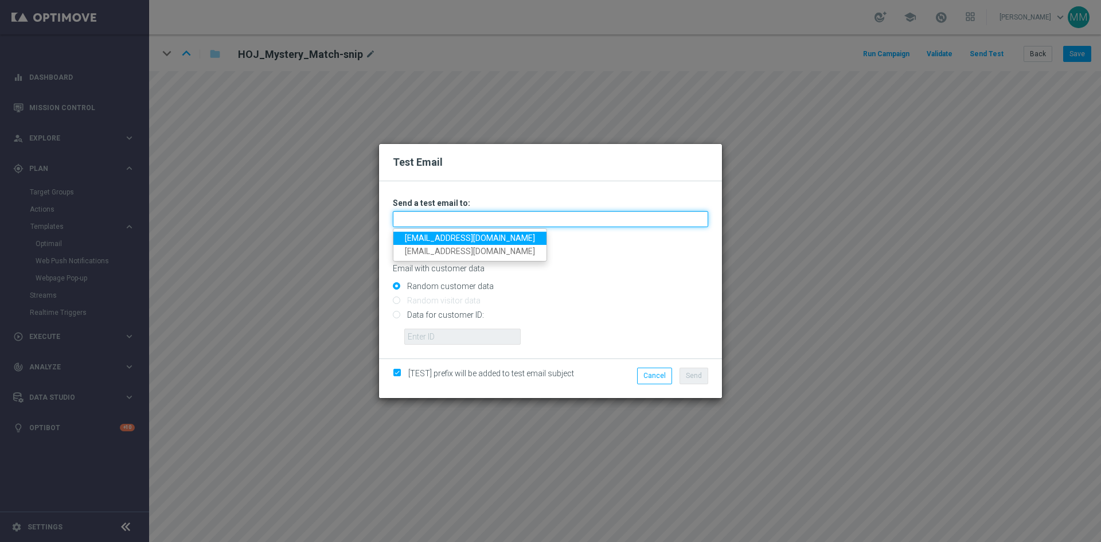
click at [421, 221] on input "text" at bounding box center [550, 219] width 315 height 16
type input "[EMAIL_ADDRESS][DOMAIN_NAME]"
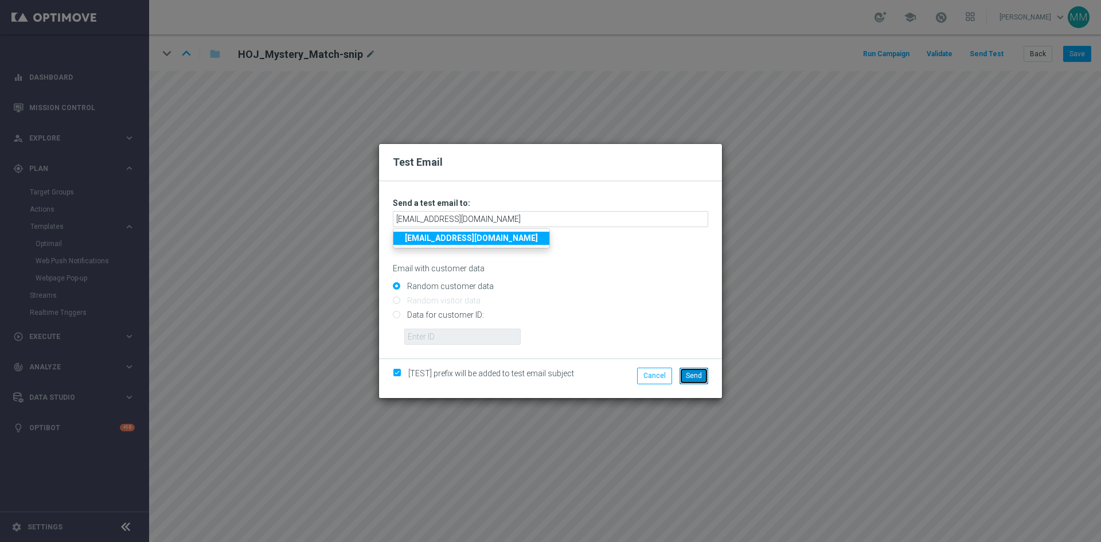
click at [697, 380] on button "Send" at bounding box center [694, 376] width 29 height 16
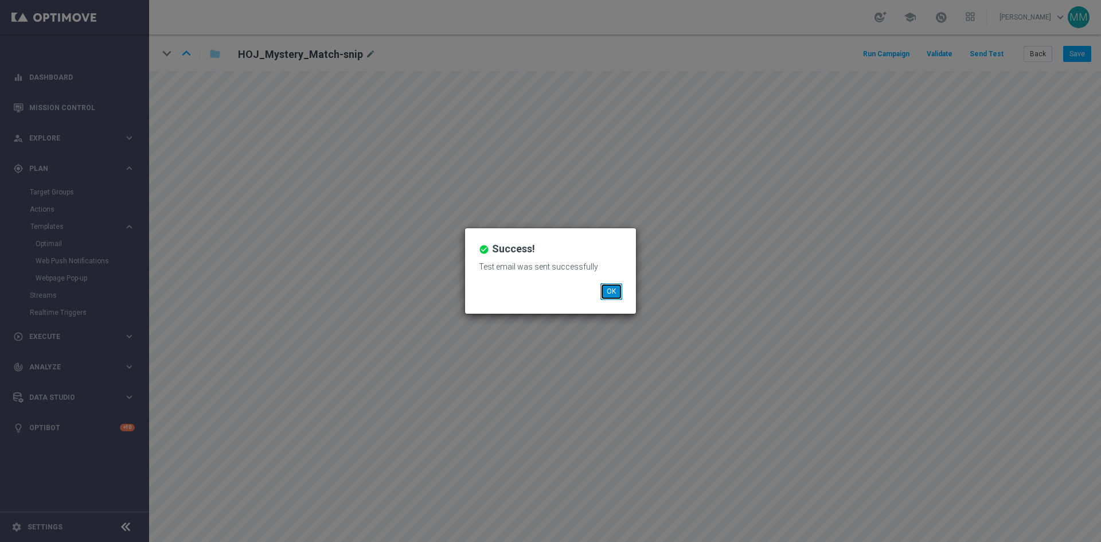
click at [608, 292] on button "OK" at bounding box center [611, 291] width 22 height 16
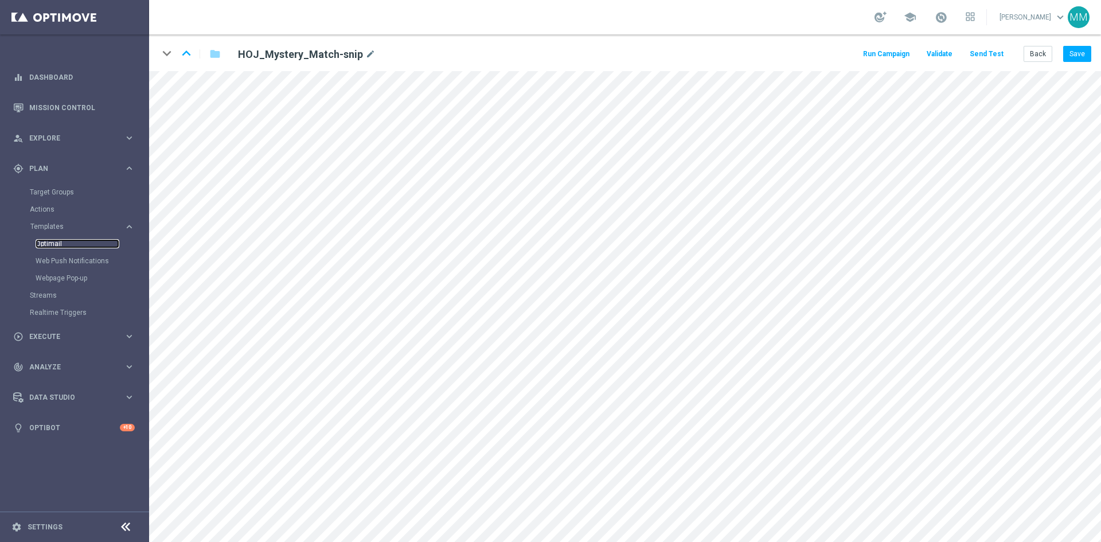
click at [66, 243] on link "Optimail" at bounding box center [78, 243] width 84 height 9
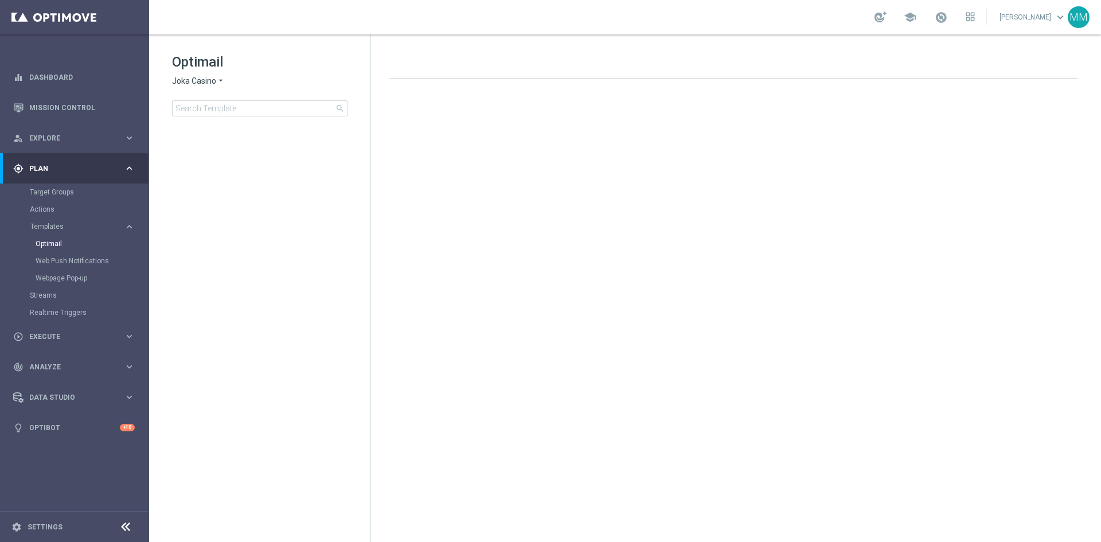
click at [205, 83] on span "Joka Casino" at bounding box center [194, 81] width 44 height 11
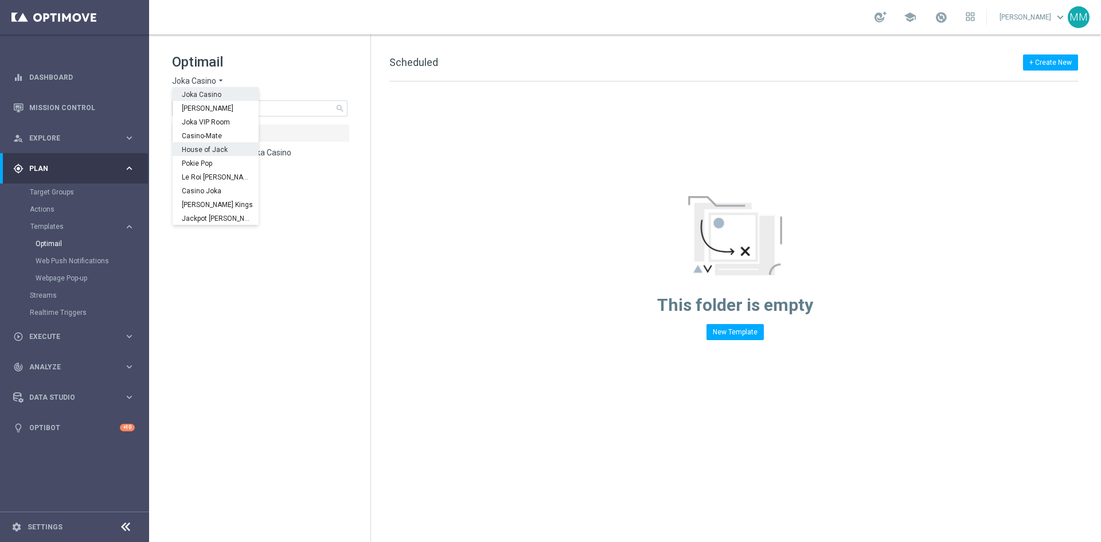
click at [0, 0] on span "House of Jack" at bounding box center [0, 0] width 0 height 0
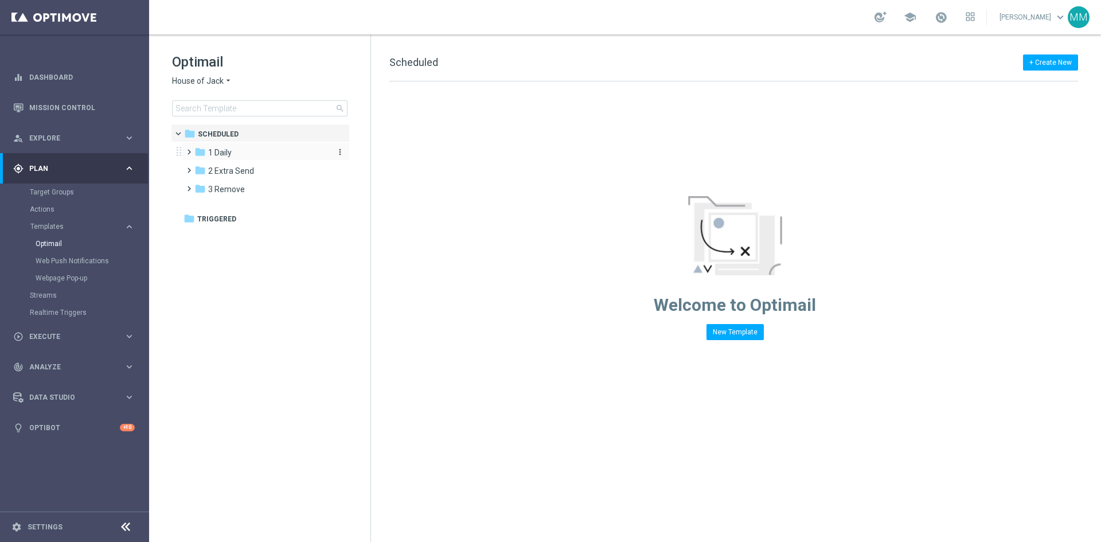
click at [218, 158] on div "folder 1 Daily" at bounding box center [260, 152] width 132 height 13
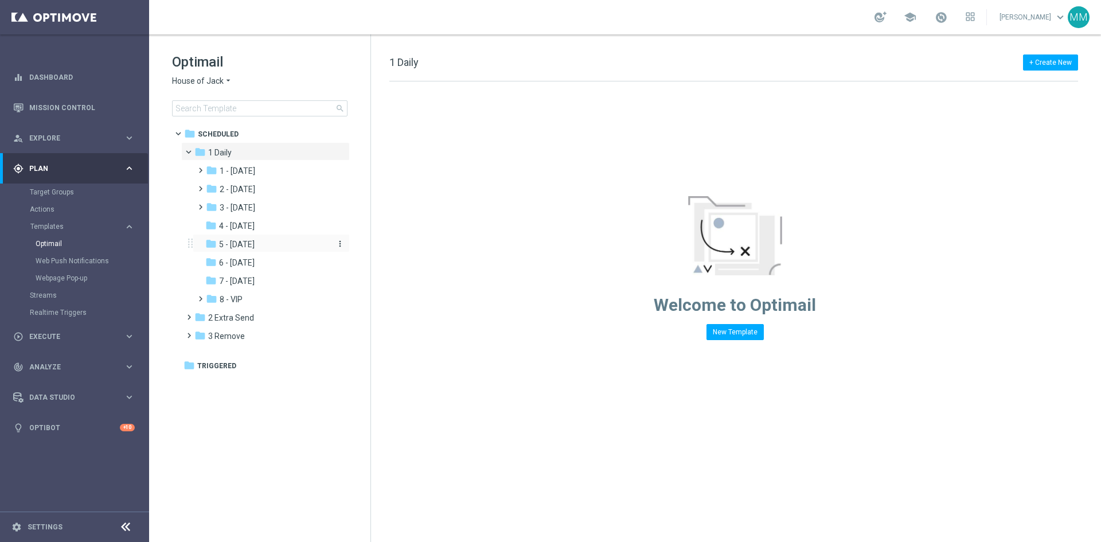
click at [255, 243] on span "5 - [DATE]" at bounding box center [237, 244] width 36 height 10
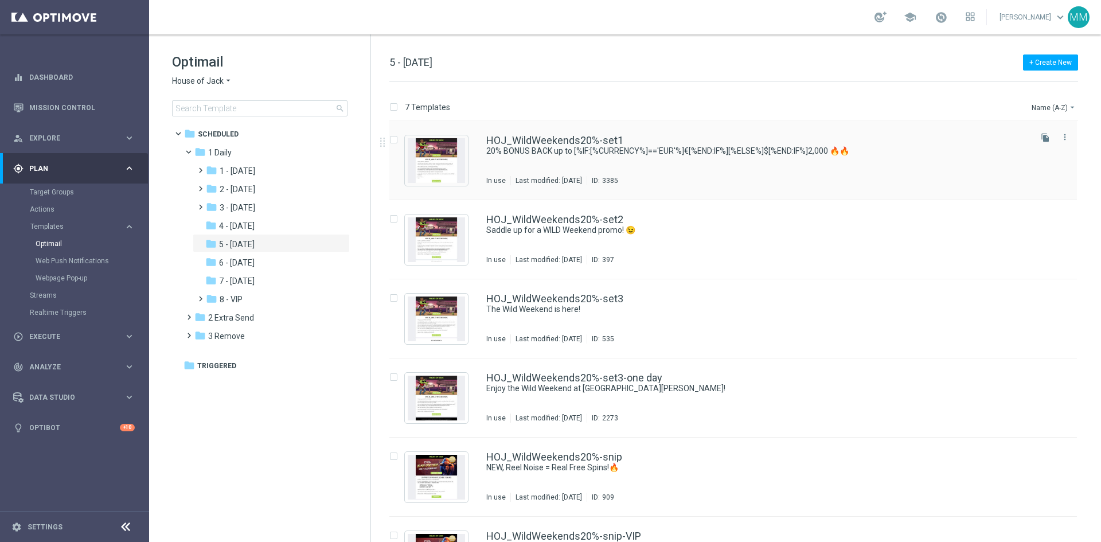
click at [633, 164] on div "HOJ_WildWeekends20%-set1 20% BONUS BACK up to [%IF:[%CURRENCY%]=='EUR'%]€[%END:…" at bounding box center [757, 160] width 543 height 50
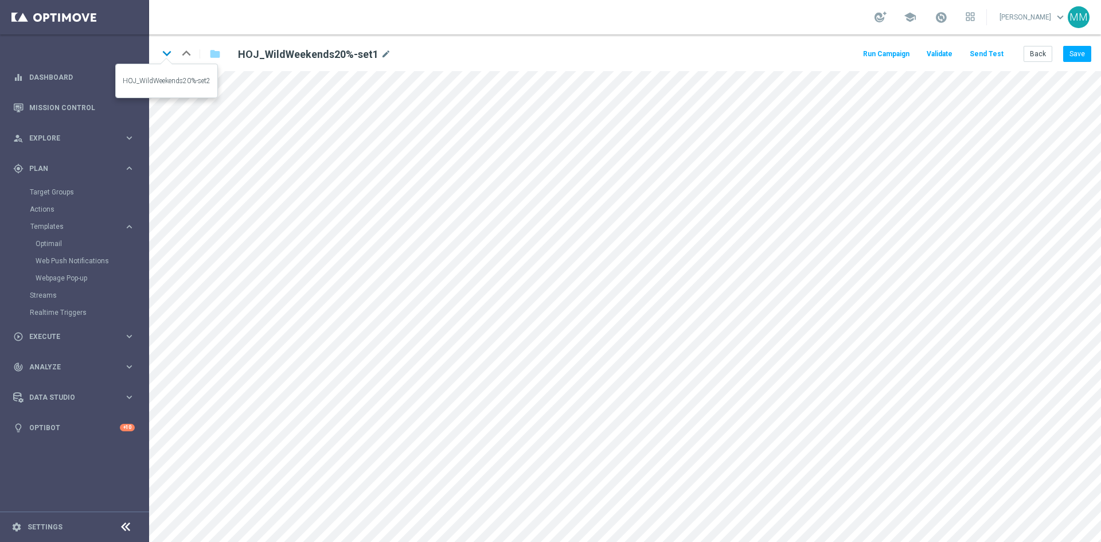
click at [167, 54] on icon "keyboard_arrow_down" at bounding box center [166, 53] width 17 height 17
click at [1028, 55] on button "Back" at bounding box center [1038, 54] width 29 height 16
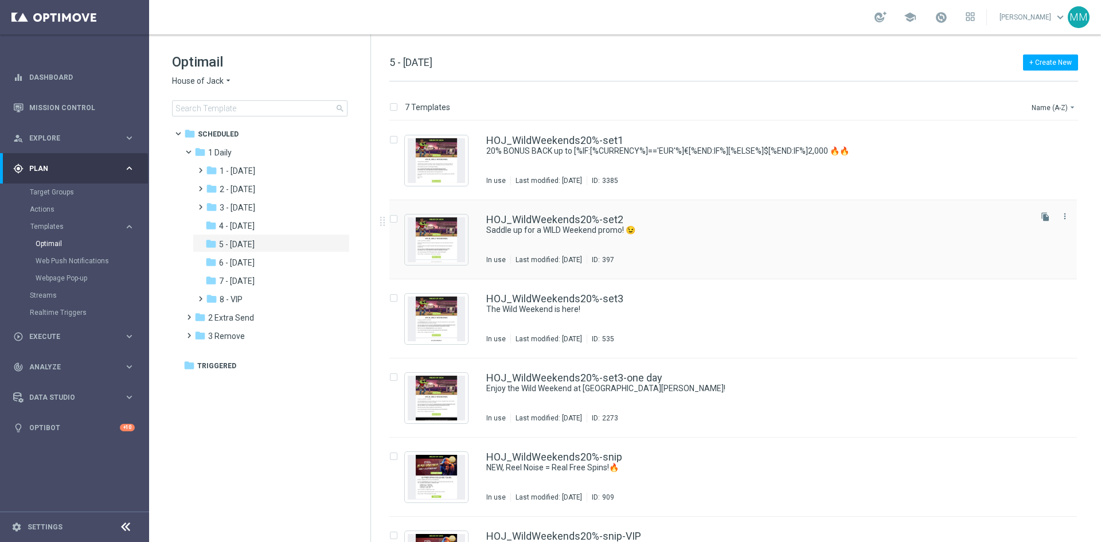
click at [688, 245] on div "HOJ_WildWeekends20%-set2 Saddle up for a WILD Weekend promo! 😉 In use Last modi…" at bounding box center [757, 239] width 543 height 50
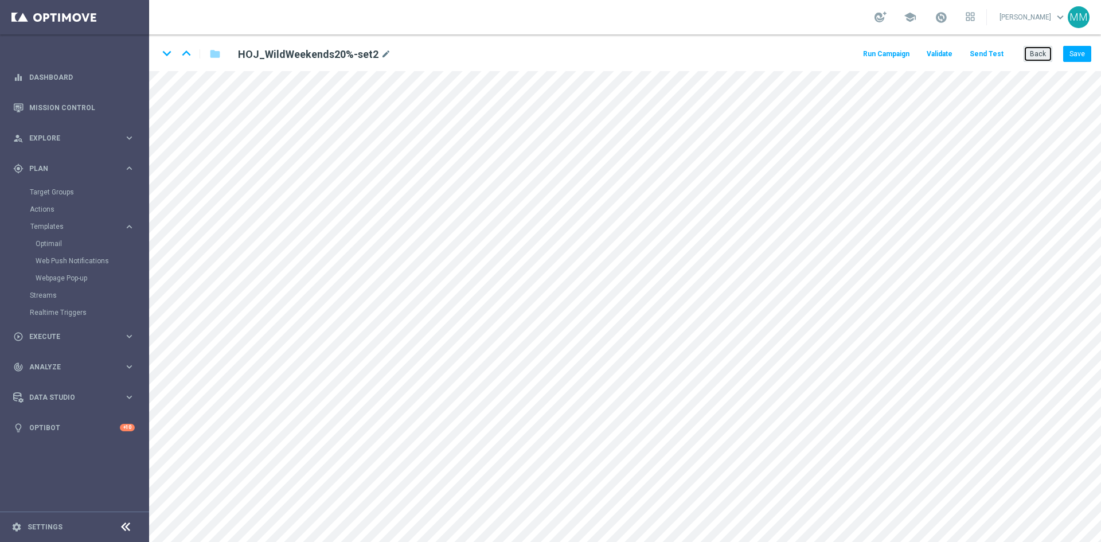
click at [1030, 56] on button "Back" at bounding box center [1038, 54] width 29 height 16
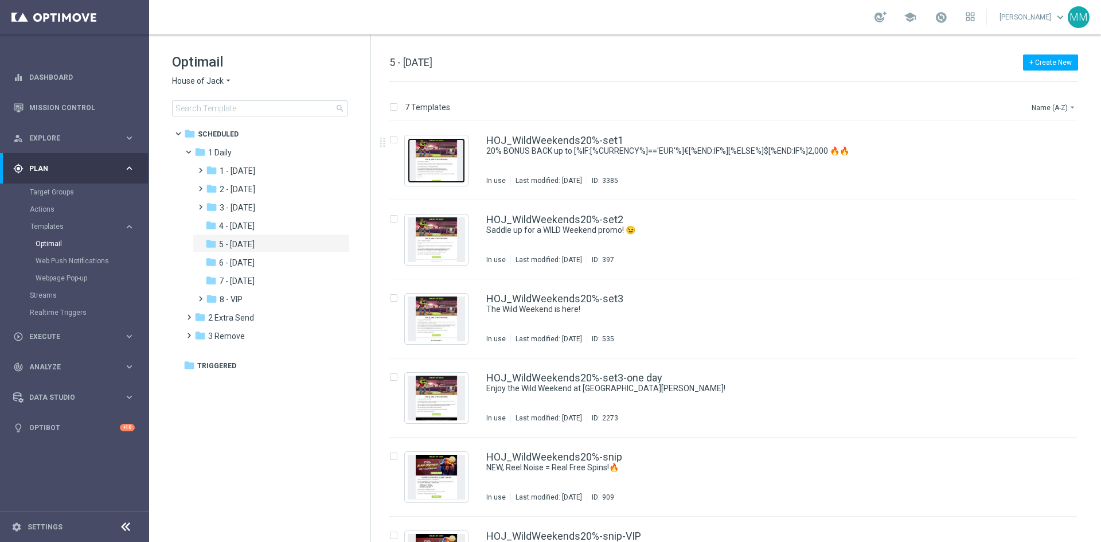
click at [424, 170] on img "Press SPACE to select this row." at bounding box center [436, 160] width 57 height 45
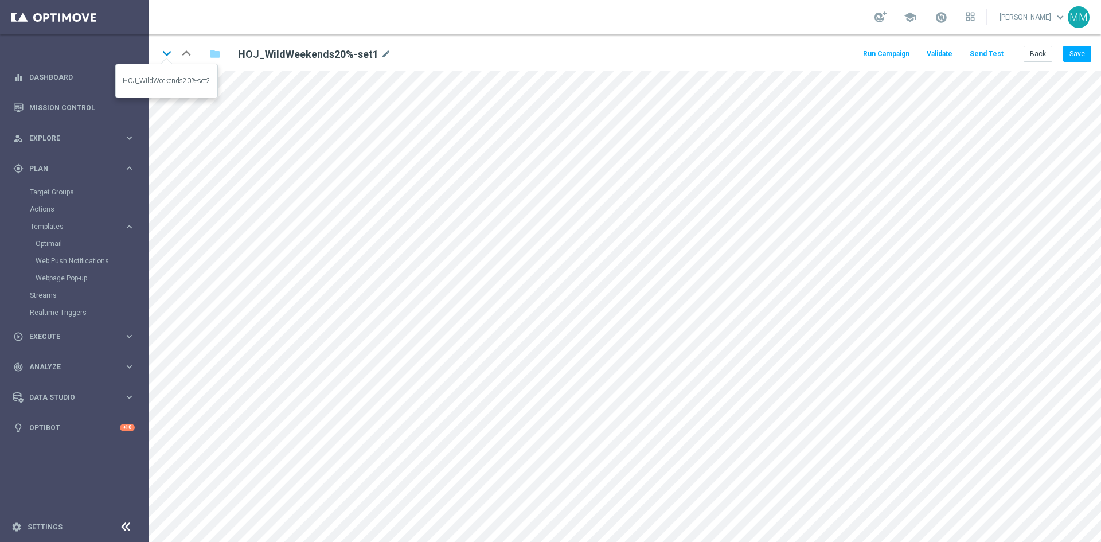
click at [158, 53] on icon "keyboard_arrow_down" at bounding box center [166, 53] width 17 height 17
click at [1076, 57] on button "Save" at bounding box center [1077, 54] width 28 height 16
click at [1071, 52] on button "Save" at bounding box center [1077, 54] width 28 height 16
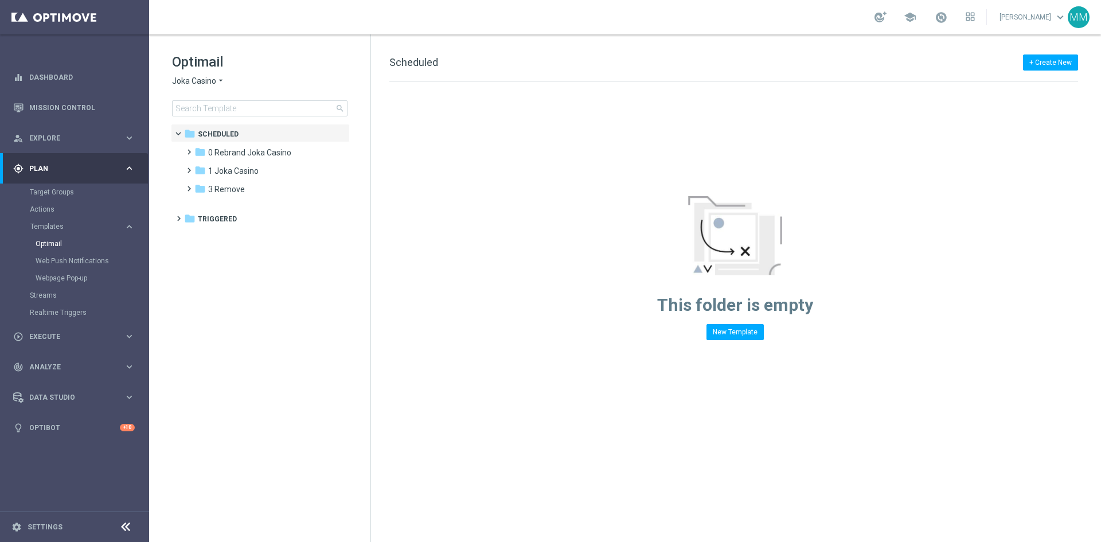
click at [208, 82] on span "Joka Casino" at bounding box center [194, 81] width 44 height 11
click at [0, 0] on span "Casino-Mate" at bounding box center [0, 0] width 0 height 0
click at [225, 151] on span "1 Daily" at bounding box center [220, 152] width 24 height 10
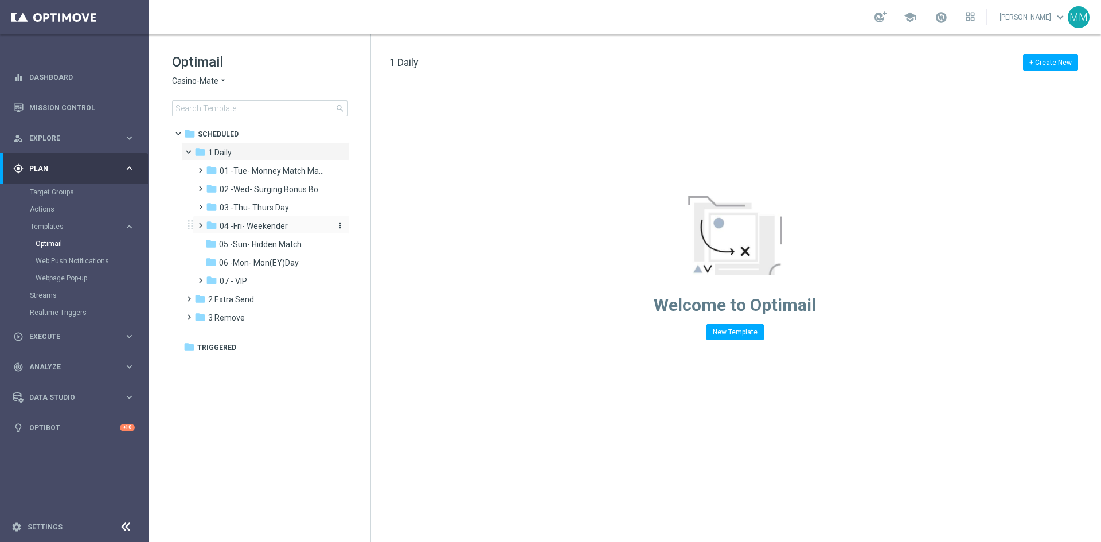
click at [275, 225] on span "04 -Fri- Weekender" at bounding box center [254, 226] width 68 height 10
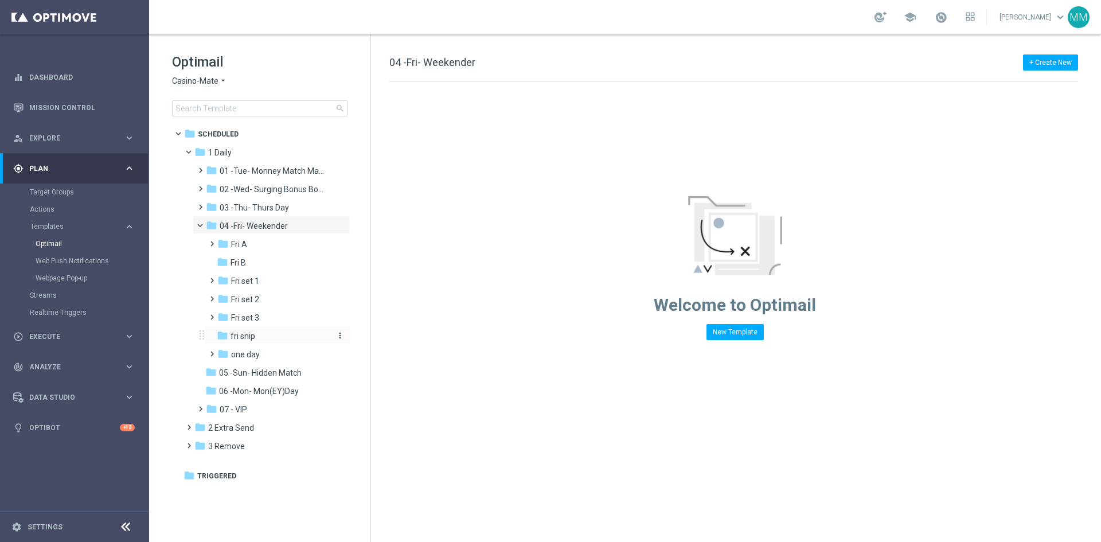
click at [260, 336] on div "folder fri snip" at bounding box center [273, 336] width 113 height 13
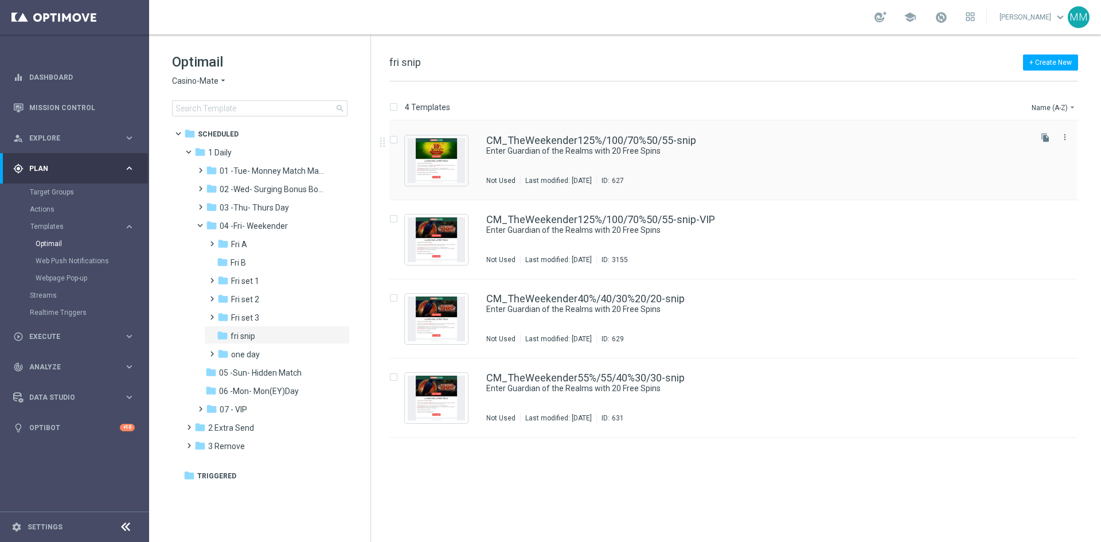
click at [752, 166] on div "CM_TheWeekender125%/100/70%50/55-snip Enter Guardian of the Realms with 20 Free…" at bounding box center [757, 160] width 543 height 50
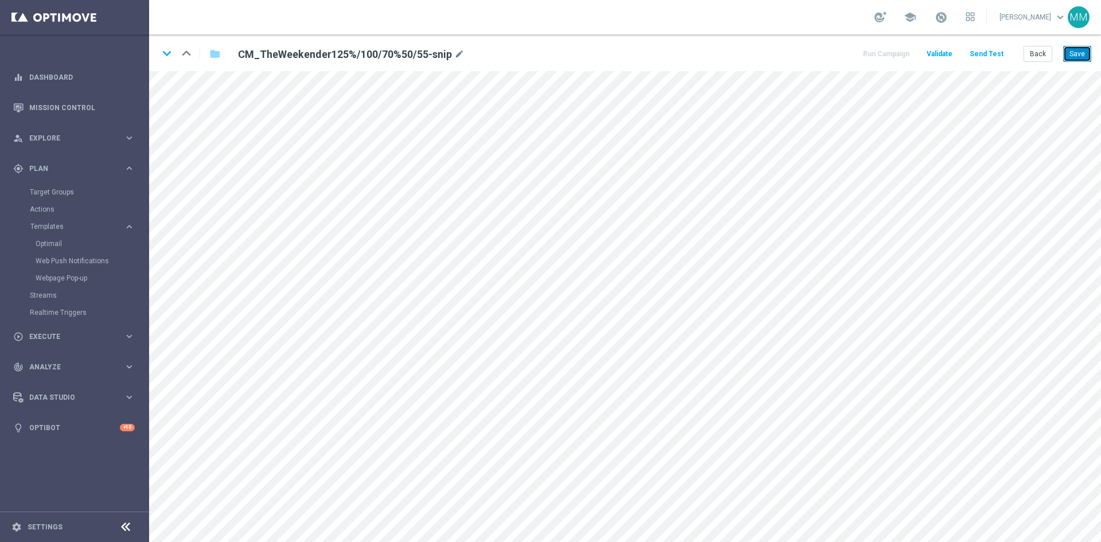
click at [1075, 53] on button "Save" at bounding box center [1077, 54] width 28 height 16
click at [1068, 56] on button "Save" at bounding box center [1077, 54] width 28 height 16
click at [1074, 52] on button "Save" at bounding box center [1077, 54] width 28 height 16
click at [1073, 53] on button "Save" at bounding box center [1077, 54] width 28 height 16
click at [1082, 52] on button "Save" at bounding box center [1077, 54] width 28 height 16
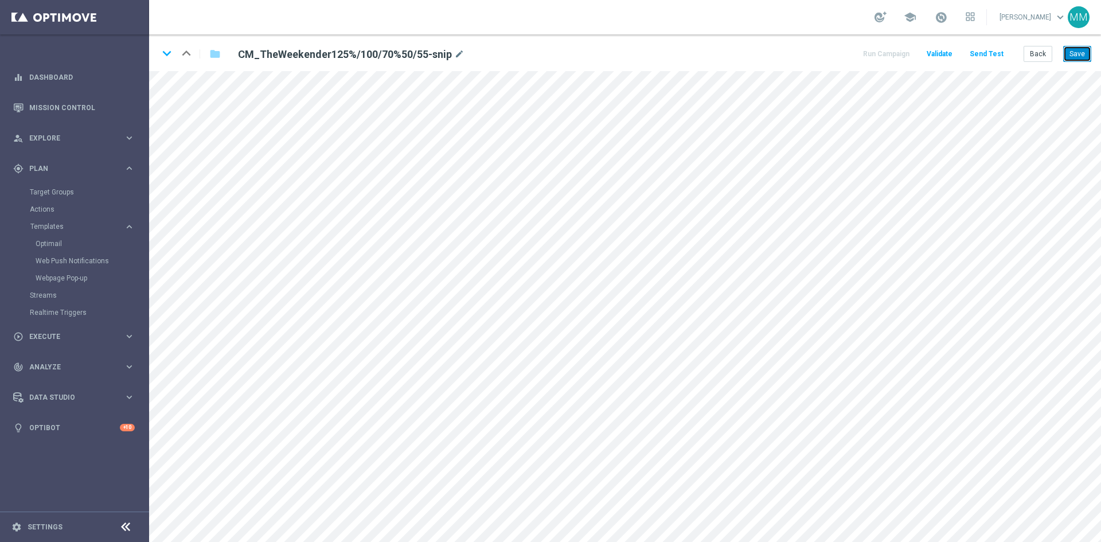
click at [1068, 53] on button "Save" at bounding box center [1077, 54] width 28 height 16
click at [1085, 51] on button "Save" at bounding box center [1077, 54] width 28 height 16
click at [1070, 50] on button "Save" at bounding box center [1077, 54] width 28 height 16
click at [1076, 60] on button "Save" at bounding box center [1077, 54] width 28 height 16
click at [995, 53] on button "Send Test" at bounding box center [986, 53] width 37 height 15
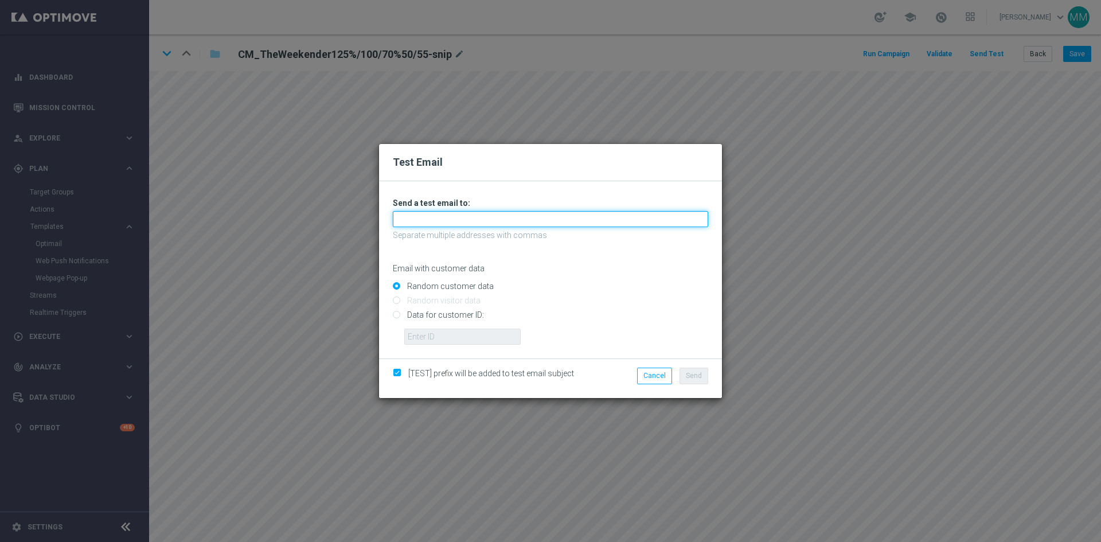
drag, startPoint x: 517, startPoint y: 218, endPoint x: 521, endPoint y: 211, distance: 8.8
click at [517, 214] on input "text" at bounding box center [550, 219] width 315 height 16
type input "mateigoldmedia@gmail.com"
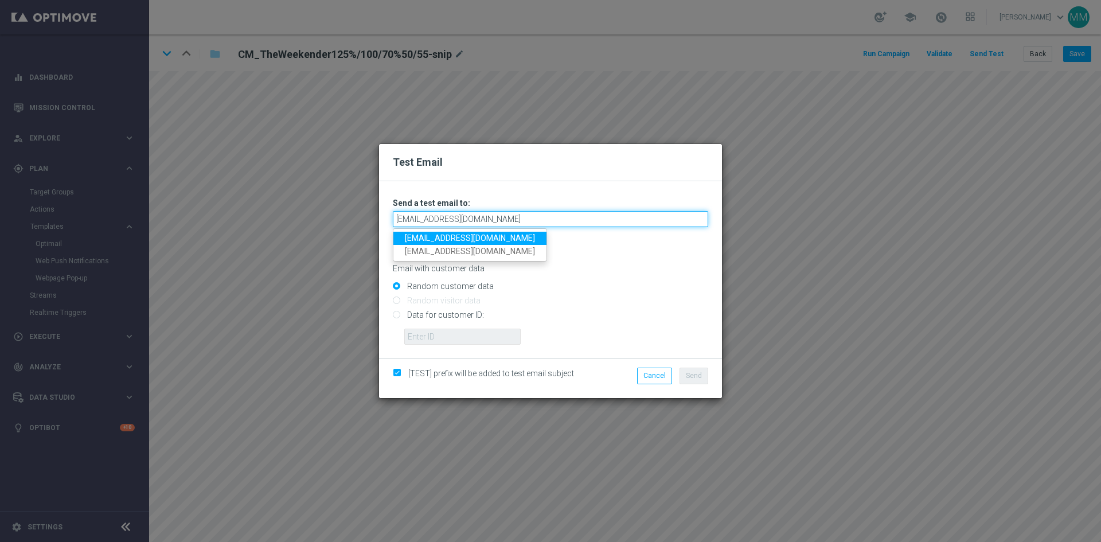
type input "mateigoldmedia@gmail.com"
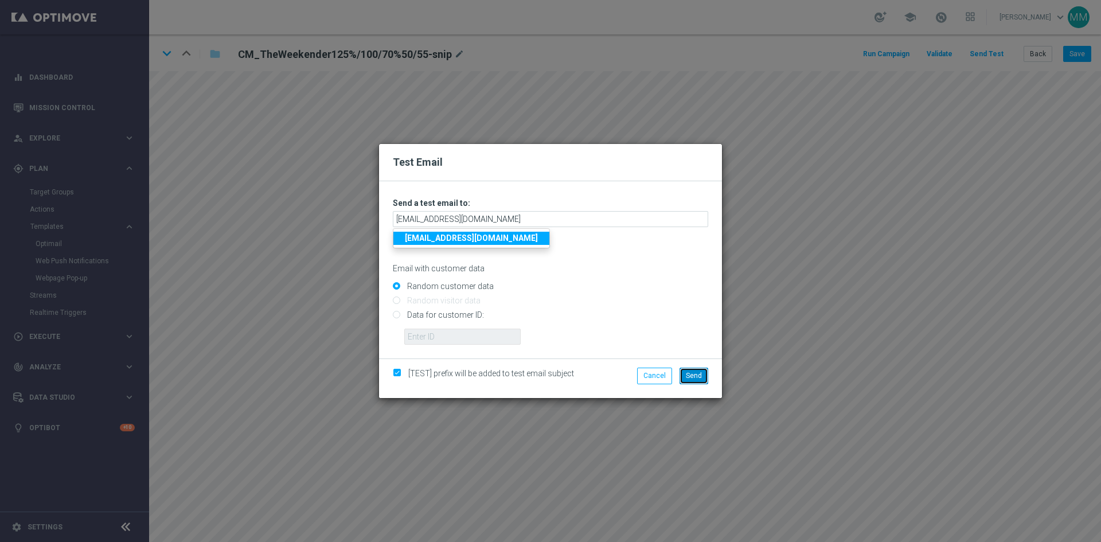
click at [698, 376] on span "Send" at bounding box center [694, 376] width 16 height 8
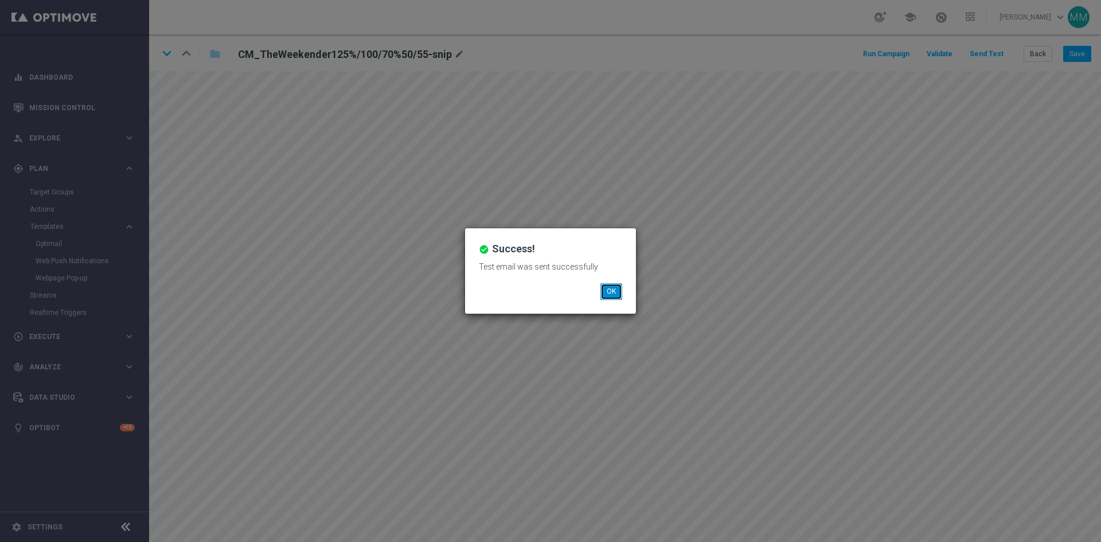
click at [612, 289] on button "OK" at bounding box center [611, 291] width 22 height 16
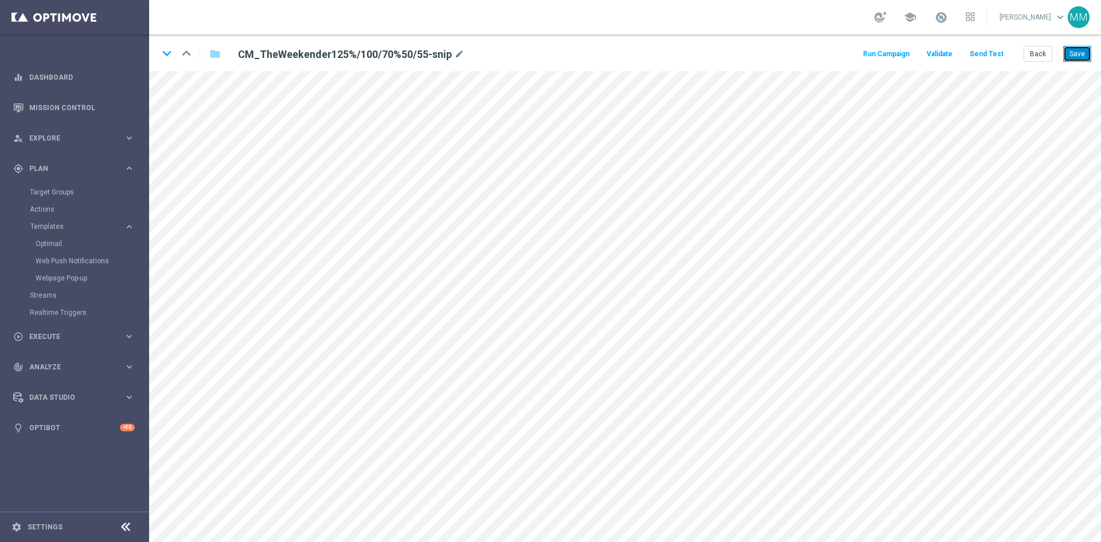
click at [1077, 53] on button "Save" at bounding box center [1077, 54] width 28 height 16
click at [1075, 48] on button "Save" at bounding box center [1077, 54] width 28 height 16
click at [982, 48] on button "Send Test" at bounding box center [986, 53] width 37 height 15
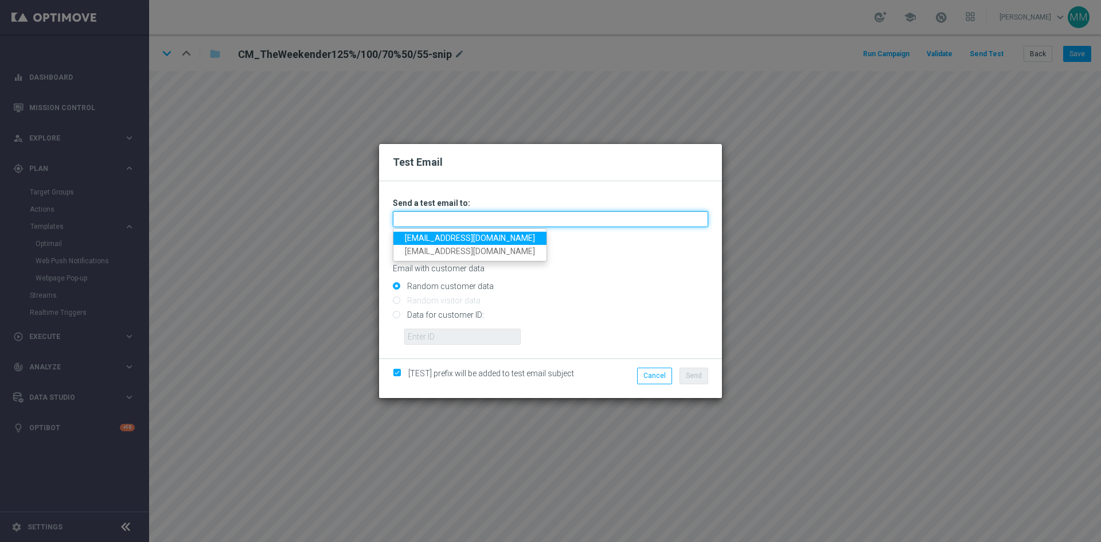
click at [483, 219] on input "text" at bounding box center [550, 219] width 315 height 16
type input "testingalltesting@gmail.com"
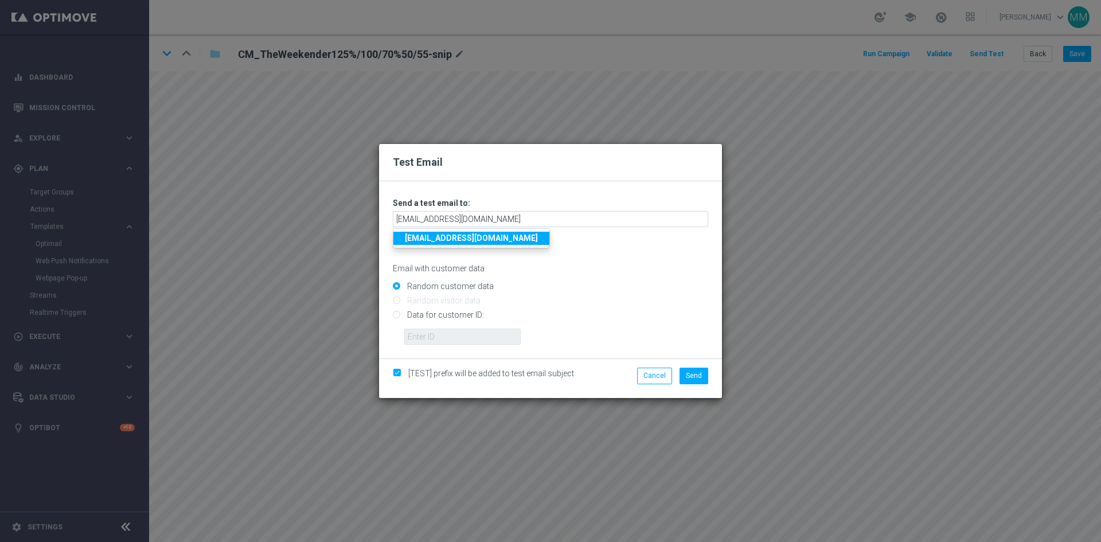
click at [692, 366] on div "[TEST] prefix will be added to test email subject Cancel Send" at bounding box center [550, 377] width 343 height 39
click at [694, 379] on span "Send" at bounding box center [694, 376] width 16 height 8
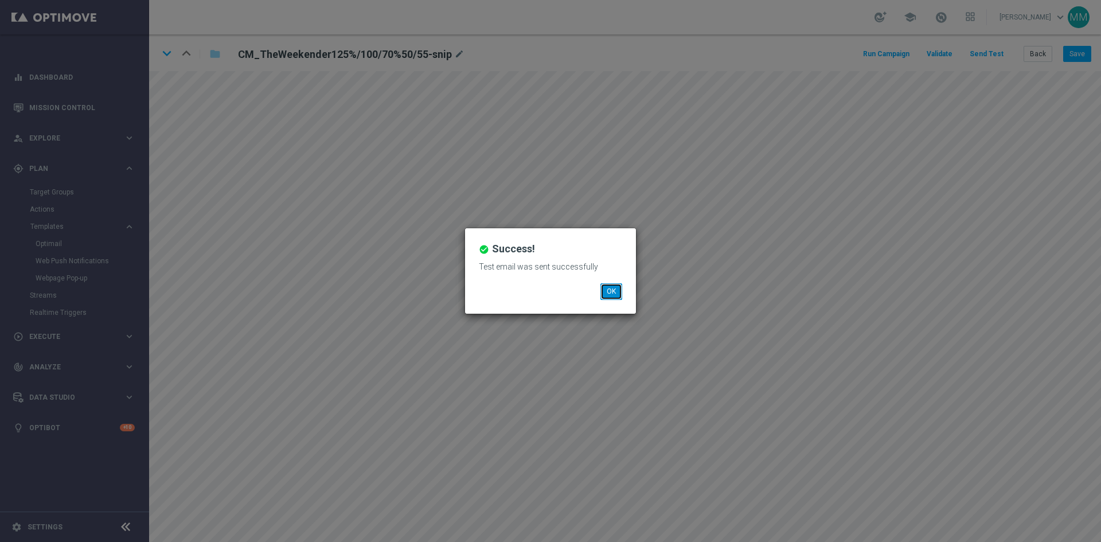
click at [606, 289] on button "OK" at bounding box center [611, 291] width 22 height 16
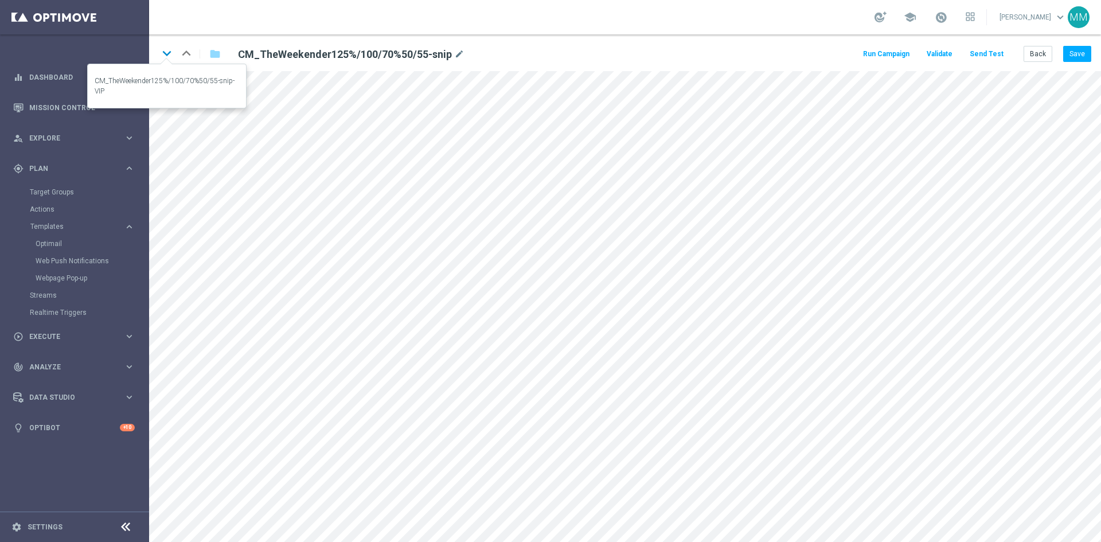
click at [165, 56] on icon "keyboard_arrow_down" at bounding box center [166, 53] width 17 height 17
click at [185, 51] on icon "keyboard_arrow_up" at bounding box center [186, 53] width 17 height 17
click at [169, 57] on icon "keyboard_arrow_down" at bounding box center [166, 53] width 17 height 17
click at [1072, 48] on button "Save" at bounding box center [1077, 54] width 28 height 16
click at [170, 58] on icon "keyboard_arrow_down" at bounding box center [166, 53] width 17 height 17
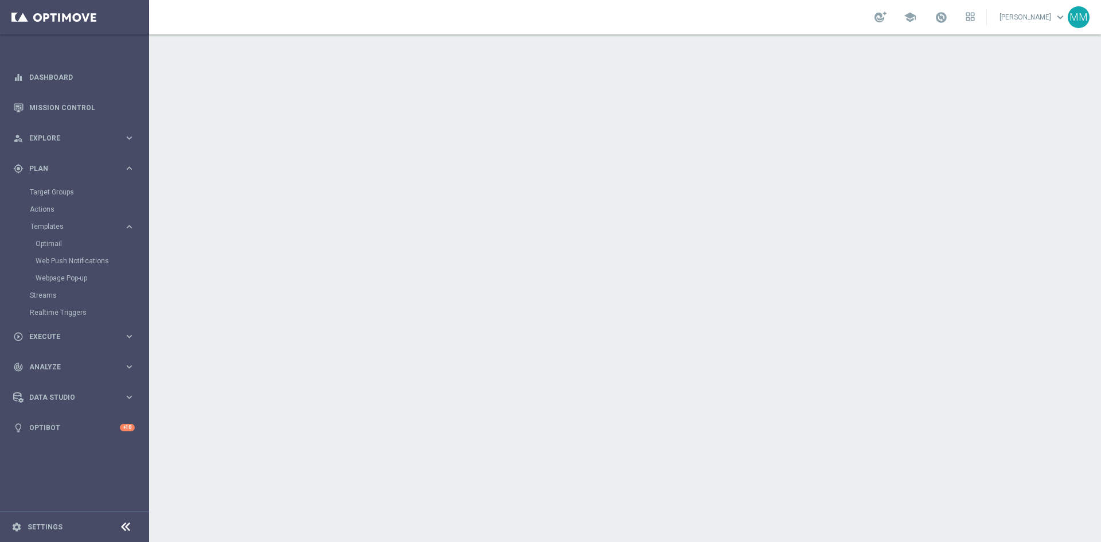
click at [170, 58] on div at bounding box center [625, 288] width 952 height 508
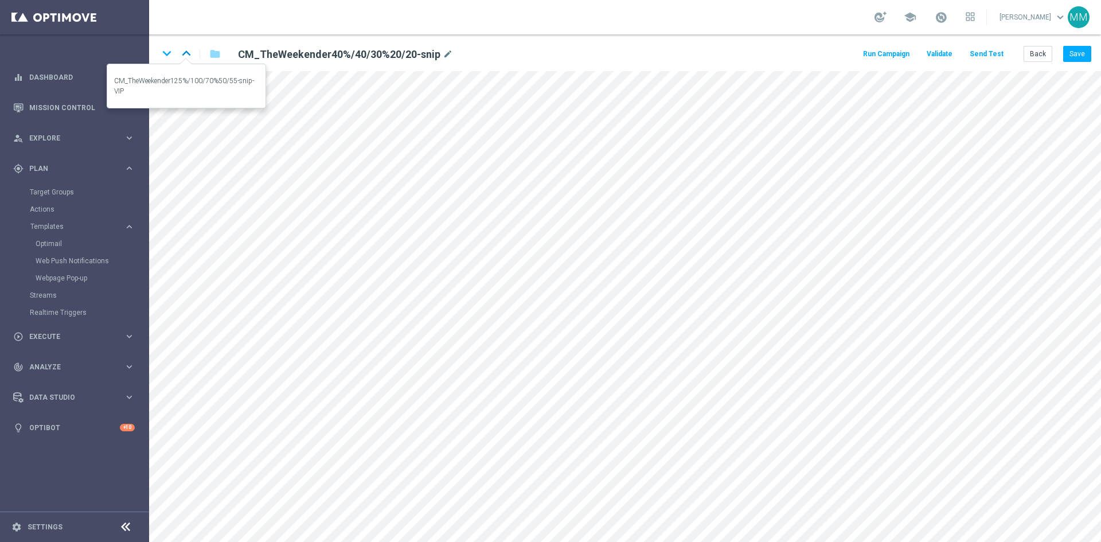
click at [190, 52] on icon "keyboard_arrow_up" at bounding box center [186, 53] width 17 height 17
click at [189, 52] on icon "keyboard_arrow_up" at bounding box center [186, 53] width 17 height 17
drag, startPoint x: 166, startPoint y: 54, endPoint x: 164, endPoint y: 66, distance: 11.6
click at [166, 56] on icon "keyboard_arrow_down" at bounding box center [166, 53] width 17 height 17
click at [1070, 55] on button "Save" at bounding box center [1077, 54] width 28 height 16
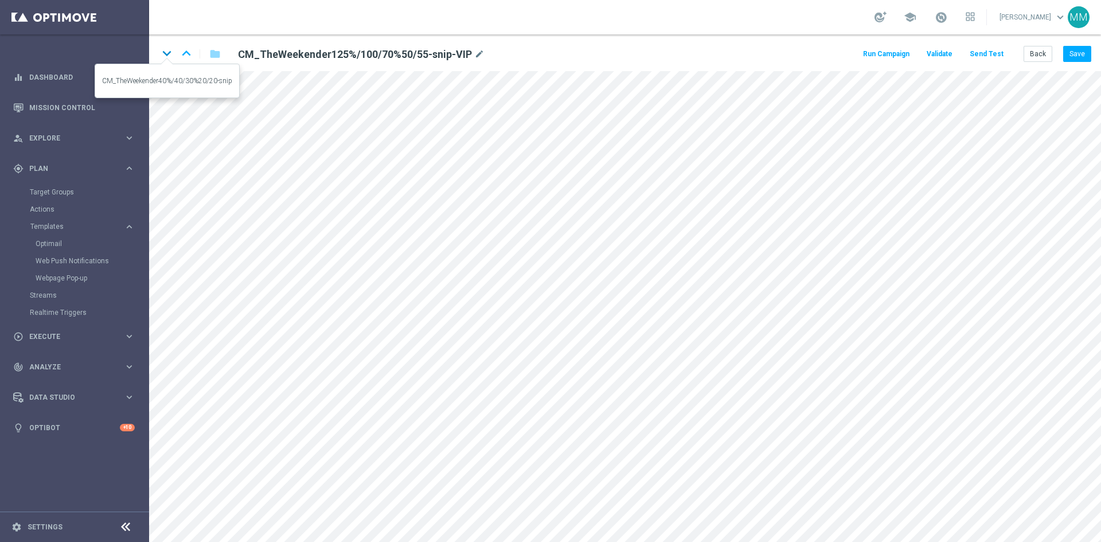
click at [171, 56] on icon "keyboard_arrow_down" at bounding box center [166, 53] width 17 height 17
click at [183, 54] on icon "keyboard_arrow_up" at bounding box center [186, 53] width 17 height 17
click at [172, 57] on icon "keyboard_arrow_down" at bounding box center [166, 53] width 17 height 17
click at [1084, 54] on button "Save" at bounding box center [1077, 54] width 28 height 16
click at [1075, 50] on button "Save" at bounding box center [1077, 54] width 28 height 16
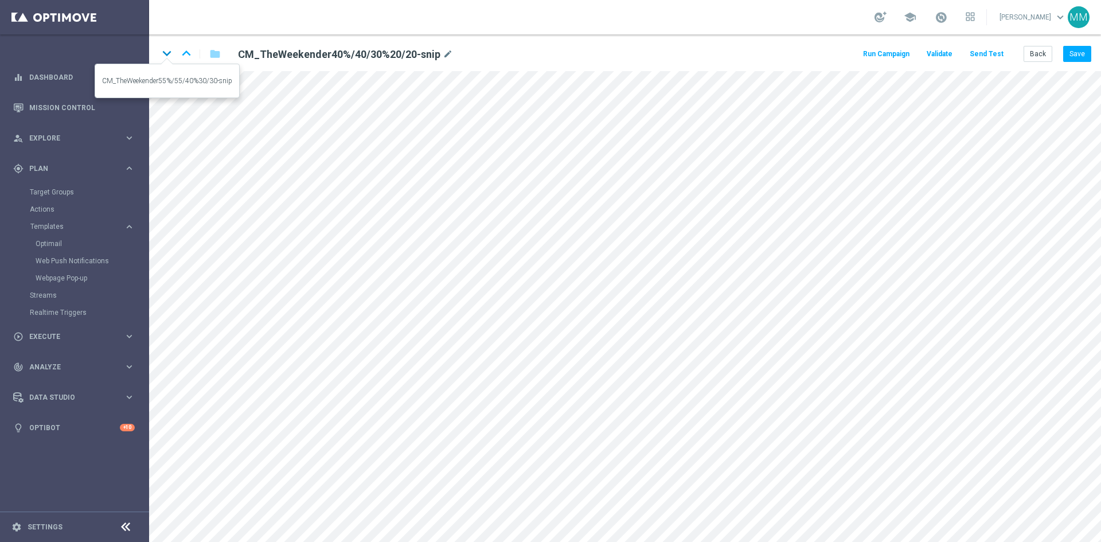
click at [169, 52] on icon "keyboard_arrow_down" at bounding box center [166, 53] width 17 height 17
click at [1075, 54] on button "Save" at bounding box center [1077, 54] width 28 height 16
click at [187, 55] on icon "keyboard_arrow_up" at bounding box center [186, 53] width 17 height 17
click at [171, 52] on icon "keyboard_arrow_down" at bounding box center [166, 53] width 17 height 17
click at [1072, 56] on button "Save" at bounding box center [1077, 54] width 28 height 16
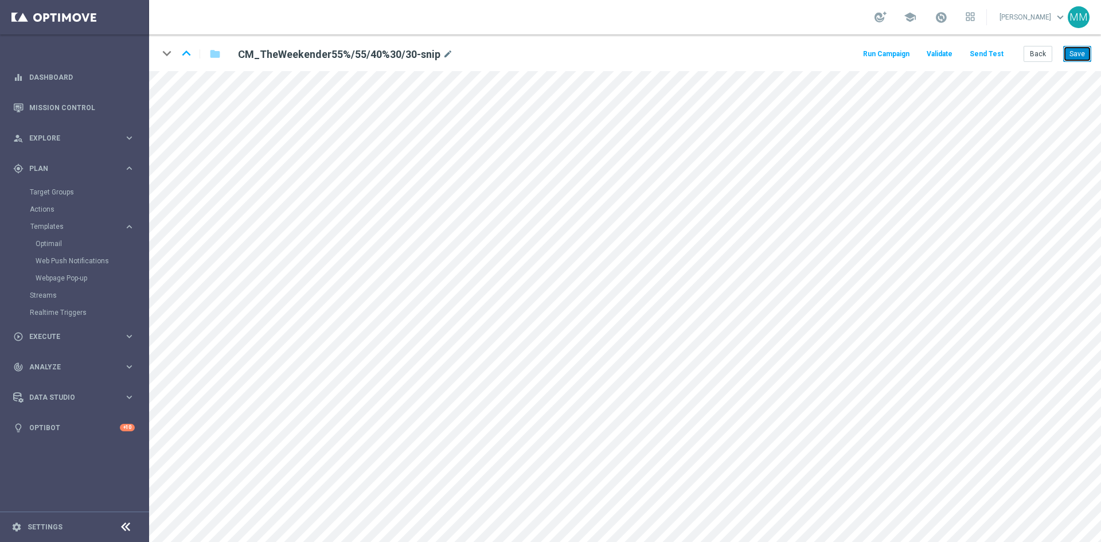
click at [1078, 53] on button "Save" at bounding box center [1077, 54] width 28 height 16
click at [1040, 58] on button "Back" at bounding box center [1038, 54] width 29 height 16
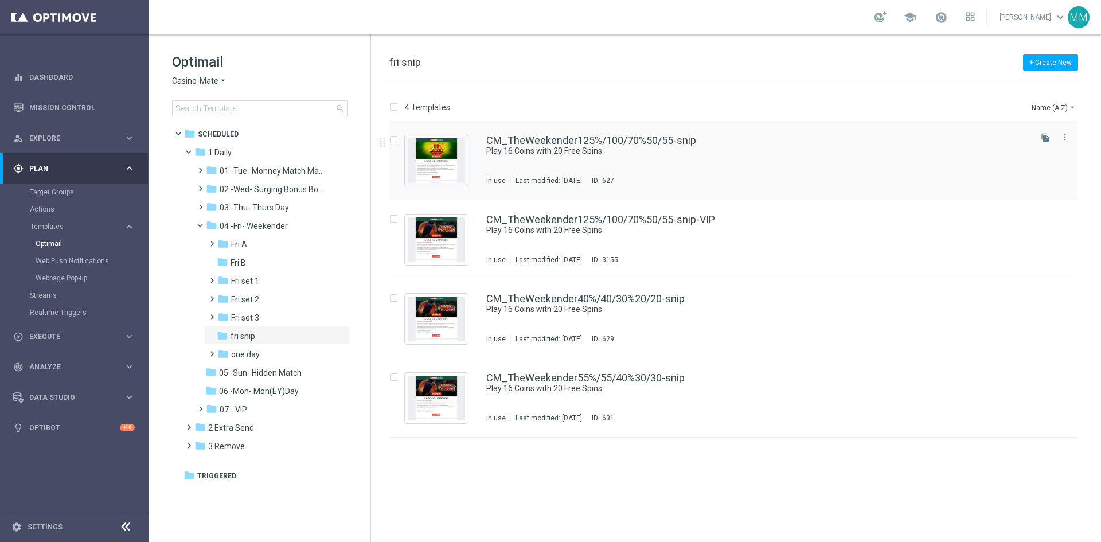
click at [709, 158] on div "CM_TheWeekender125%/100/70%50/55-snip Play 16 Coins with 20 Free Spins In use L…" at bounding box center [757, 160] width 543 height 50
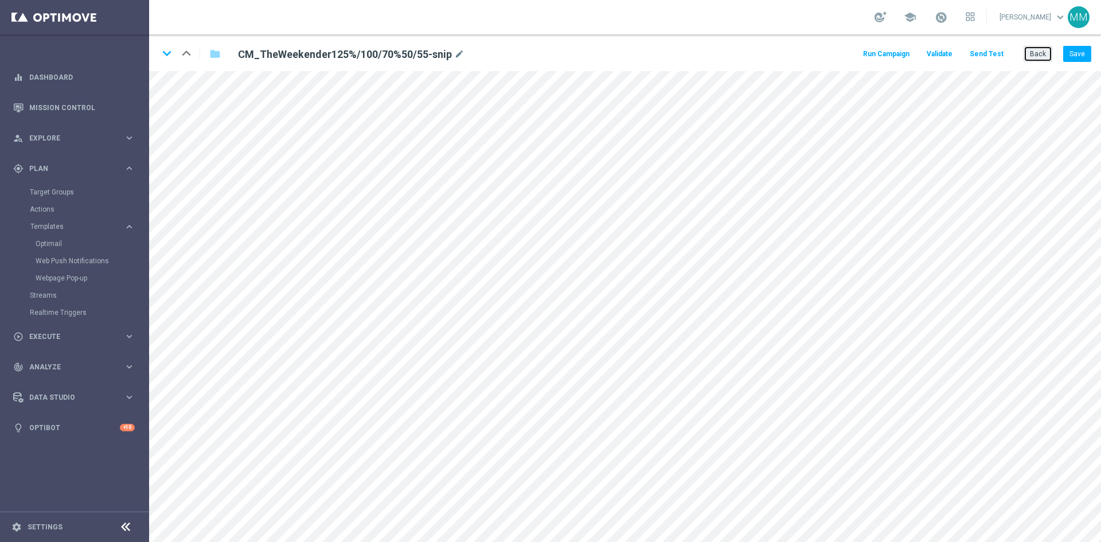
click at [1040, 51] on button "Back" at bounding box center [1038, 54] width 29 height 16
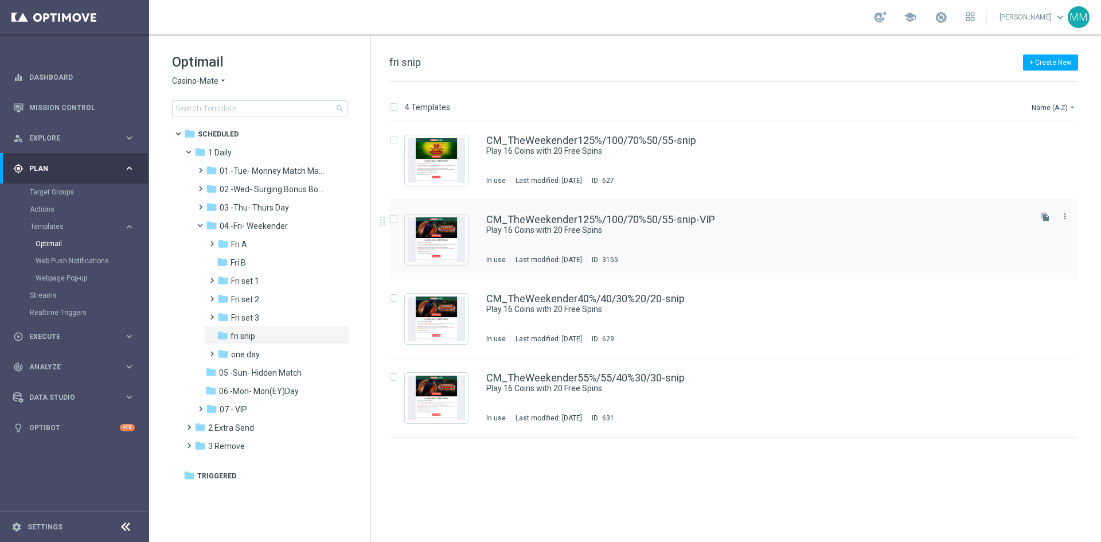
click at [573, 237] on div "CM_TheWeekender125%/100/70%50/55-snip-VIP Play 16 Coins with 20 Free Spins In u…" at bounding box center [757, 239] width 543 height 50
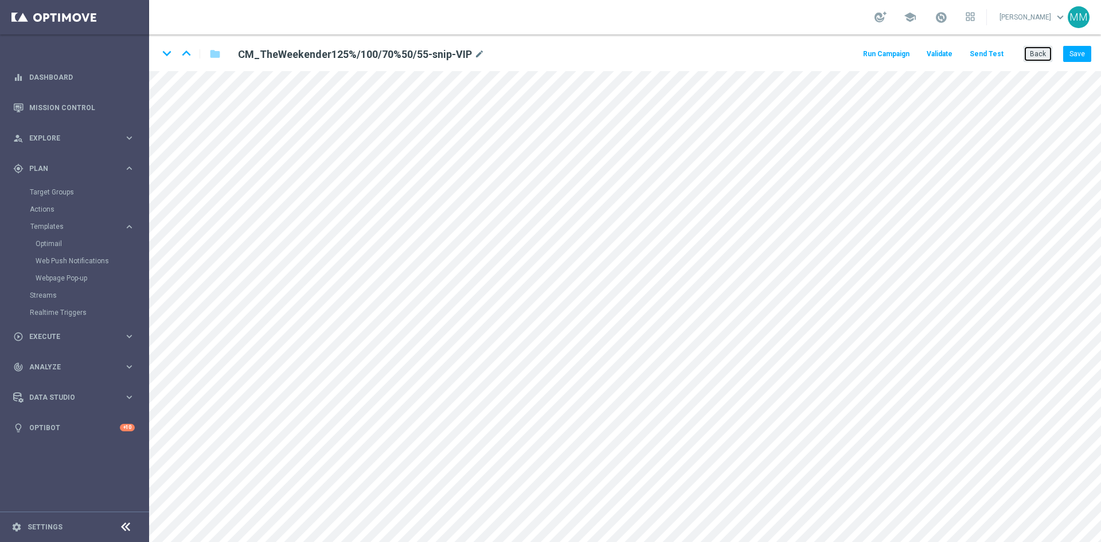
drag, startPoint x: 1042, startPoint y: 52, endPoint x: 1027, endPoint y: 68, distance: 21.9
click at [1042, 53] on button "Back" at bounding box center [1038, 54] width 29 height 16
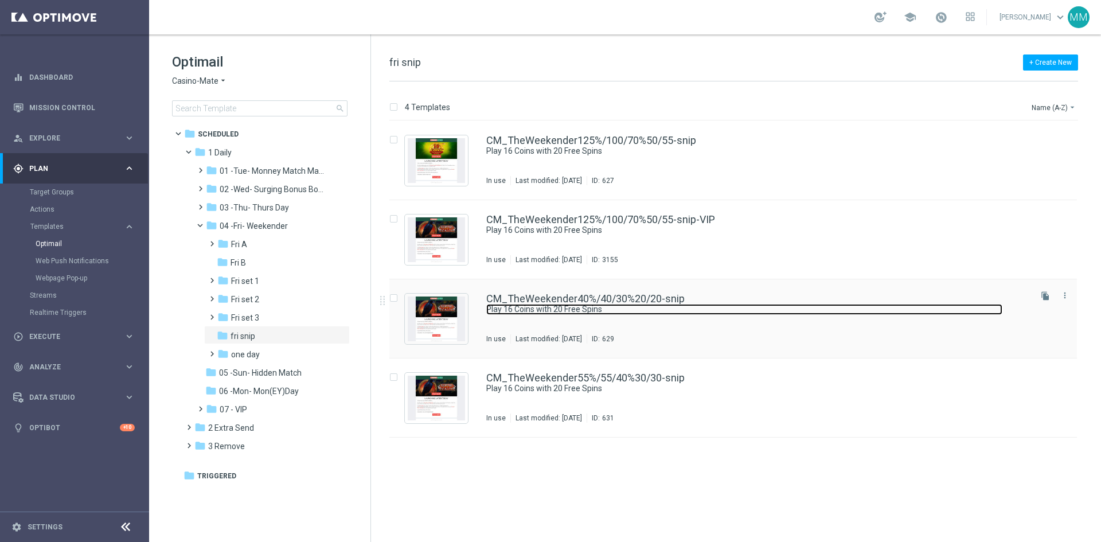
click at [571, 314] on link "Play 16 Coins with 20 Free Spins" at bounding box center [744, 309] width 516 height 11
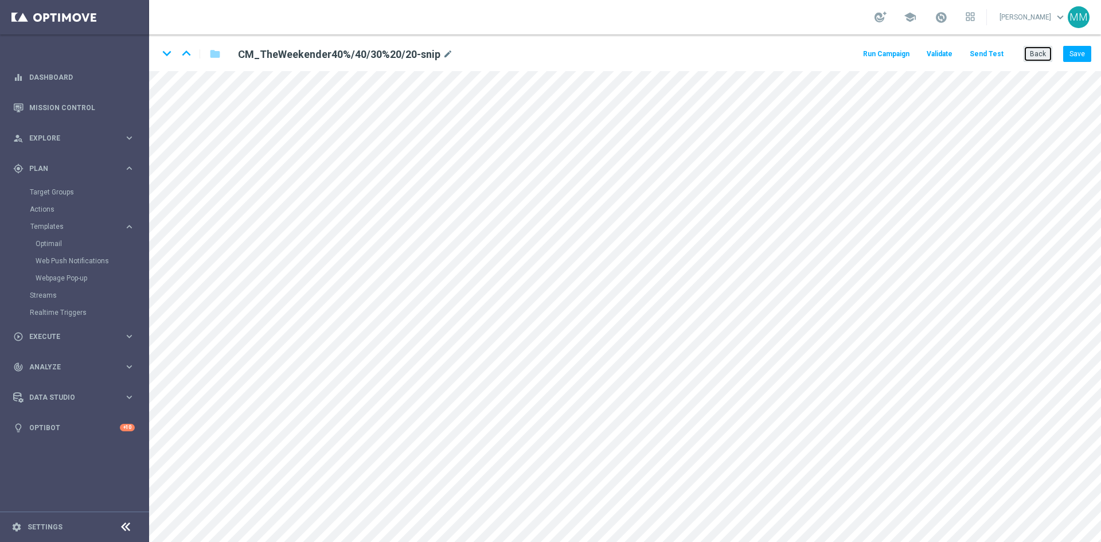
drag, startPoint x: 1032, startPoint y: 55, endPoint x: 1014, endPoint y: 69, distance: 22.8
click at [1032, 55] on button "Back" at bounding box center [1038, 54] width 29 height 16
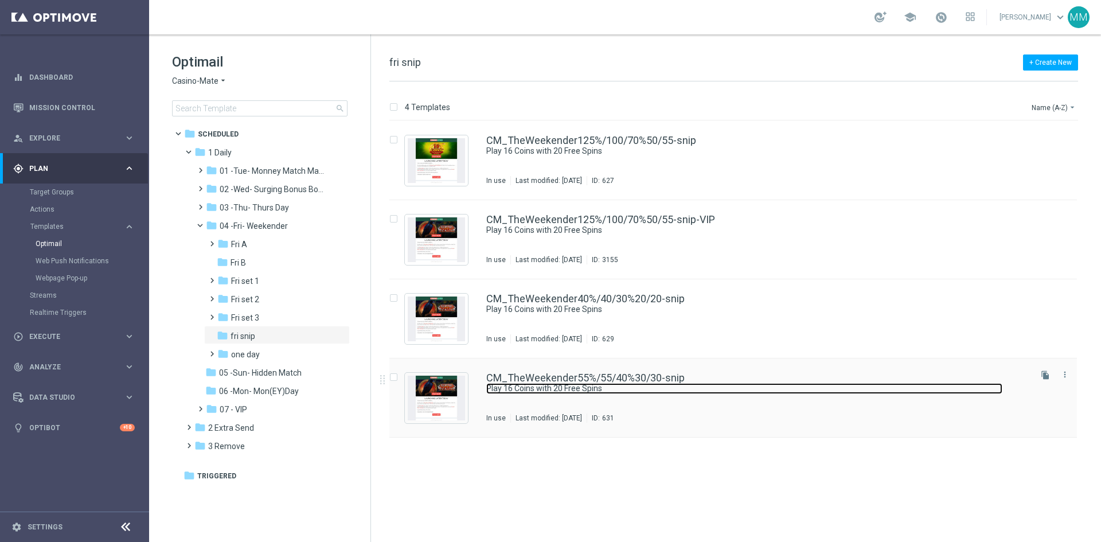
click at [592, 386] on link "Play 16 Coins with 20 Free Spins" at bounding box center [744, 388] width 516 height 11
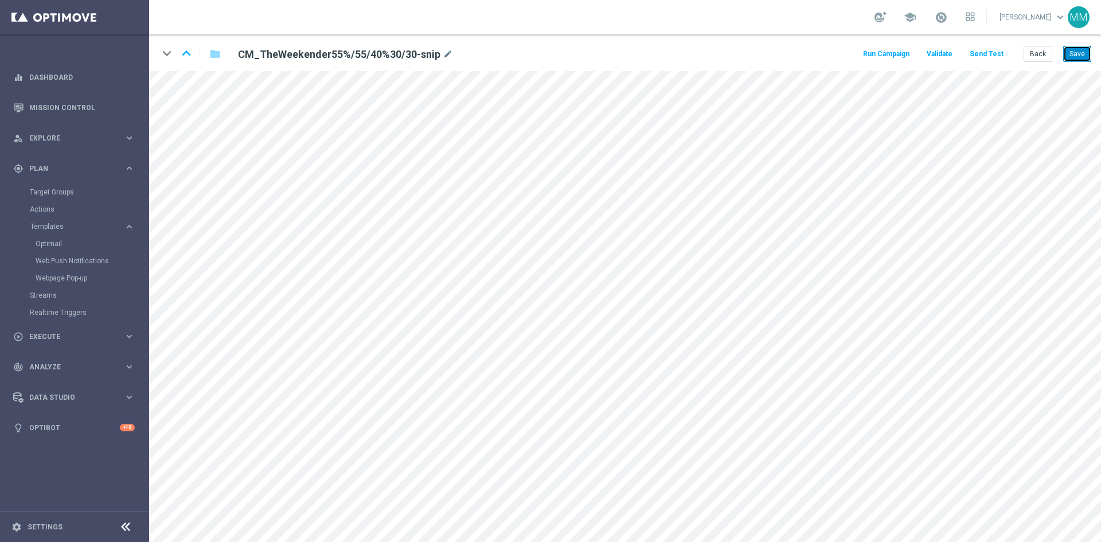
click at [1085, 56] on button "Save" at bounding box center [1077, 54] width 28 height 16
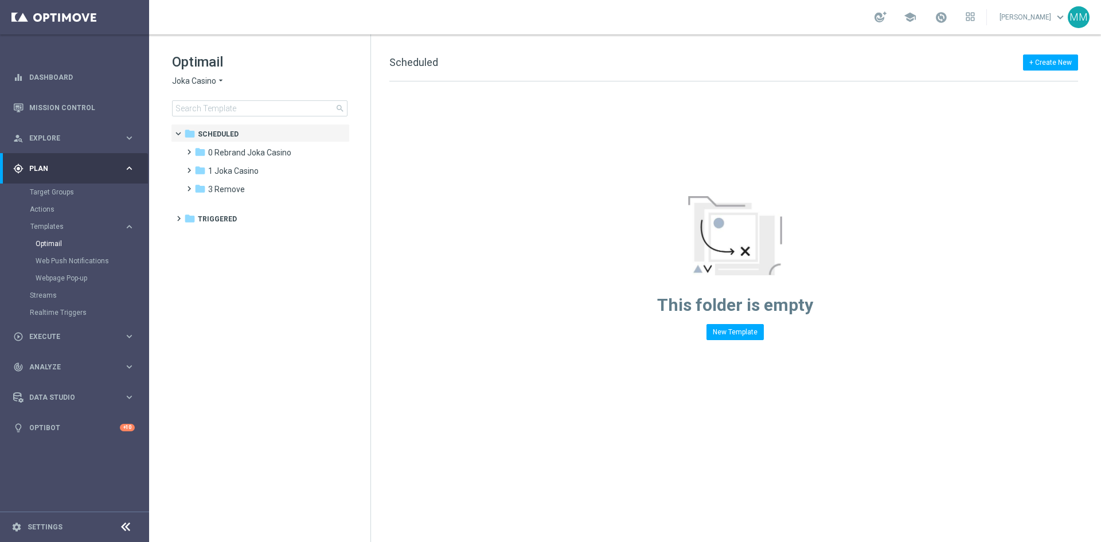
click at [204, 80] on span "Joka Casino" at bounding box center [194, 81] width 44 height 11
click at [0, 0] on span "Pokie Pop" at bounding box center [0, 0] width 0 height 0
click at [253, 153] on div "folder 1 Daily" at bounding box center [260, 152] width 132 height 13
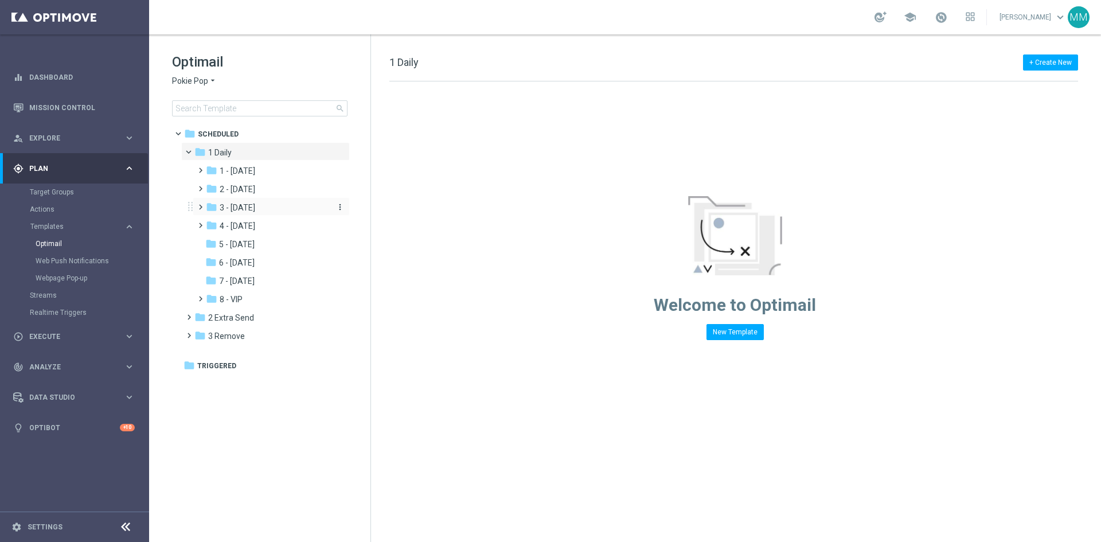
click at [254, 205] on span "3 - [DATE]" at bounding box center [238, 207] width 36 height 10
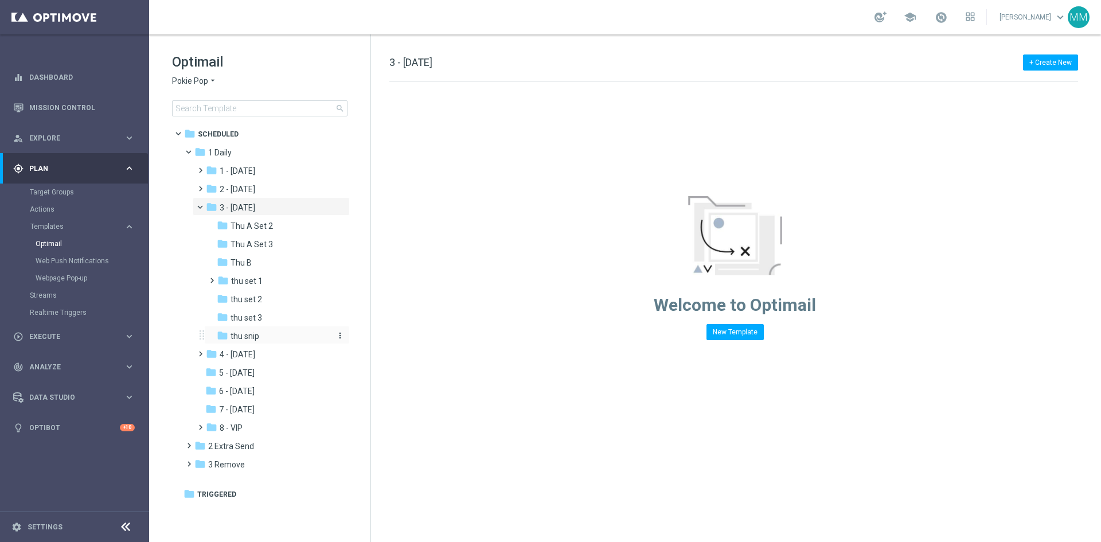
click at [254, 337] on span "thu snip" at bounding box center [245, 336] width 29 height 10
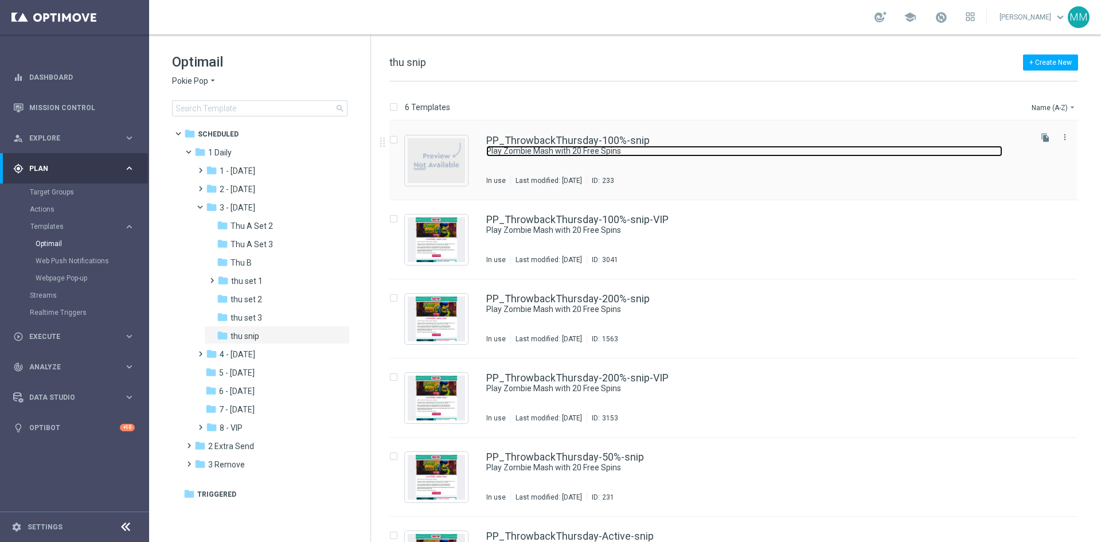
click at [585, 154] on link "Play Zombie Mash with 20 Free Spins" at bounding box center [744, 151] width 516 height 11
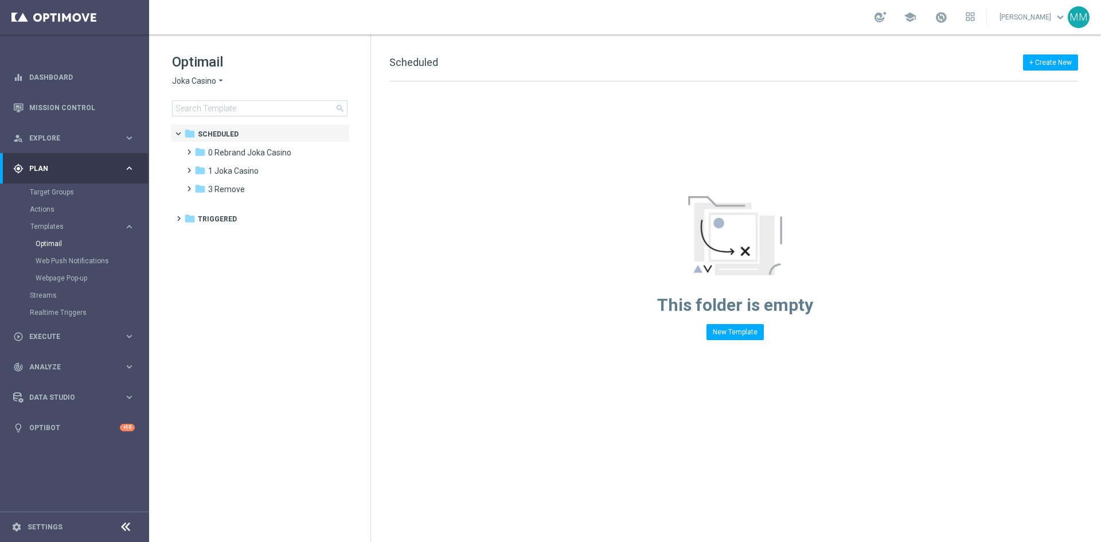
click at [212, 81] on span "Joka Casino" at bounding box center [194, 81] width 44 height 11
click at [213, 163] on div "Pokie Pop" at bounding box center [216, 163] width 86 height 14
click at [255, 150] on div "folder 1 Daily" at bounding box center [260, 152] width 132 height 13
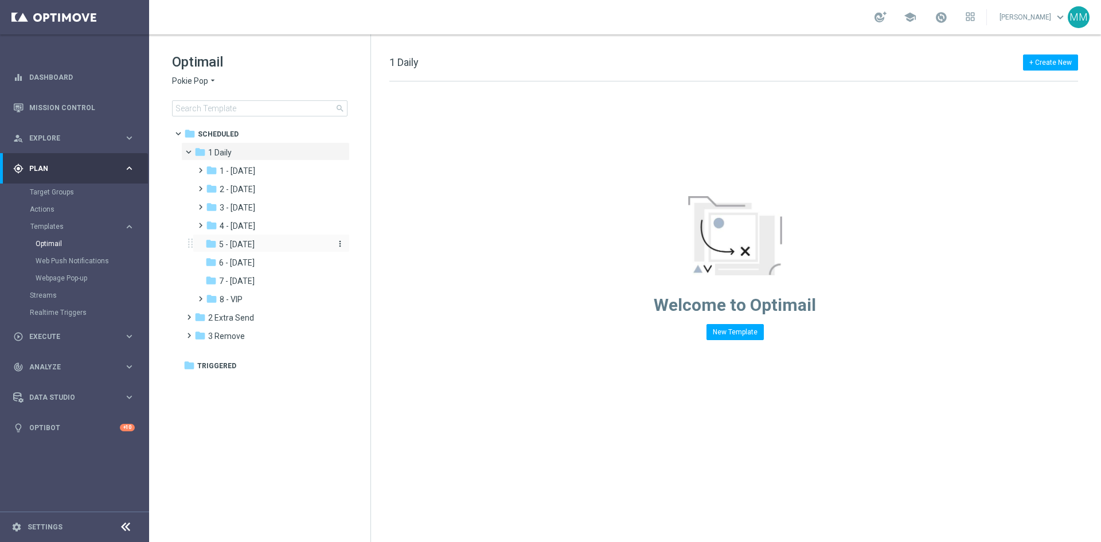
click at [276, 243] on div "folder 5 - [DATE]" at bounding box center [266, 244] width 122 height 13
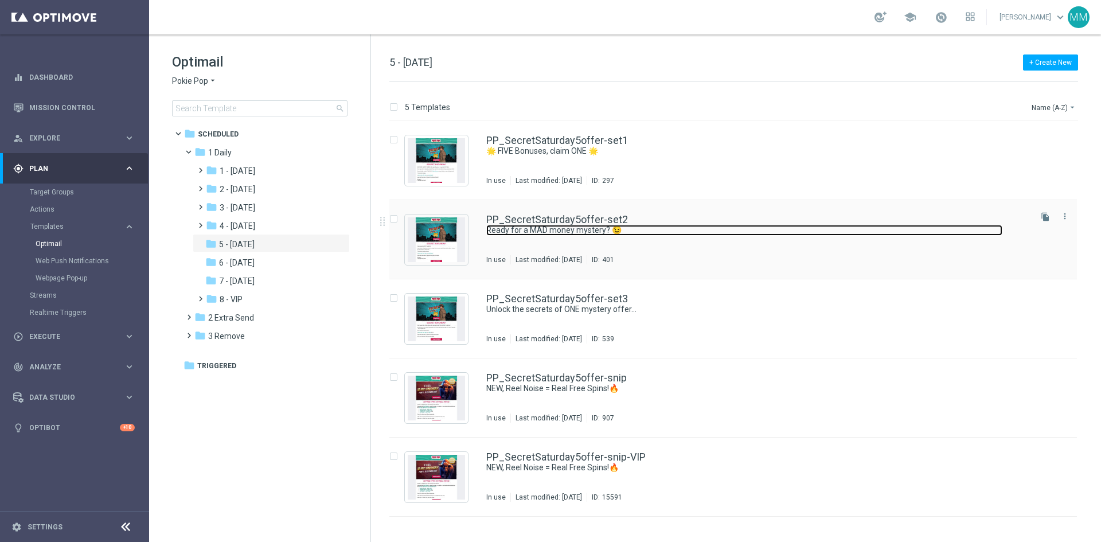
click at [629, 230] on link "Ready for a MAD money mystery? 😉" at bounding box center [744, 230] width 516 height 11
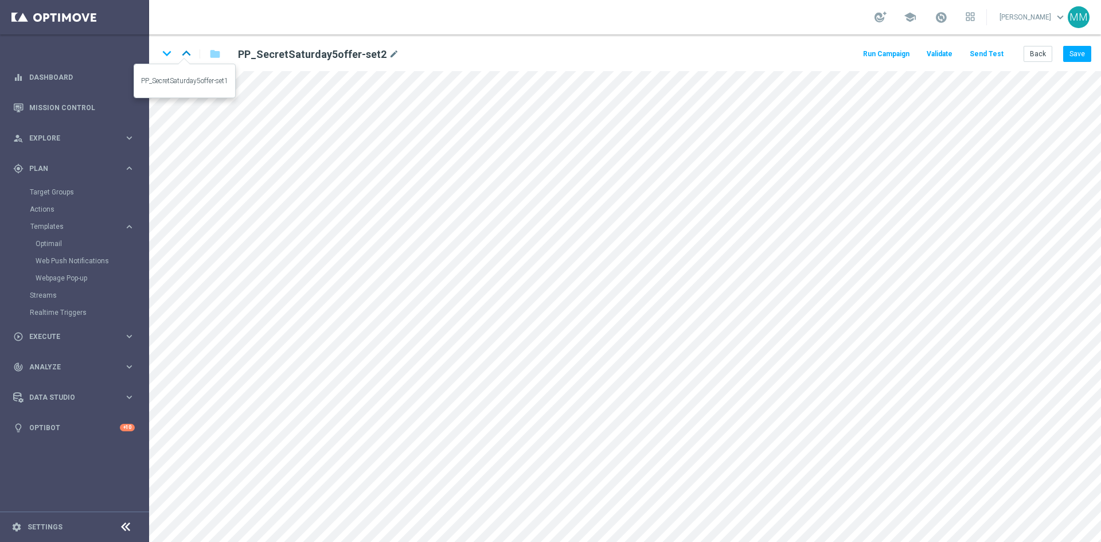
click at [186, 55] on icon "keyboard_arrow_up" at bounding box center [186, 53] width 17 height 17
click at [165, 53] on icon "keyboard_arrow_down" at bounding box center [166, 53] width 17 height 17
click at [192, 59] on icon "keyboard_arrow_up" at bounding box center [186, 53] width 17 height 17
click at [1044, 53] on button "Back" at bounding box center [1038, 54] width 29 height 16
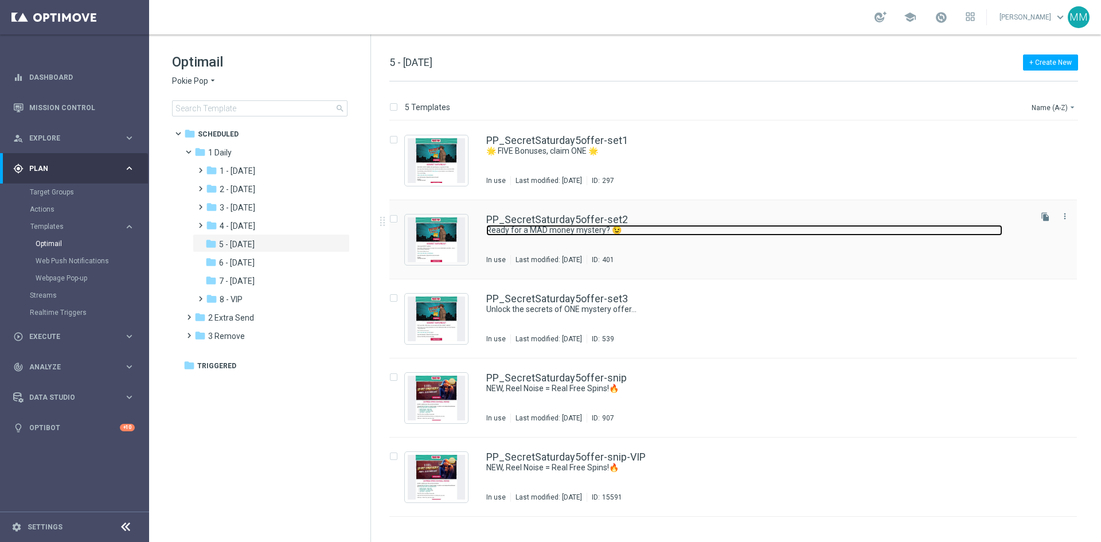
click at [613, 225] on link "Ready for a MAD money mystery? 😉" at bounding box center [744, 230] width 516 height 11
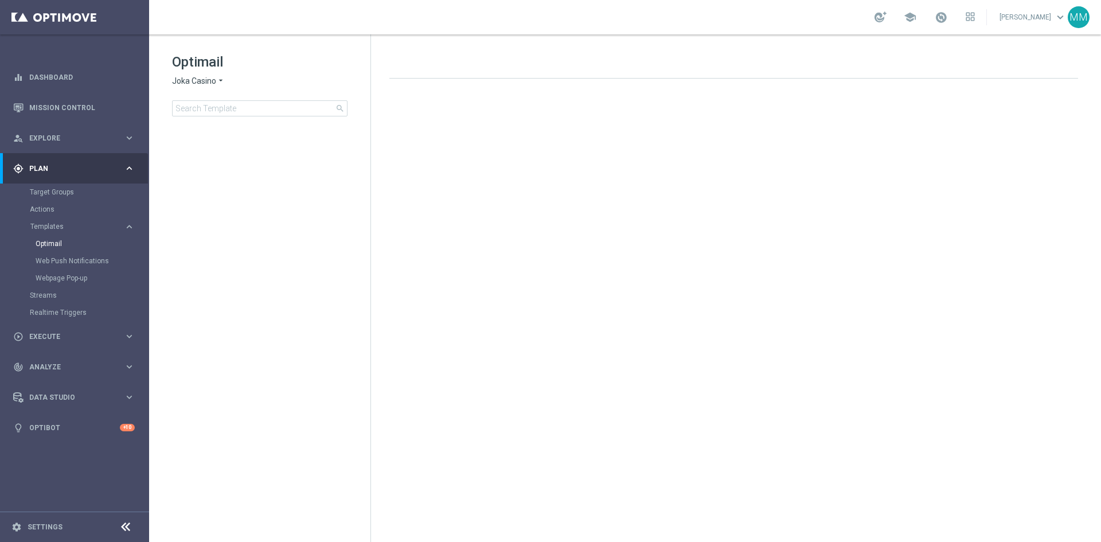
click at [219, 85] on icon "arrow_drop_down" at bounding box center [220, 81] width 9 height 11
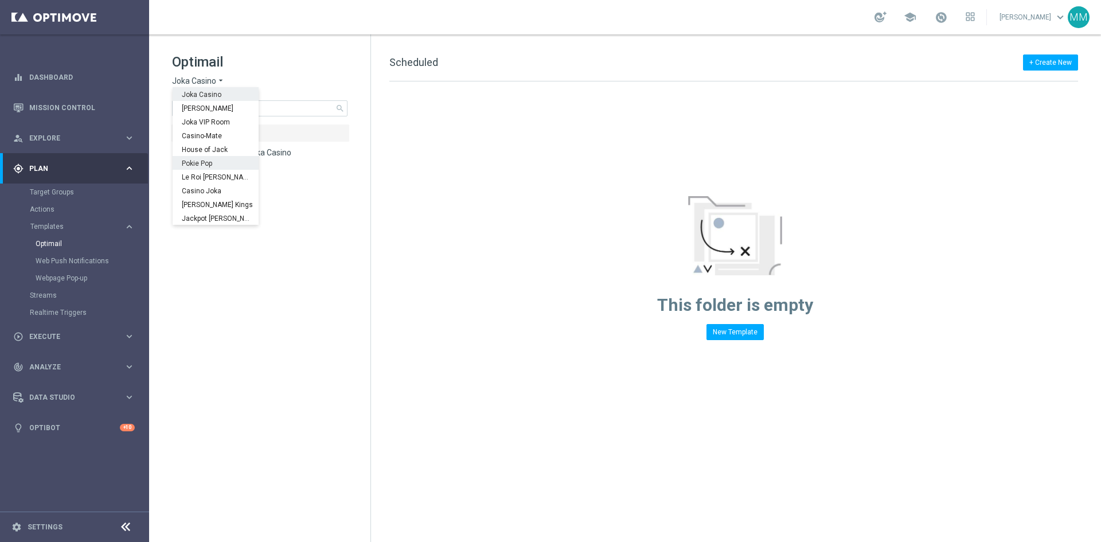
click at [220, 158] on div "Pokie Pop" at bounding box center [216, 163] width 86 height 14
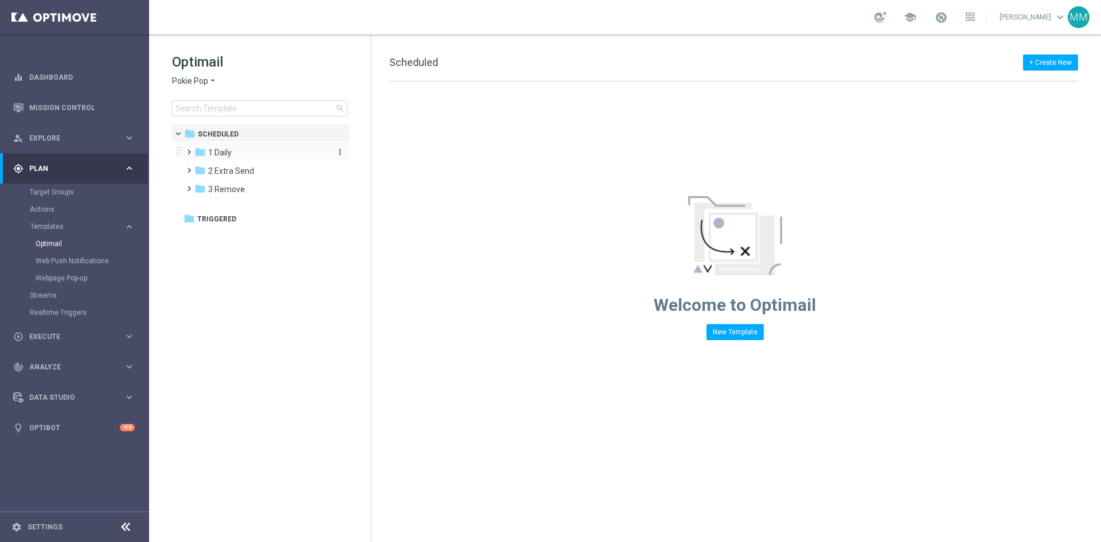
click at [243, 154] on div "folder 1 Daily" at bounding box center [260, 152] width 132 height 13
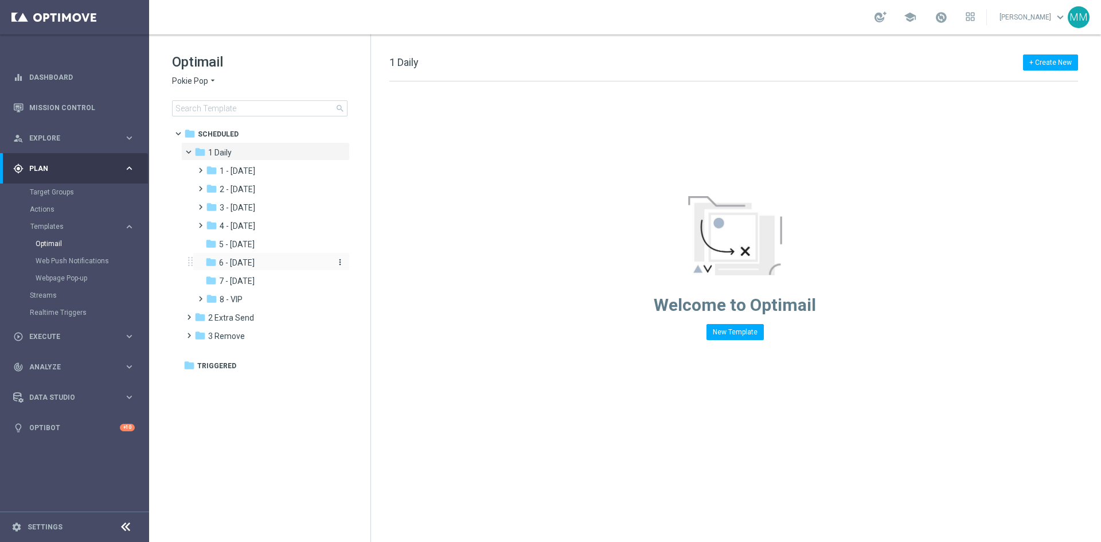
click at [267, 265] on div "folder 6 - Sunday" at bounding box center [266, 262] width 122 height 13
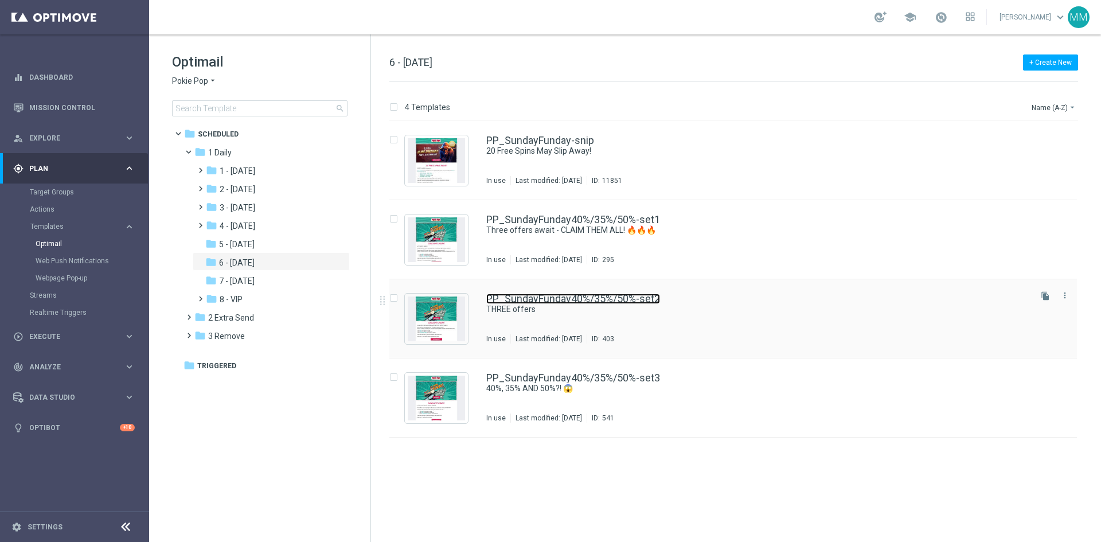
click at [643, 303] on link "PP_SundayFunday40%/35%/50%-set2" at bounding box center [573, 299] width 174 height 10
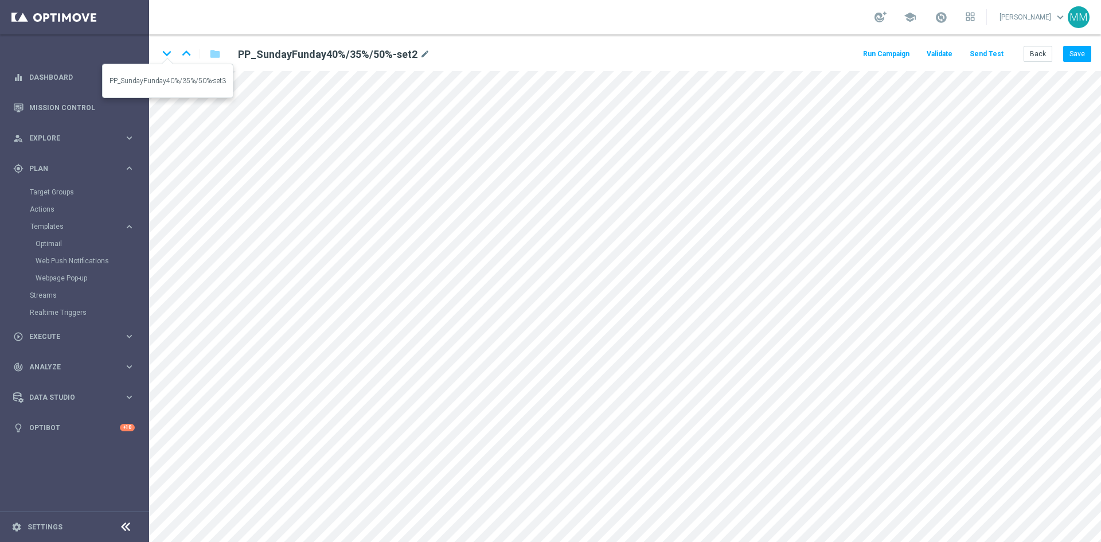
click at [169, 55] on icon "keyboard_arrow_down" at bounding box center [166, 53] width 17 height 17
click at [182, 53] on icon "keyboard_arrow_up" at bounding box center [186, 53] width 17 height 17
click at [187, 55] on icon "keyboard_arrow_up" at bounding box center [186, 53] width 17 height 17
drag, startPoint x: 168, startPoint y: 51, endPoint x: 317, endPoint y: 156, distance: 182.3
click at [167, 51] on icon "keyboard_arrow_down" at bounding box center [166, 53] width 17 height 17
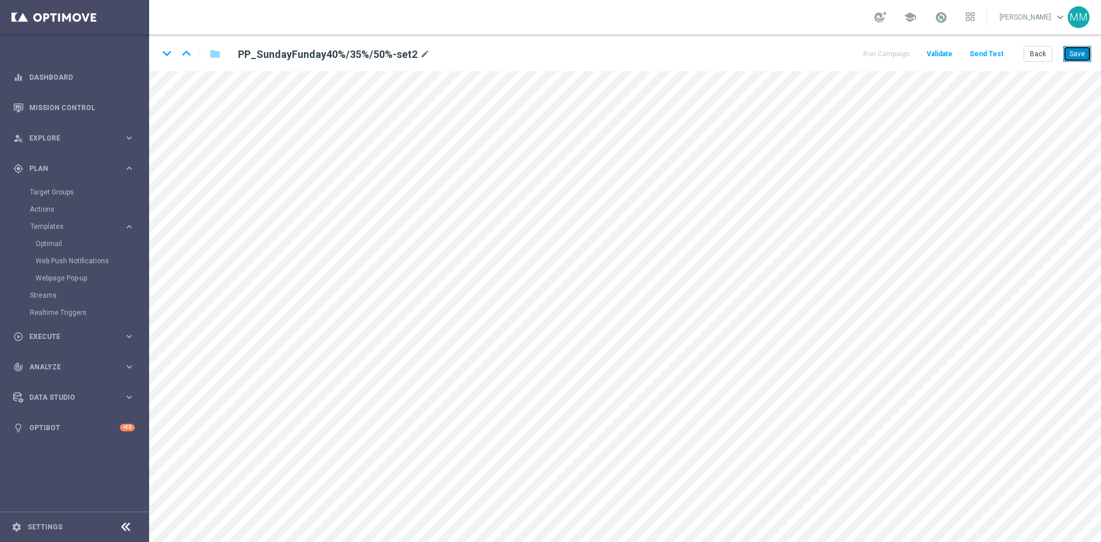
click at [1076, 56] on button "Save" at bounding box center [1077, 54] width 28 height 16
drag, startPoint x: 1044, startPoint y: 49, endPoint x: 1042, endPoint y: 60, distance: 11.1
click at [1044, 49] on button "Back" at bounding box center [1038, 54] width 29 height 16
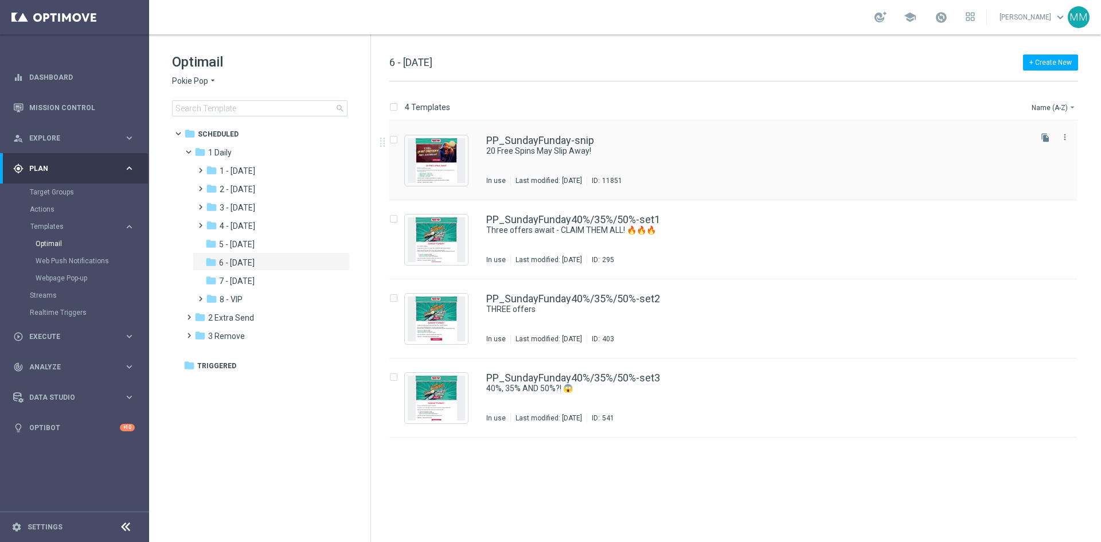
click at [551, 163] on div "PP_SundayFunday-snip 20 Free Spins May Slip Away! In use Last modified: Friday,…" at bounding box center [757, 160] width 543 height 50
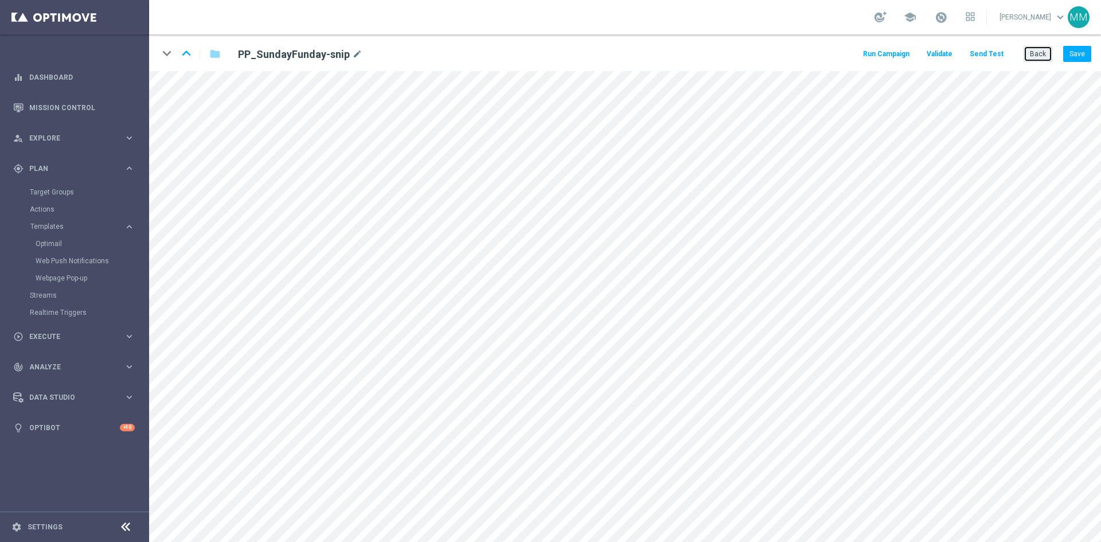
drag, startPoint x: 1031, startPoint y: 55, endPoint x: 1017, endPoint y: 76, distance: 24.8
click at [1031, 56] on button "Back" at bounding box center [1038, 54] width 29 height 16
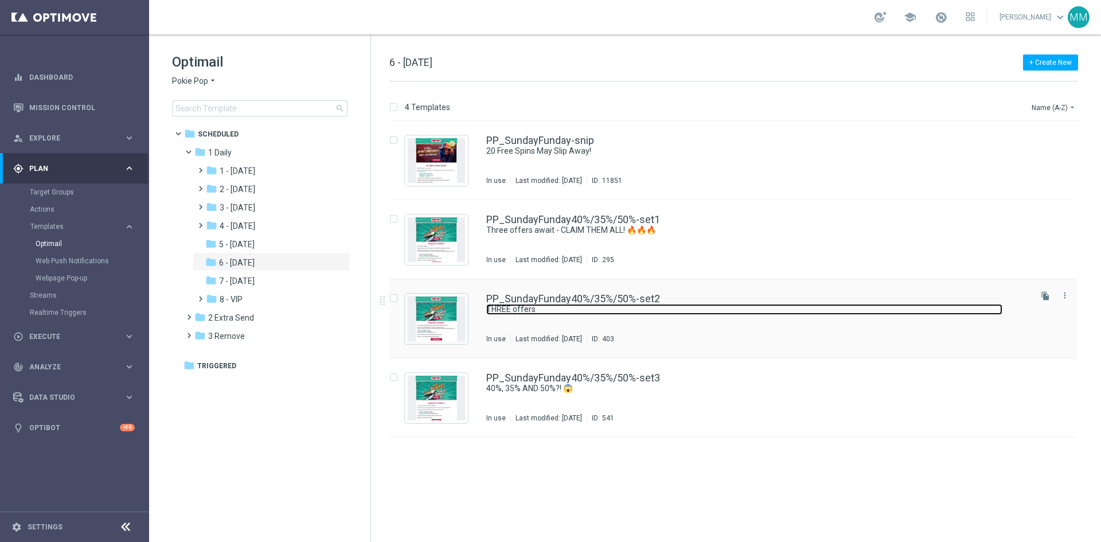
drag, startPoint x: 608, startPoint y: 313, endPoint x: 610, endPoint y: 299, distance: 13.9
click at [608, 312] on link "THREE offers" at bounding box center [744, 309] width 516 height 11
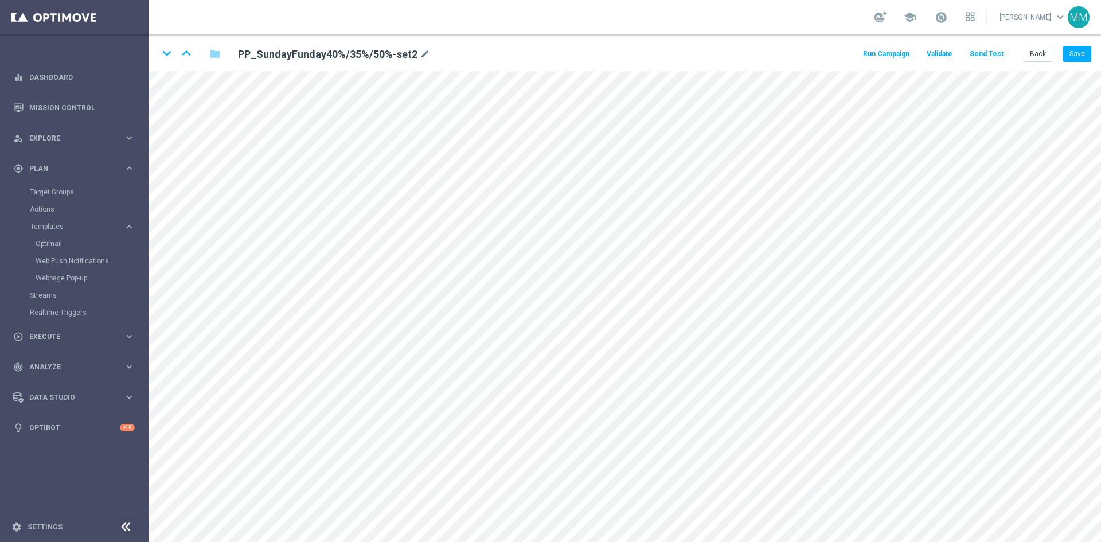
click at [1100, 225] on html "equalizer Dashboard Mission Control" at bounding box center [550, 271] width 1101 height 542
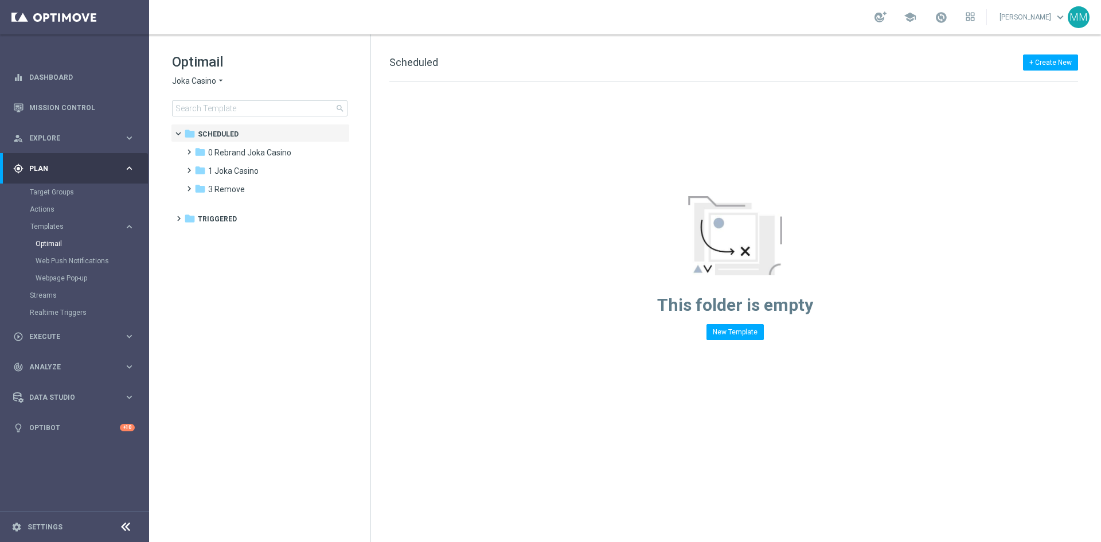
click at [206, 82] on span "Joka Casino" at bounding box center [194, 81] width 44 height 11
click at [0, 0] on span "Casino-Mate" at bounding box center [0, 0] width 0 height 0
click at [230, 153] on span "1 Daily" at bounding box center [220, 152] width 24 height 10
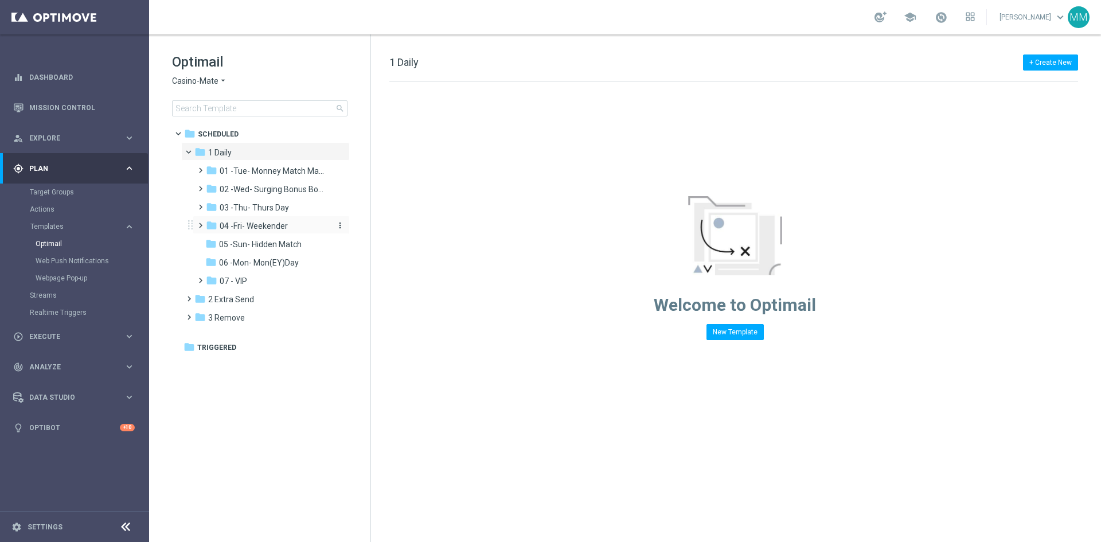
click at [260, 229] on span "04 -Fri- Weekender" at bounding box center [254, 226] width 68 height 10
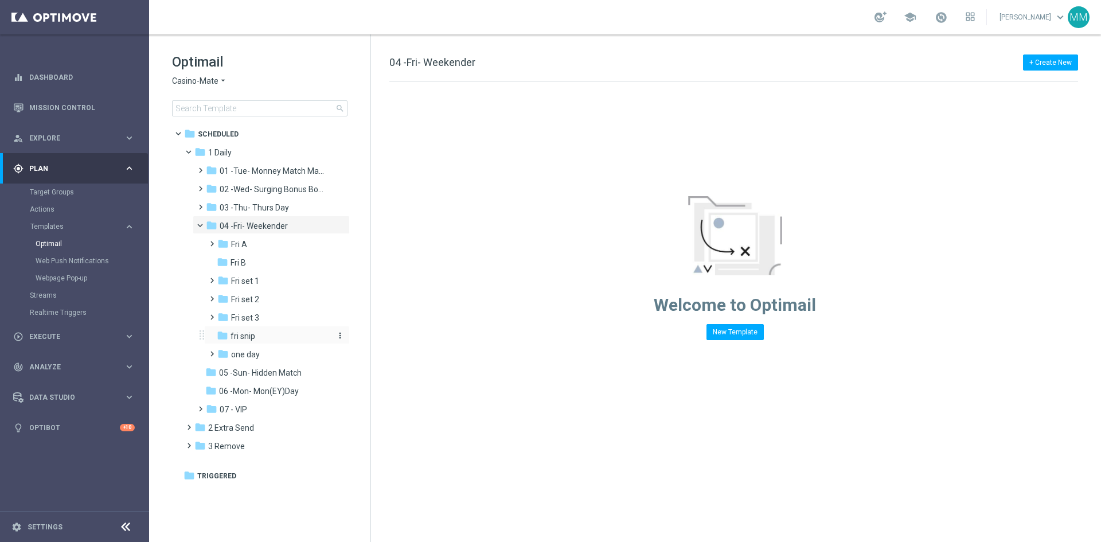
click at [247, 334] on span "fri snip" at bounding box center [243, 336] width 25 height 10
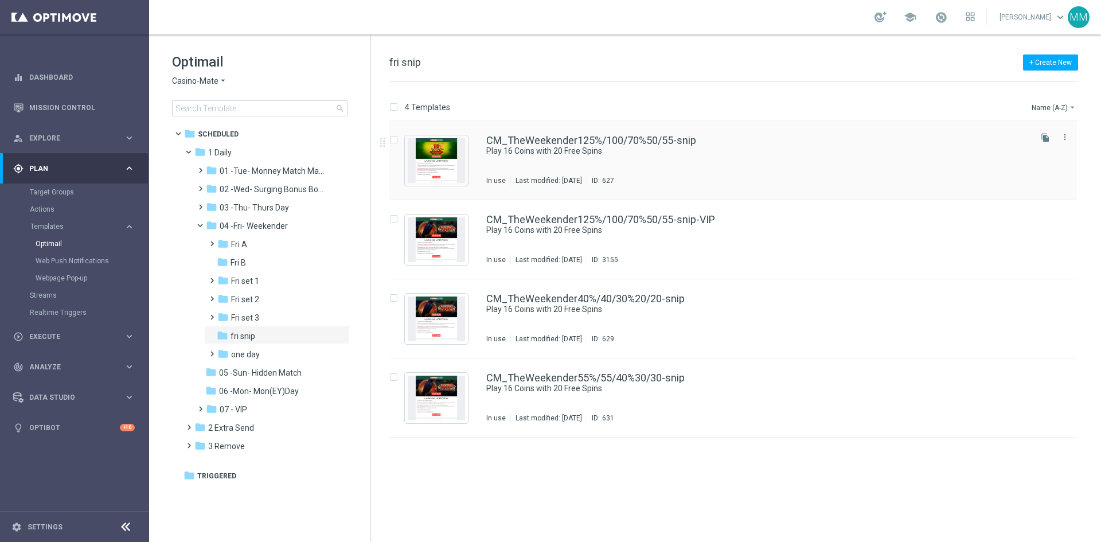
click at [534, 170] on div "CM_TheWeekender125%/100/70%50/55-snip Play 16 Coins with 20 Free Spins In use L…" at bounding box center [757, 160] width 543 height 50
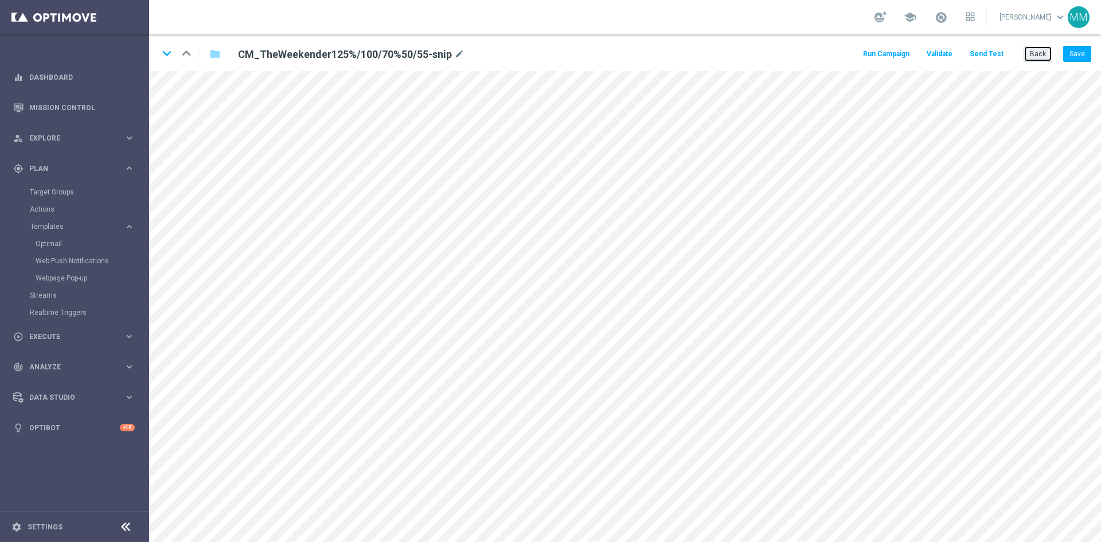
click at [1032, 53] on button "Back" at bounding box center [1038, 54] width 29 height 16
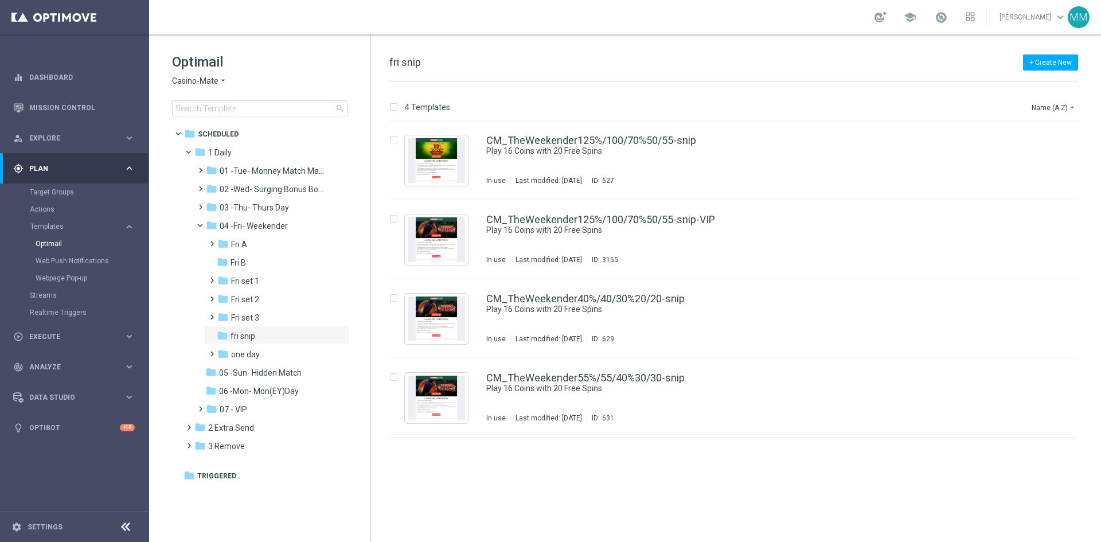
click at [219, 81] on icon "arrow_drop_down" at bounding box center [222, 81] width 9 height 11
click at [221, 164] on div "Pokie Pop" at bounding box center [216, 163] width 86 height 14
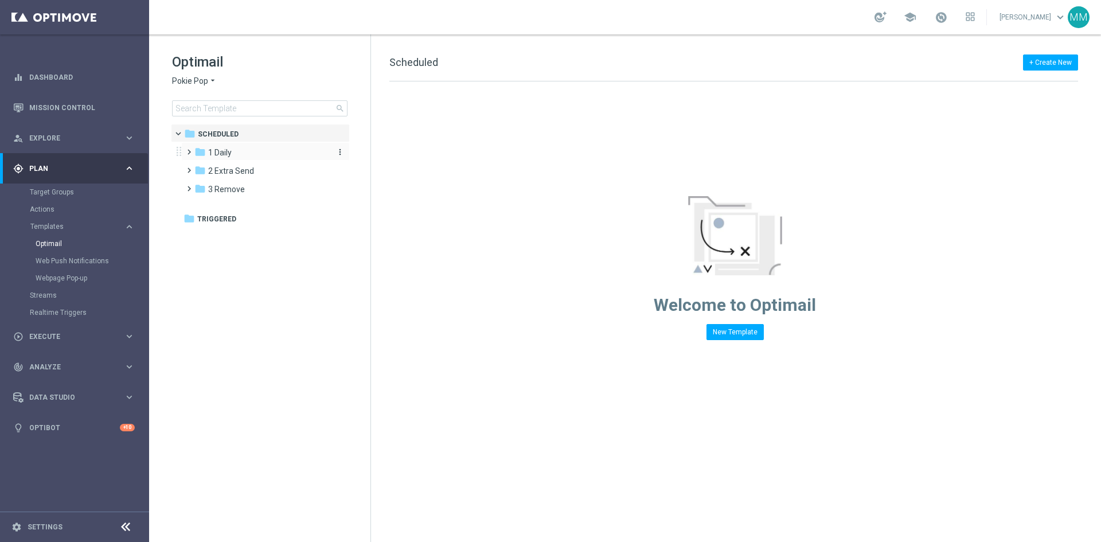
click at [237, 149] on div "folder 1 Daily more_vert" at bounding box center [265, 151] width 169 height 18
click at [237, 150] on div "folder 1 Daily" at bounding box center [260, 152] width 132 height 13
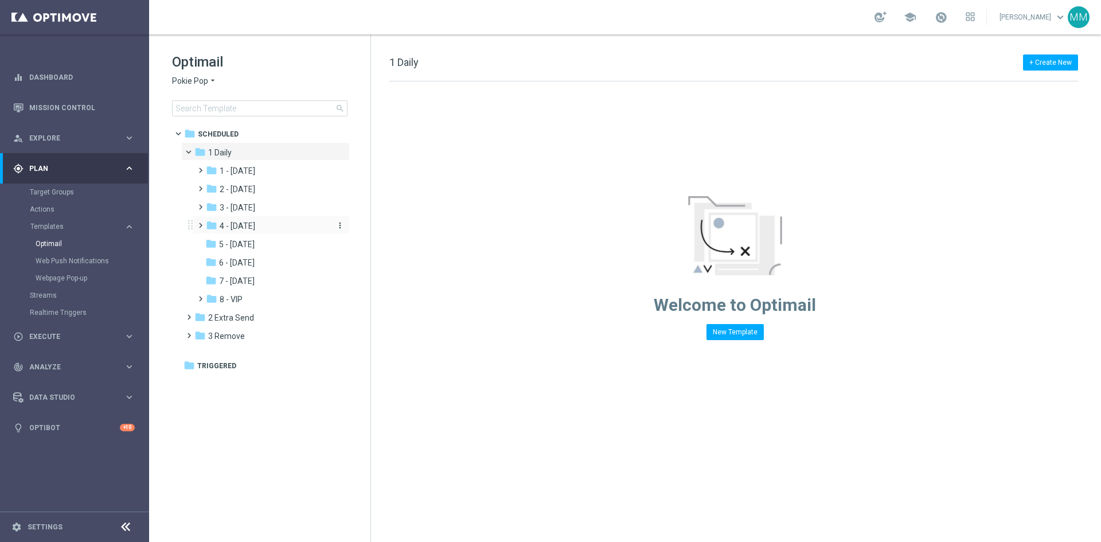
click at [263, 227] on div "folder 4 - [DATE]" at bounding box center [267, 226] width 122 height 13
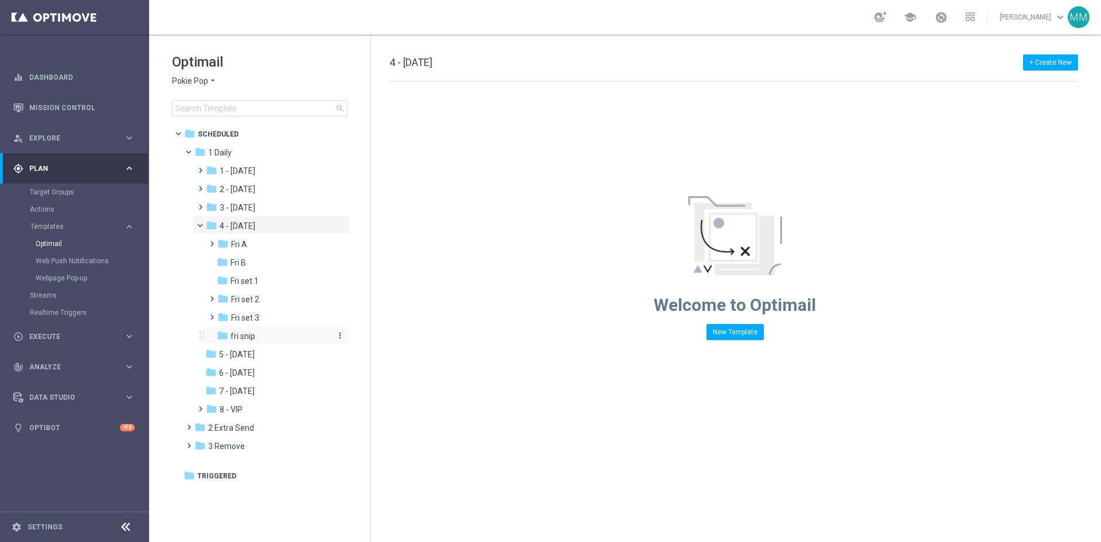
click at [249, 334] on span "fri snip" at bounding box center [243, 336] width 25 height 10
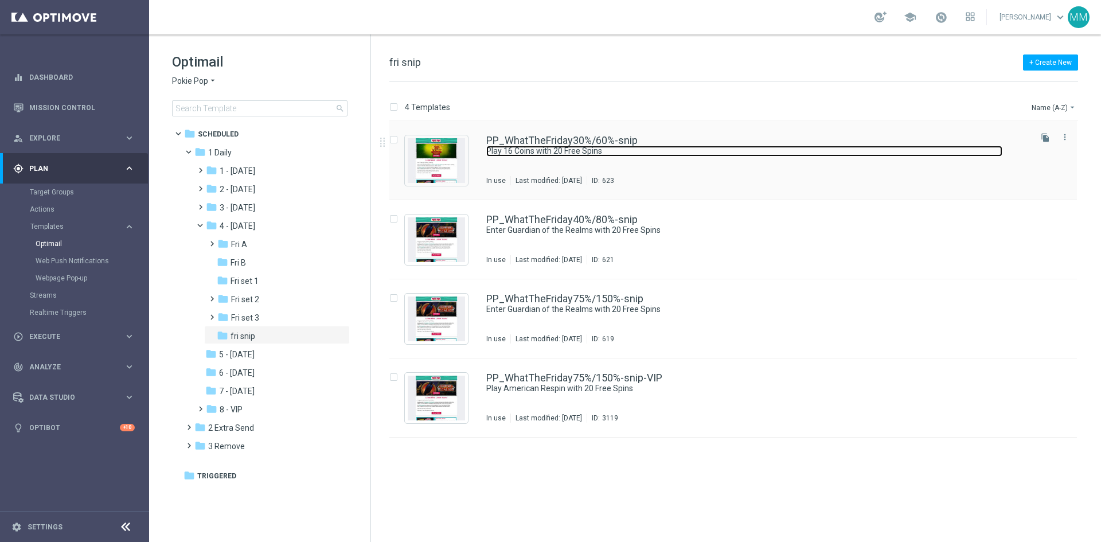
click at [579, 151] on link "Play 16 Coins with 20 Free Spins" at bounding box center [744, 151] width 516 height 11
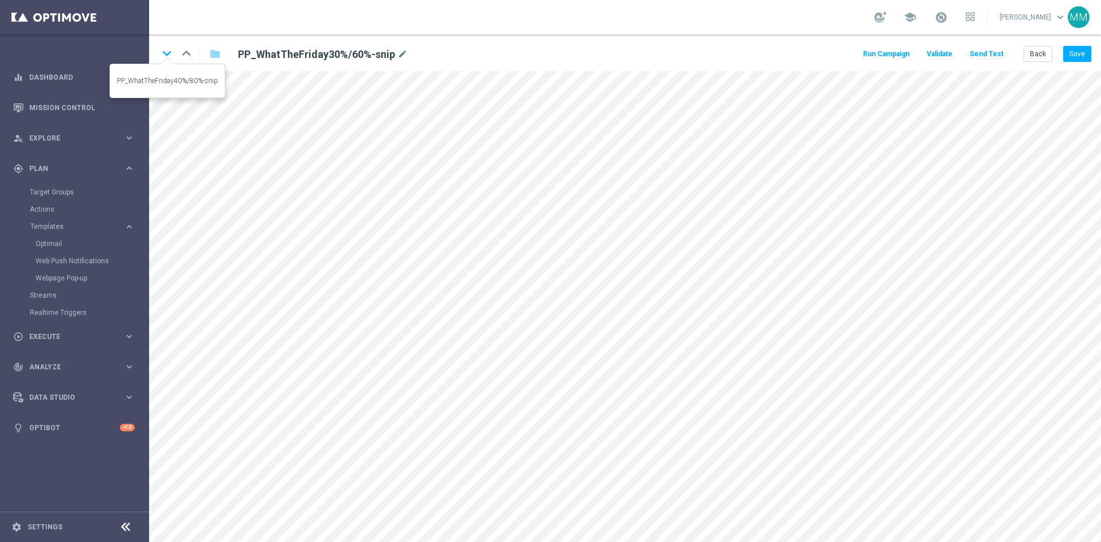
drag, startPoint x: 169, startPoint y: 55, endPoint x: 165, endPoint y: 61, distance: 7.3
click at [169, 56] on icon "keyboard_arrow_down" at bounding box center [166, 53] width 17 height 17
click at [1074, 50] on button "Save" at bounding box center [1077, 54] width 28 height 16
click at [189, 54] on icon "keyboard_arrow_up" at bounding box center [186, 53] width 17 height 17
click at [172, 58] on icon "keyboard_arrow_down" at bounding box center [166, 53] width 17 height 17
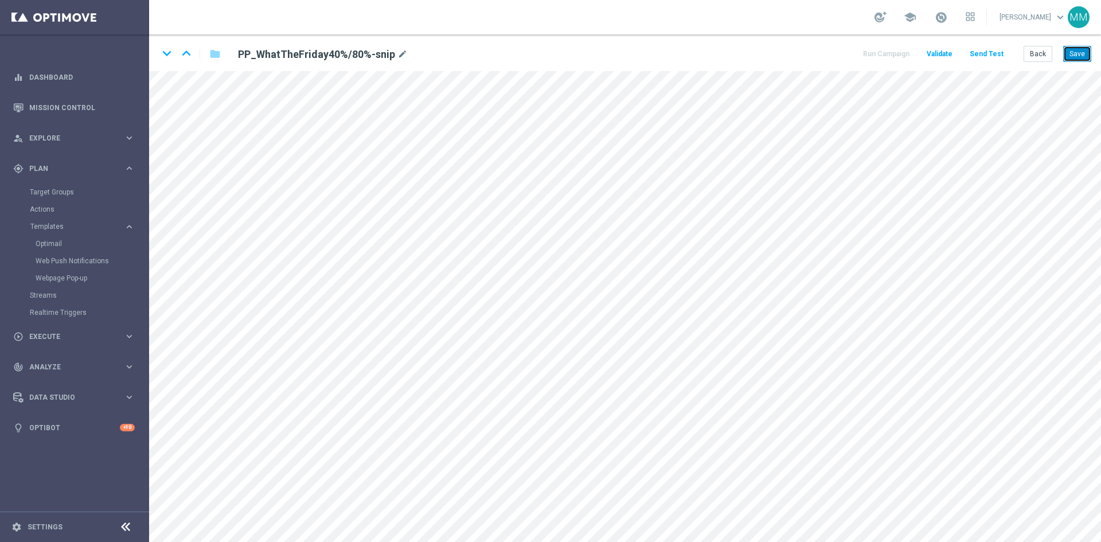
click at [1069, 52] on button "Save" at bounding box center [1077, 54] width 28 height 16
click at [1075, 56] on button "Save" at bounding box center [1077, 54] width 28 height 16
click at [1073, 54] on button "Save" at bounding box center [1077, 54] width 28 height 16
click at [170, 52] on icon "keyboard_arrow_down" at bounding box center [166, 53] width 17 height 17
click at [188, 54] on icon "keyboard_arrow_up" at bounding box center [186, 53] width 17 height 17
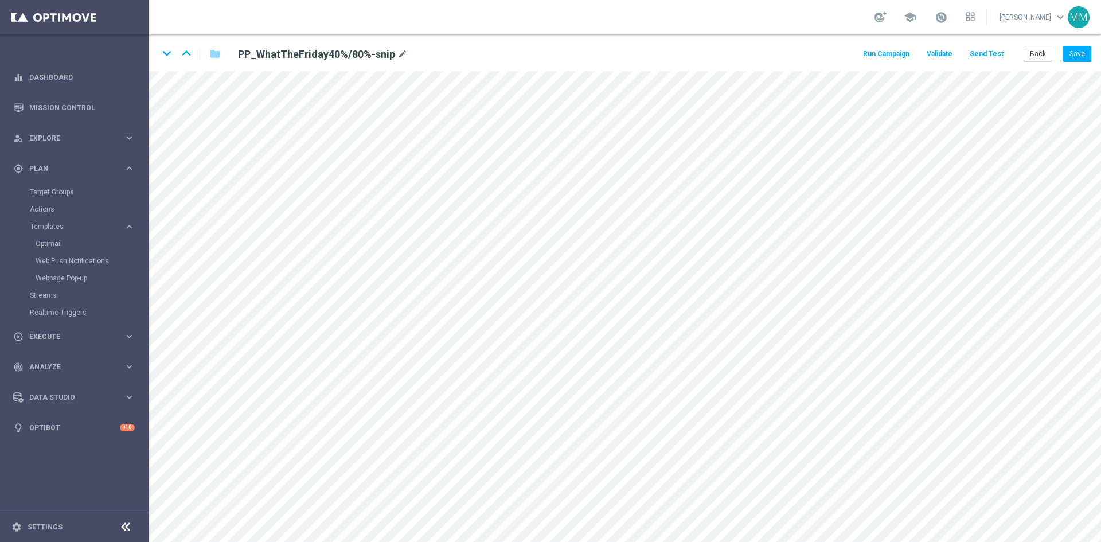
click at [167, 57] on icon "keyboard_arrow_down" at bounding box center [166, 53] width 17 height 17
click at [1076, 50] on button "Save" at bounding box center [1077, 54] width 28 height 16
click at [1067, 57] on button "Save" at bounding box center [1077, 54] width 28 height 16
click at [1081, 54] on button "Save" at bounding box center [1077, 54] width 28 height 16
click at [170, 50] on icon "keyboard_arrow_down" at bounding box center [166, 53] width 17 height 17
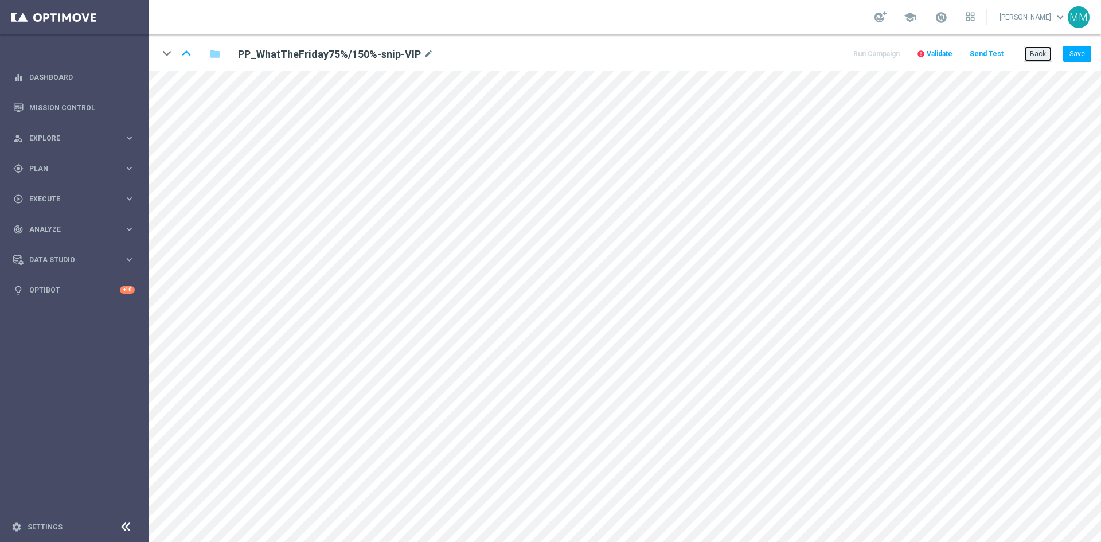
click at [1025, 58] on button "Back" at bounding box center [1038, 54] width 29 height 16
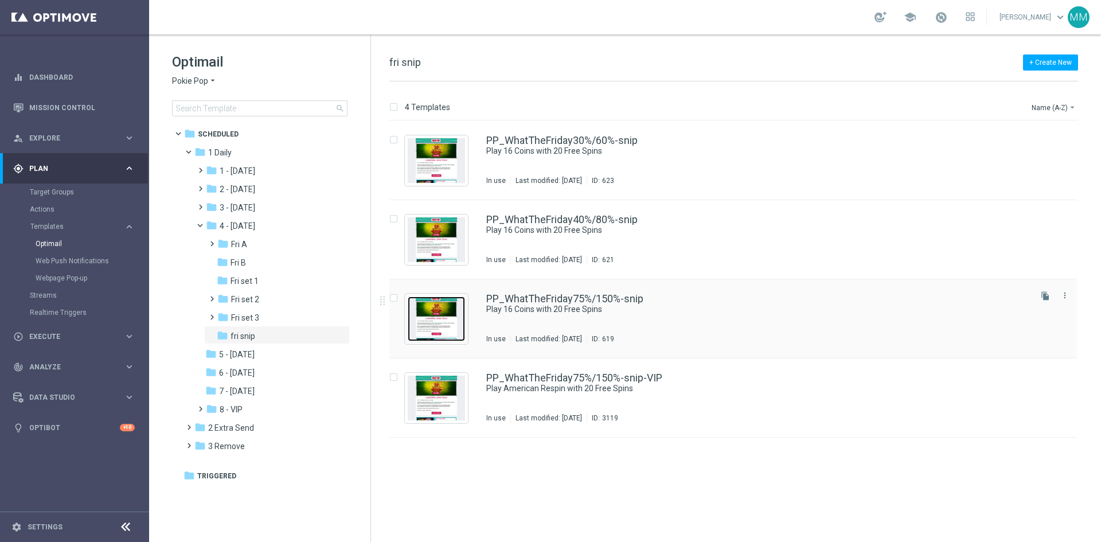
click at [442, 319] on img "Press SPACE to select this row." at bounding box center [436, 318] width 57 height 45
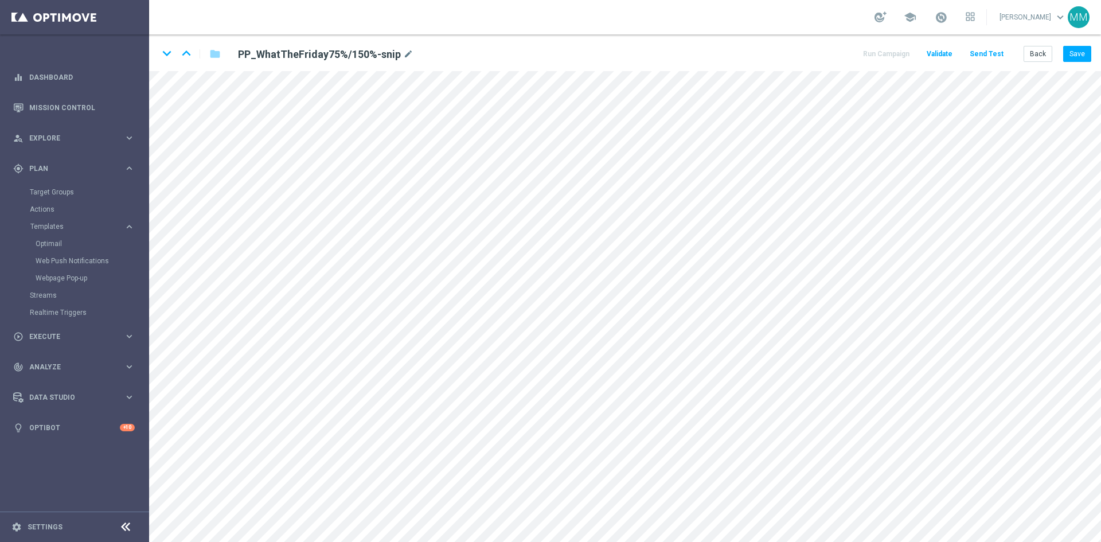
click at [1087, 65] on div "keyboard_arrow_down keyboard_arrow_up folder PP_WhatTheFriday75%/150%-snip mode…" at bounding box center [625, 52] width 952 height 37
drag, startPoint x: 1080, startPoint y: 57, endPoint x: 1072, endPoint y: 56, distance: 8.7
click at [1080, 57] on button "Save" at bounding box center [1077, 54] width 28 height 16
click at [187, 56] on icon "keyboard_arrow_up" at bounding box center [186, 53] width 17 height 17
click at [196, 54] on div "keyboard_arrow_down keyboard_arrow_up folder PP_WhatTheFriday40%/80%-snip mode_…" at bounding box center [340, 54] width 365 height 18
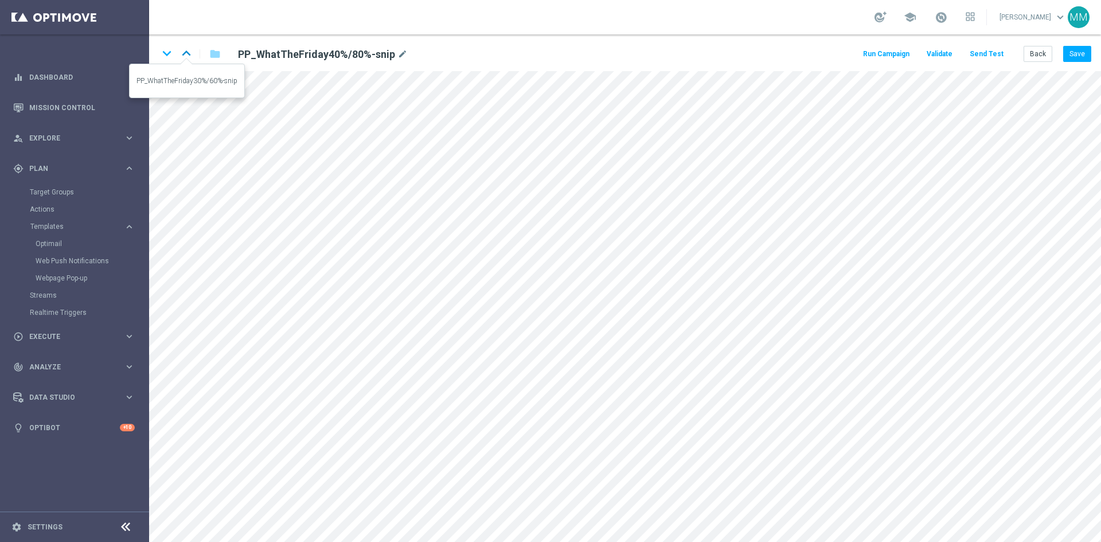
click at [190, 54] on icon "keyboard_arrow_up" at bounding box center [186, 53] width 17 height 17
click at [169, 56] on icon "keyboard_arrow_down" at bounding box center [166, 53] width 17 height 17
click at [171, 53] on icon "keyboard_arrow_down" at bounding box center [166, 53] width 17 height 17
click at [165, 52] on icon "keyboard_arrow_down" at bounding box center [166, 53] width 17 height 17
click at [186, 52] on icon "keyboard_arrow_up" at bounding box center [186, 53] width 17 height 17
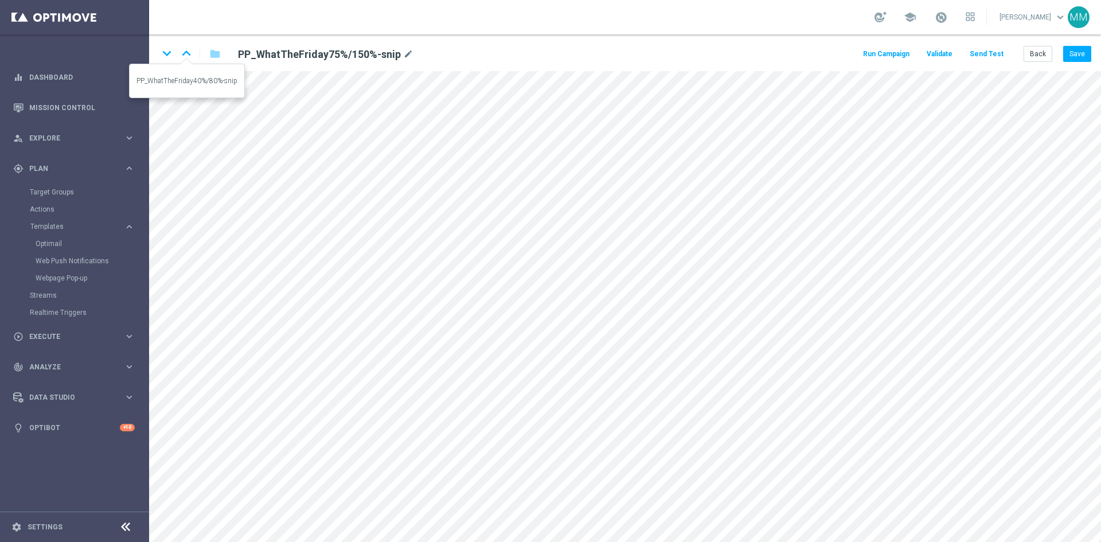
click at [189, 54] on icon "keyboard_arrow_up" at bounding box center [186, 53] width 17 height 17
click at [170, 56] on icon "keyboard_arrow_down" at bounding box center [166, 53] width 17 height 17
click at [172, 55] on icon "keyboard_arrow_down" at bounding box center [166, 53] width 17 height 17
click at [188, 52] on icon "keyboard_arrow_up" at bounding box center [186, 53] width 17 height 17
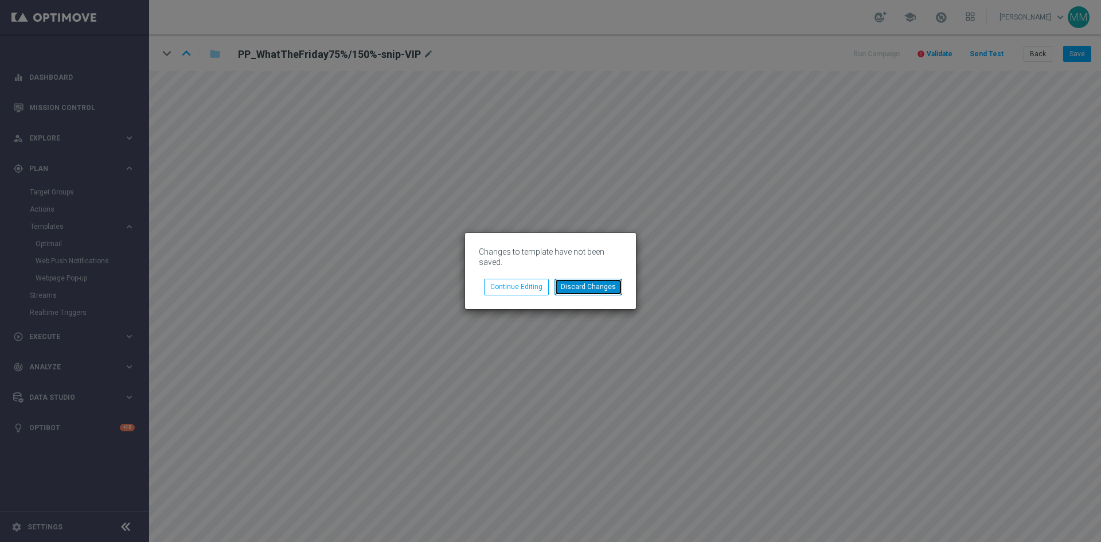
click at [597, 285] on button "Discard Changes" at bounding box center [589, 287] width 68 height 16
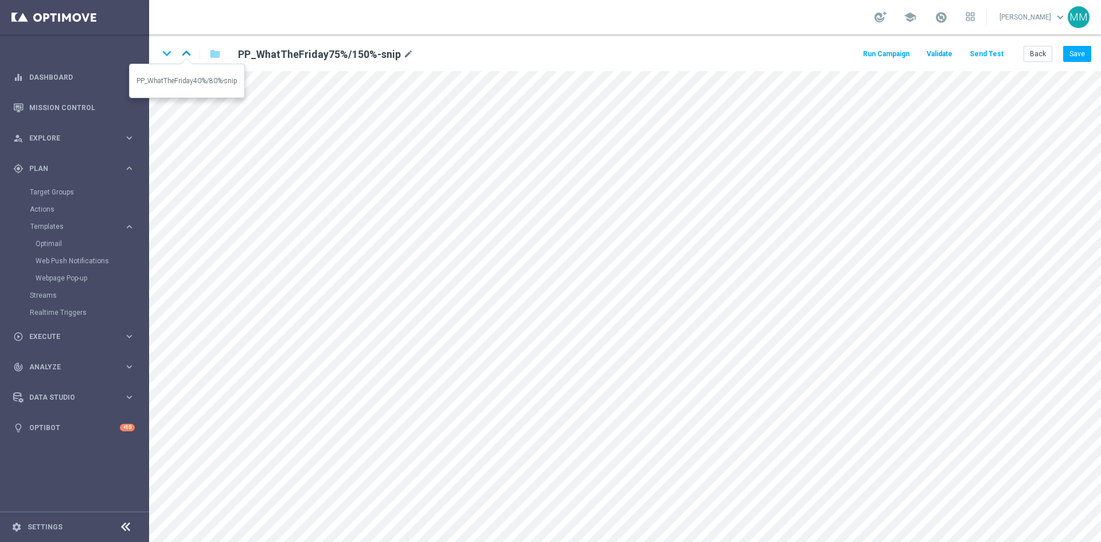
click at [192, 56] on icon "keyboard_arrow_up" at bounding box center [186, 53] width 17 height 17
click at [176, 54] on div "keyboard_arrow_down keyboard_arrow_up folder PP_WhatTheFriday40%/80%-snip mode_…" at bounding box center [340, 54] width 365 height 18
click at [173, 54] on icon "keyboard_arrow_down" at bounding box center [166, 53] width 17 height 17
drag, startPoint x: 167, startPoint y: 56, endPoint x: 157, endPoint y: 58, distance: 10.2
click at [166, 56] on icon "keyboard_arrow_down" at bounding box center [166, 53] width 17 height 17
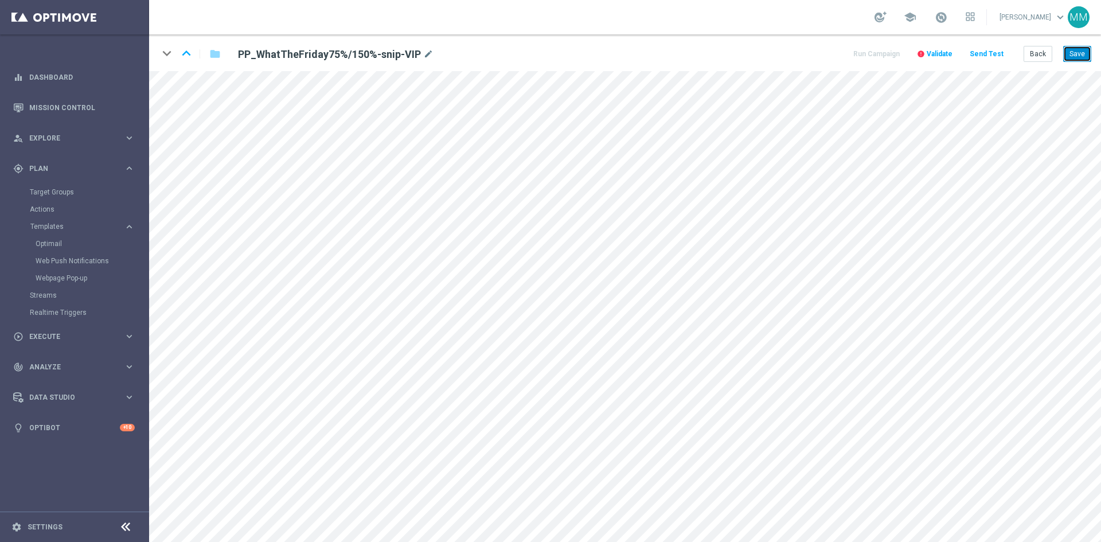
click at [1071, 54] on button "Save" at bounding box center [1077, 54] width 28 height 16
click at [1066, 49] on button "Save" at bounding box center [1077, 54] width 28 height 16
click at [1080, 58] on button "Save" at bounding box center [1077, 54] width 28 height 16
click at [189, 53] on icon "keyboard_arrow_up" at bounding box center [186, 53] width 17 height 17
click at [190, 53] on icon "keyboard_arrow_up" at bounding box center [186, 53] width 17 height 17
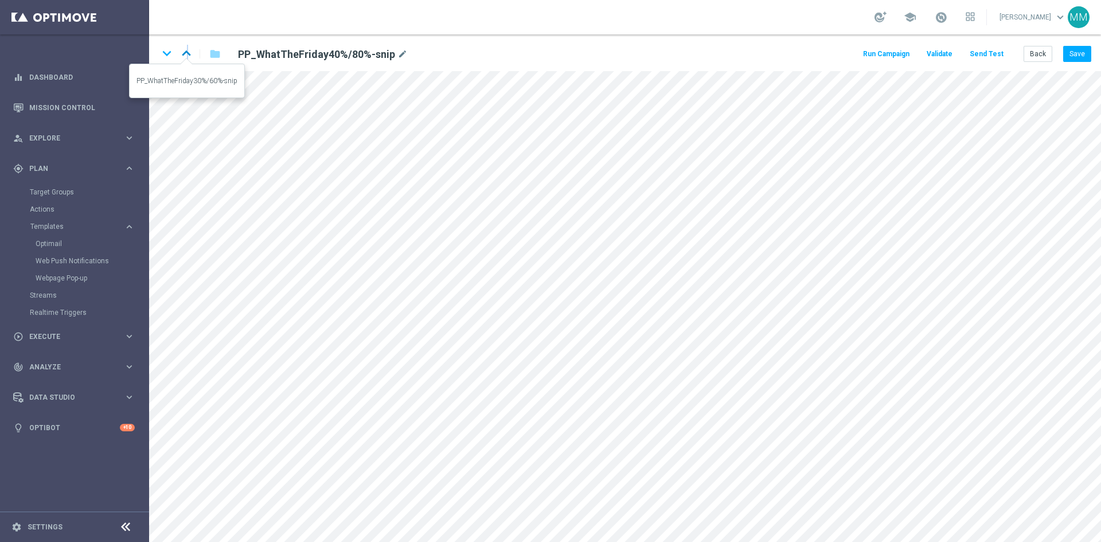
click at [188, 57] on icon "keyboard_arrow_up" at bounding box center [186, 53] width 17 height 17
click at [1033, 53] on button "Back" at bounding box center [1038, 54] width 29 height 16
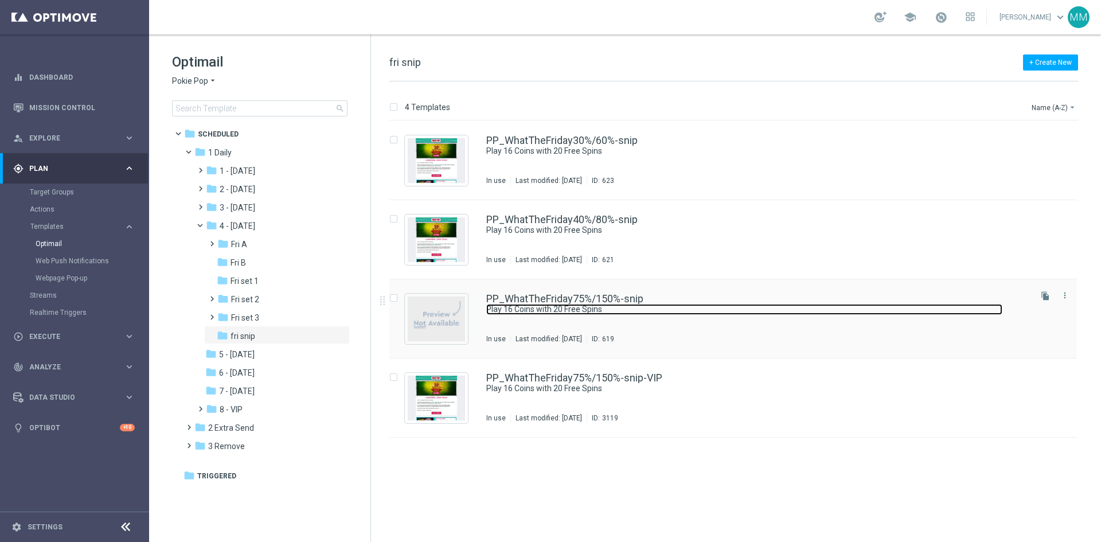
click at [596, 308] on link "Play 16 Coins with 20 Free Spins" at bounding box center [744, 309] width 516 height 11
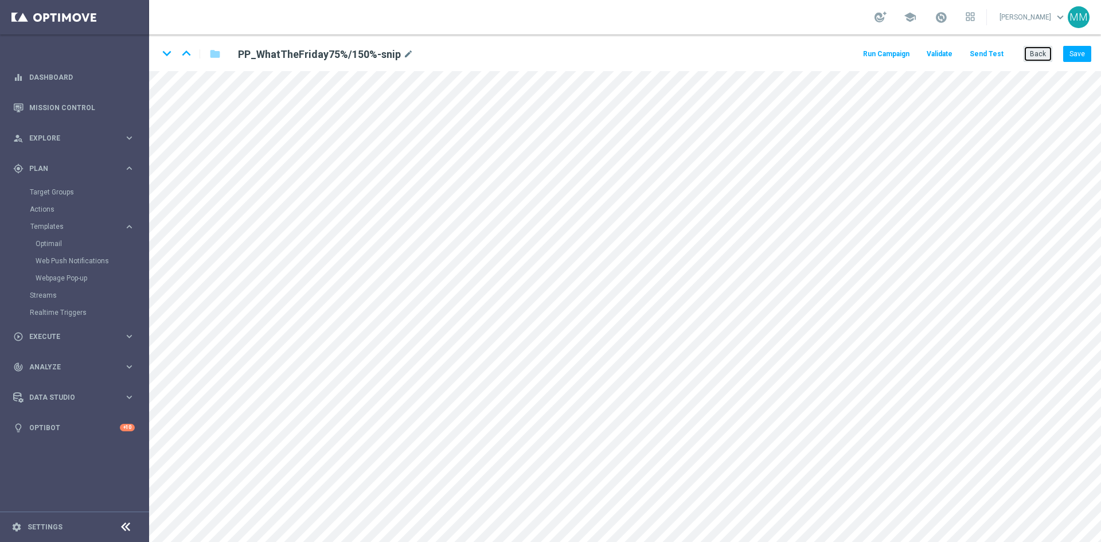
click at [1031, 56] on button "Back" at bounding box center [1038, 54] width 29 height 16
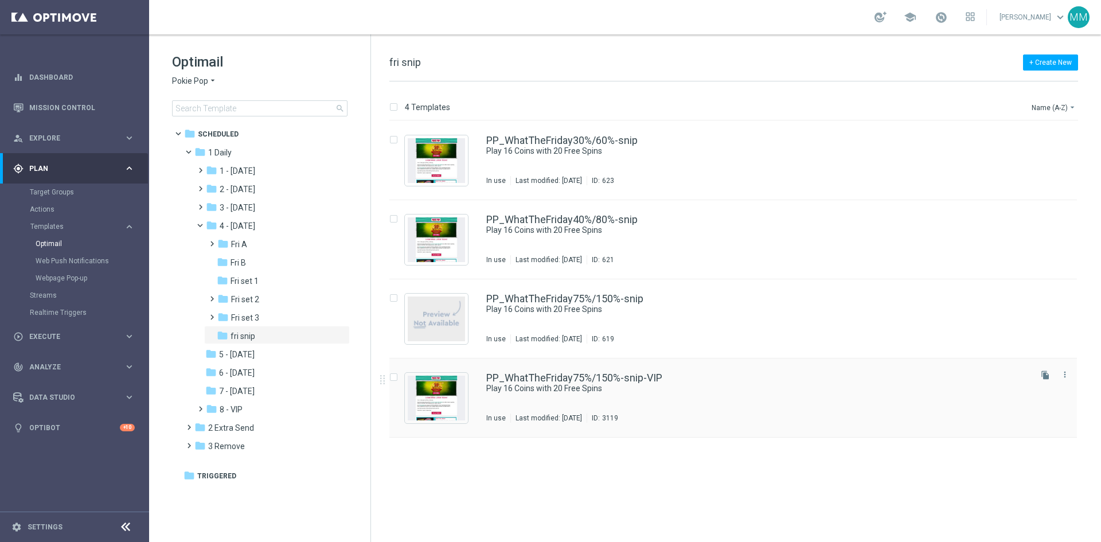
click at [520, 396] on div "PP_WhatTheFriday75%/150%-snip-VIP Play 16 Coins with 20 Free Spins In use Last …" at bounding box center [757, 398] width 543 height 50
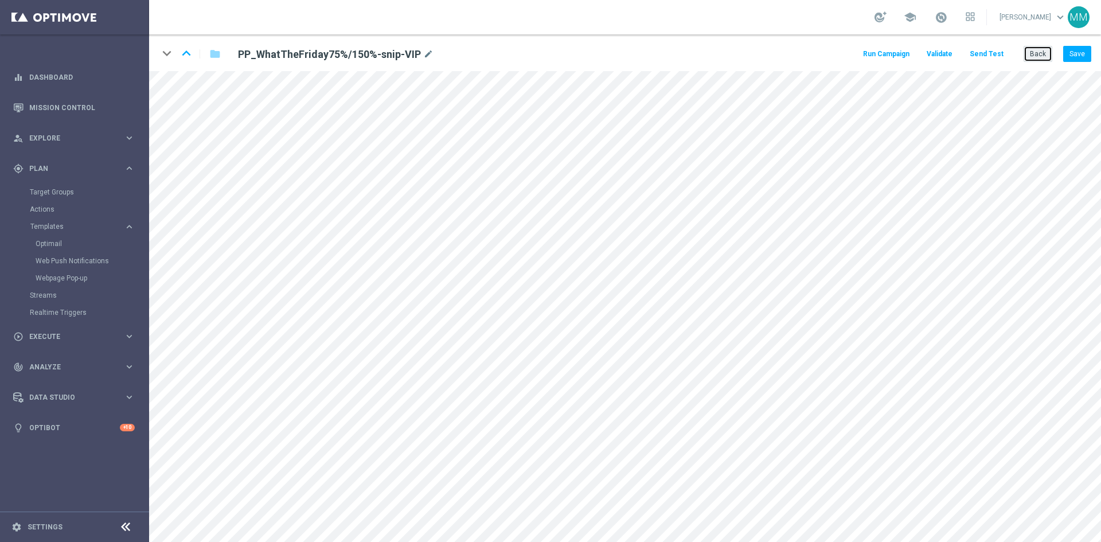
drag, startPoint x: 1031, startPoint y: 52, endPoint x: 1028, endPoint y: 59, distance: 7.3
click at [1031, 53] on button "Back" at bounding box center [1038, 54] width 29 height 16
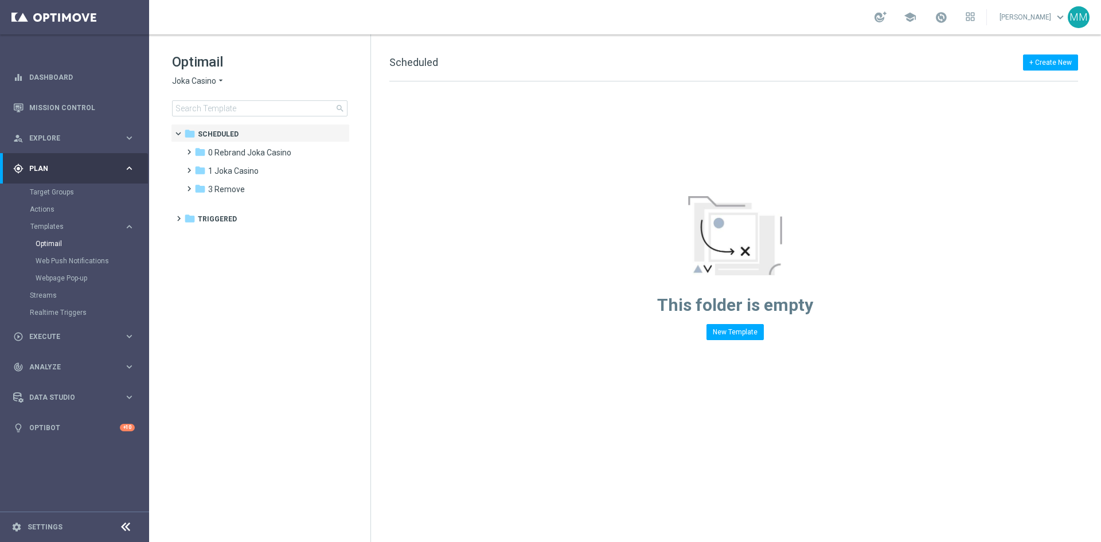
click at [200, 84] on span "Joka Casino" at bounding box center [194, 81] width 44 height 11
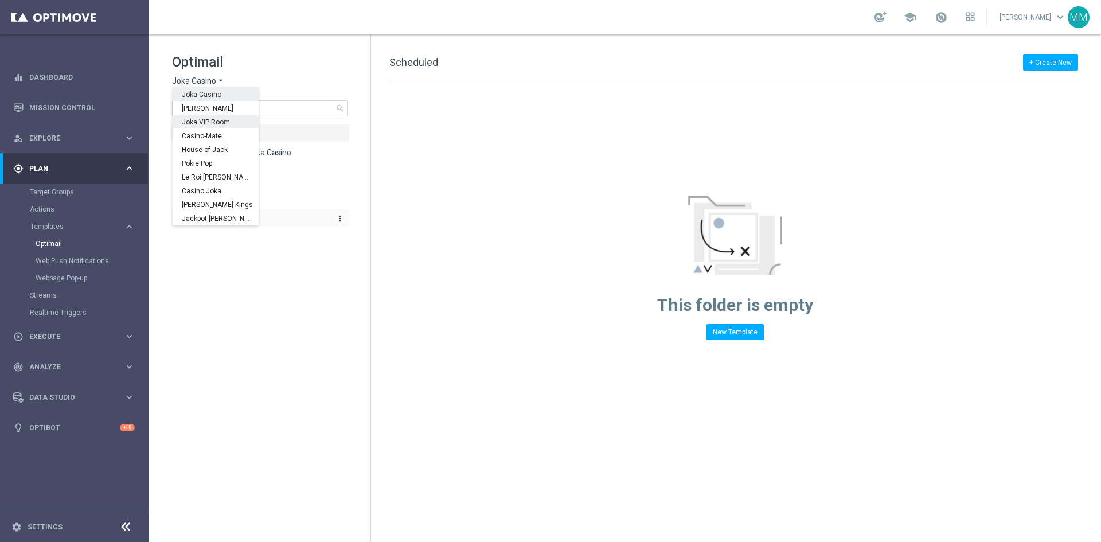
click at [289, 214] on div "folder Triggered" at bounding box center [254, 219] width 141 height 13
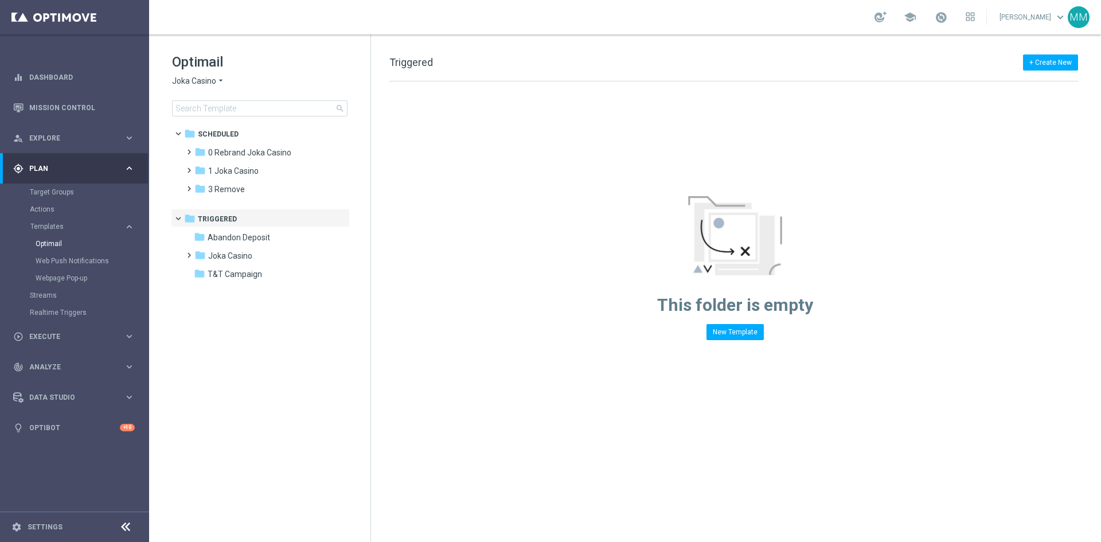
click at [204, 76] on span "Joka Casino" at bounding box center [194, 81] width 44 height 11
click at [0, 0] on span "Casino-Mate" at bounding box center [0, 0] width 0 height 0
click at [235, 149] on div "folder 1 Daily" at bounding box center [260, 152] width 132 height 13
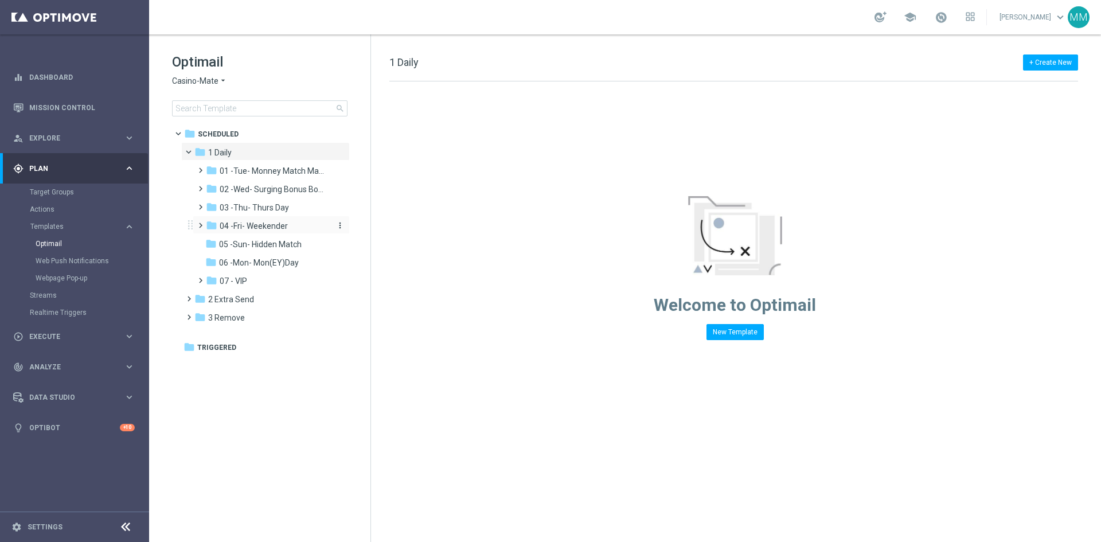
click at [241, 227] on span "04 -Fri- Weekender" at bounding box center [254, 226] width 68 height 10
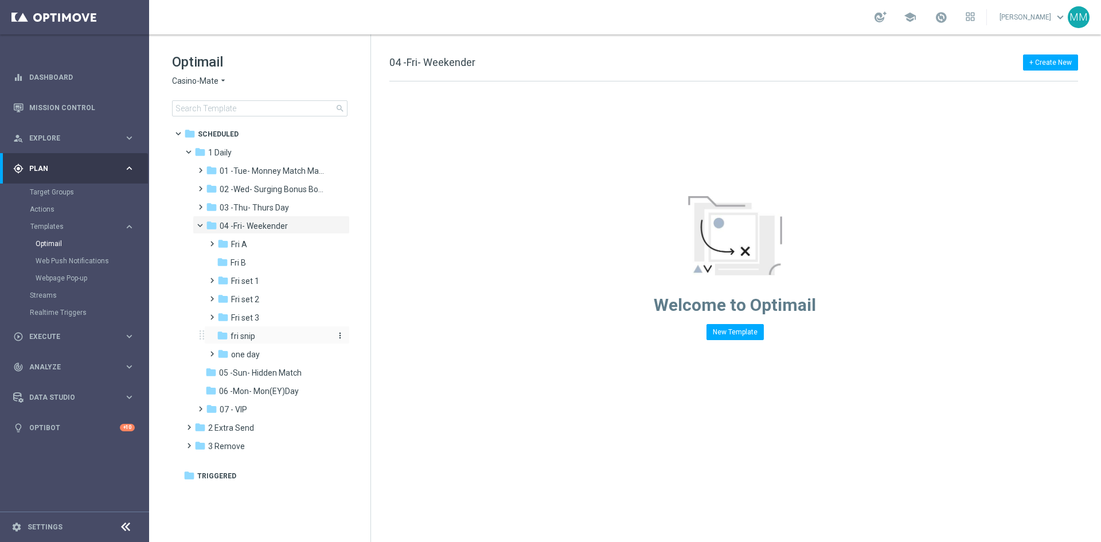
click at [231, 335] on span "fri snip" at bounding box center [243, 336] width 25 height 10
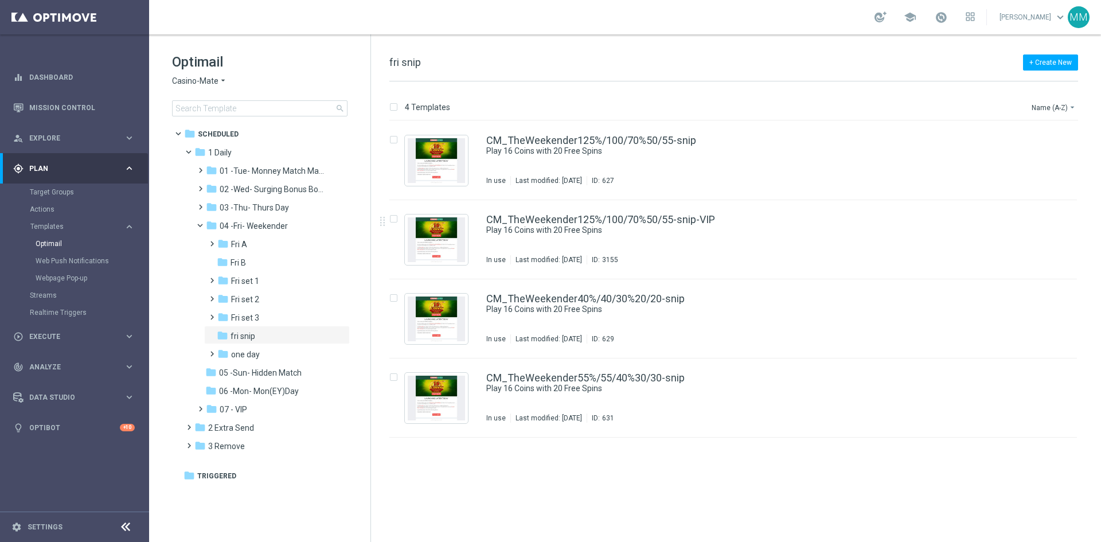
drag, startPoint x: 252, startPoint y: 338, endPoint x: 209, endPoint y: 84, distance: 257.7
drag, startPoint x: 209, startPoint y: 84, endPoint x: 273, endPoint y: 65, distance: 66.4
click at [273, 65] on h1 "Optimail" at bounding box center [259, 62] width 175 height 18
drag, startPoint x: 228, startPoint y: 150, endPoint x: 307, endPoint y: 103, distance: 92.4
click at [307, 103] on input at bounding box center [259, 108] width 175 height 16
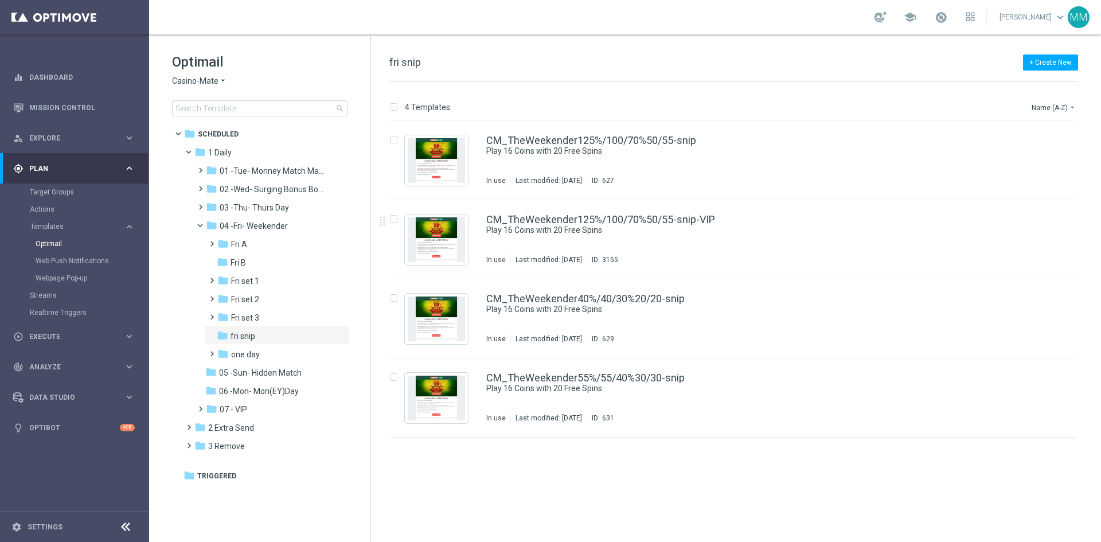
click at [222, 80] on icon "arrow_drop_down" at bounding box center [222, 81] width 9 height 11
click at [222, 78] on icon "arrow_drop_down" at bounding box center [222, 81] width 9 height 11
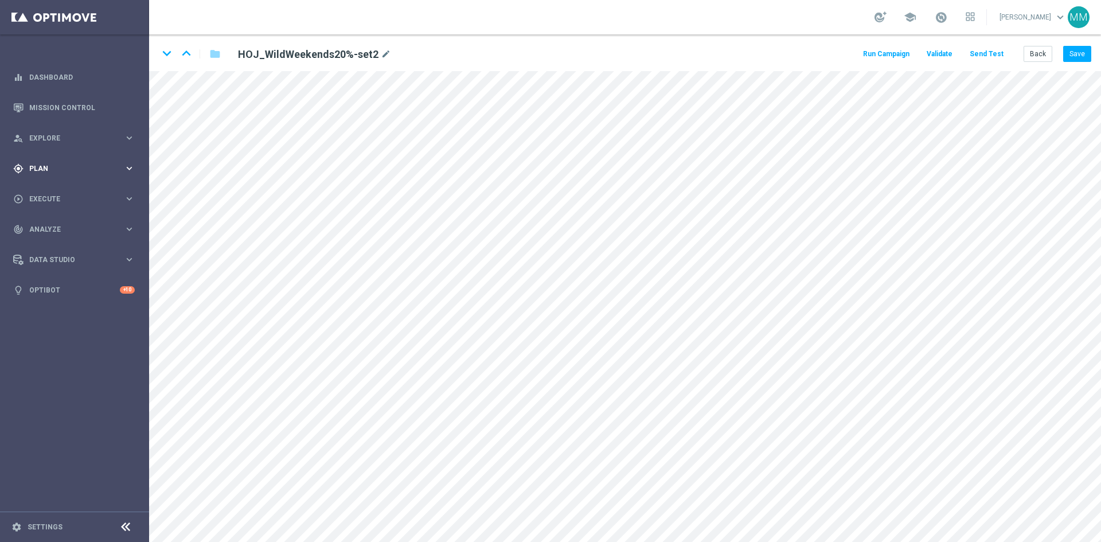
drag, startPoint x: 130, startPoint y: 165, endPoint x: 127, endPoint y: 171, distance: 7.7
click at [131, 165] on icon "keyboard_arrow_right" at bounding box center [129, 168] width 11 height 11
drag, startPoint x: 63, startPoint y: 229, endPoint x: 115, endPoint y: 220, distance: 53.0
click at [115, 221] on accordion "Templates keyboard_arrow_right Optimail Web Push Notifications Webpage Pop-up" at bounding box center [89, 226] width 118 height 17
click at [129, 226] on icon "keyboard_arrow_right" at bounding box center [129, 226] width 11 height 11
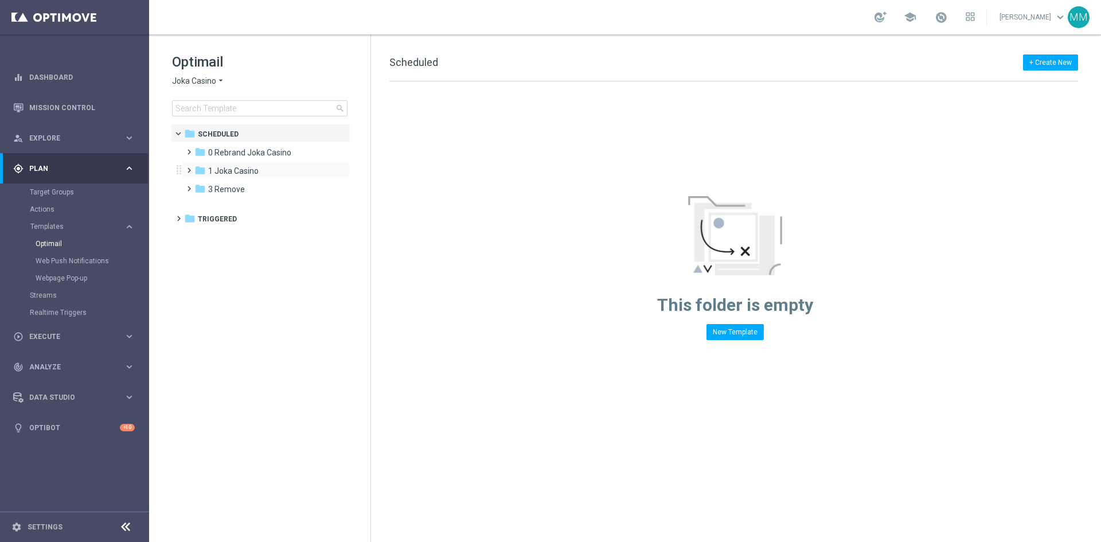
click at [186, 167] on span at bounding box center [186, 165] width 5 height 5
click at [228, 186] on span "1- Daily" at bounding box center [233, 189] width 26 height 10
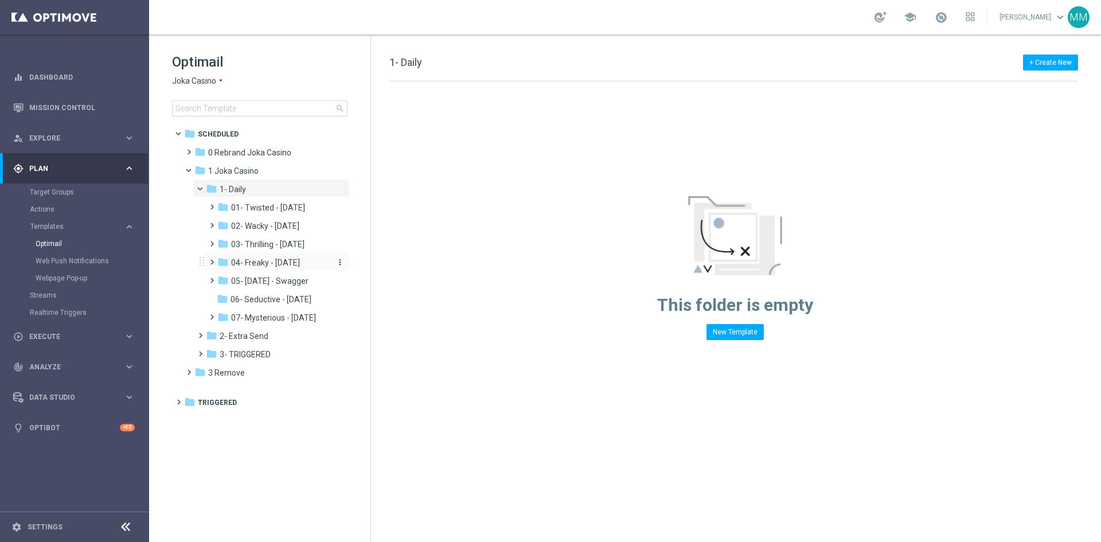
click at [257, 265] on span "04- Freaky - [DATE]" at bounding box center [265, 262] width 69 height 10
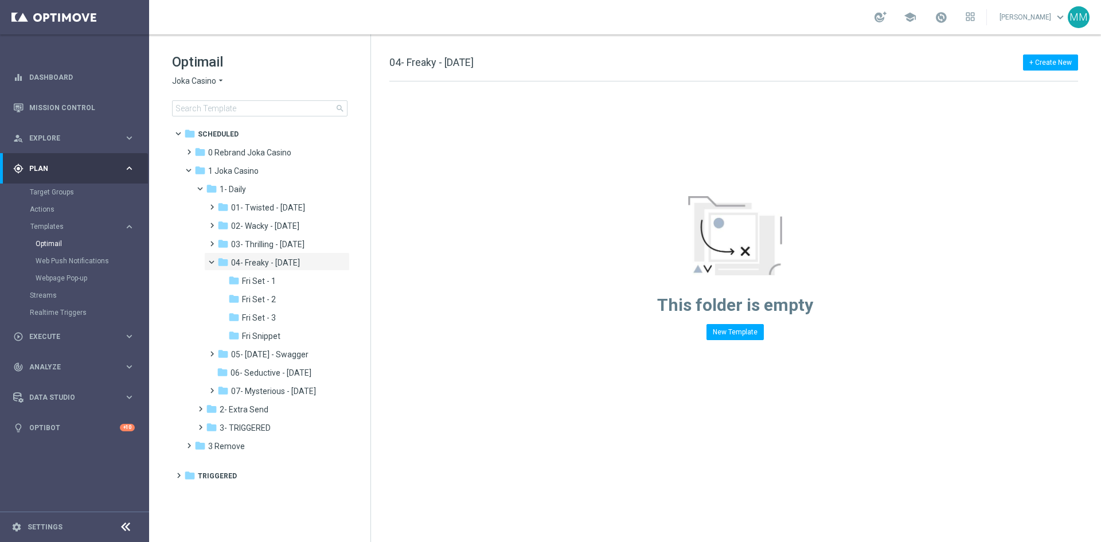
click at [208, 80] on span "Joka Casino" at bounding box center [194, 81] width 44 height 11
click at [0, 0] on span "House of Jack" at bounding box center [0, 0] width 0 height 0
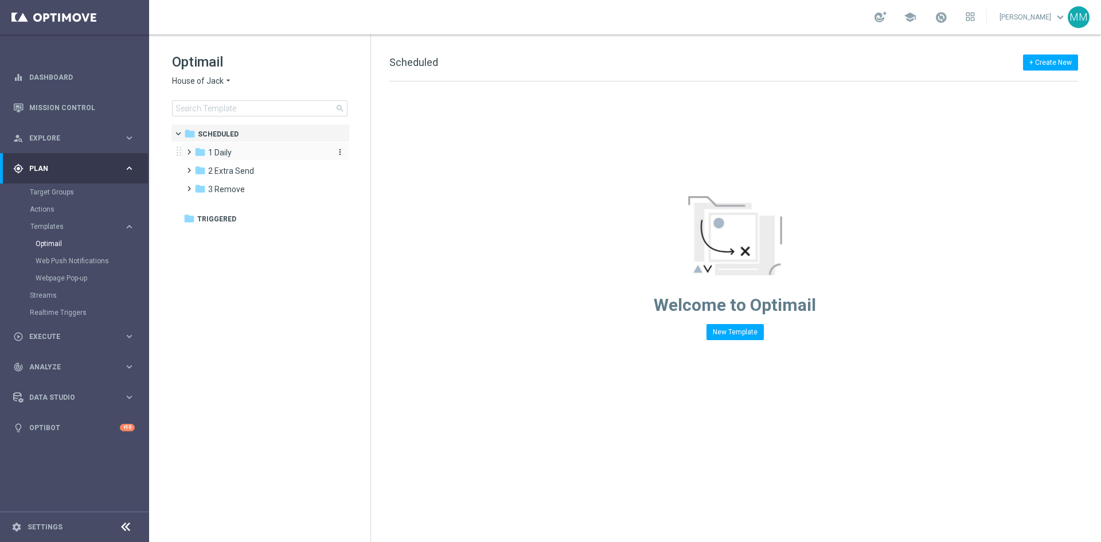
click at [230, 149] on span "1 Daily" at bounding box center [220, 152] width 24 height 10
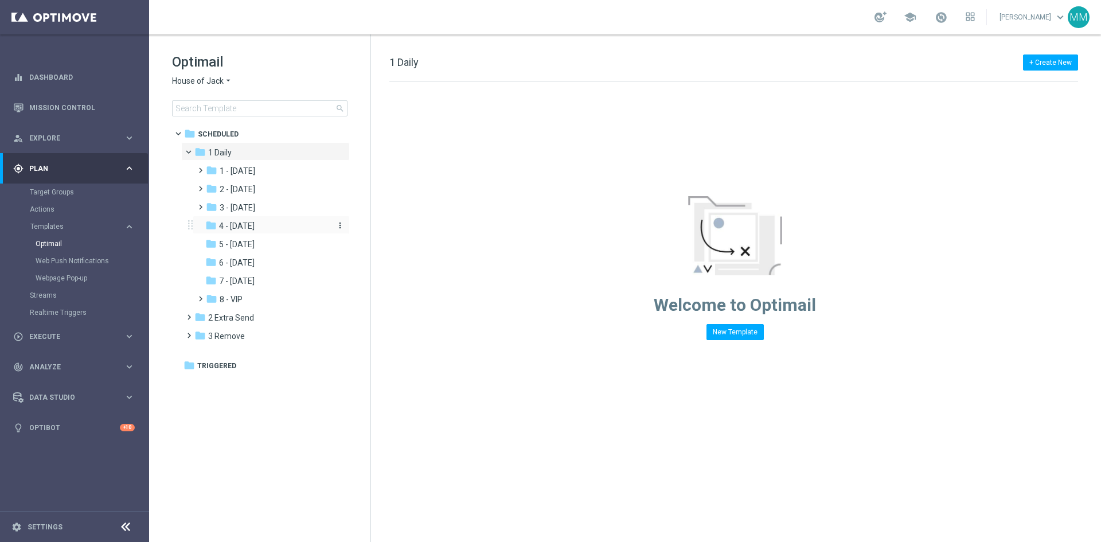
click at [270, 227] on div "folder 4 - Friday" at bounding box center [266, 226] width 122 height 13
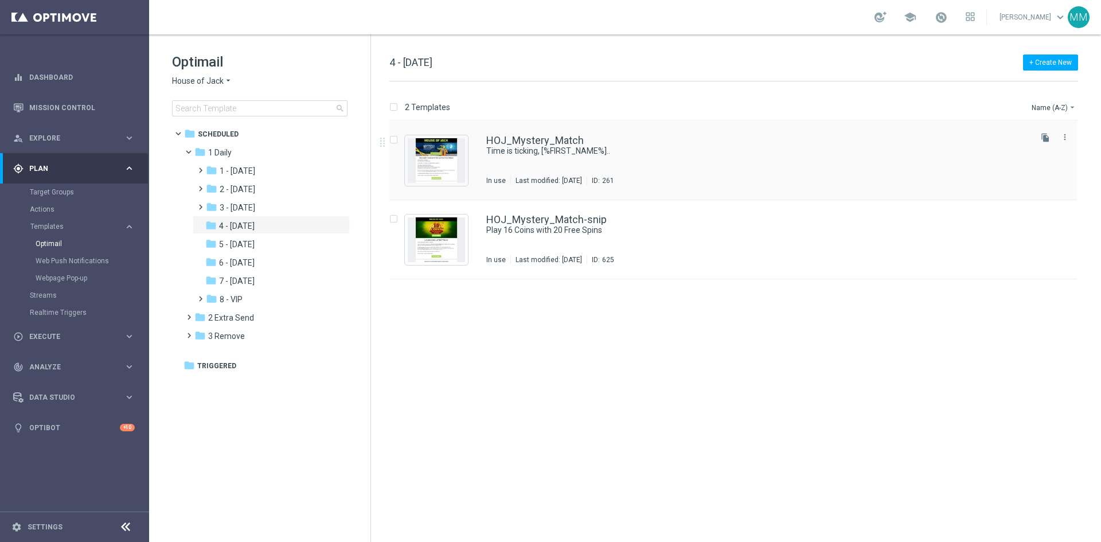
click at [648, 143] on div "HOJ_Mystery_Match" at bounding box center [757, 140] width 543 height 10
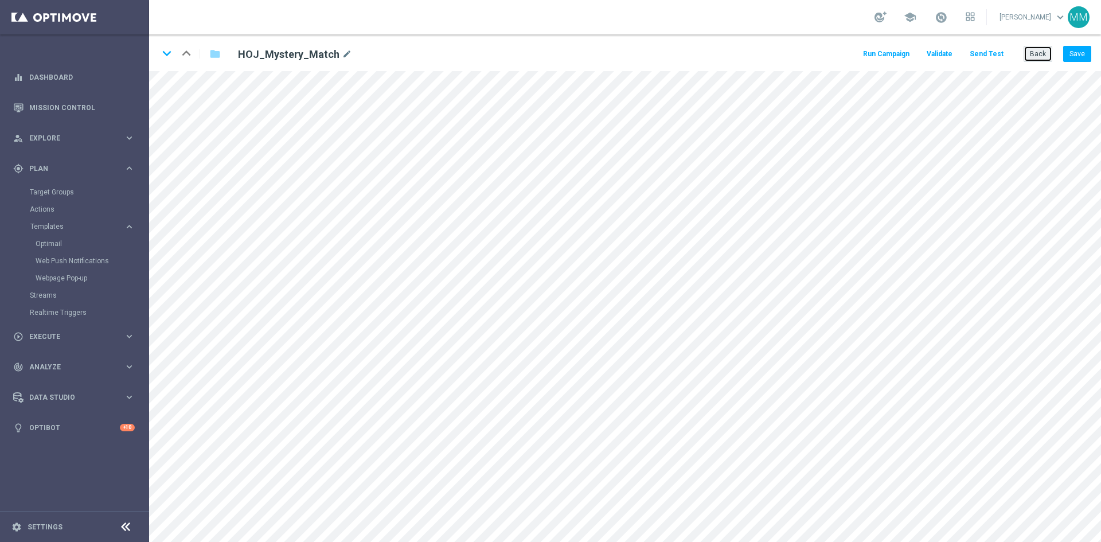
click at [1040, 61] on button "Back" at bounding box center [1038, 54] width 29 height 16
click at [132, 165] on icon "keyboard_arrow_right" at bounding box center [129, 168] width 11 height 11
click at [131, 226] on icon "keyboard_arrow_right" at bounding box center [129, 226] width 11 height 11
click at [75, 244] on link "Optimail" at bounding box center [78, 243] width 84 height 9
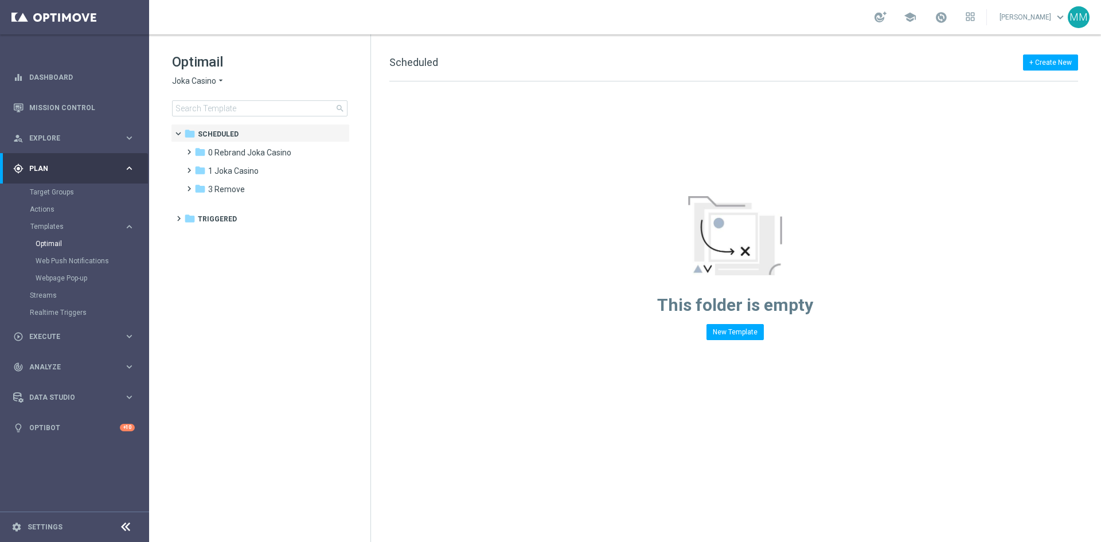
click at [212, 81] on span "Joka Casino" at bounding box center [194, 81] width 44 height 11
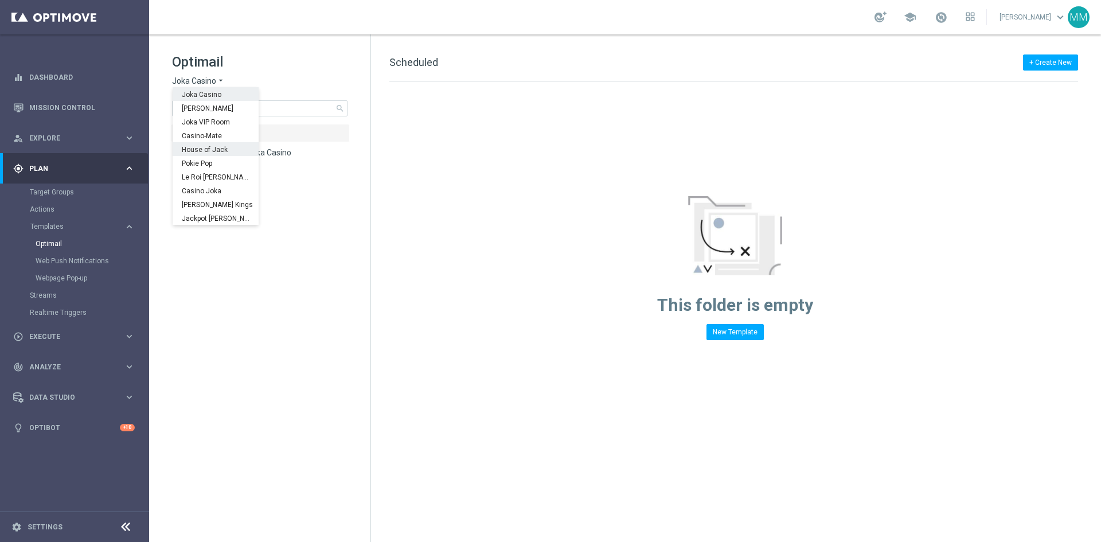
click at [224, 145] on div "House of Jack" at bounding box center [216, 149] width 86 height 14
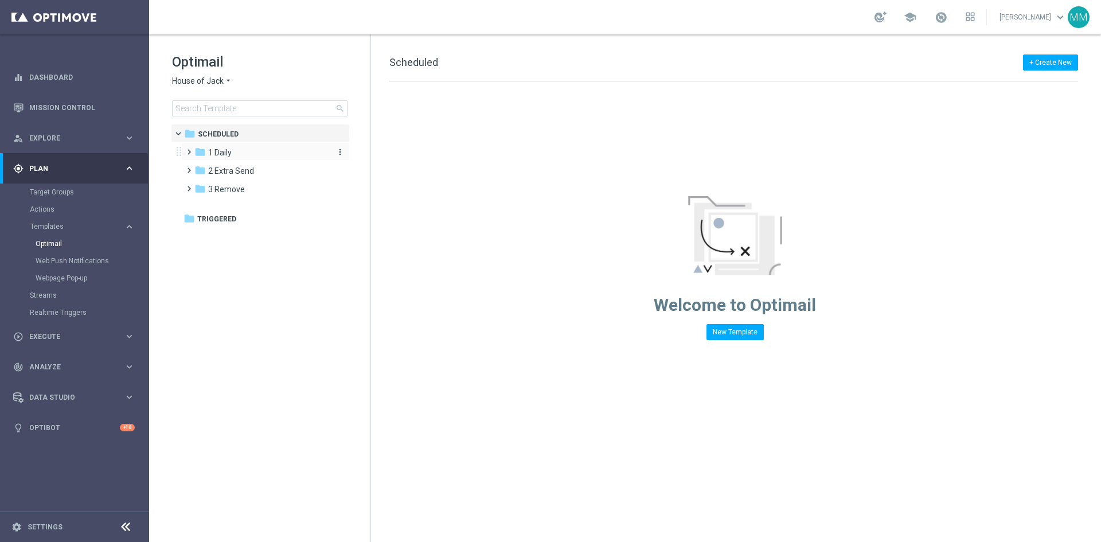
click at [247, 148] on div "folder 1 Daily" at bounding box center [260, 152] width 132 height 13
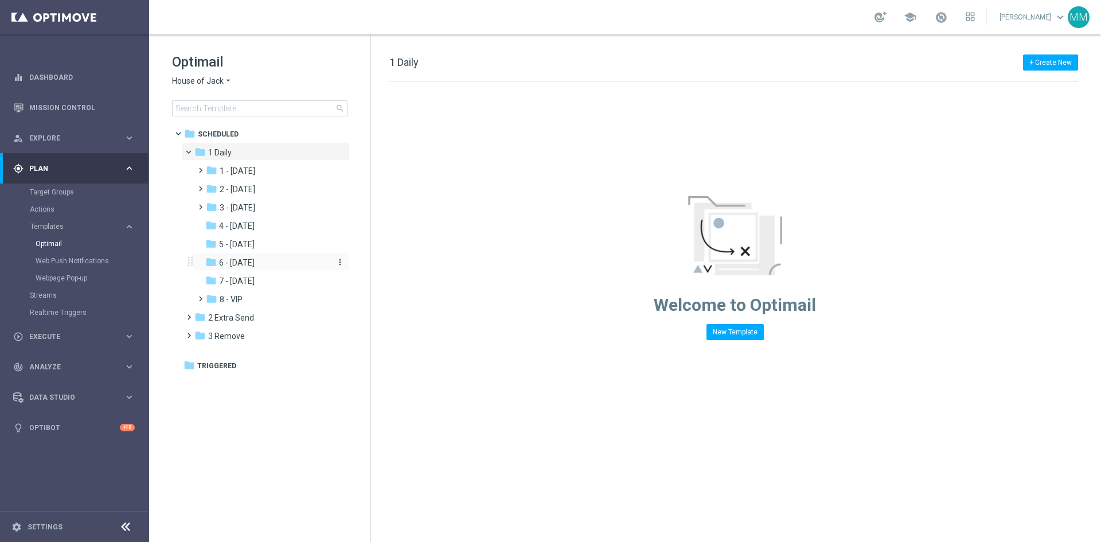
click at [247, 259] on span "6 - [DATE]" at bounding box center [237, 262] width 36 height 10
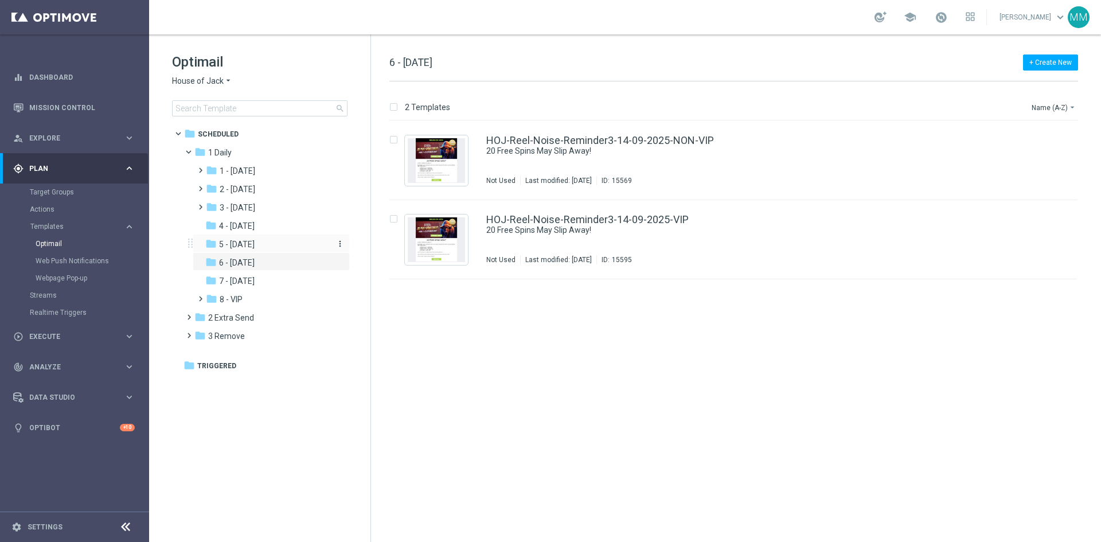
click at [246, 249] on span "5 - Saturday" at bounding box center [237, 244] width 36 height 10
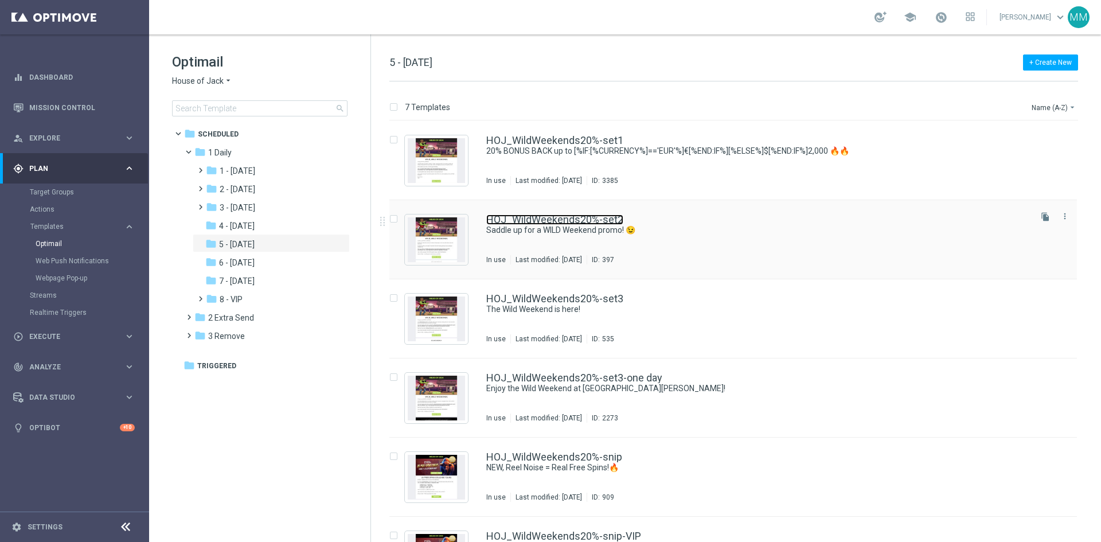
click at [558, 220] on link "HOJ_WildWeekends20%-set2" at bounding box center [554, 219] width 137 height 10
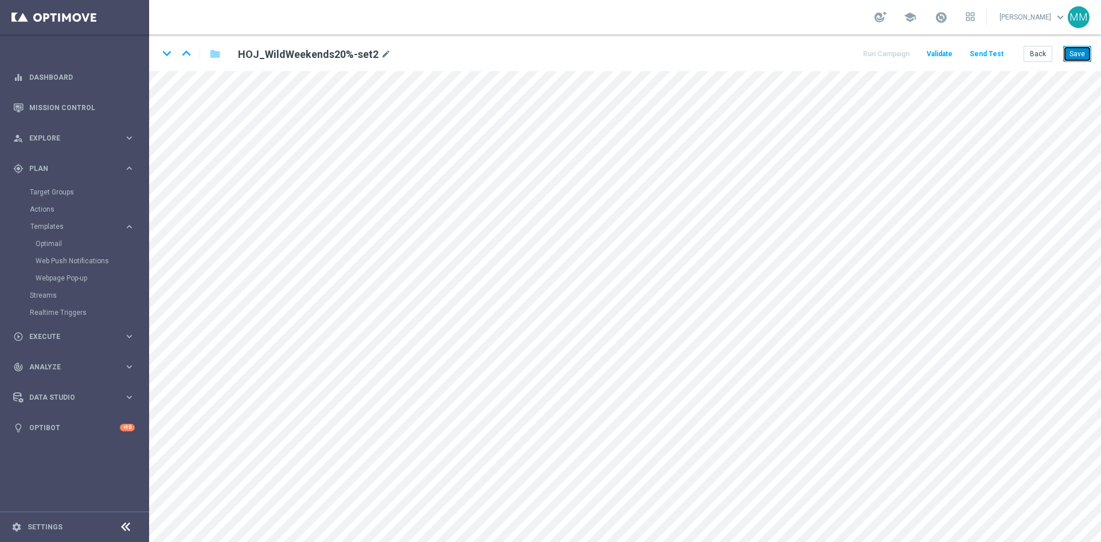
click at [1076, 52] on button "Save" at bounding box center [1077, 54] width 28 height 16
click at [1072, 62] on div "keyboard_arrow_down keyboard_arrow_up folder HOJ_WildWeekends20%-set2 mode_edit…" at bounding box center [625, 52] width 952 height 37
click at [1073, 55] on button "Save" at bounding box center [1077, 54] width 28 height 16
click at [1072, 50] on button "Save" at bounding box center [1077, 54] width 28 height 16
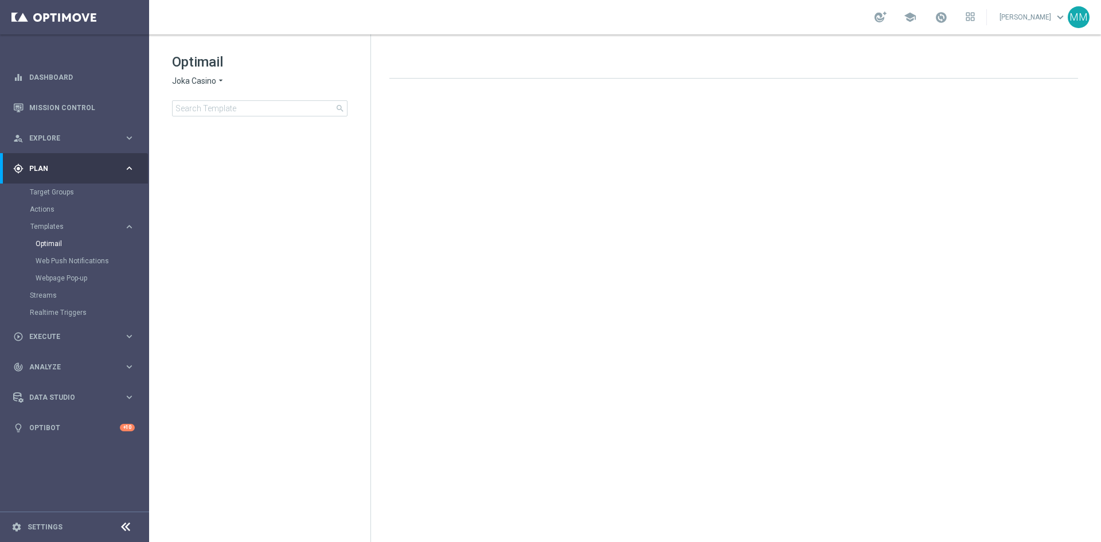
click at [217, 81] on icon "arrow_drop_down" at bounding box center [220, 81] width 9 height 11
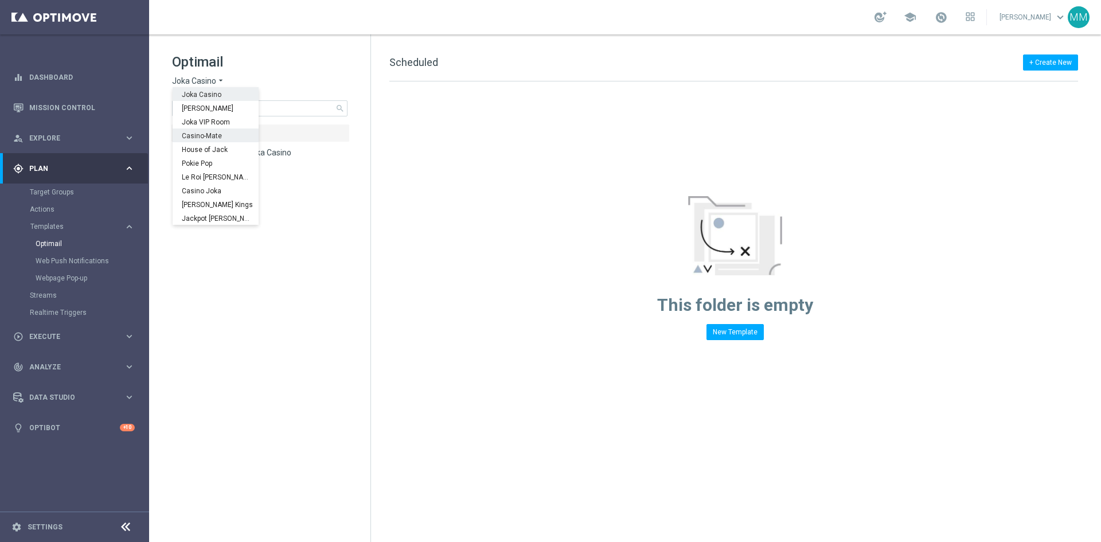
click at [222, 135] on div "Casino-Mate" at bounding box center [216, 135] width 86 height 14
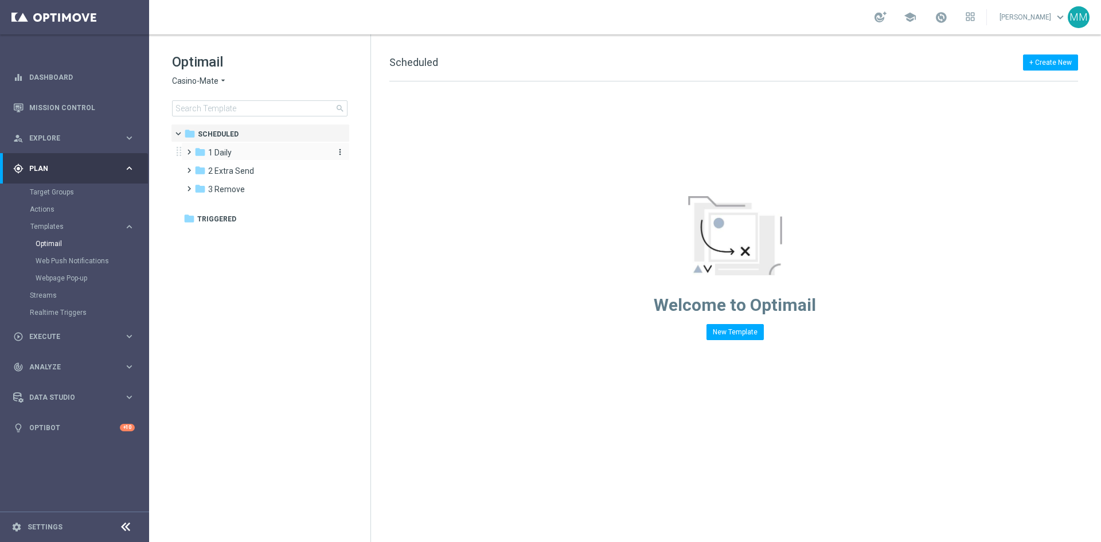
click at [223, 149] on span "1 Daily" at bounding box center [220, 152] width 24 height 10
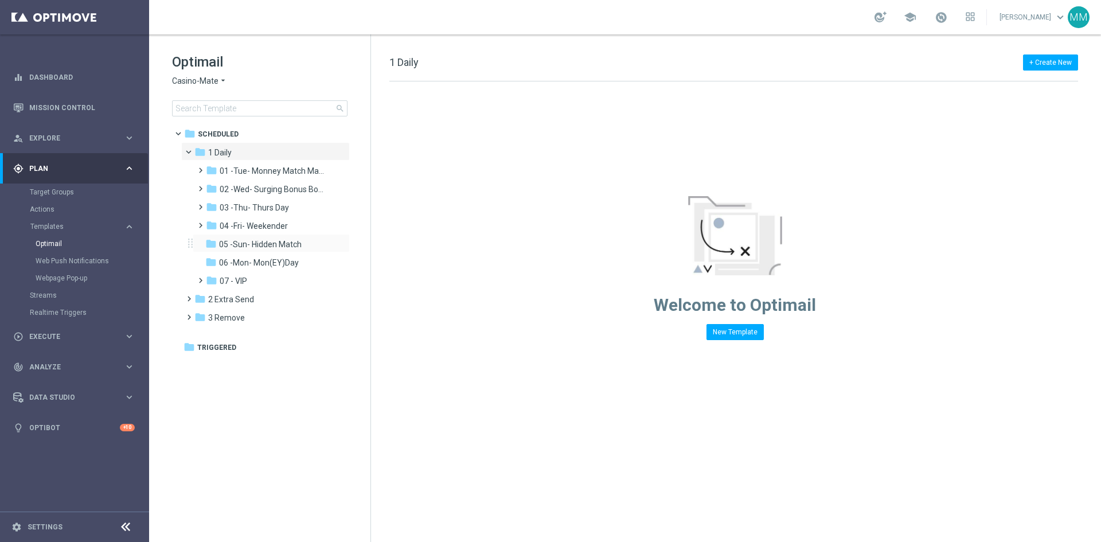
click at [268, 237] on div "folder 05 -Sun- Hidden Match more_vert" at bounding box center [271, 243] width 157 height 18
click at [262, 243] on span "05 -Sun- Hidden Match" at bounding box center [260, 244] width 83 height 10
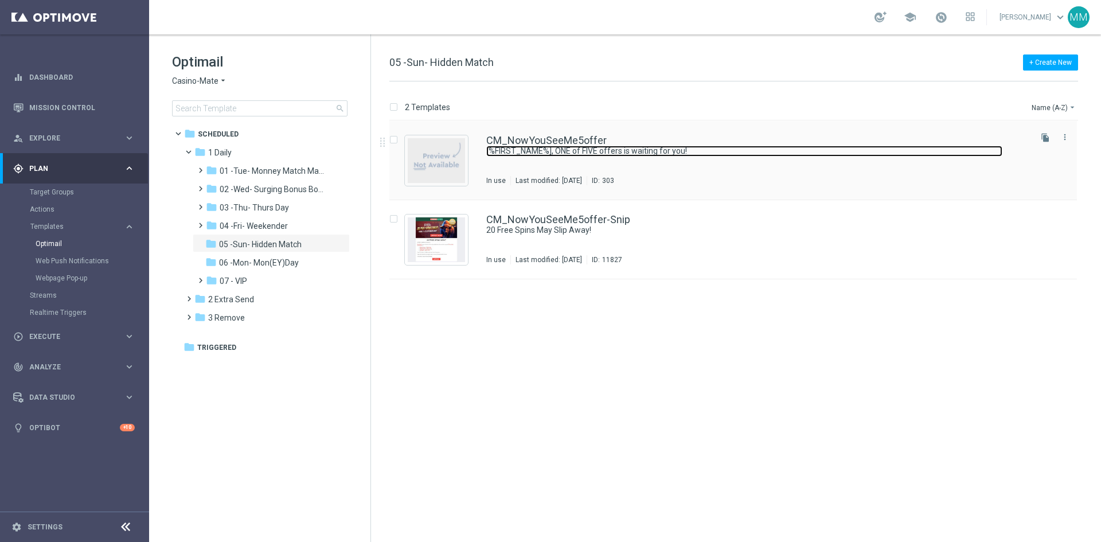
click at [586, 150] on link "[%FIRST_NAME%], ONE of FIVE offers is waiting for you!" at bounding box center [744, 151] width 516 height 11
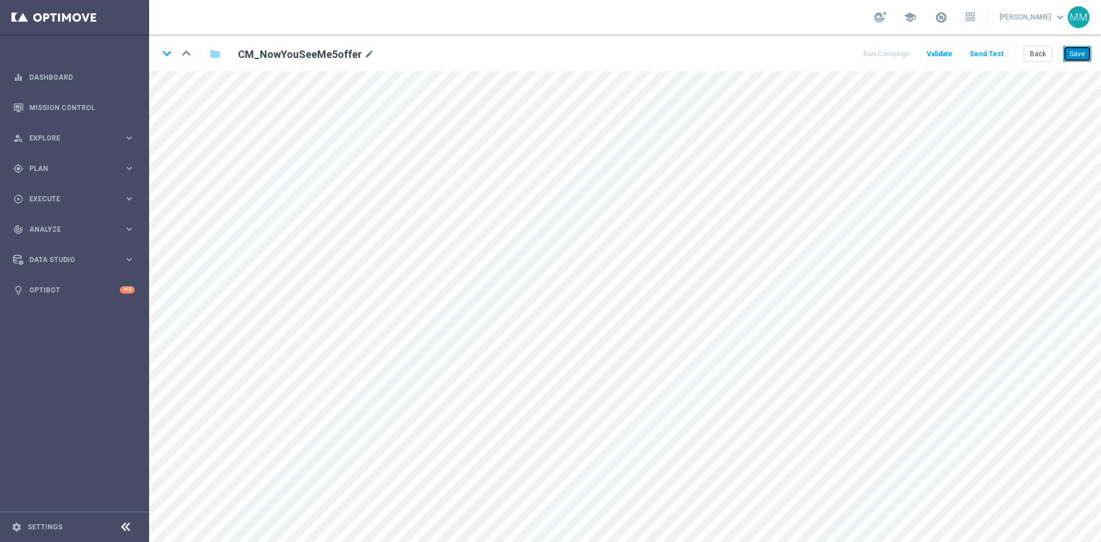
click at [1085, 53] on button "Save" at bounding box center [1077, 54] width 28 height 16
click at [126, 161] on div "gps_fixed Plan keyboard_arrow_right" at bounding box center [74, 168] width 148 height 30
click at [126, 228] on icon "keyboard_arrow_right" at bounding box center [129, 226] width 11 height 11
click at [1077, 54] on button "Save" at bounding box center [1077, 54] width 28 height 16
drag, startPoint x: 1079, startPoint y: 57, endPoint x: 1076, endPoint y: 65, distance: 8.5
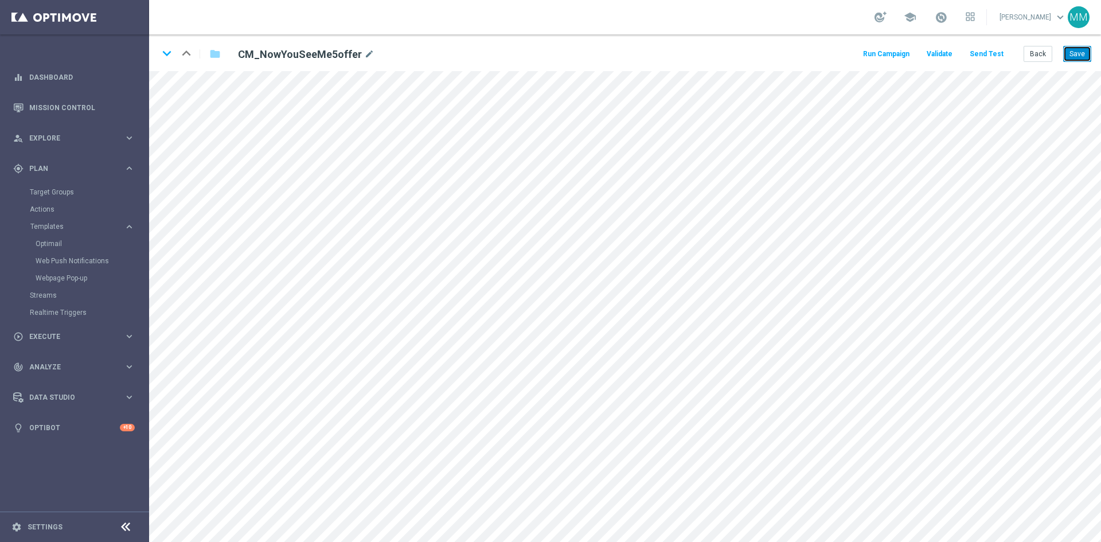
click at [1079, 57] on button "Save" at bounding box center [1077, 54] width 28 height 16
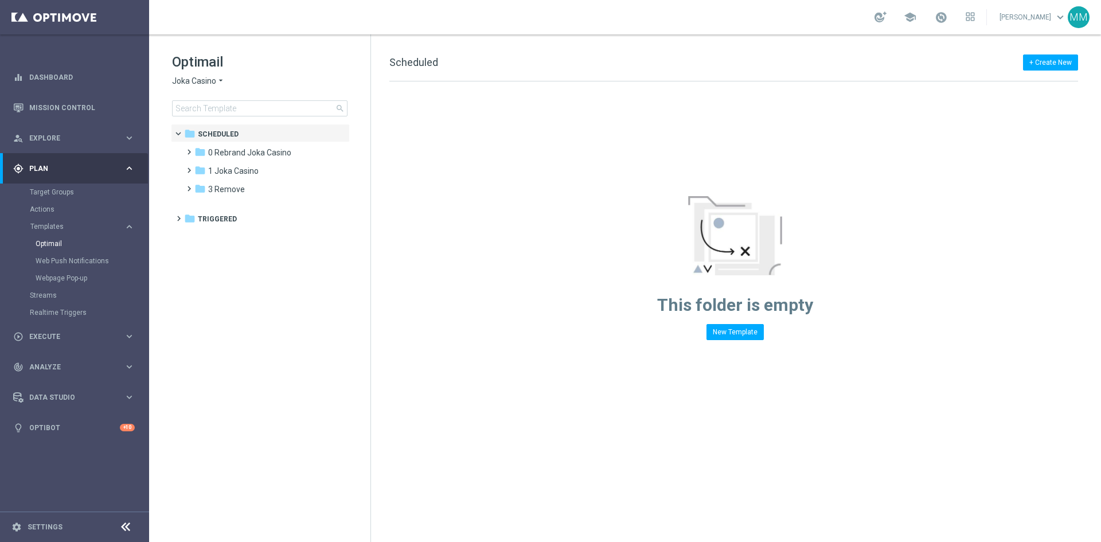
click at [216, 85] on icon "arrow_drop_down" at bounding box center [220, 81] width 9 height 11
click at [220, 168] on div "Pokie Pop" at bounding box center [216, 163] width 86 height 14
click at [225, 153] on span "1 Daily" at bounding box center [220, 152] width 24 height 10
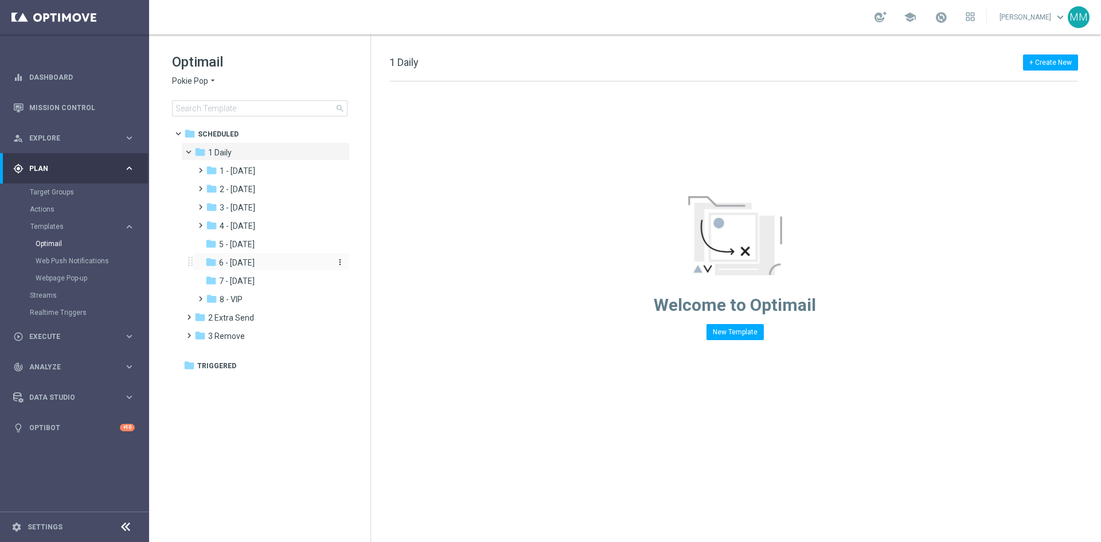
click at [261, 258] on div "folder 6 - Sunday" at bounding box center [266, 262] width 122 height 13
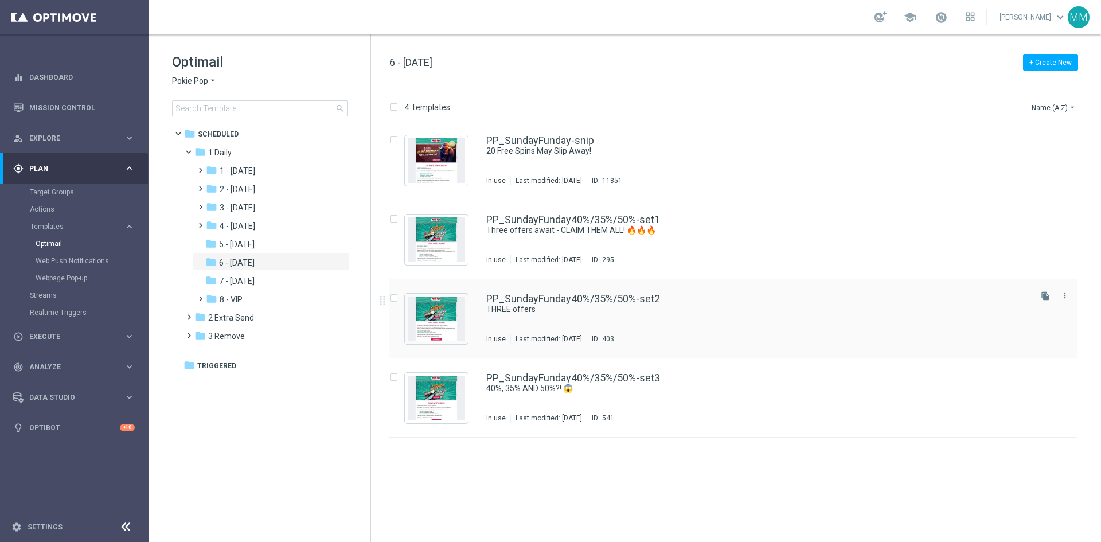
click at [583, 317] on div "PP_SundayFunday40%/35%/50%-set2 THREE offers In use Last modified: Wednesday, O…" at bounding box center [757, 319] width 543 height 50
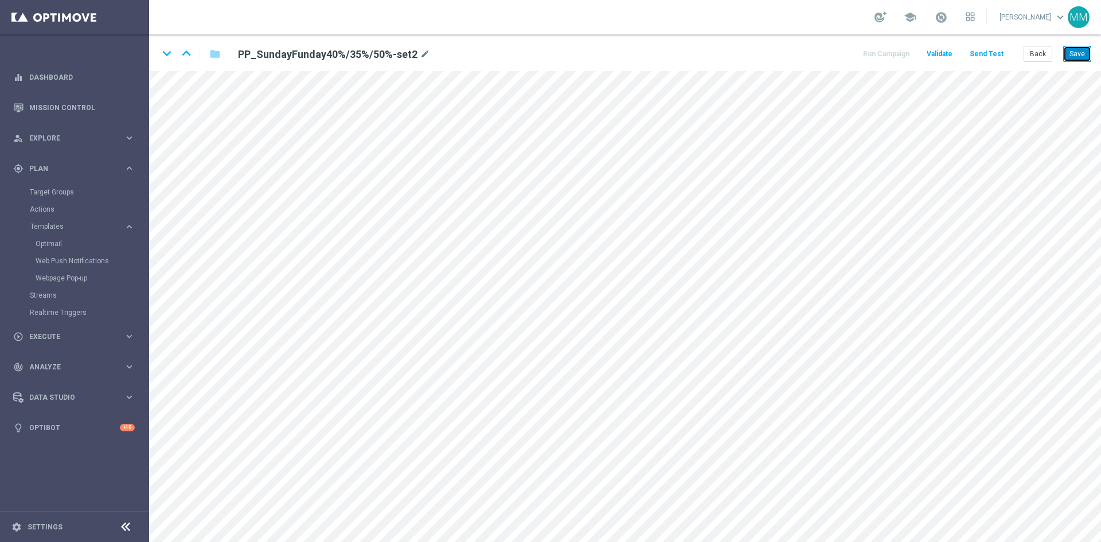
click at [1075, 52] on button "Save" at bounding box center [1077, 54] width 28 height 16
click at [1078, 52] on button "Save" at bounding box center [1077, 54] width 28 height 16
click at [62, 245] on link "Optimail" at bounding box center [78, 243] width 84 height 9
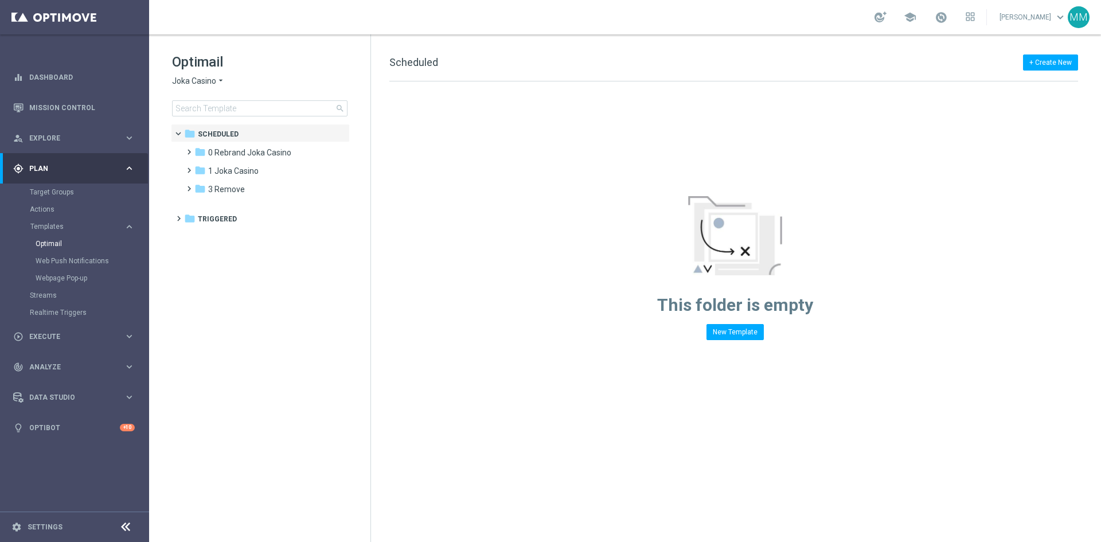
click at [205, 81] on span "Joka Casino" at bounding box center [194, 81] width 44 height 11
click at [0, 0] on span "Casino-Mate" at bounding box center [0, 0] width 0 height 0
click at [241, 153] on div "folder 1 Daily" at bounding box center [260, 152] width 132 height 13
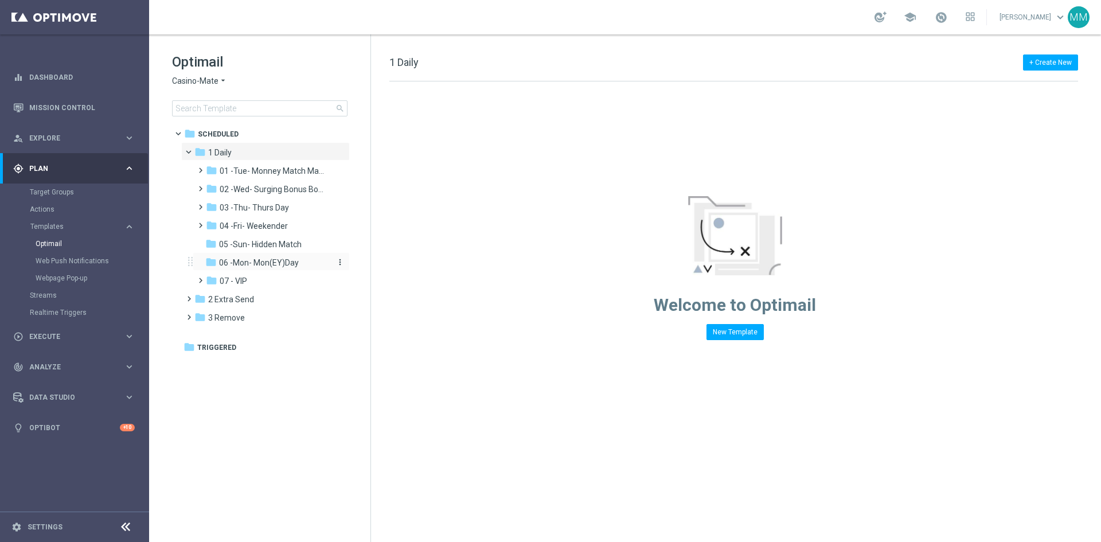
click at [277, 266] on span "06 -Mon- Mon(EY)Day" at bounding box center [259, 262] width 80 height 10
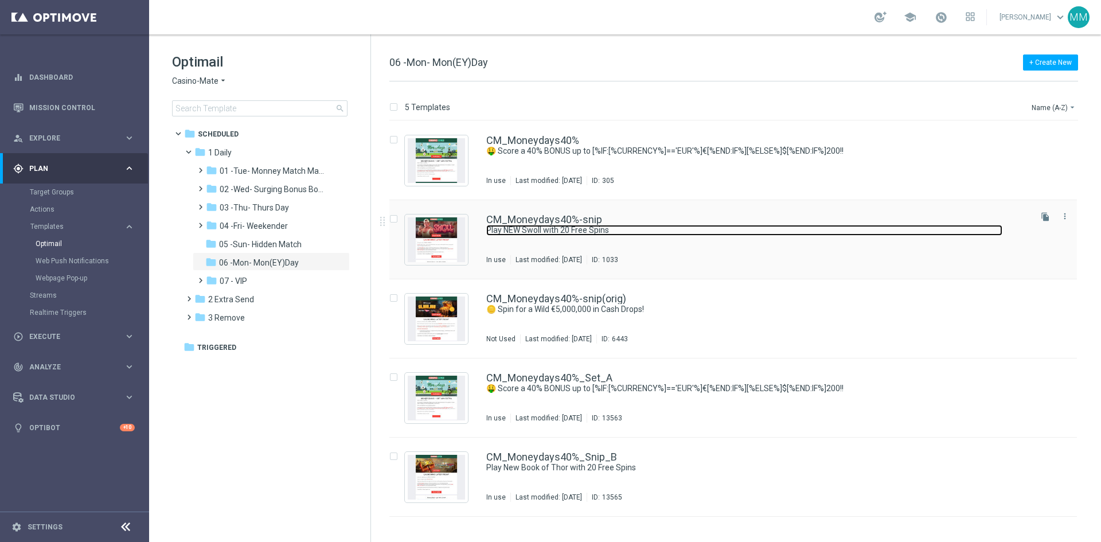
click at [641, 231] on link "Play NEW Swoll with 20 Free Spins" at bounding box center [744, 230] width 516 height 11
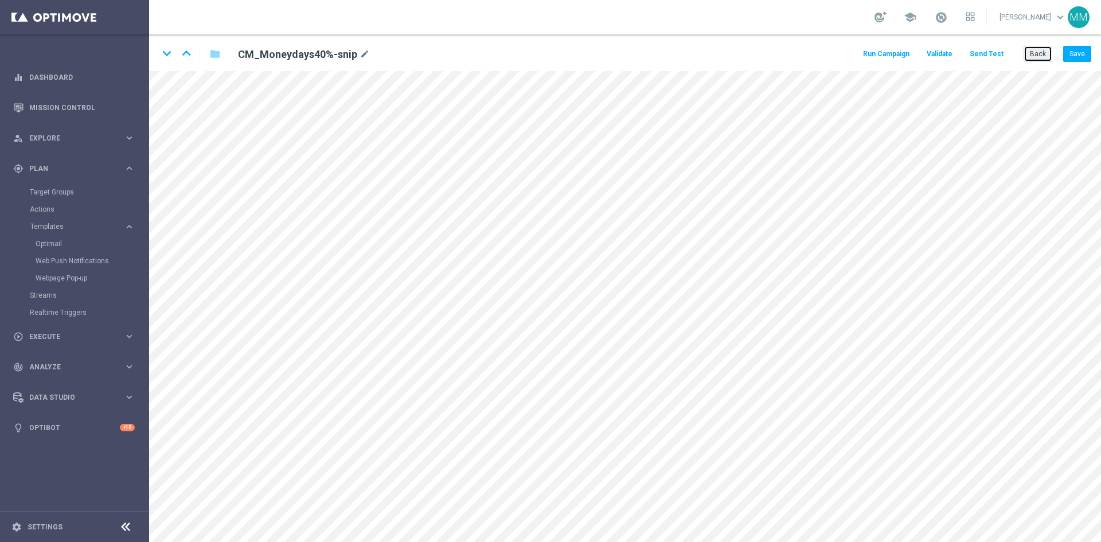
click at [1043, 57] on button "Back" at bounding box center [1038, 54] width 29 height 16
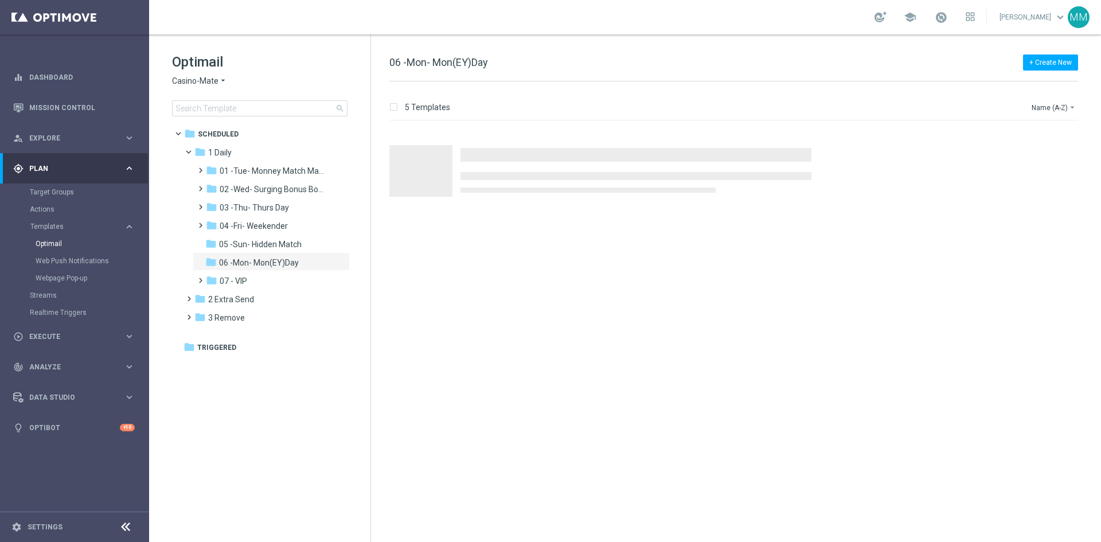
click at [607, 308] on div at bounding box center [738, 331] width 721 height 421
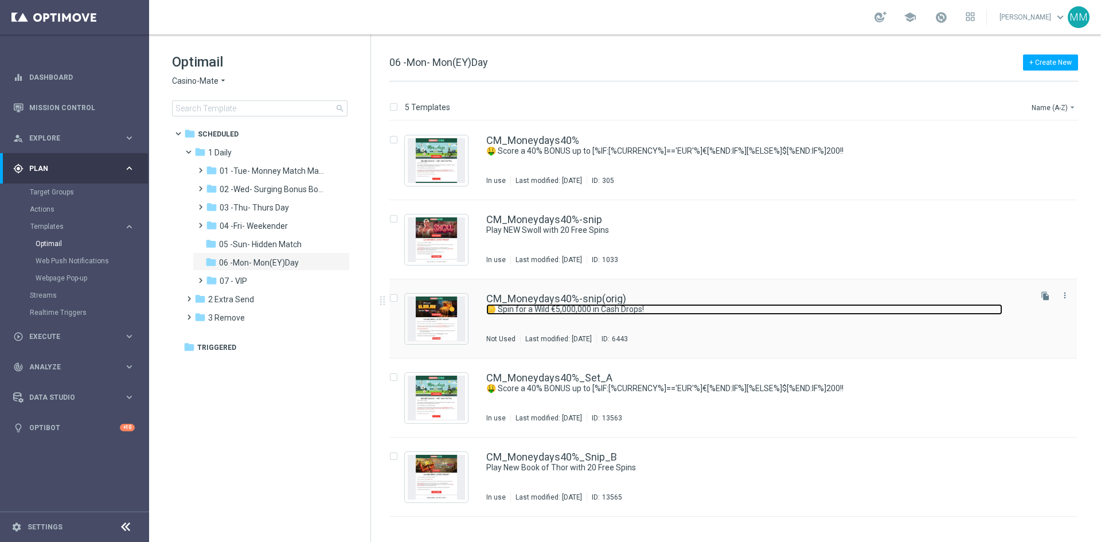
click at [627, 310] on link "🪙 Spin for a Wild €5,000,000 in Cash Drops!" at bounding box center [744, 309] width 516 height 11
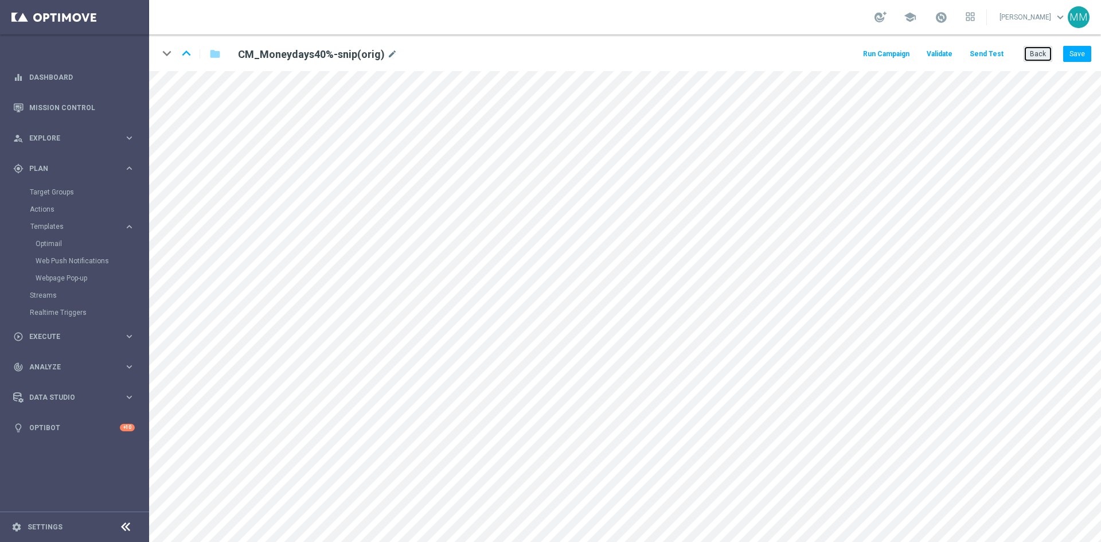
click at [1037, 53] on button "Back" at bounding box center [1038, 54] width 29 height 16
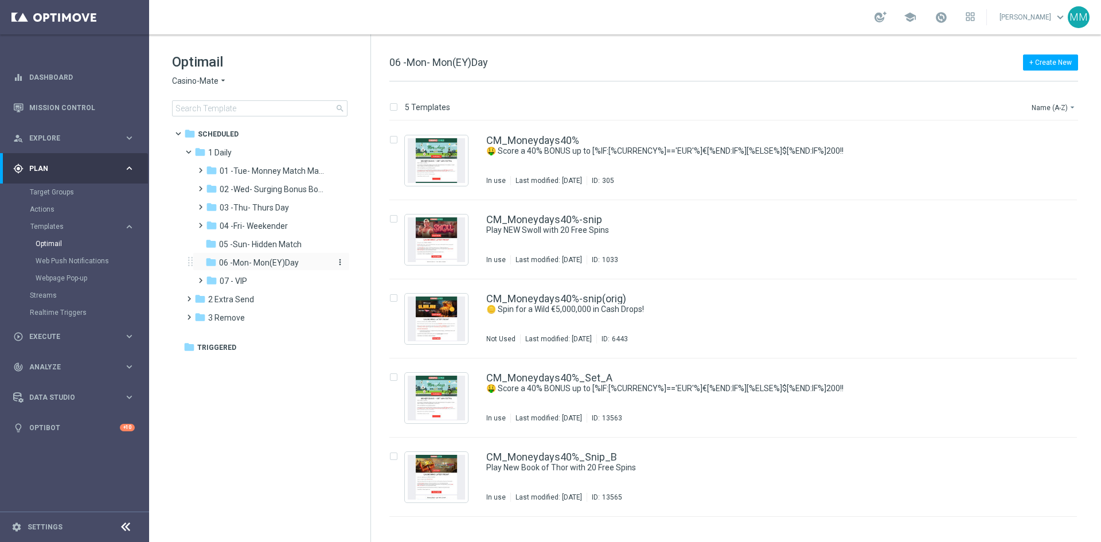
click at [269, 261] on span "06 -Mon- Mon(EY)Day" at bounding box center [259, 262] width 80 height 10
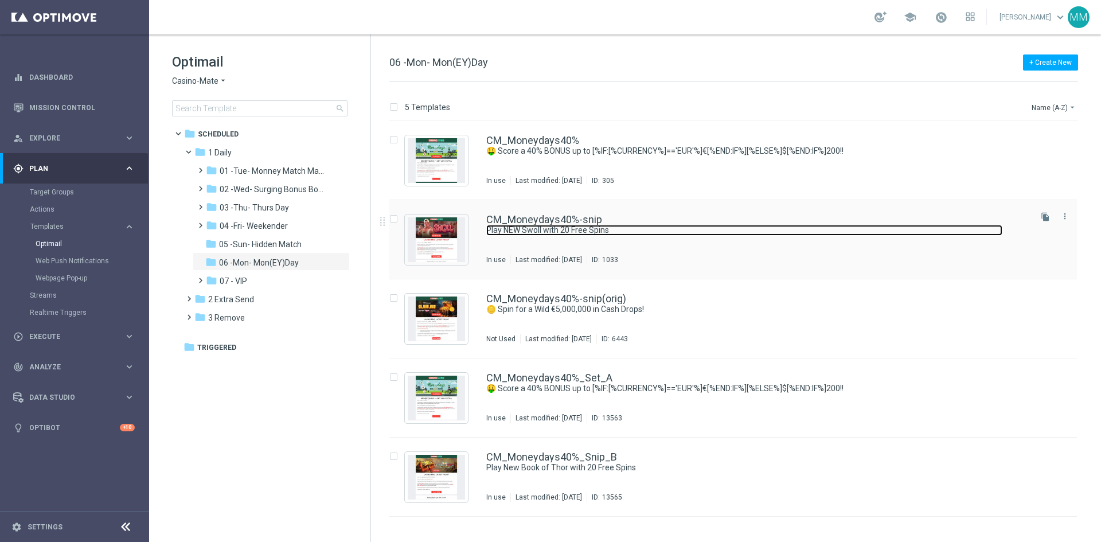
click at [530, 231] on link "Play NEW Swoll with 20 Free Spins" at bounding box center [744, 230] width 516 height 11
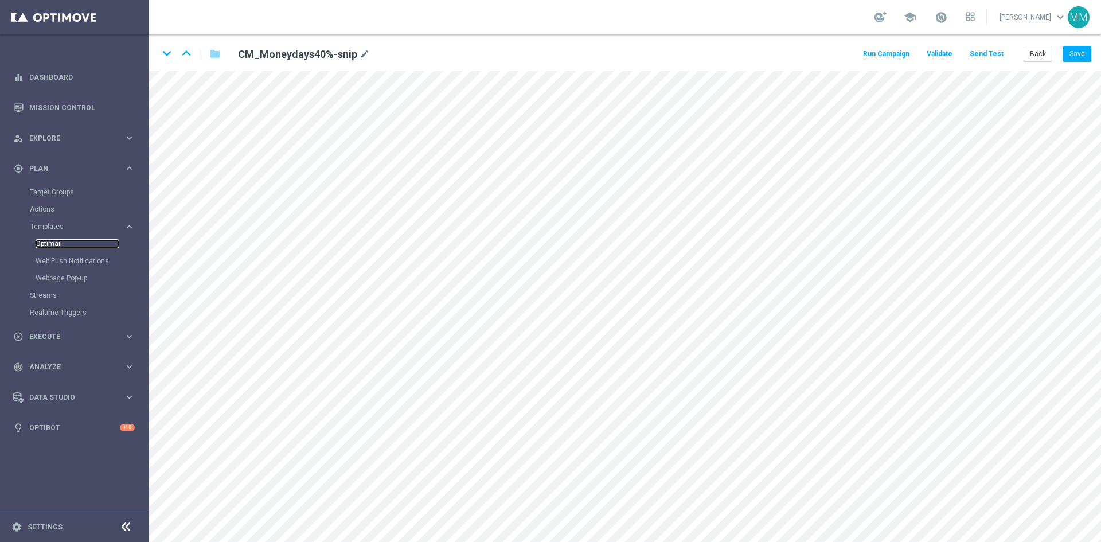
click at [51, 245] on link "Optimail" at bounding box center [78, 243] width 84 height 9
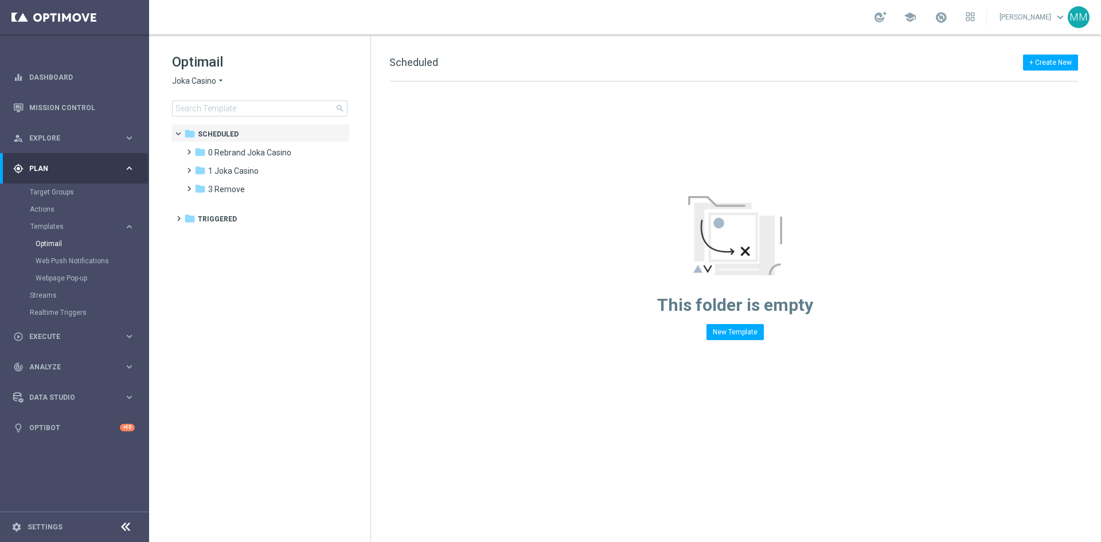
click at [208, 80] on span "Joka Casino" at bounding box center [194, 81] width 44 height 11
click at [0, 0] on span "Casino-Mate" at bounding box center [0, 0] width 0 height 0
click at [233, 154] on div "folder 1 Daily" at bounding box center [260, 152] width 132 height 13
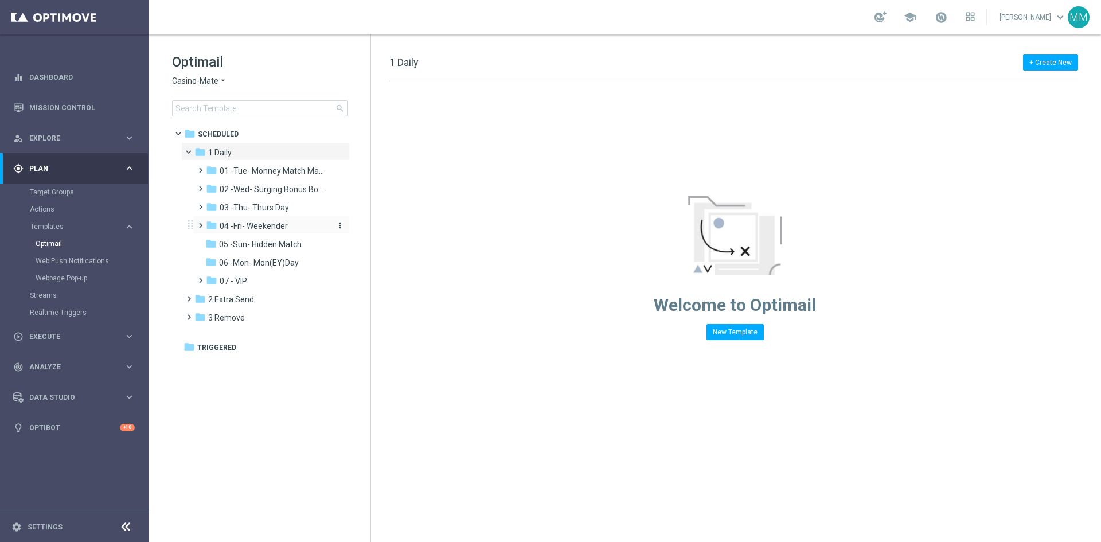
click at [275, 227] on span "04 -Fri- Weekender" at bounding box center [254, 226] width 68 height 10
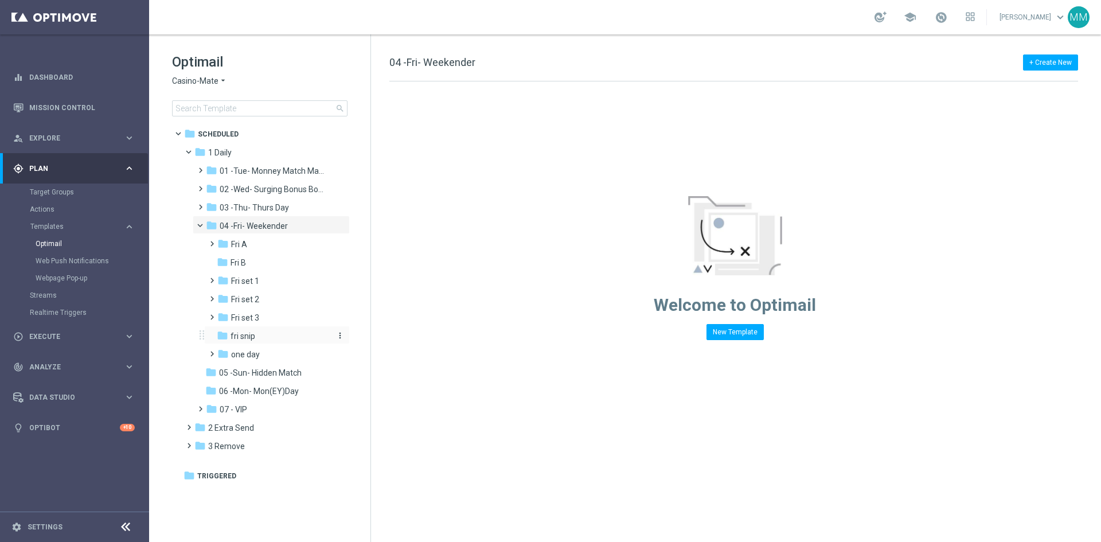
click at [253, 331] on span "fri snip" at bounding box center [243, 336] width 25 height 10
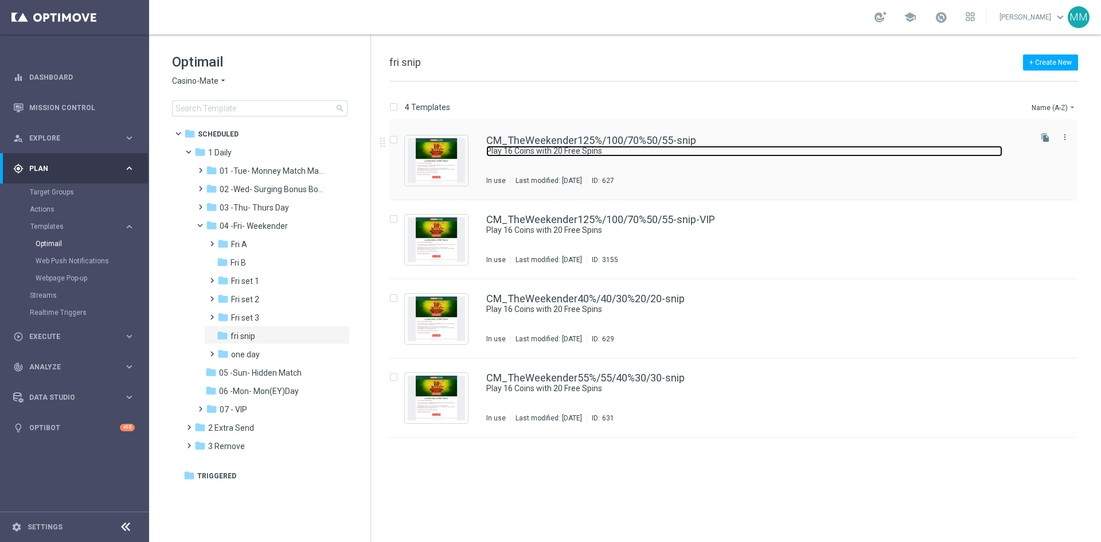
click at [614, 149] on link "Play 16 Coins with 20 Free Spins" at bounding box center [744, 151] width 516 height 11
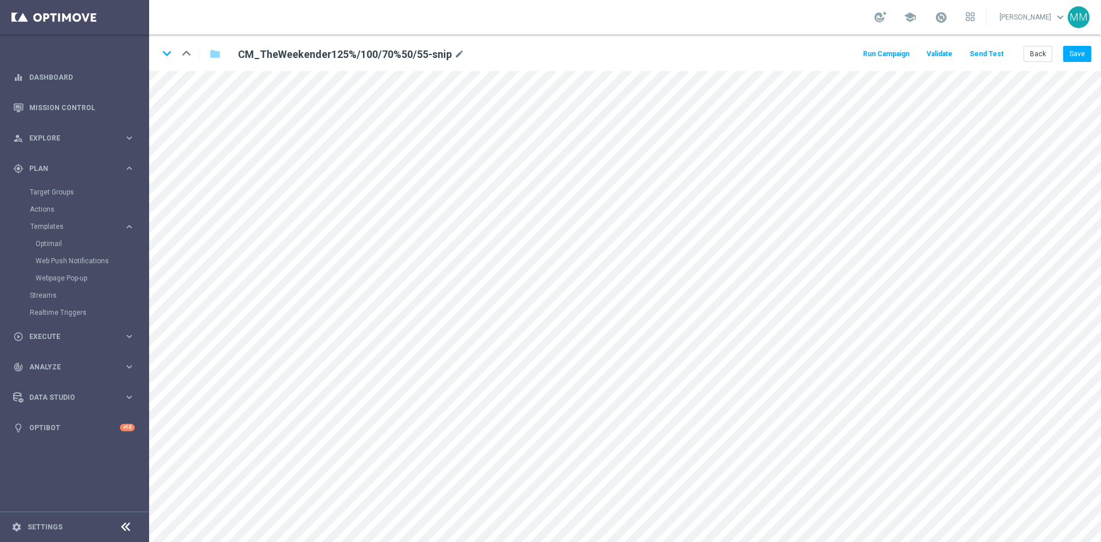
click at [349, 53] on h2 "CM_TheWeekender125%/100/70%50/55-snip" at bounding box center [345, 55] width 214 height 14
click at [347, 52] on h2 "CM_TheWeekender125%/100/70%50/55-snip" at bounding box center [345, 55] width 214 height 14
click at [462, 51] on icon "mode_edit" at bounding box center [459, 55] width 10 height 14
click at [1025, 57] on button "Back" at bounding box center [1038, 54] width 29 height 16
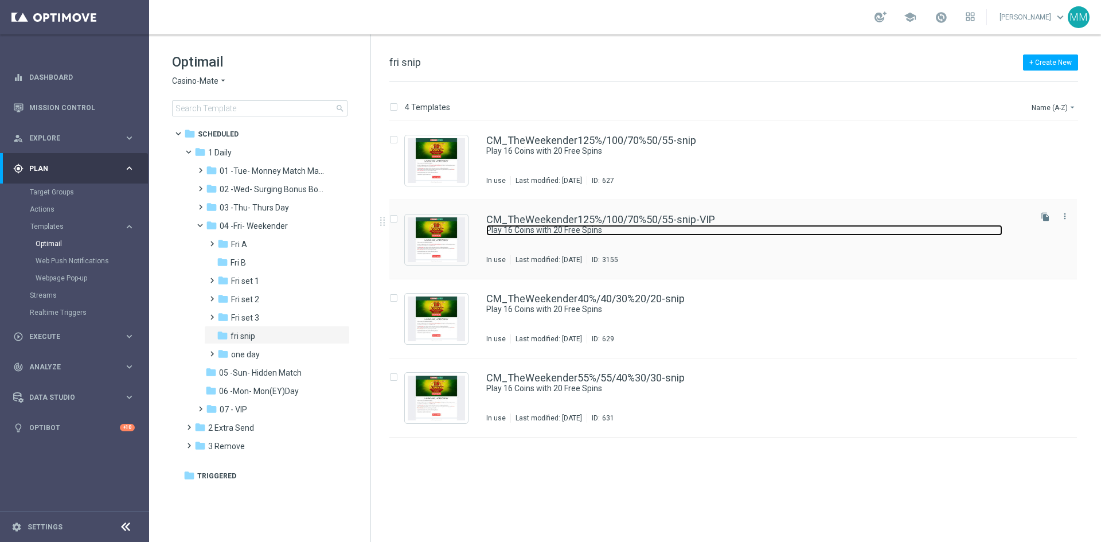
click at [579, 229] on link "Play 16 Coins with 20 Free Spins" at bounding box center [744, 230] width 516 height 11
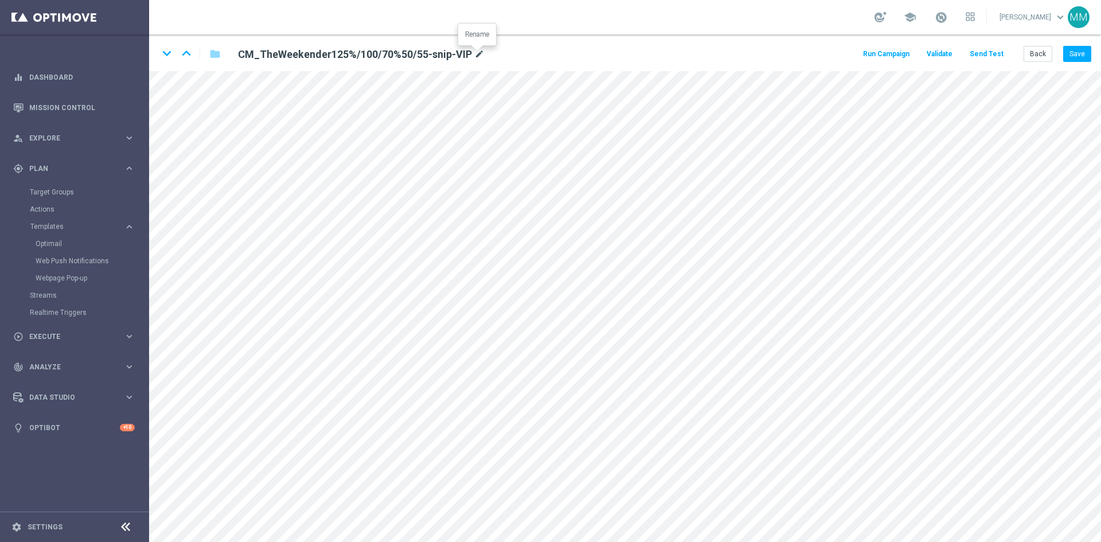
click at [475, 53] on icon "mode_edit" at bounding box center [479, 55] width 10 height 14
click at [1034, 54] on button "Back" at bounding box center [1038, 54] width 29 height 16
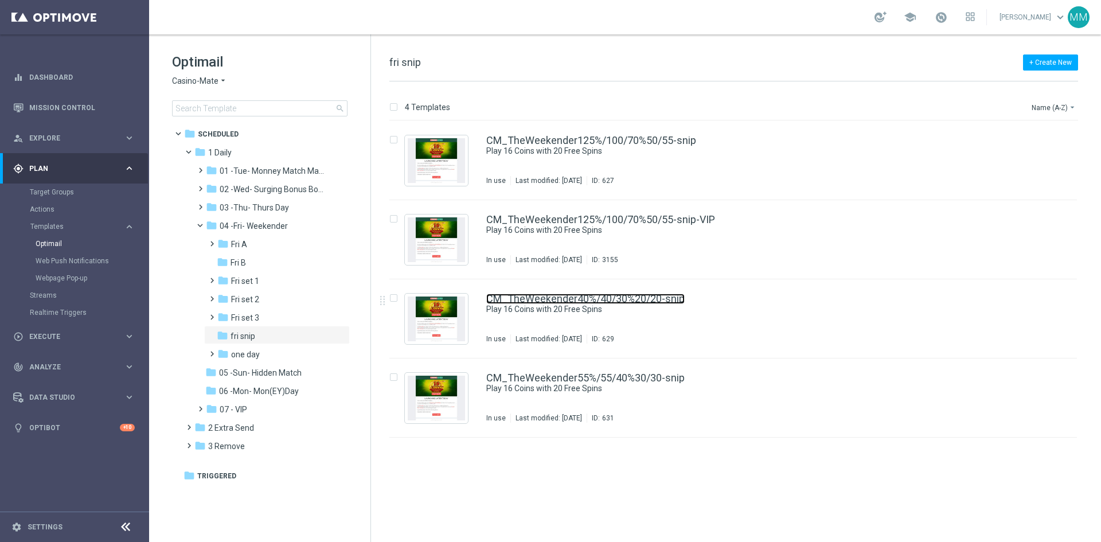
drag, startPoint x: 561, startPoint y: 295, endPoint x: 556, endPoint y: 296, distance: 5.8
click at [560, 296] on link "CM_TheWeekender40%/40/30%20/20-snip" at bounding box center [585, 299] width 198 height 10
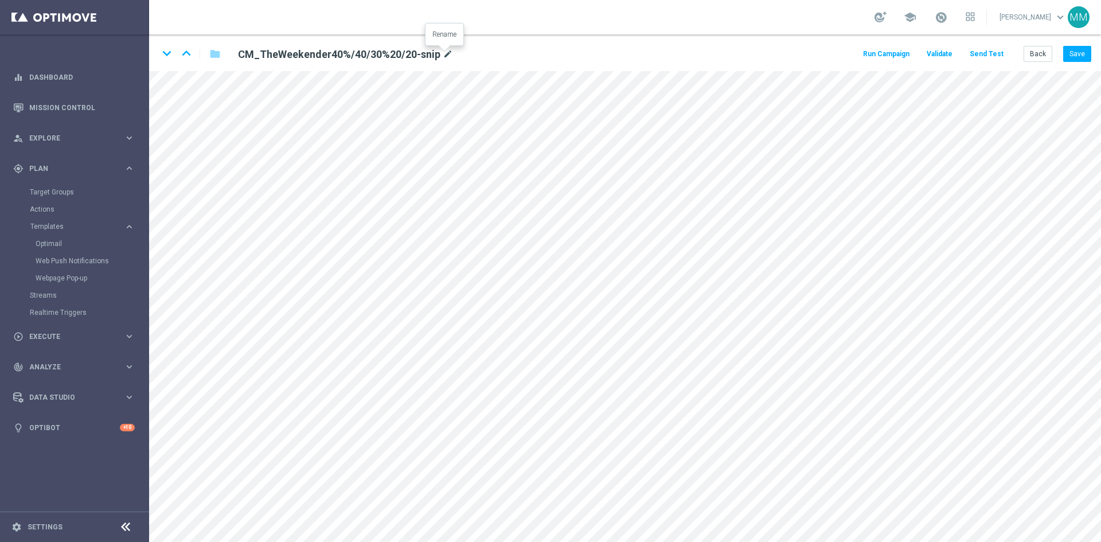
click at [443, 56] on icon "mode_edit" at bounding box center [448, 55] width 10 height 14
click at [1045, 54] on button "Back" at bounding box center [1038, 54] width 29 height 16
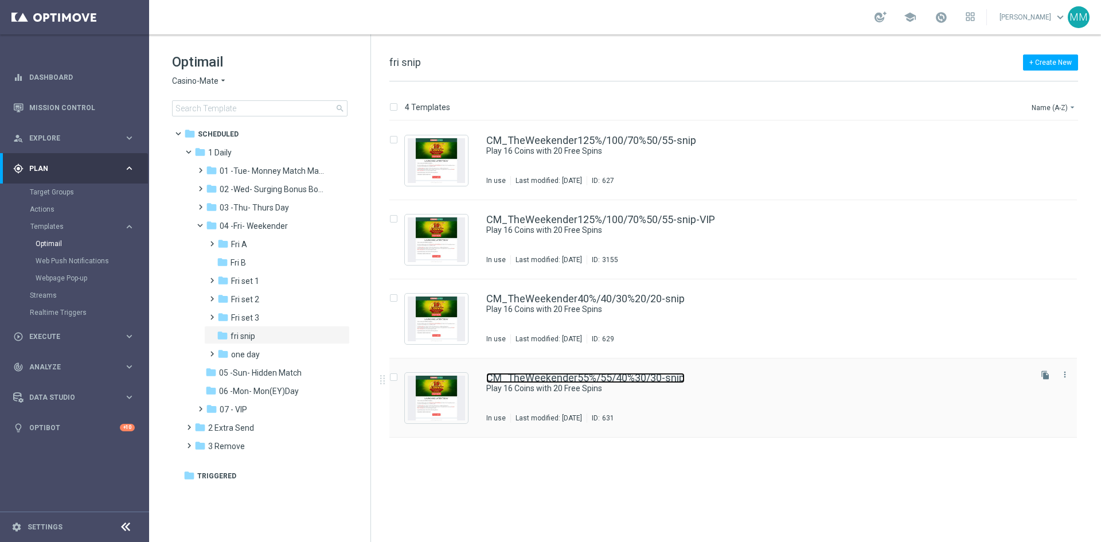
click at [638, 380] on link "CM_TheWeekender55%/55/40%30/30-snip" at bounding box center [585, 378] width 198 height 10
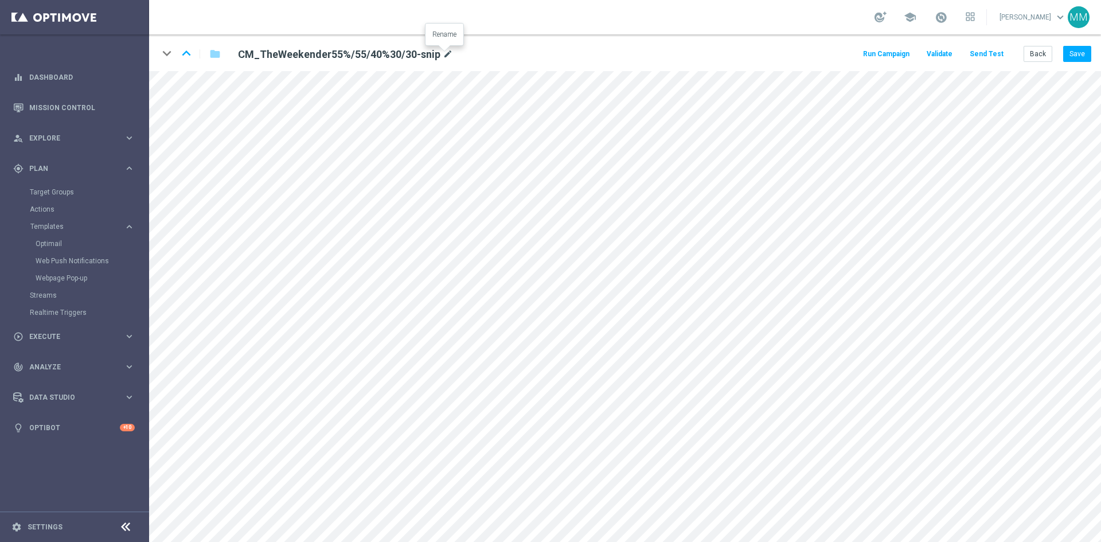
click at [443, 54] on icon "mode_edit" at bounding box center [448, 55] width 10 height 14
click at [1040, 55] on button "Back" at bounding box center [1038, 54] width 29 height 16
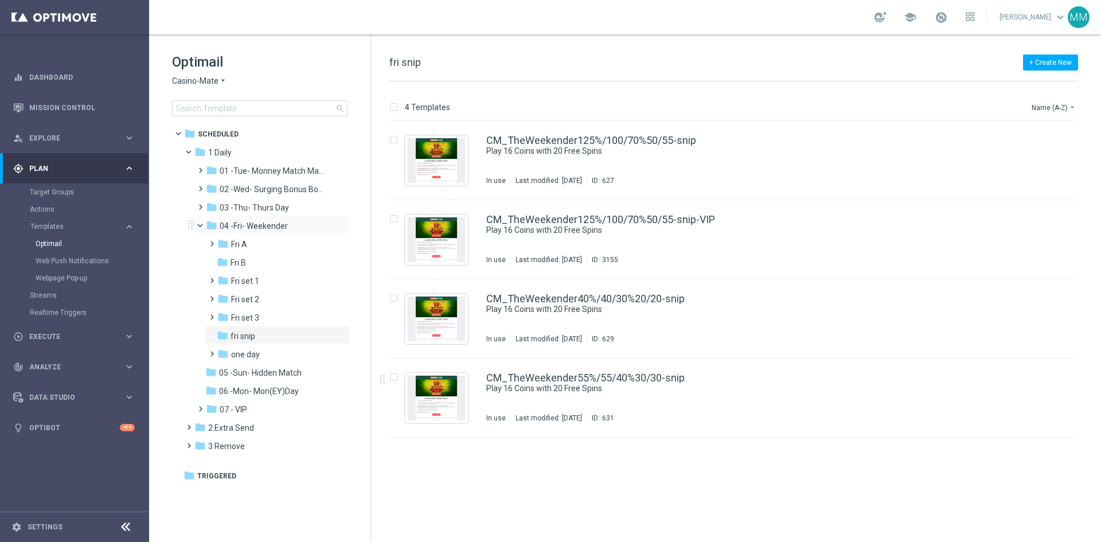
click at [203, 225] on span at bounding box center [205, 222] width 5 height 5
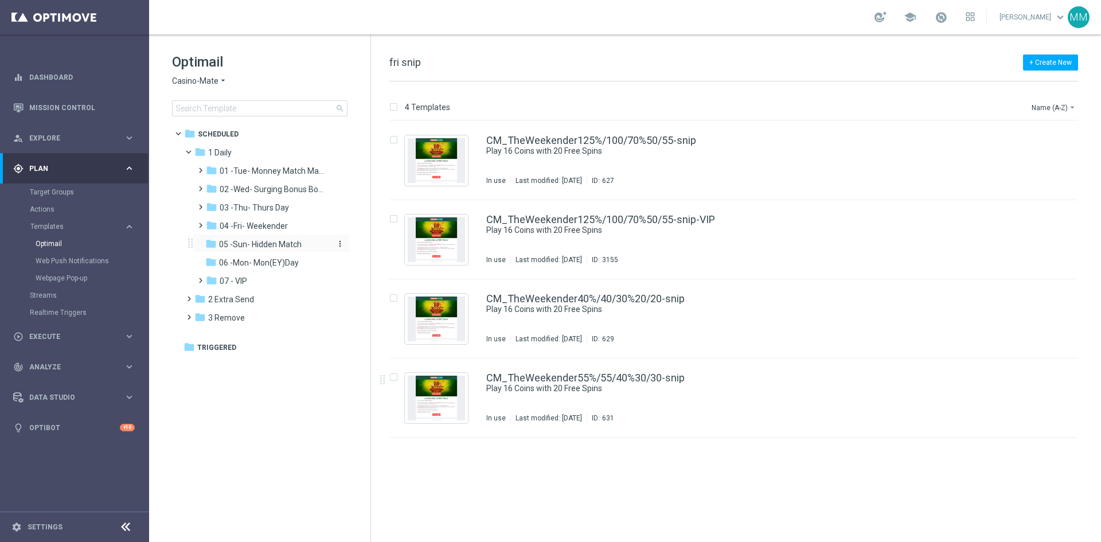
click at [230, 240] on span "05 -Sun- Hidden Match" at bounding box center [260, 244] width 83 height 10
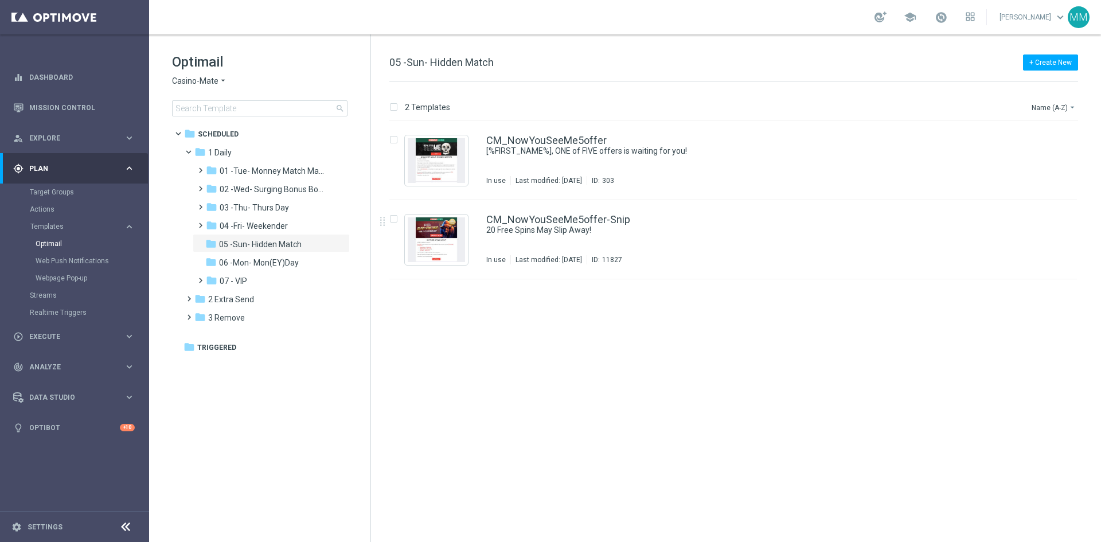
click at [210, 87] on div "Optimail Casino-Mate arrow_drop_down × Casino-Mate search" at bounding box center [271, 85] width 198 height 64
click at [204, 77] on span "Casino-Mate" at bounding box center [195, 81] width 46 height 11
click at [0, 0] on span "House of Jack" at bounding box center [0, 0] width 0 height 0
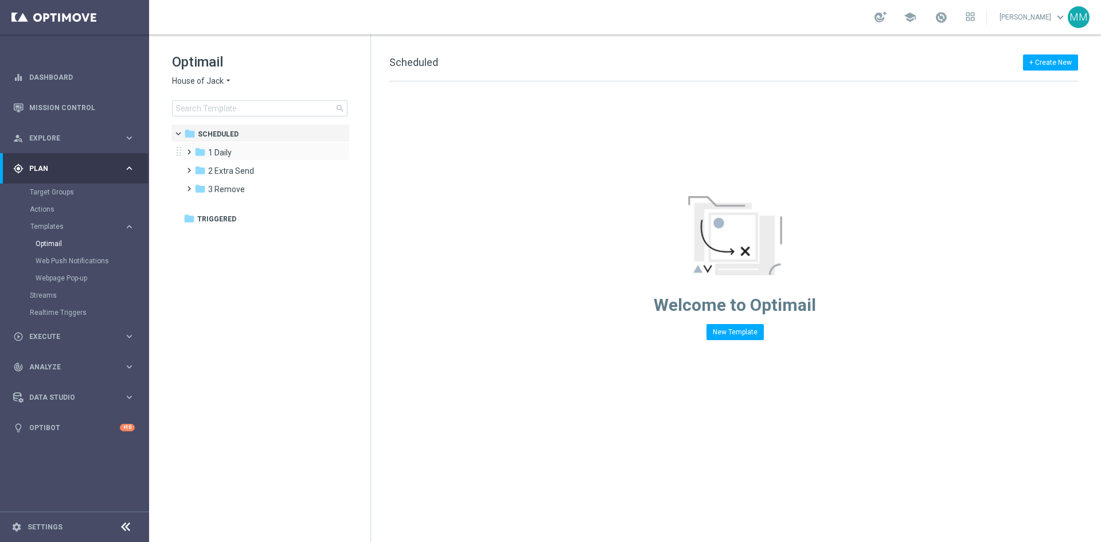
click at [244, 159] on div "folder 1 Daily more_vert" at bounding box center [265, 151] width 169 height 18
click at [232, 157] on div "folder 1 Daily" at bounding box center [260, 152] width 132 height 13
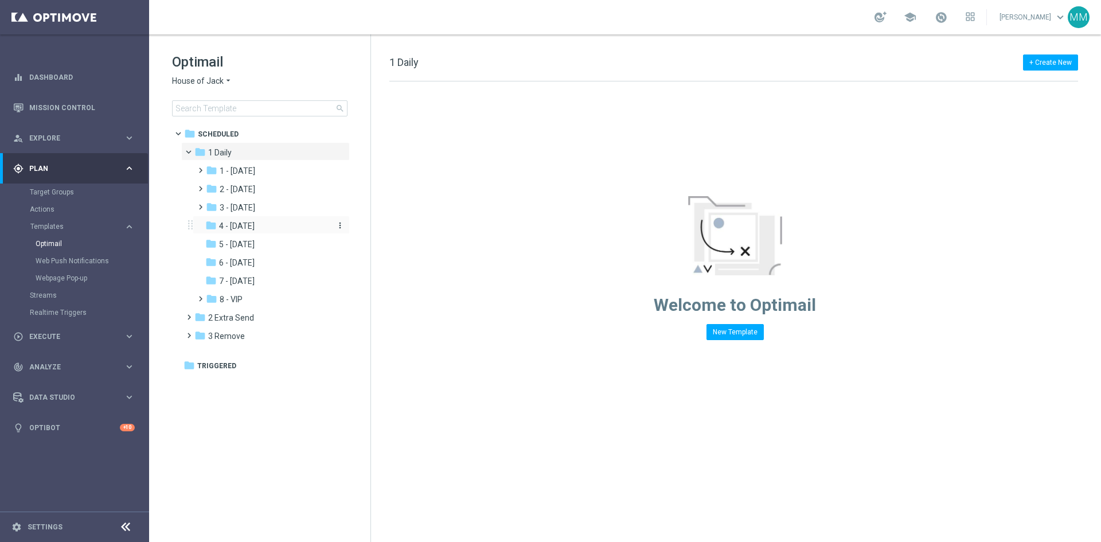
click at [275, 229] on div "folder 4 - [DATE]" at bounding box center [266, 226] width 122 height 13
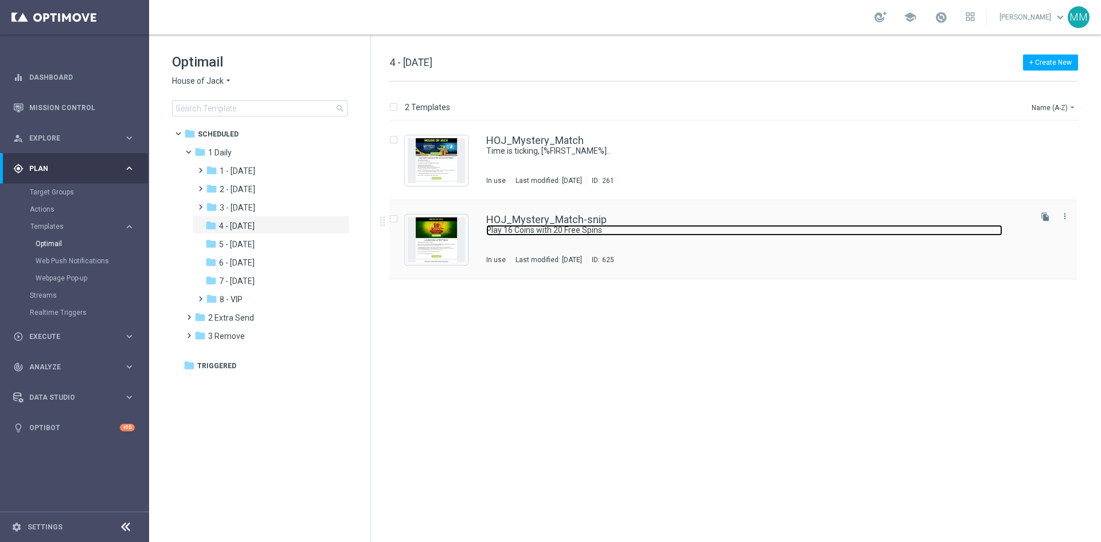
click at [632, 232] on link "Play 16 Coins with 20 Free Spins" at bounding box center [744, 230] width 516 height 11
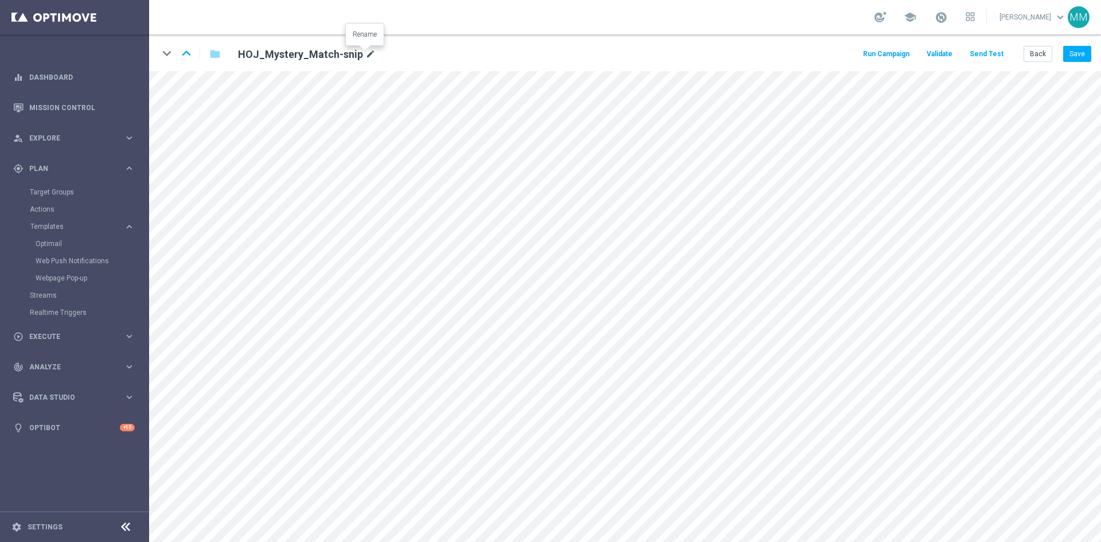
click at [365, 54] on icon "mode_edit" at bounding box center [370, 55] width 10 height 14
click at [1029, 49] on button "Back" at bounding box center [1038, 54] width 29 height 16
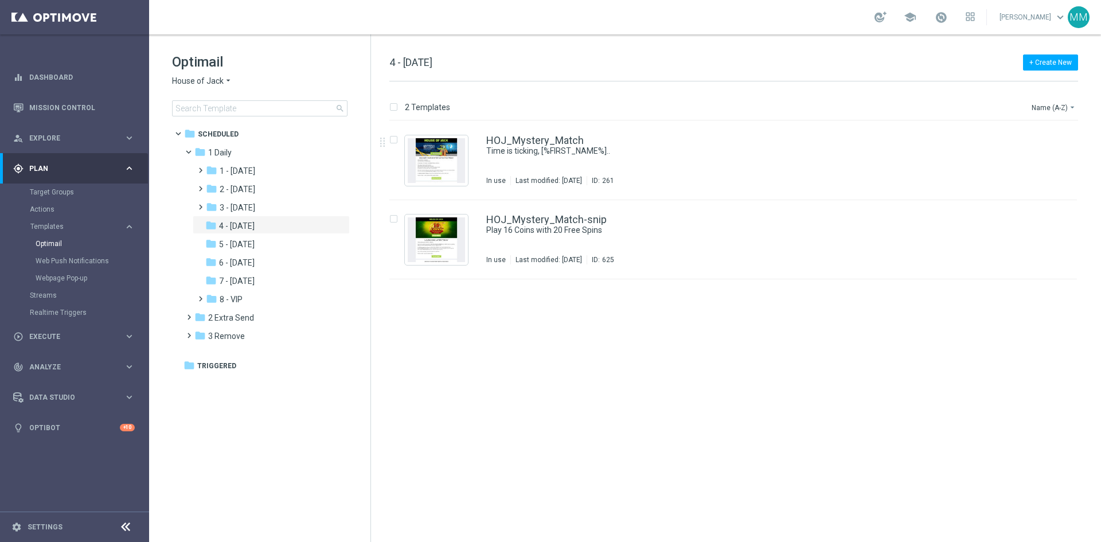
click at [224, 81] on icon "arrow_drop_down" at bounding box center [228, 81] width 9 height 11
click at [0, 0] on span "Pokie Pop" at bounding box center [0, 0] width 0 height 0
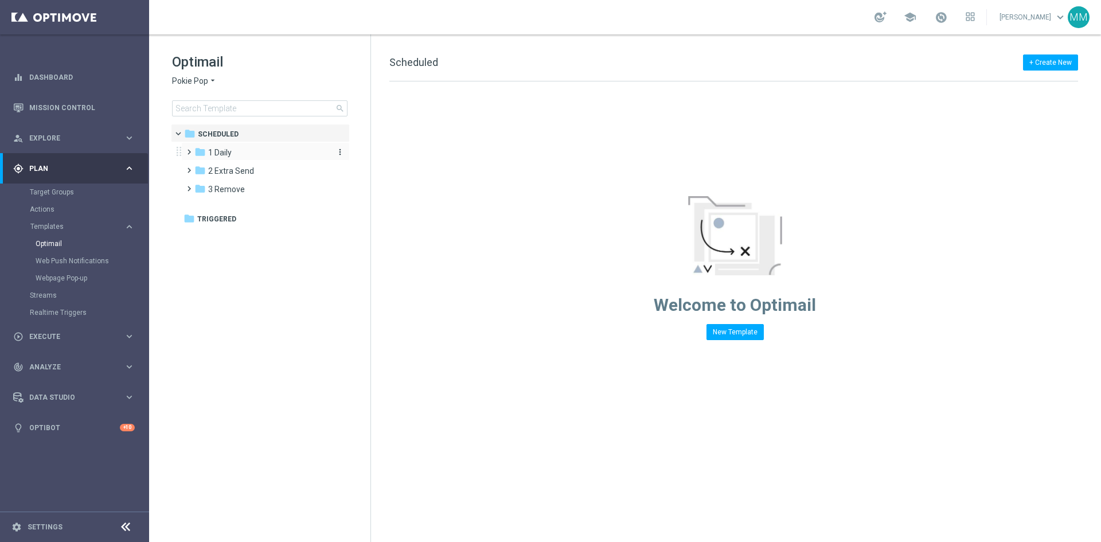
click at [229, 153] on span "1 Daily" at bounding box center [220, 152] width 24 height 10
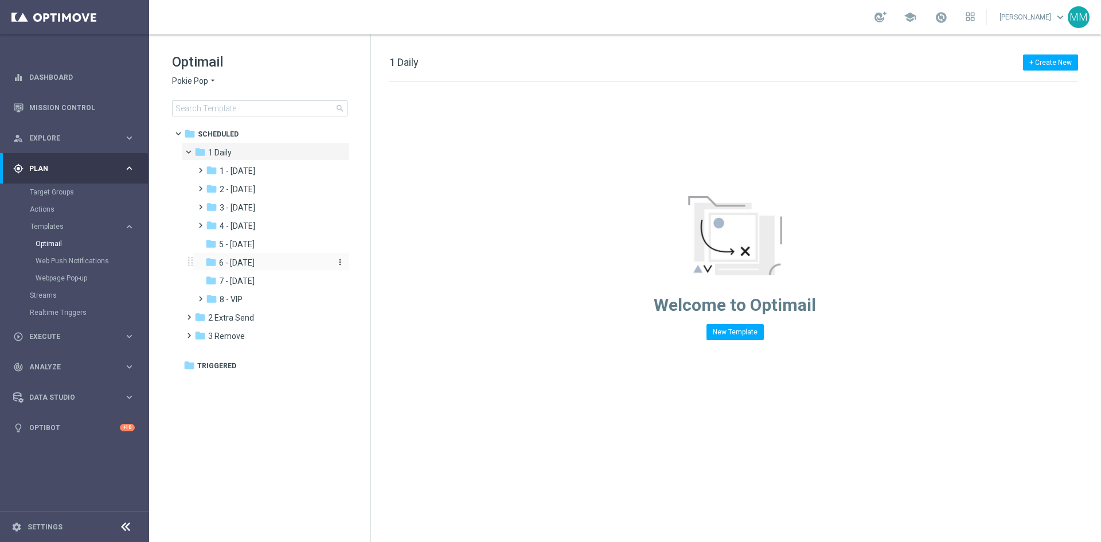
click at [249, 267] on span "6 - [DATE]" at bounding box center [237, 262] width 36 height 10
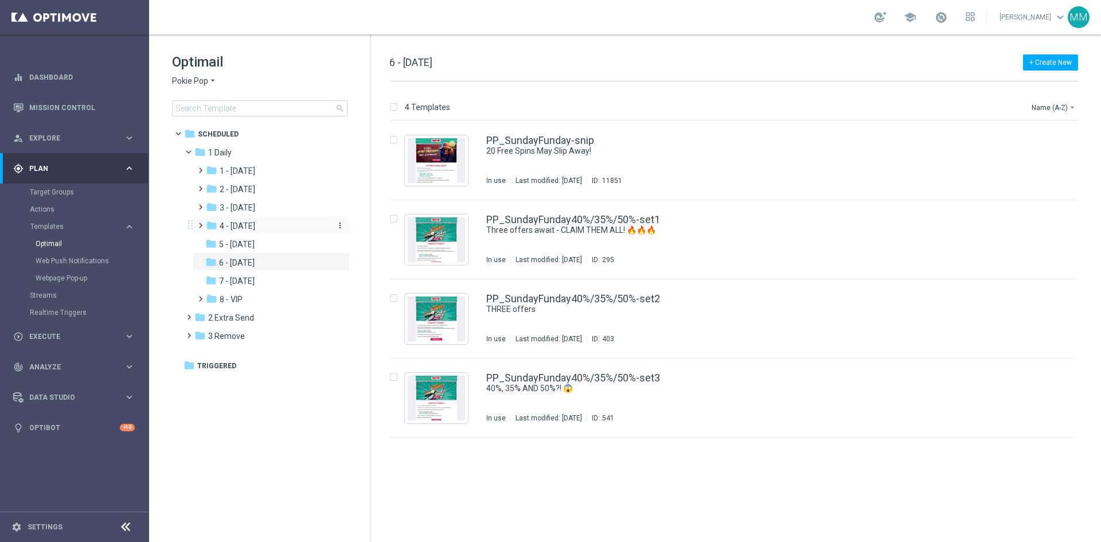
click at [252, 228] on div "folder 4 - [DATE]" at bounding box center [267, 226] width 122 height 13
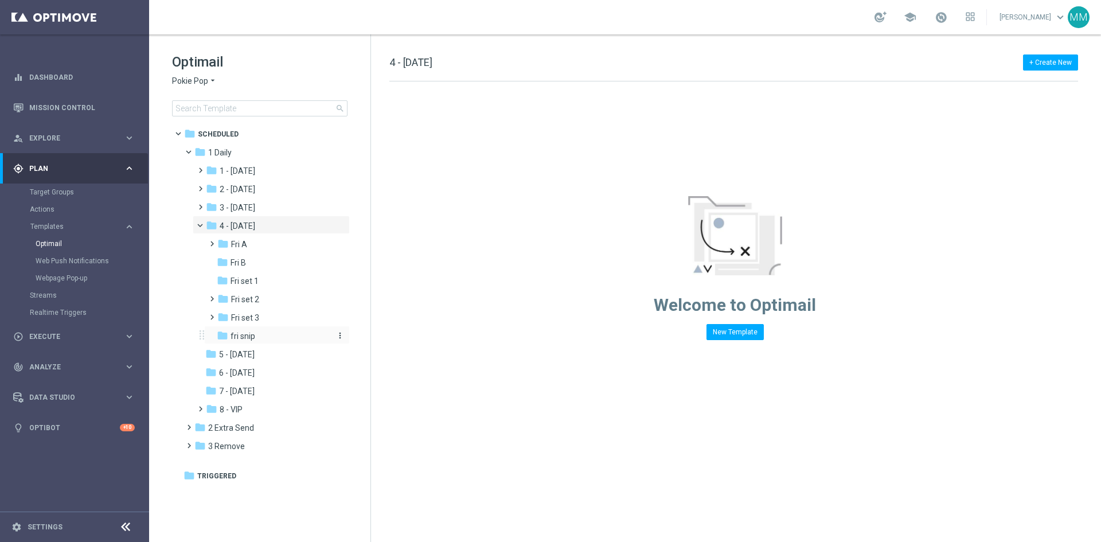
click at [264, 334] on div "folder fri snip" at bounding box center [273, 336] width 113 height 13
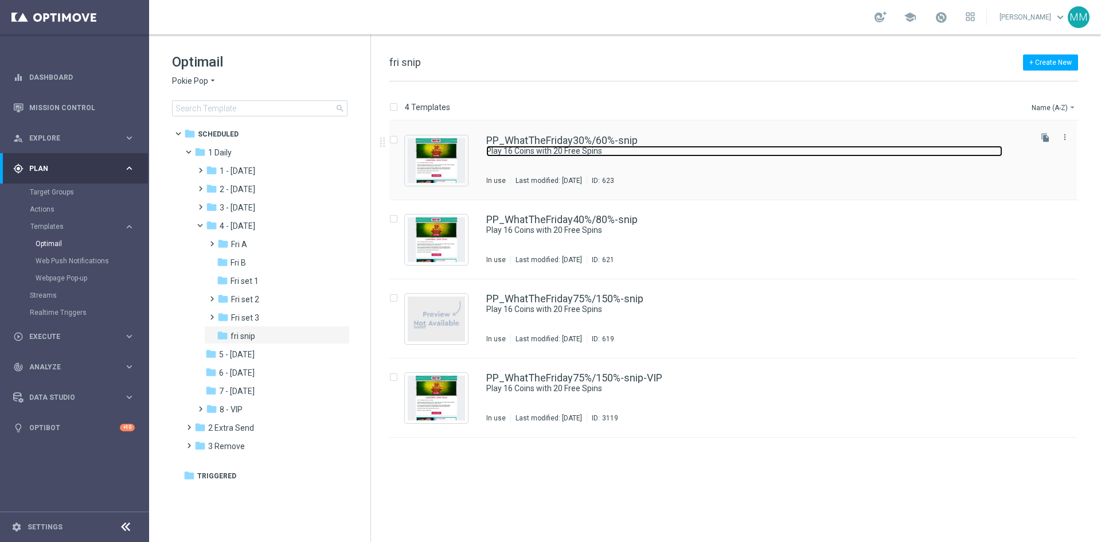
click at [603, 154] on link "Play 16 Coins with 20 Free Spins" at bounding box center [744, 151] width 516 height 11
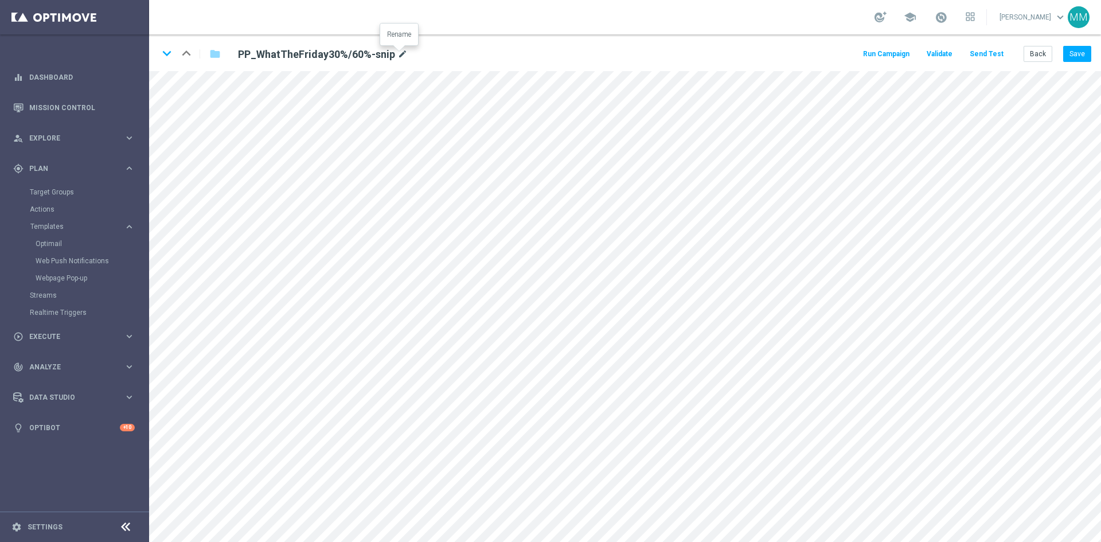
click at [403, 57] on icon "mode_edit" at bounding box center [402, 55] width 10 height 14
click at [1040, 57] on button "Back" at bounding box center [1038, 54] width 29 height 16
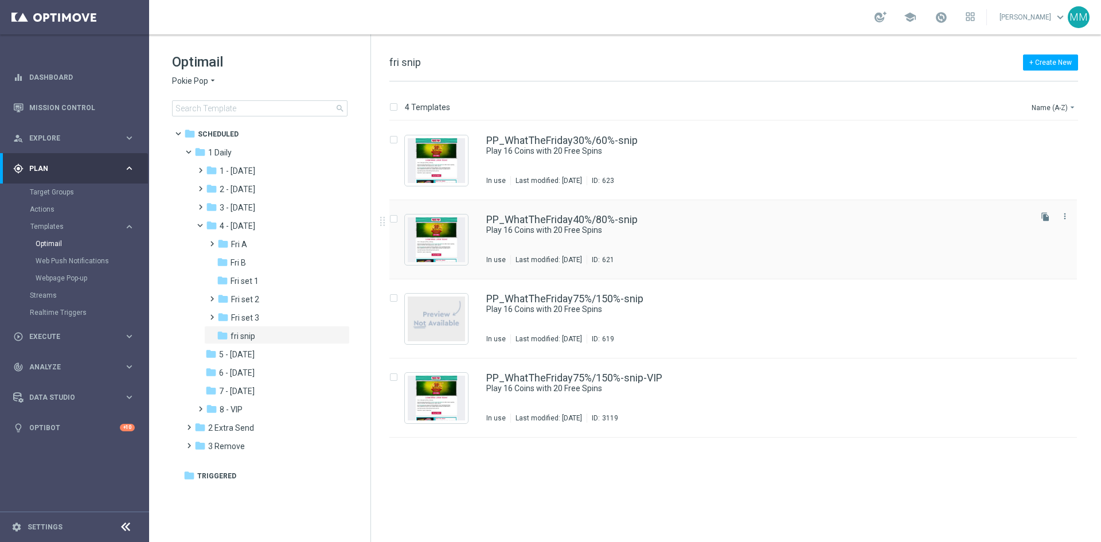
click at [580, 239] on div "PP_WhatTheFriday40%/80%-snip Play 16 Coins with 20 Free Spins In use Last modif…" at bounding box center [757, 239] width 543 height 50
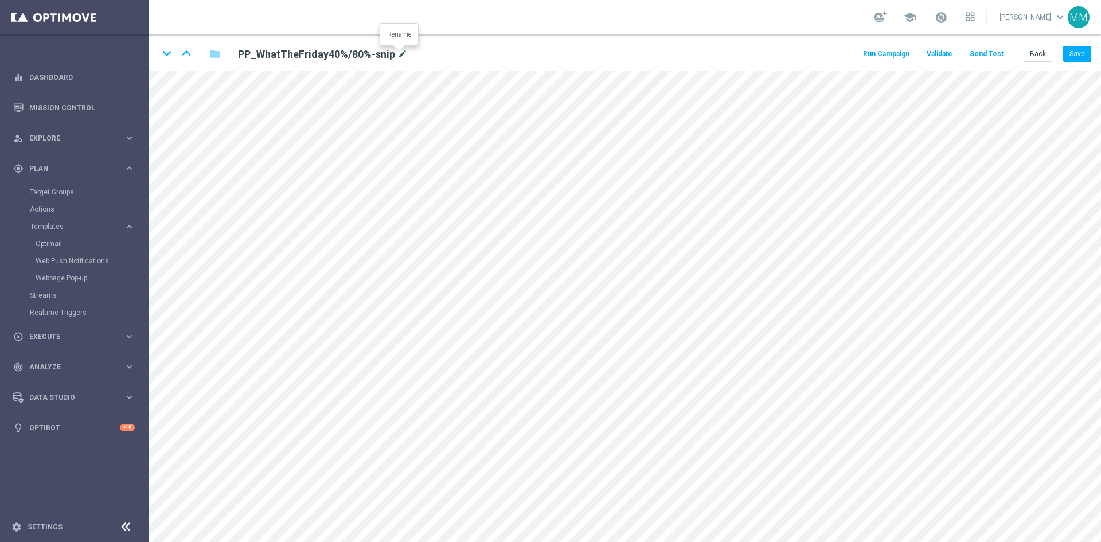
click at [401, 54] on icon "mode_edit" at bounding box center [402, 55] width 10 height 14
click at [1036, 52] on button "Back" at bounding box center [1038, 54] width 29 height 16
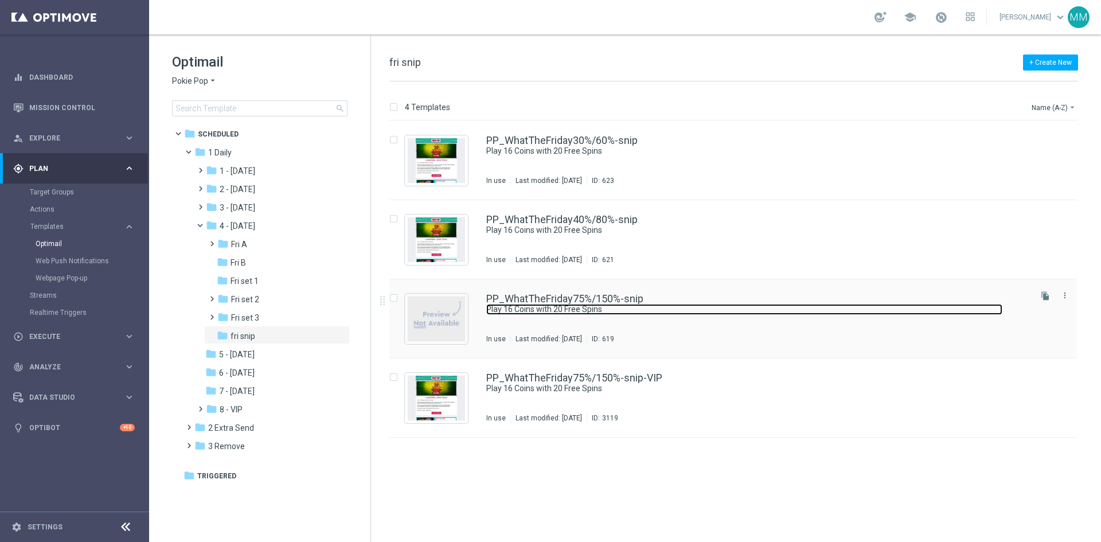
click at [591, 311] on link "Play 16 Coins with 20 Free Spins" at bounding box center [744, 309] width 516 height 11
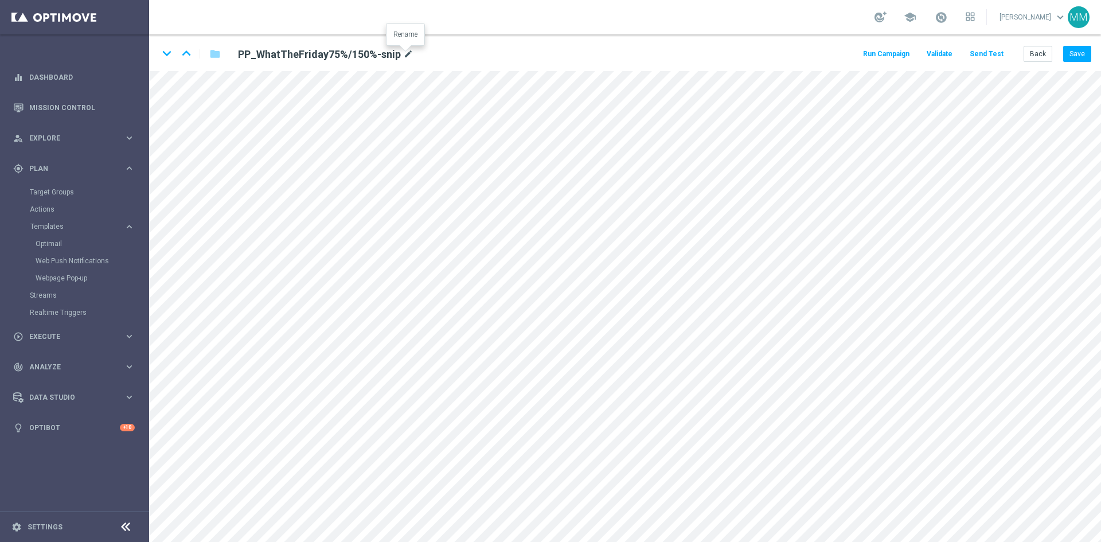
click at [404, 54] on icon "mode_edit" at bounding box center [408, 55] width 10 height 14
click at [1035, 60] on button "Back" at bounding box center [1038, 54] width 29 height 16
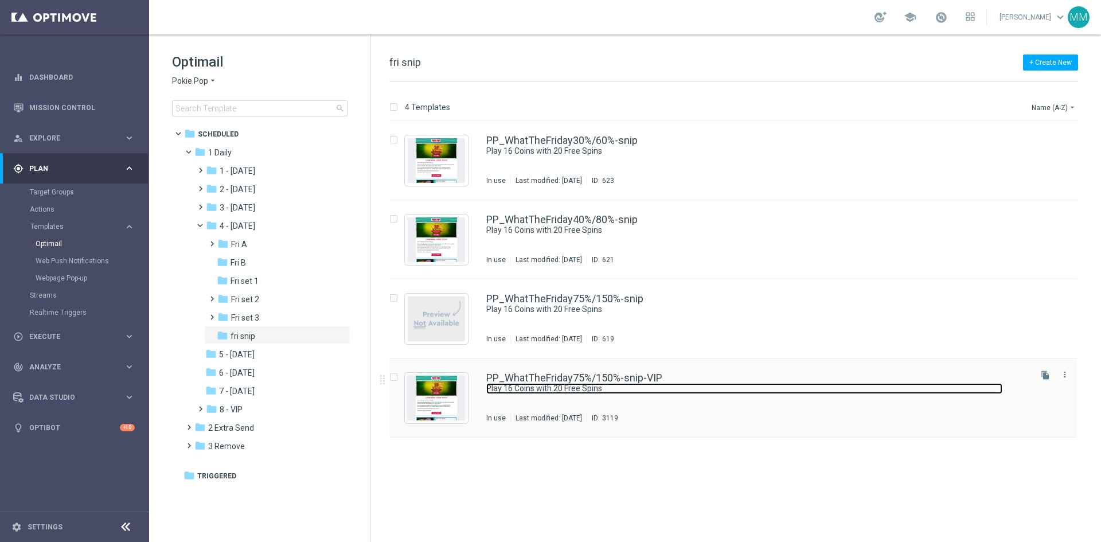
click at [596, 385] on link "Play 16 Coins with 20 Free Spins" at bounding box center [744, 388] width 516 height 11
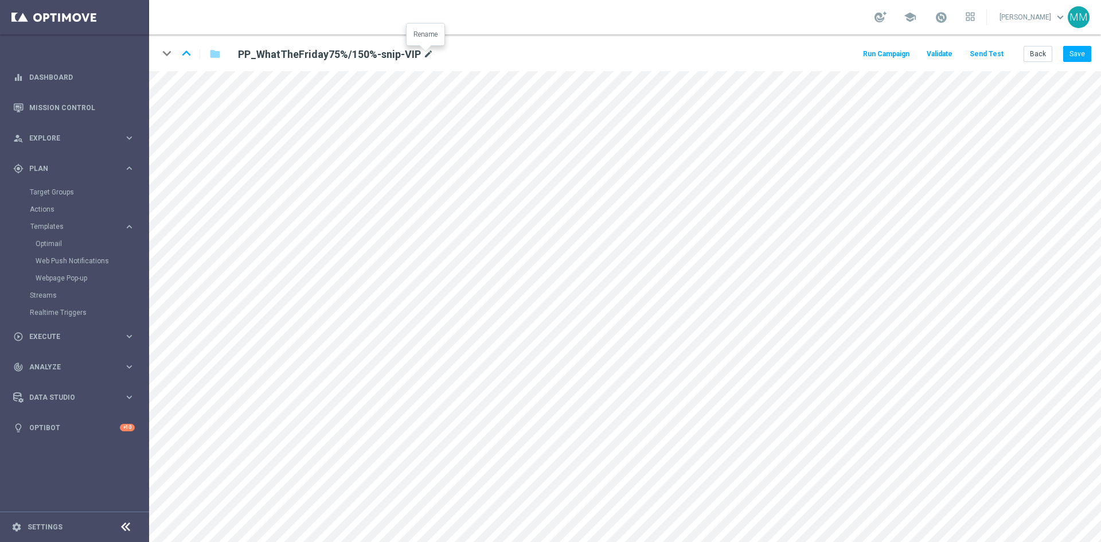
click at [426, 56] on icon "mode_edit" at bounding box center [428, 55] width 10 height 14
click at [1032, 55] on button "Back" at bounding box center [1038, 54] width 29 height 16
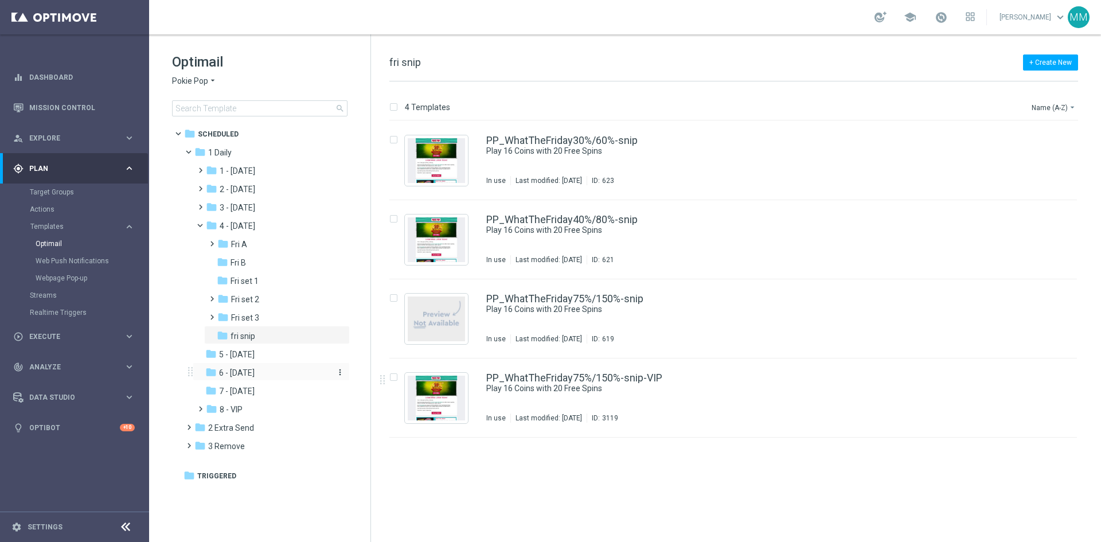
click at [239, 374] on span "6 - [DATE]" at bounding box center [237, 373] width 36 height 10
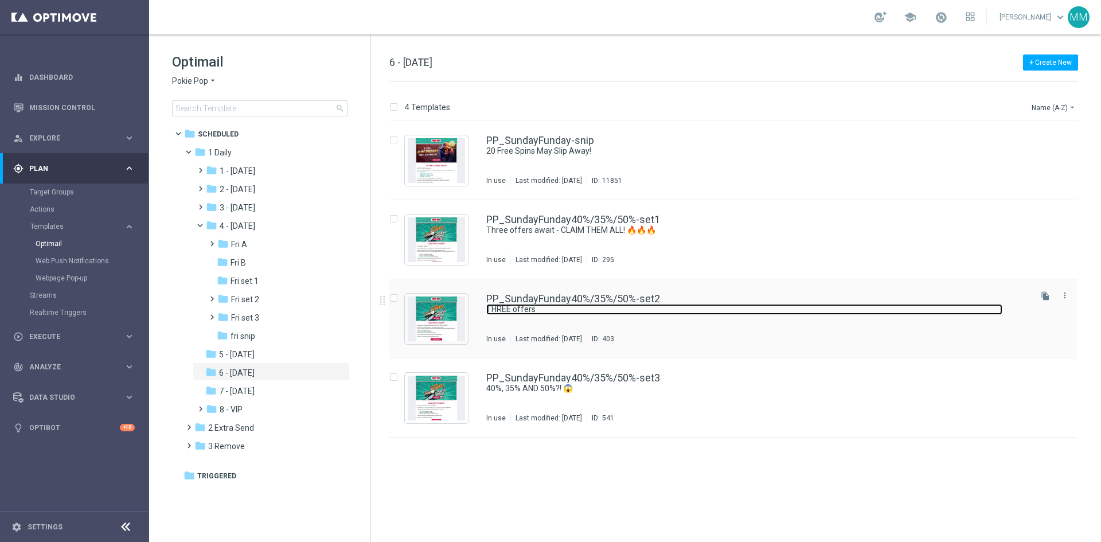
click at [614, 309] on link "THREE offers" at bounding box center [744, 309] width 516 height 11
